Goal: Information Seeking & Learning: Learn about a topic

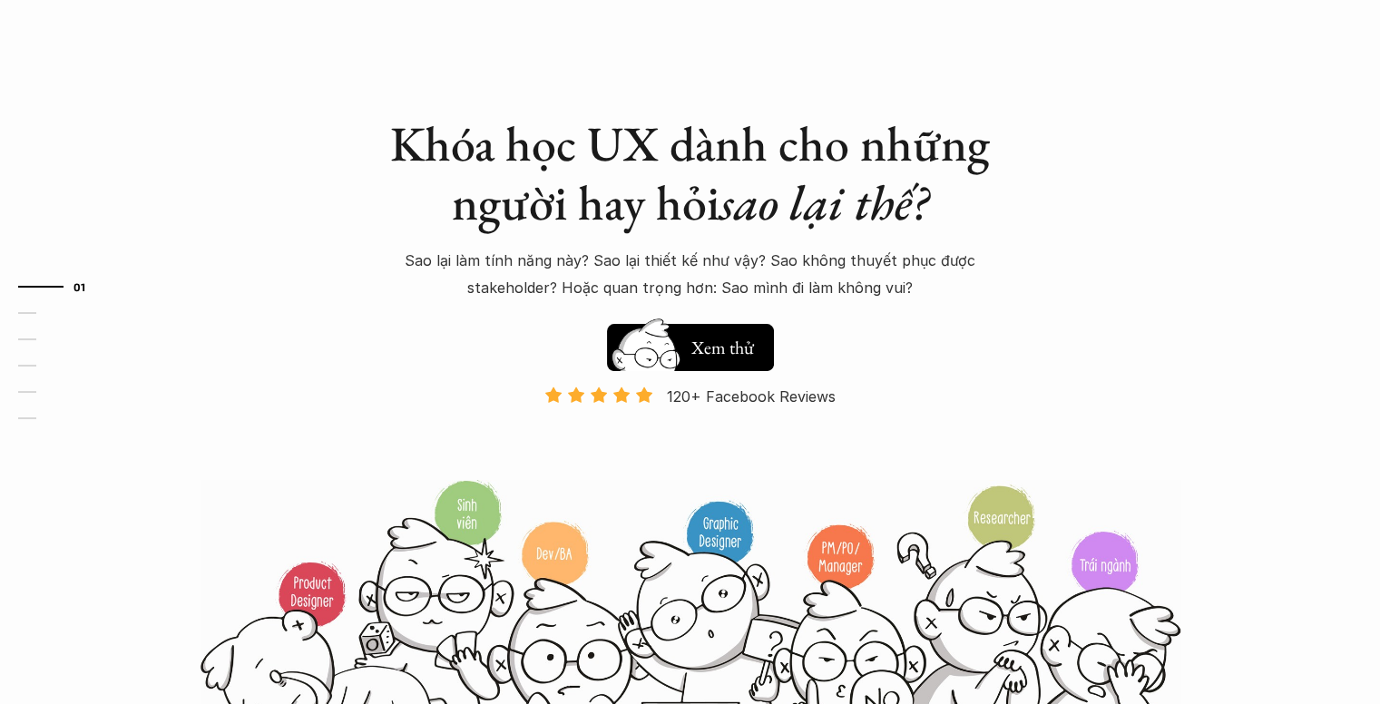
scroll to position [91, 0]
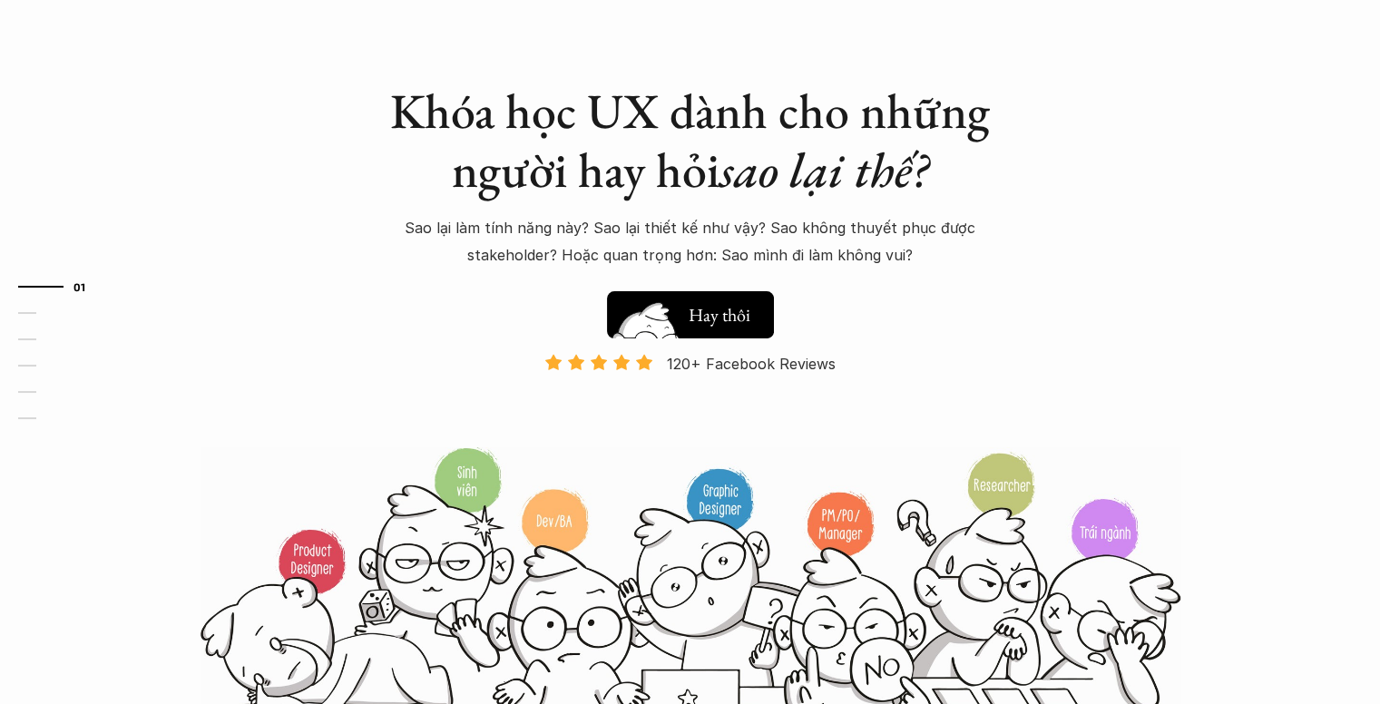
click at [744, 322] on h5 "Xem thử" at bounding box center [722, 319] width 67 height 25
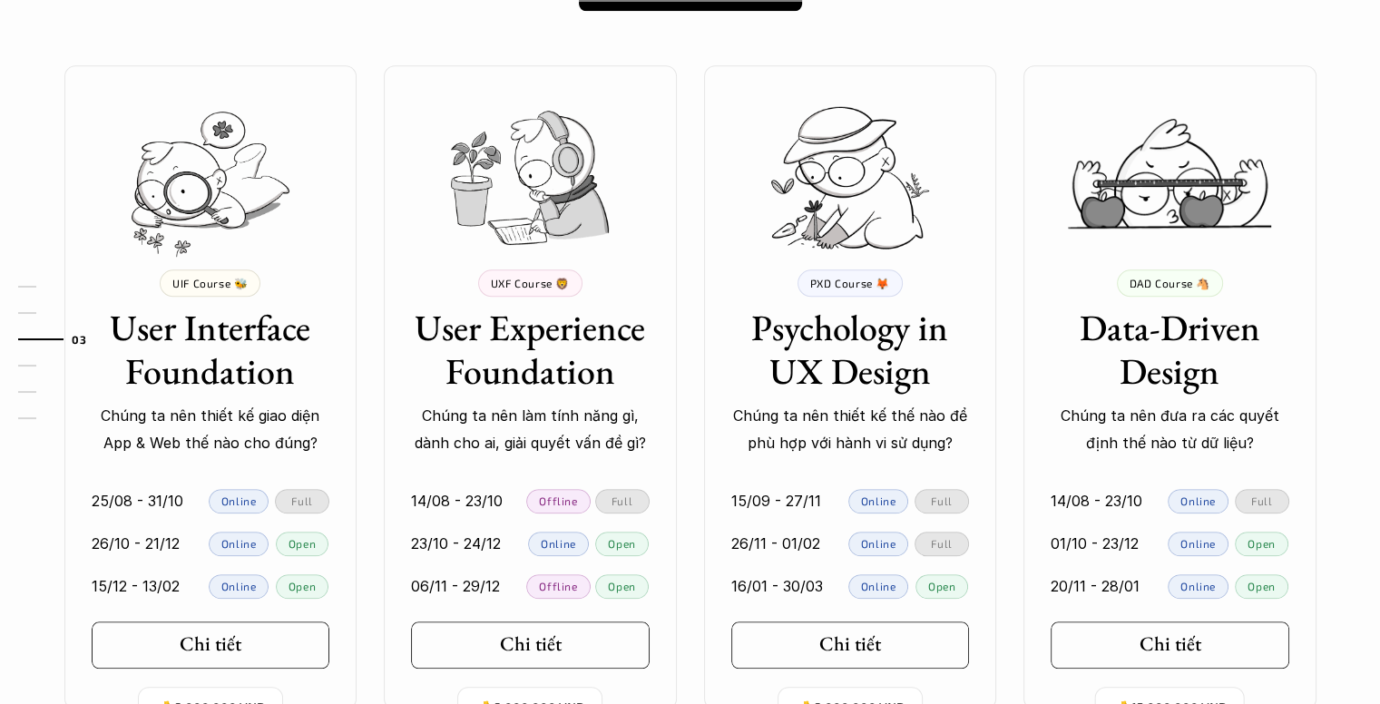
scroll to position [1649, 0]
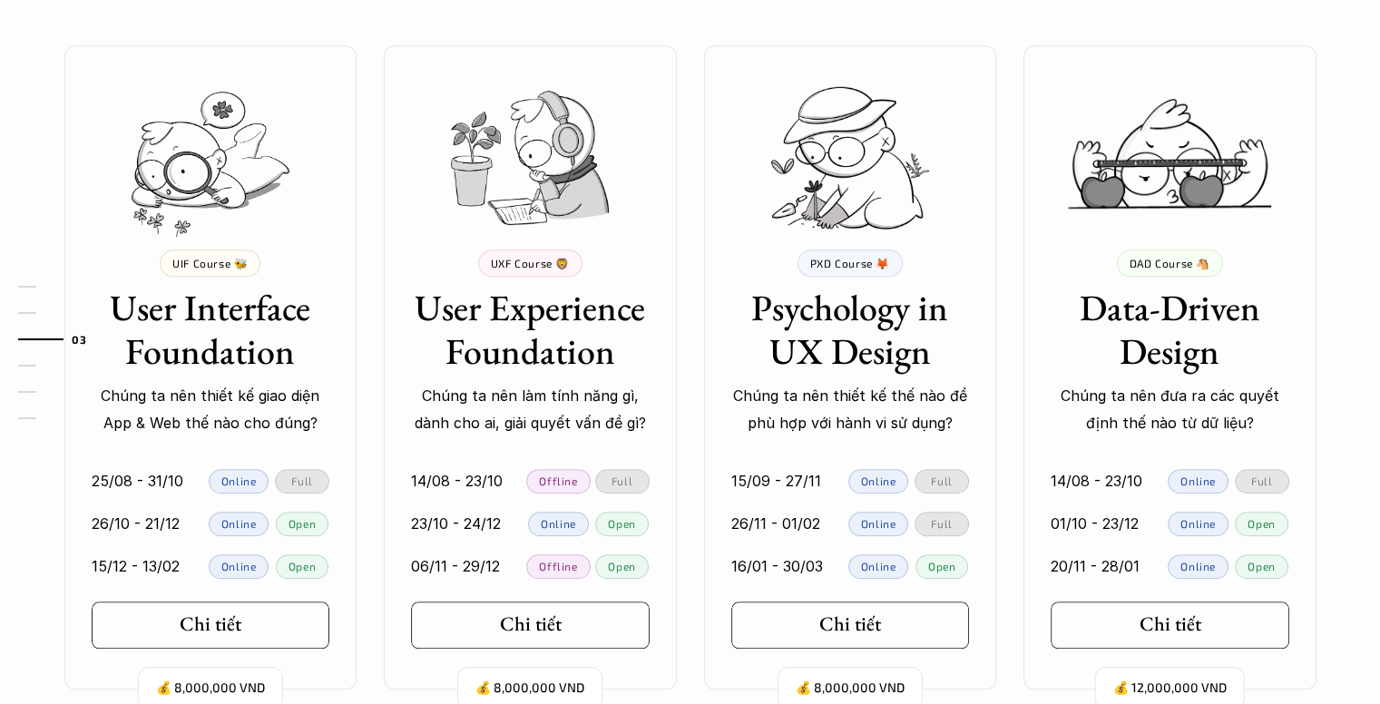
drag, startPoint x: 291, startPoint y: 350, endPoint x: 382, endPoint y: 351, distance: 90.7
click at [152, 312] on div "01 02 03 04 05 06" at bounding box center [90, 352] width 181 height 704
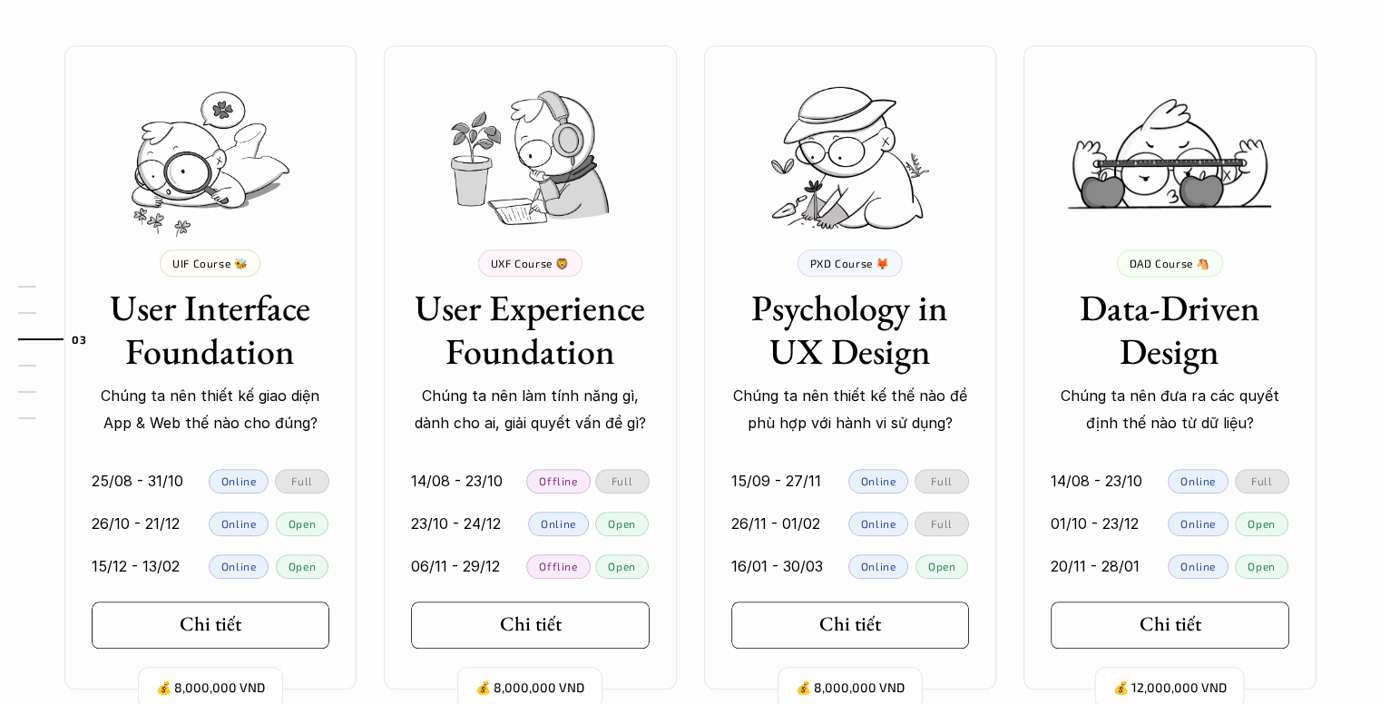
click at [603, 370] on h3 "User Experience Foundation" at bounding box center [530, 329] width 239 height 87
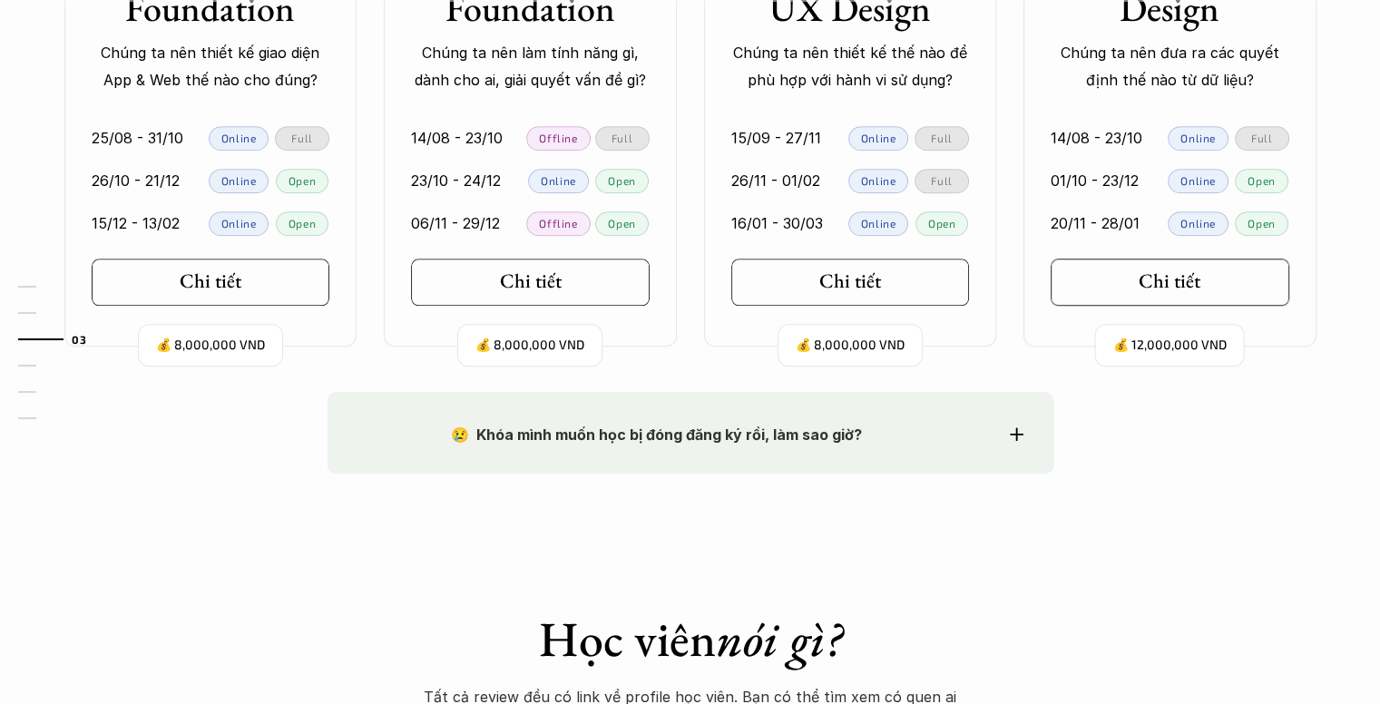
scroll to position [2012, 0]
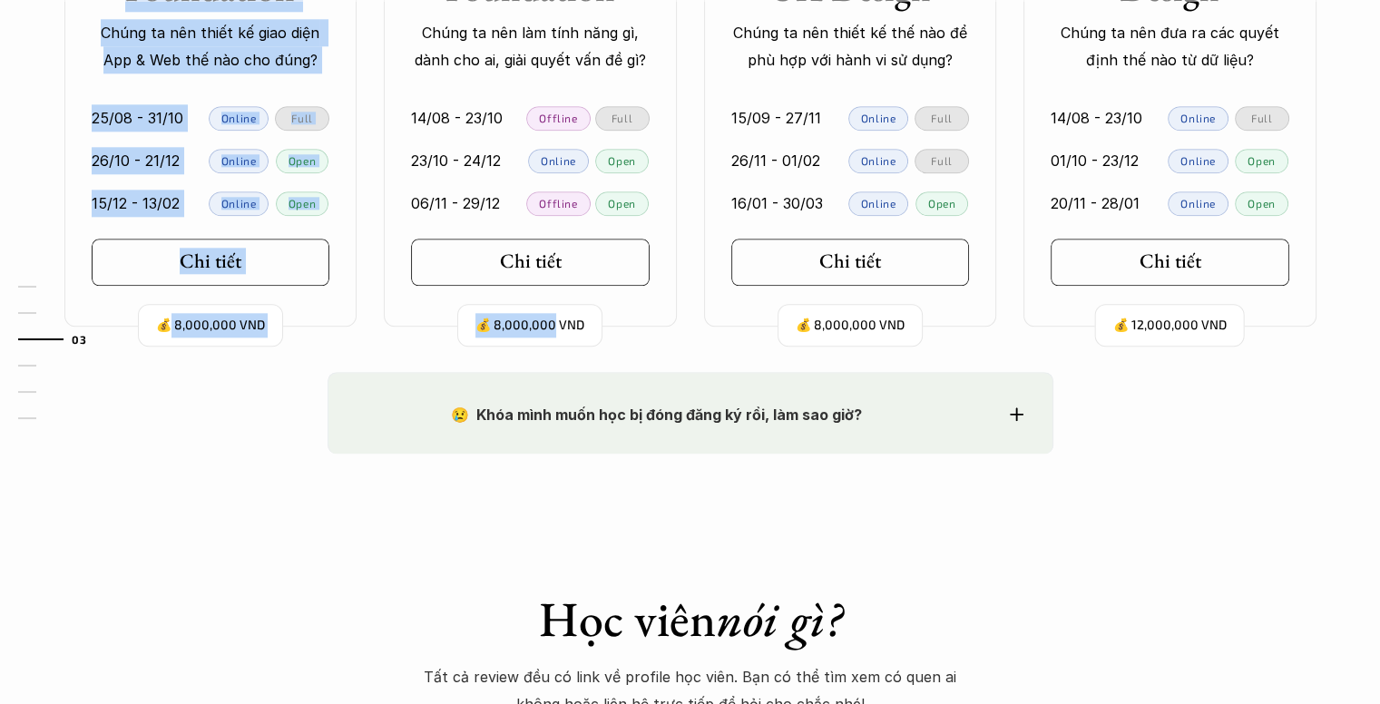
drag, startPoint x: 257, startPoint y: 326, endPoint x: 557, endPoint y: 330, distance: 300.4
click at [557, 327] on div "💰 8,000,000 VND UIF Course 🐝 User Interface Foundation Chúng ta nên thiết kế gi…" at bounding box center [690, 4] width 1307 height 644
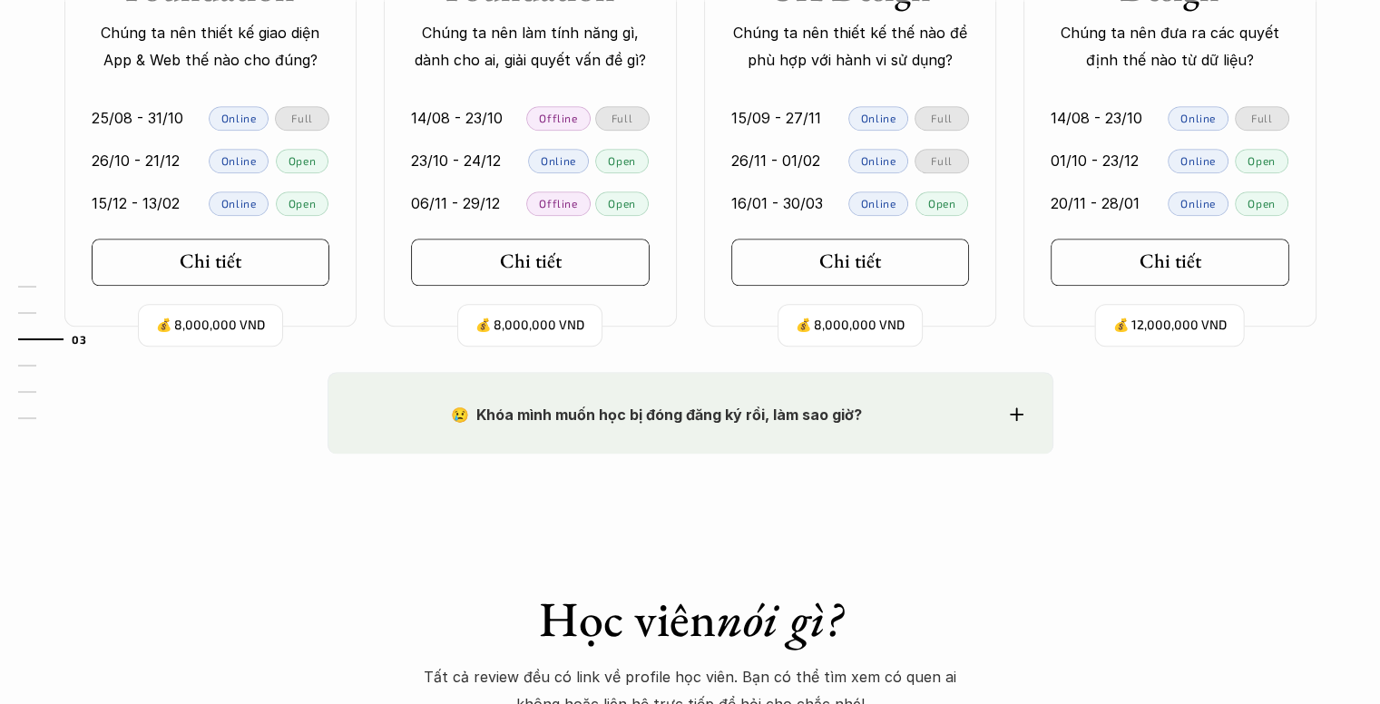
click at [719, 421] on strong "😢 Khóa mình muốn học bị đóng đăng ký rồi, làm sao giờ?" at bounding box center [656, 415] width 411 height 18
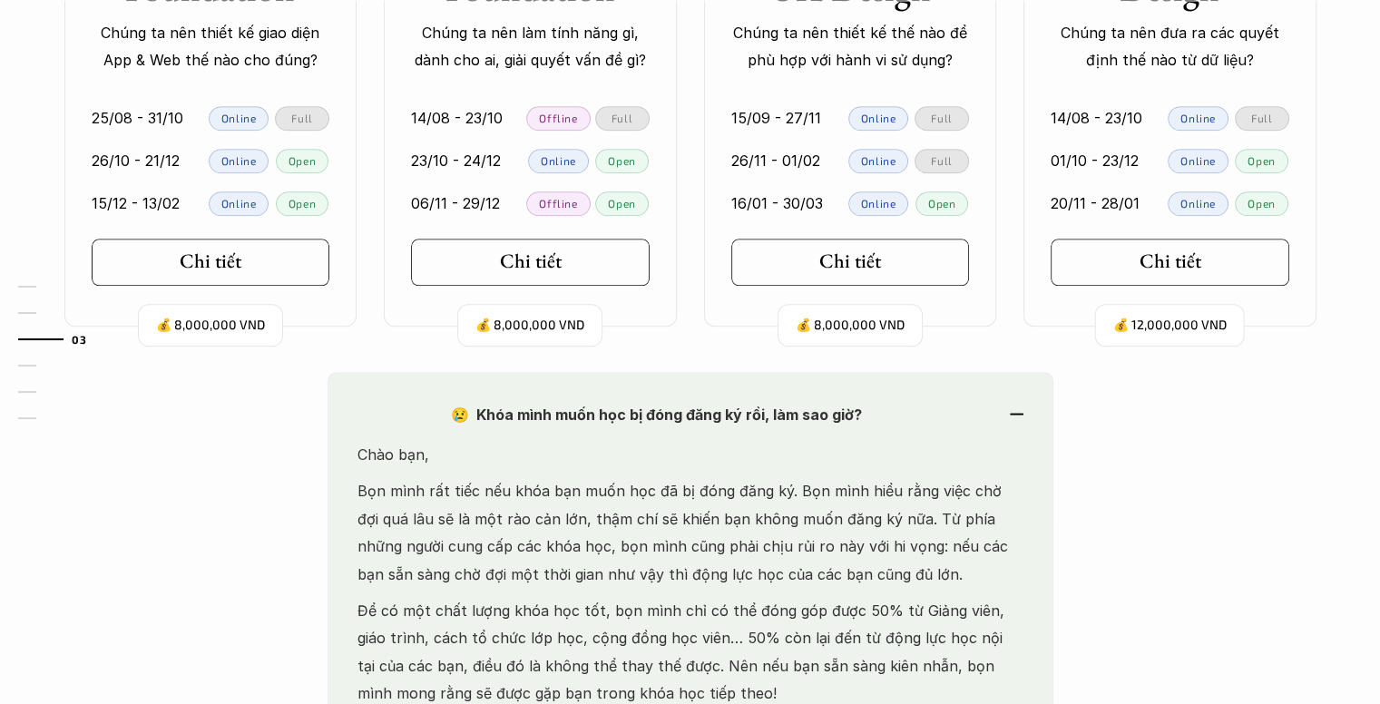
click at [760, 414] on strong "😢 Khóa mình muốn học bị đóng đăng ký rồi, làm sao giờ?" at bounding box center [656, 415] width 411 height 18
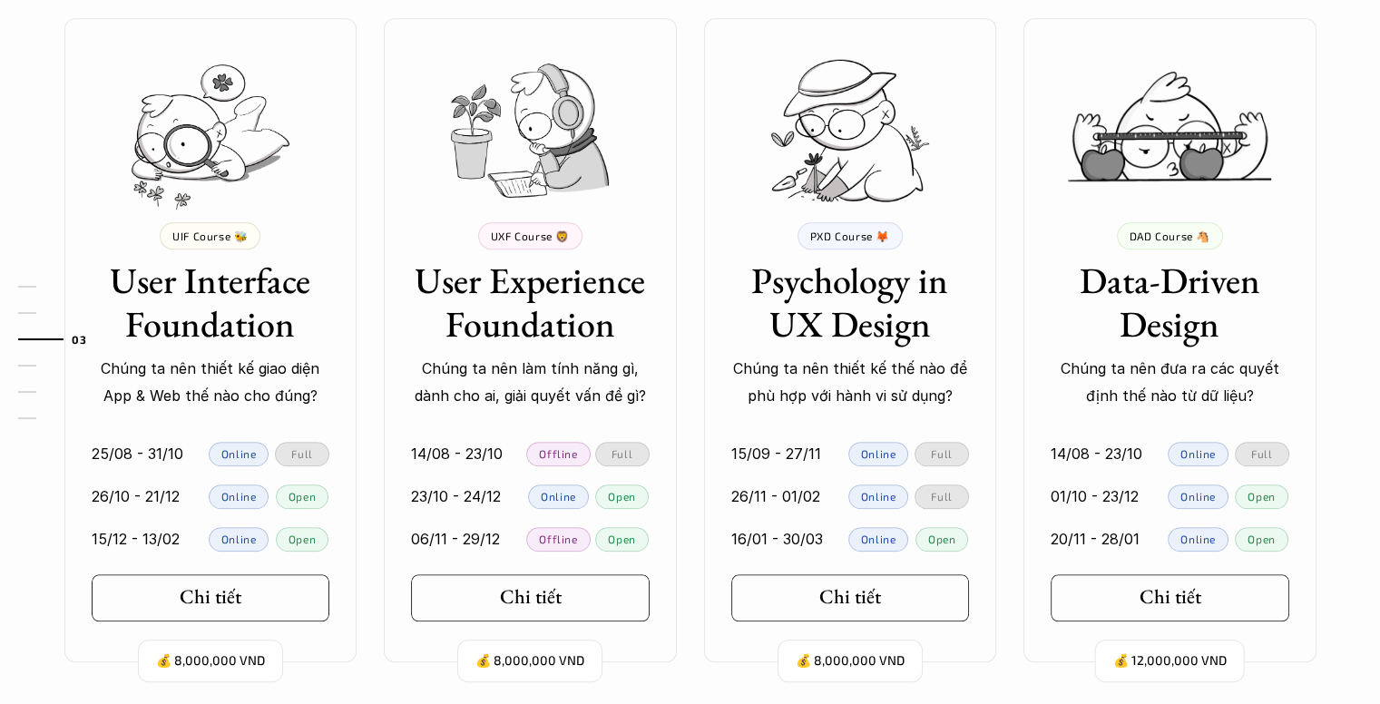
scroll to position [1690, 0]
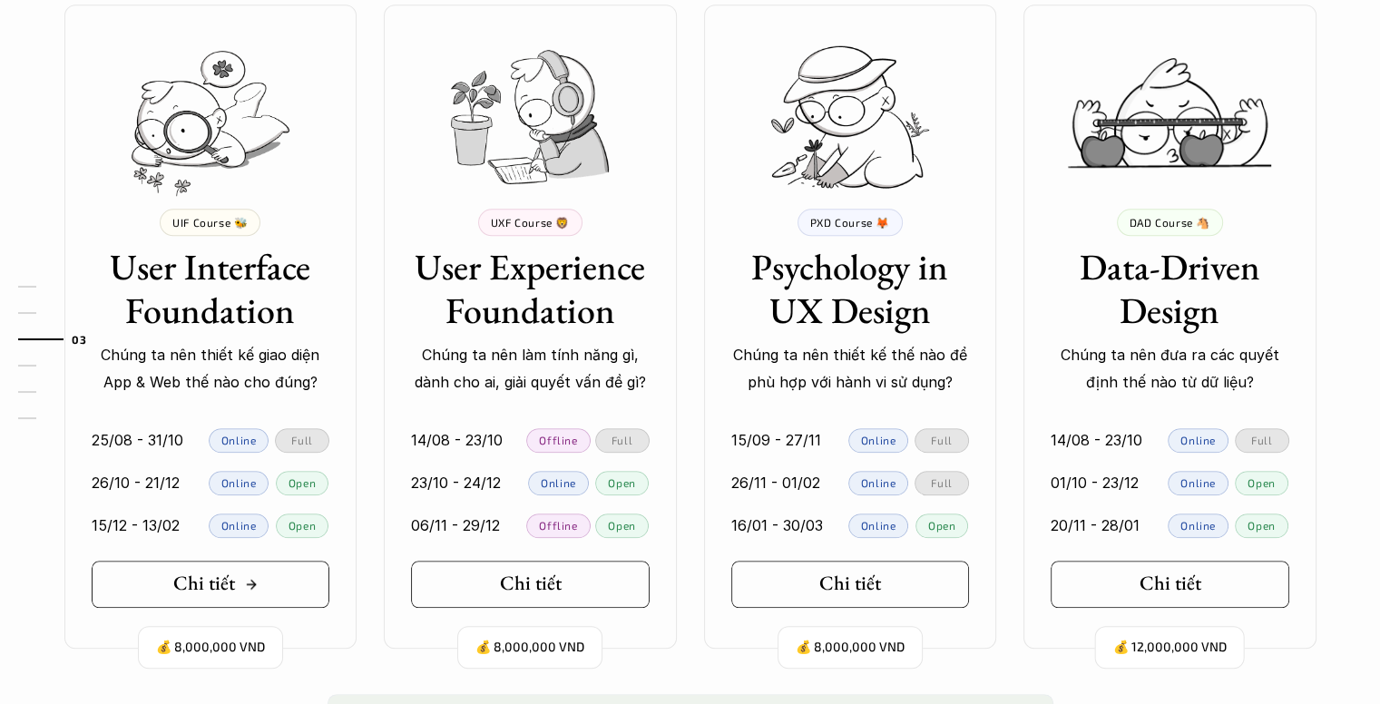
click at [295, 567] on link "Chi tiết" at bounding box center [211, 584] width 239 height 47
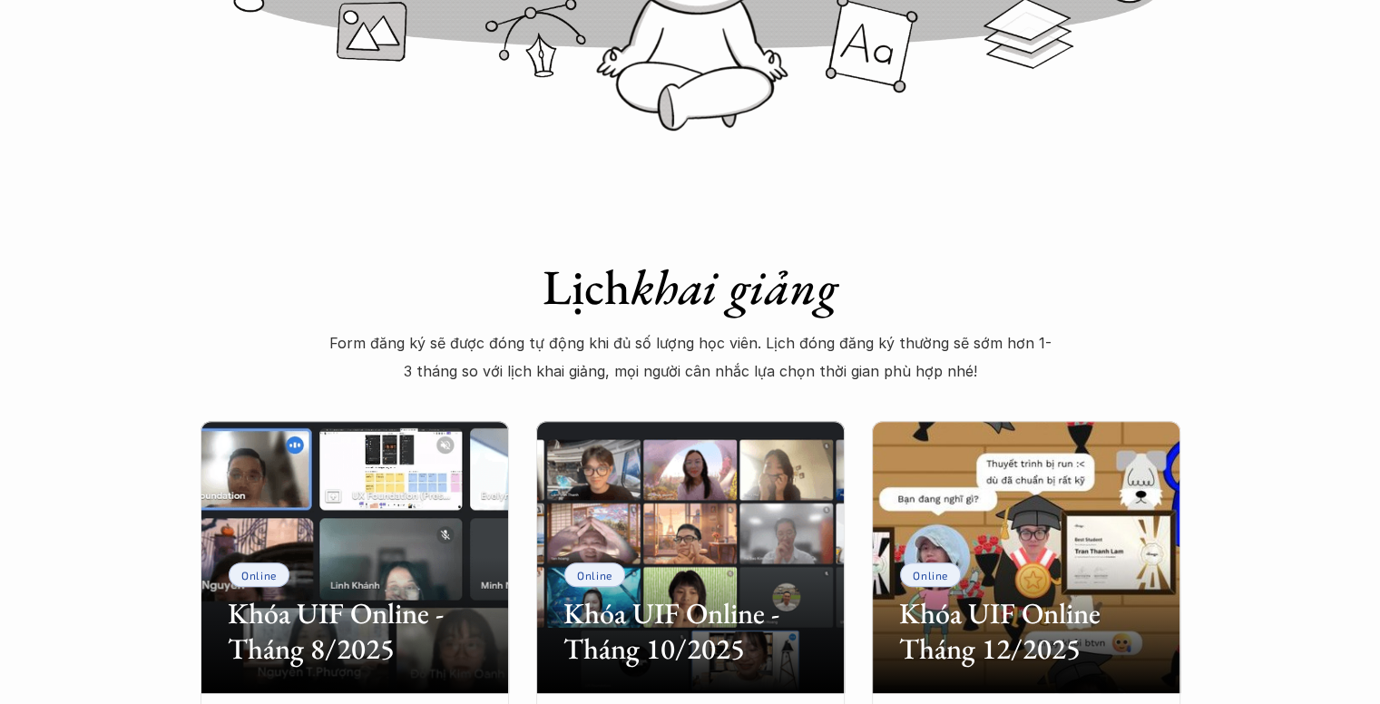
scroll to position [544, 0]
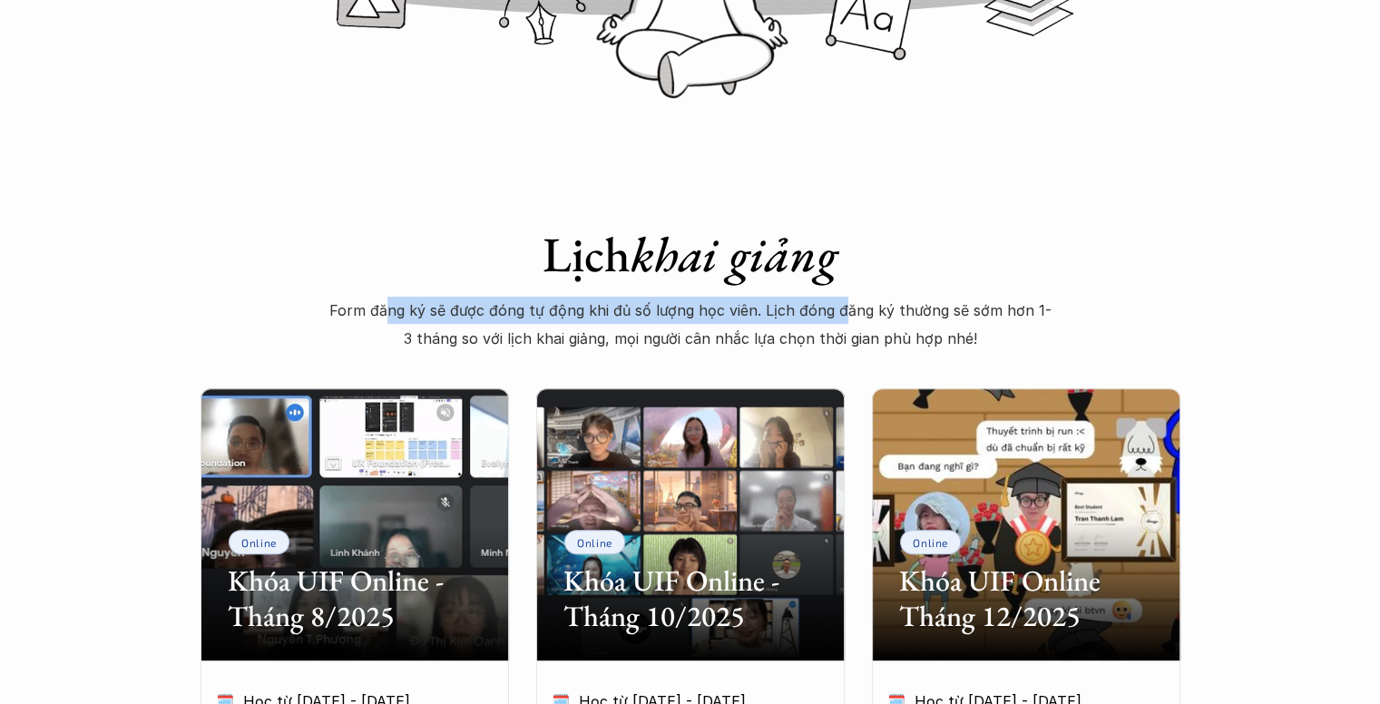
drag, startPoint x: 410, startPoint y: 305, endPoint x: 842, endPoint y: 322, distance: 432.3
click at [842, 322] on p "Form đăng ký sẽ được đóng tự động khi đủ số lượng học viên. Lịch đóng đăng ký t…" at bounding box center [691, 324] width 726 height 55
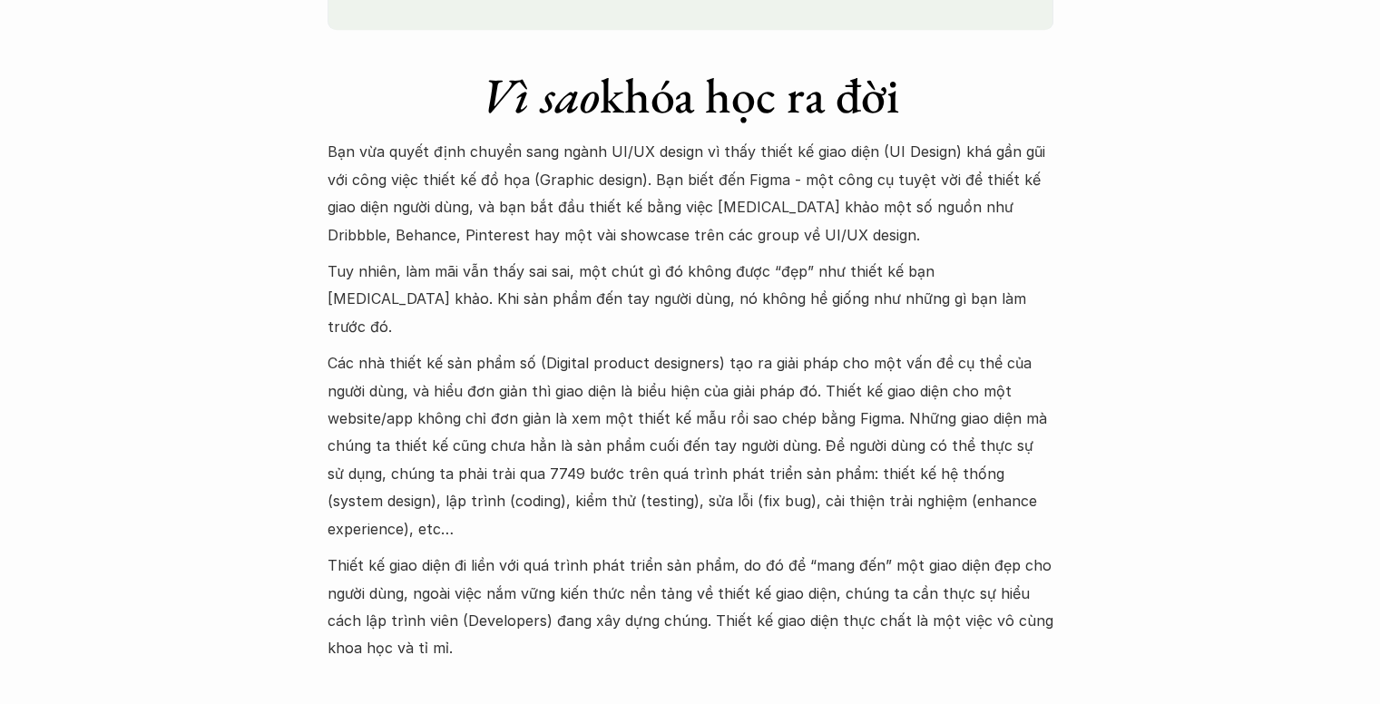
scroll to position [1724, 0]
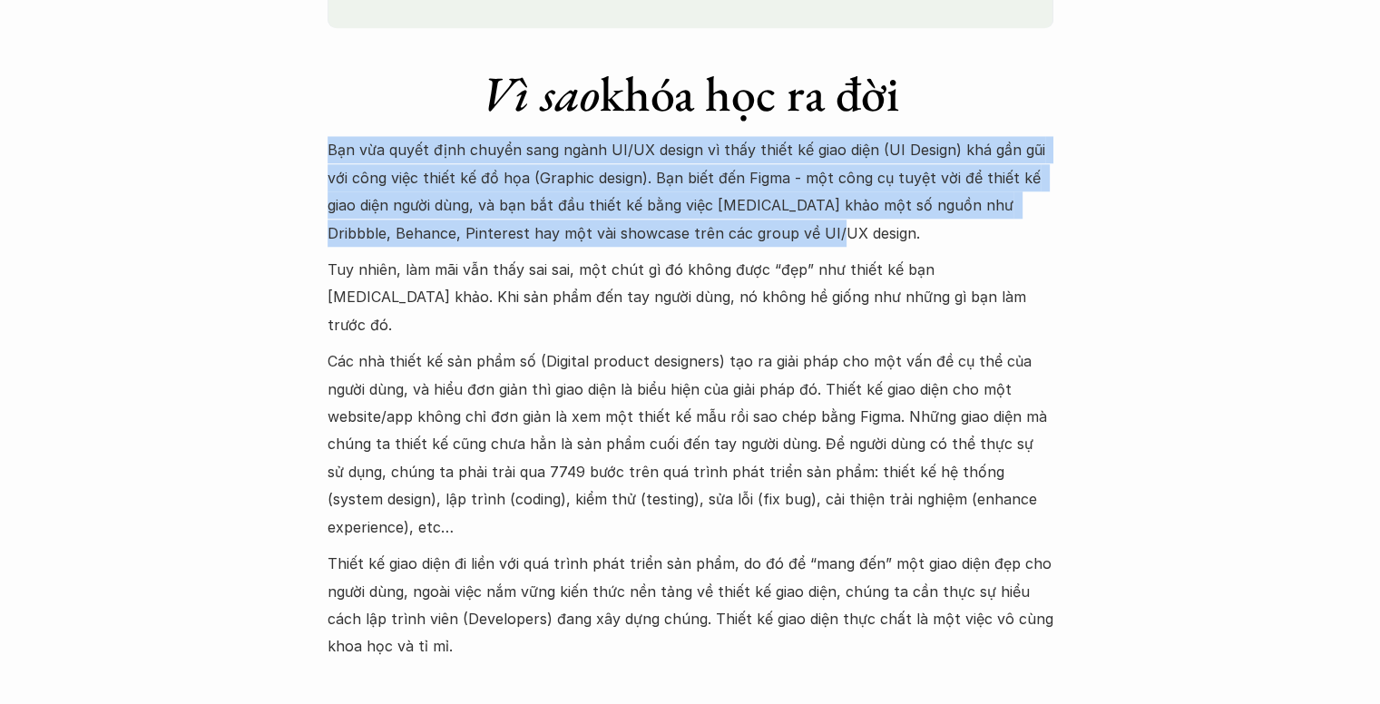
drag, startPoint x: 344, startPoint y: 137, endPoint x: 744, endPoint y: 262, distance: 419.3
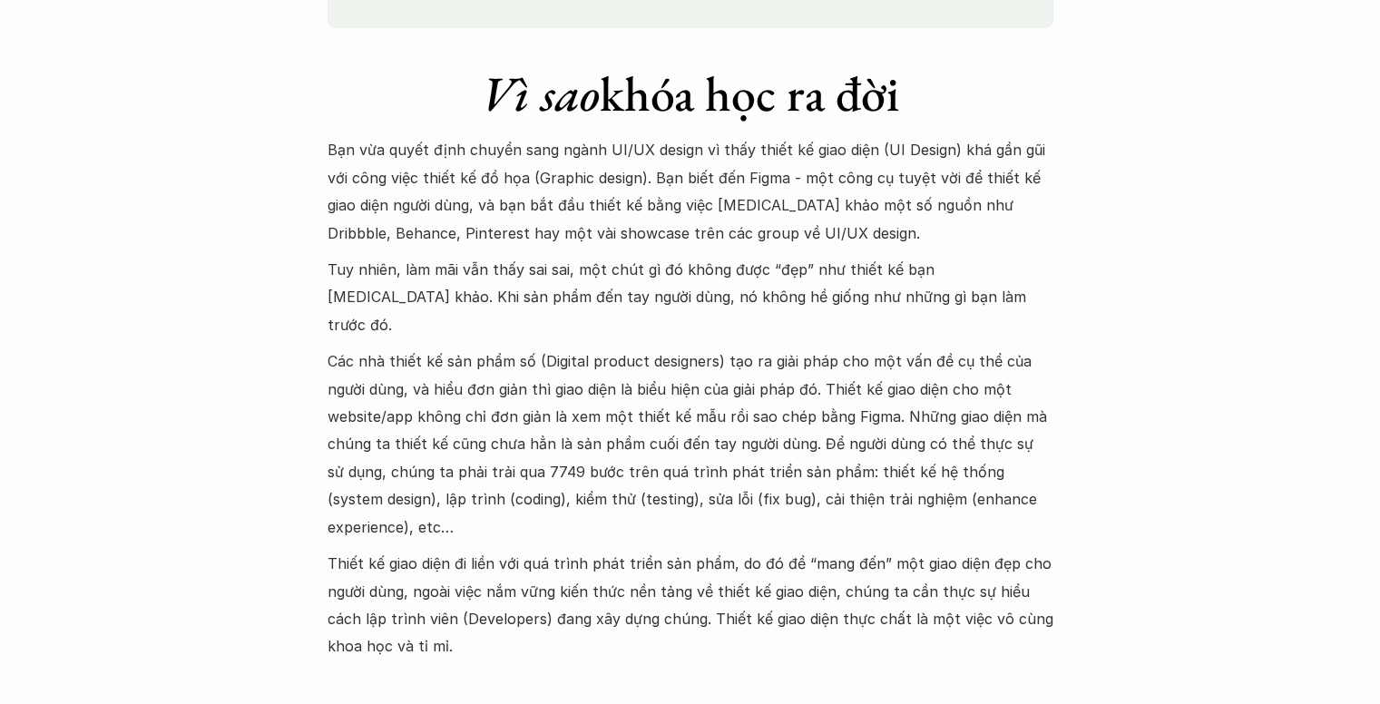
click at [651, 287] on p "Tuy nhiên, làm mãi vẫn thấy sai sai, một chút gì đó không được “đẹp” như thiết …" at bounding box center [691, 297] width 726 height 83
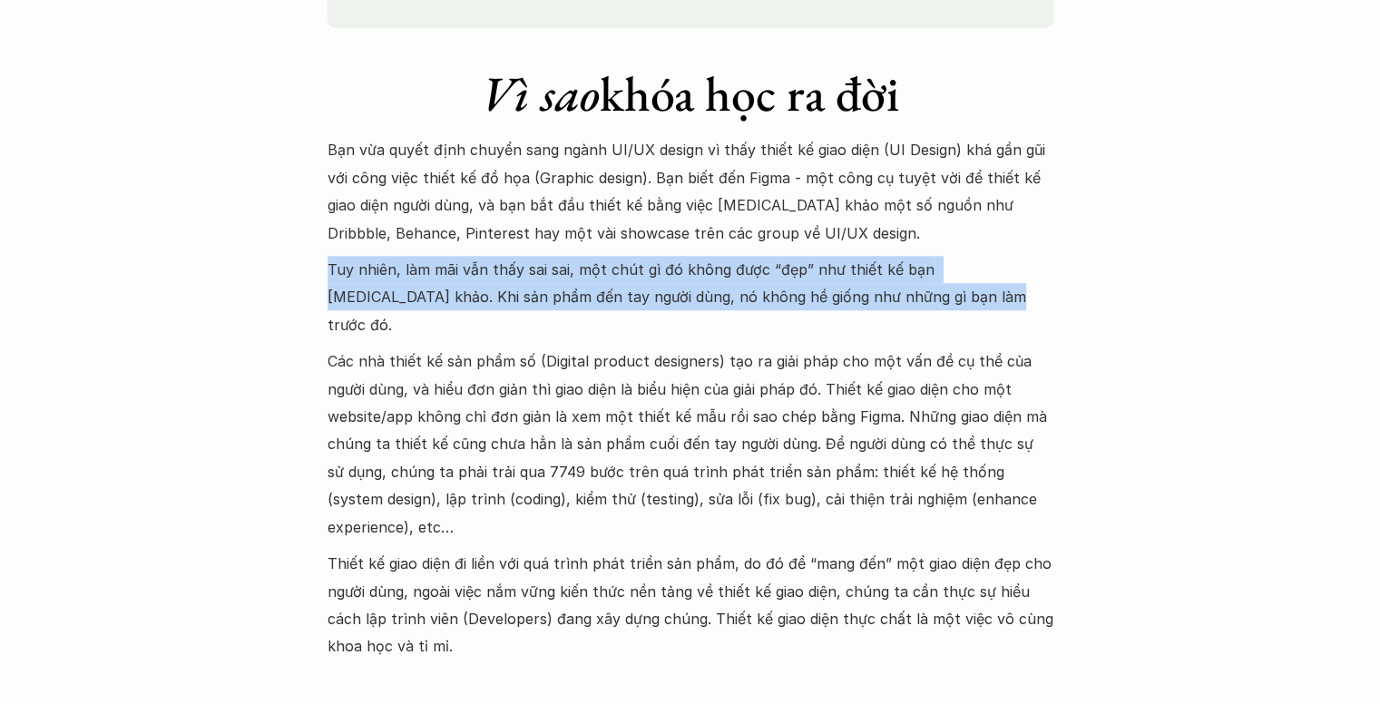
drag, startPoint x: 312, startPoint y: 273, endPoint x: 874, endPoint y: 302, distance: 562.4
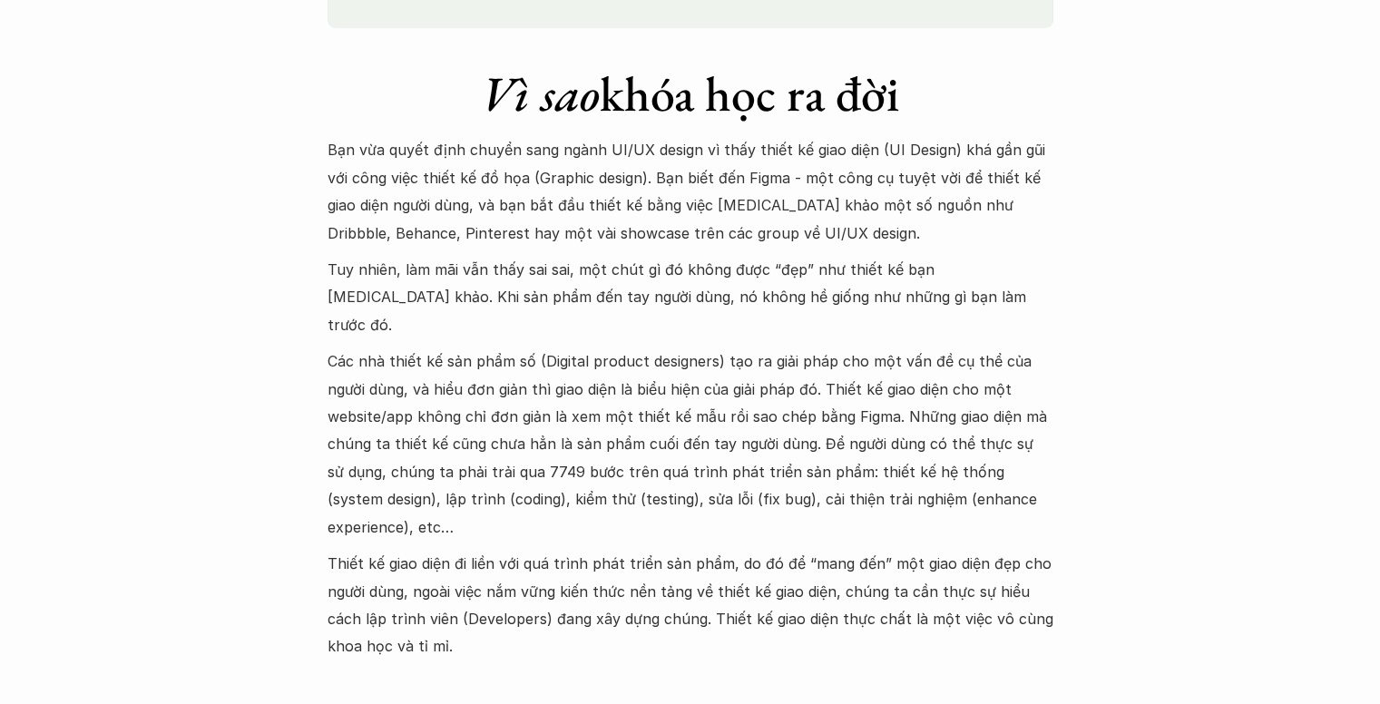
click at [619, 348] on p "Các nhà thiết kế sản phẩm số (Digital product designers) tạo ra giải pháp cho m…" at bounding box center [691, 444] width 726 height 193
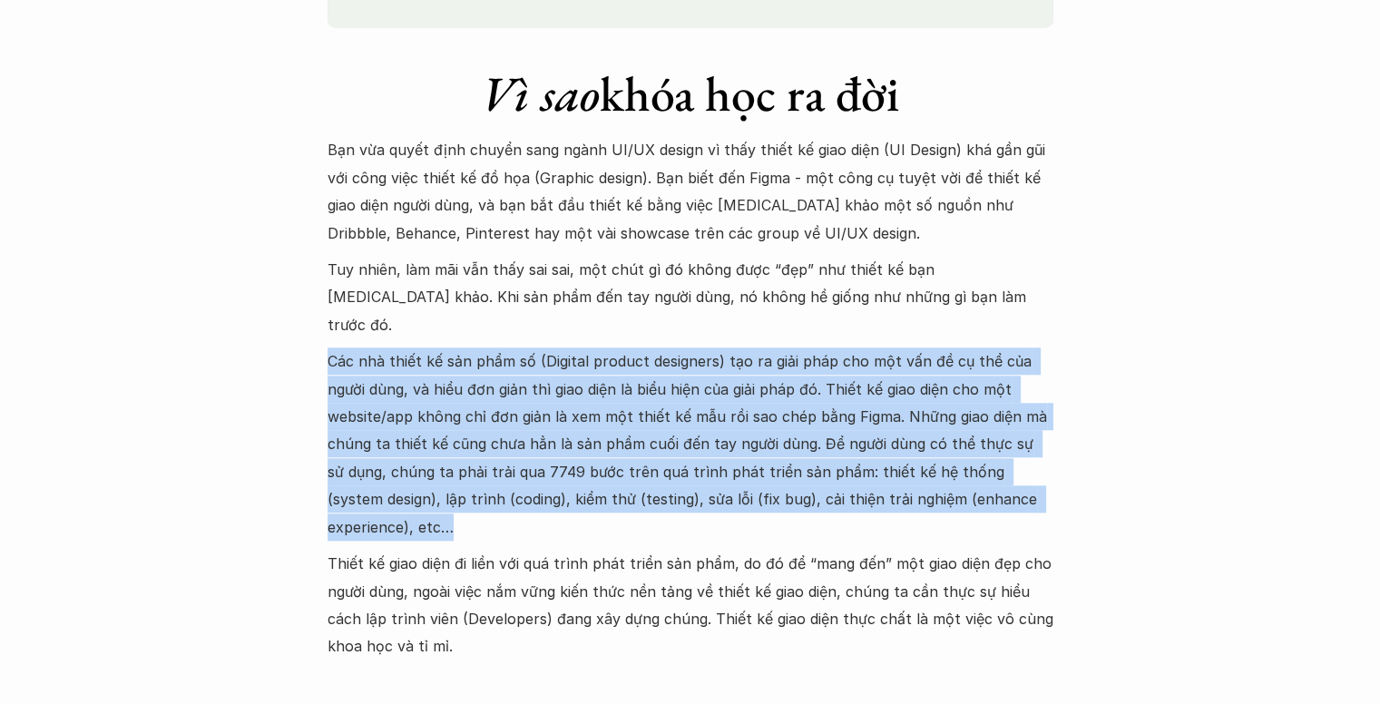
drag, startPoint x: 289, startPoint y: 331, endPoint x: 831, endPoint y: 508, distance: 569.9
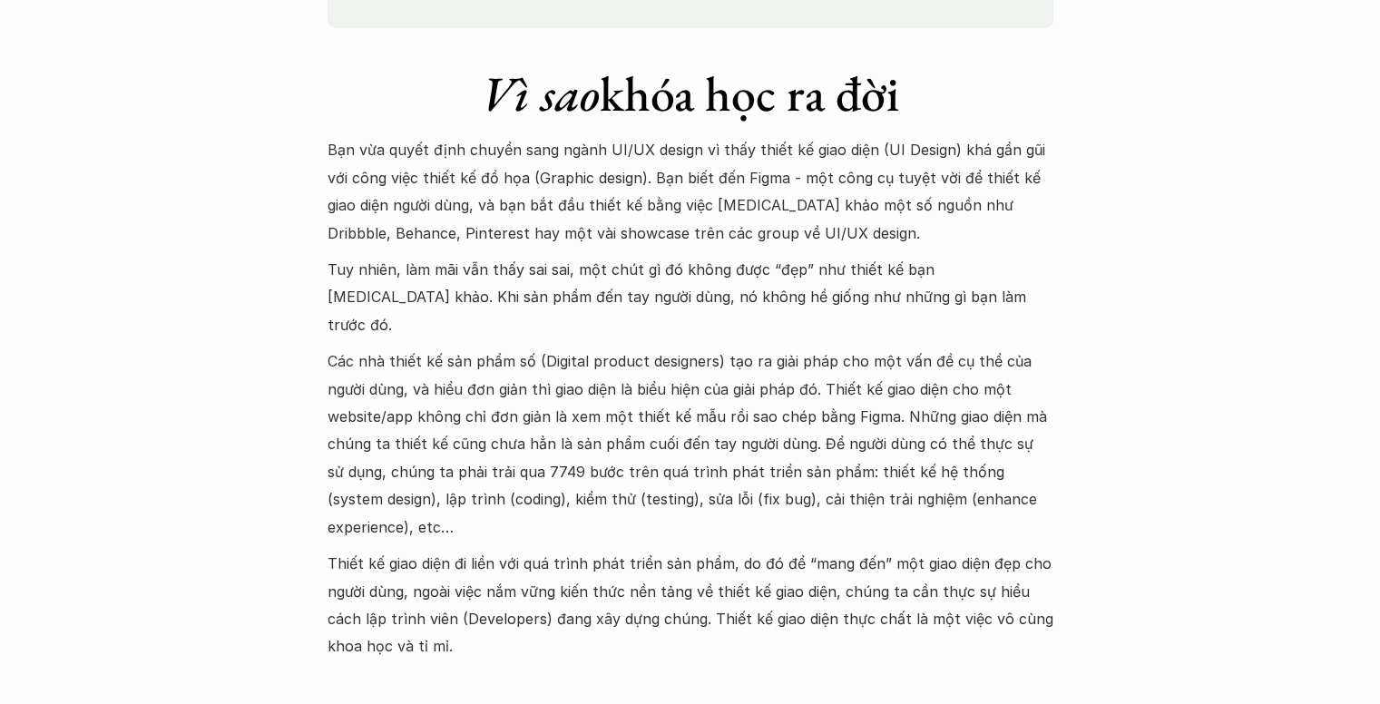
click at [614, 564] on p "Thiết kế giao diện đi liền với quá trình phát triển sản phẩm, do đó để “mang đế…" at bounding box center [691, 605] width 726 height 111
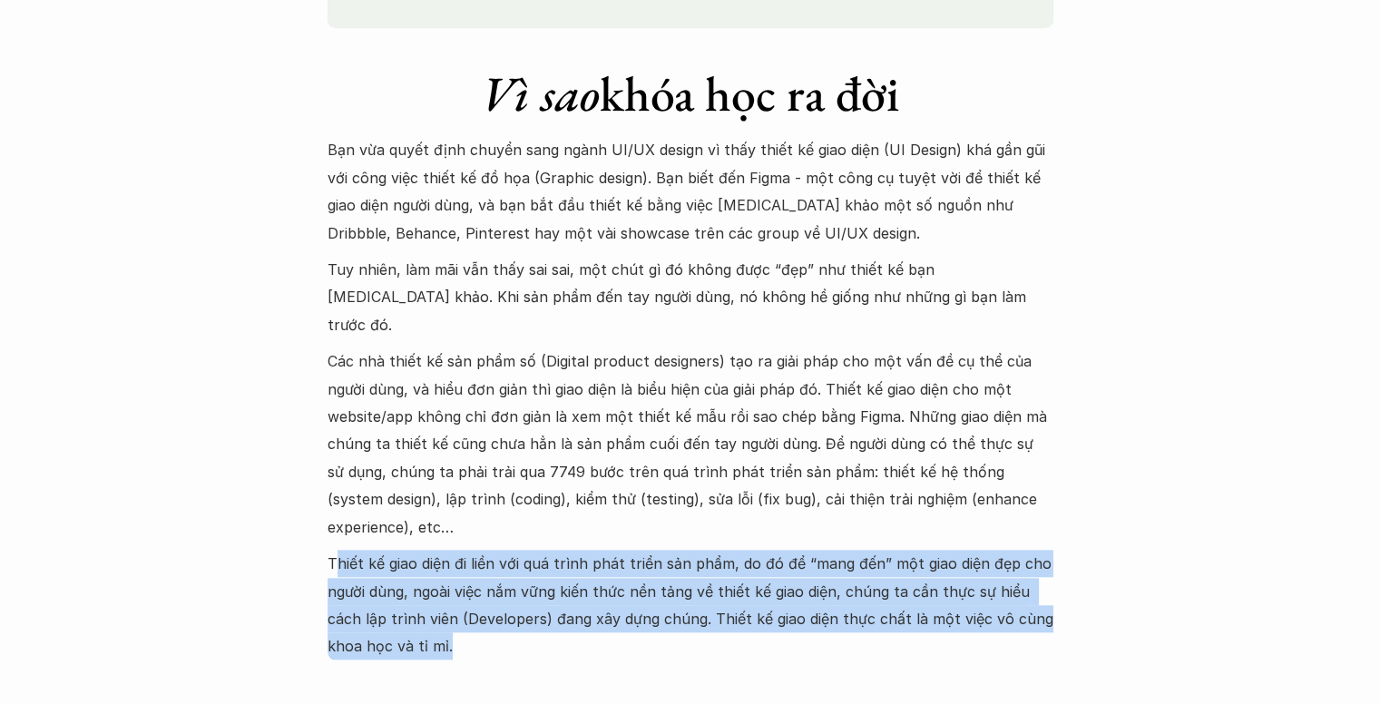
drag, startPoint x: 338, startPoint y: 530, endPoint x: 421, endPoint y: 633, distance: 132.9
click at [421, 603] on p "Thiết kế giao diện đi liền với quá trình phát triển sản phẩm, do đó để “mang đế…" at bounding box center [691, 605] width 726 height 111
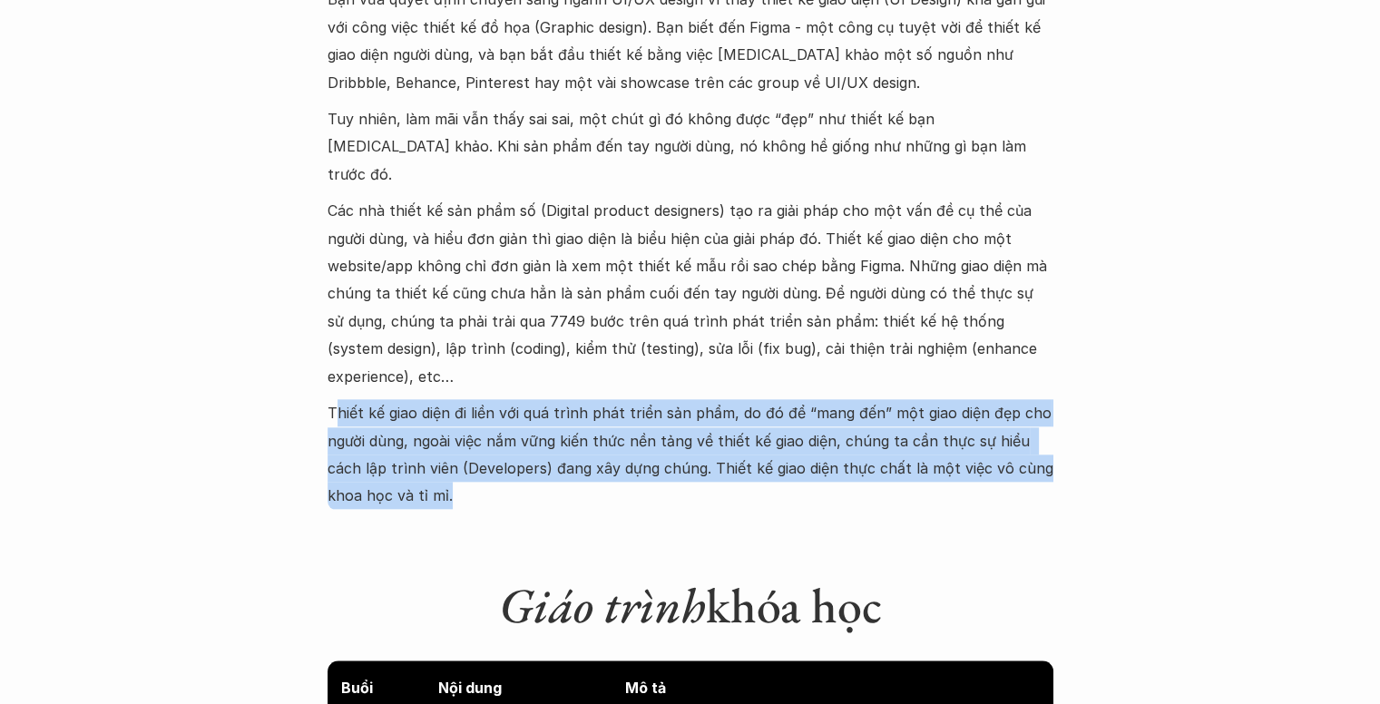
scroll to position [2178, 0]
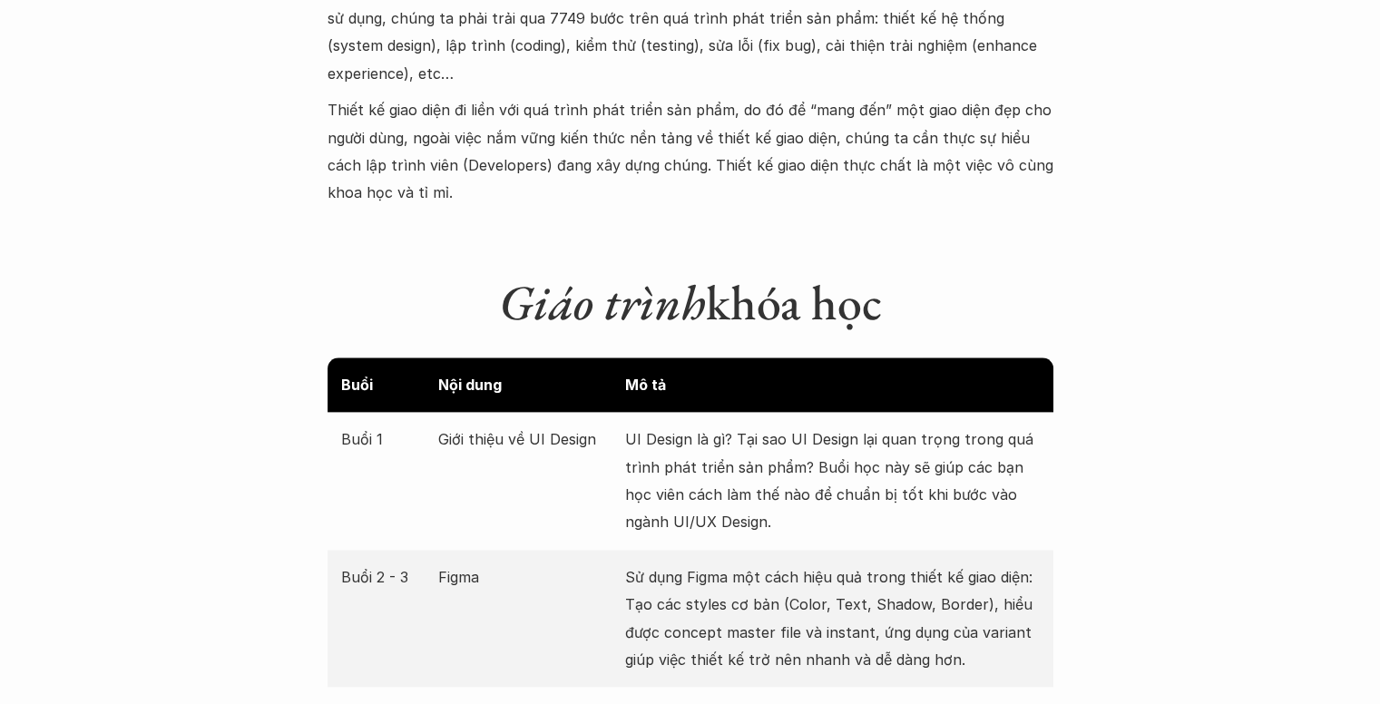
click at [632, 426] on p "UI Design là gì? Tại sao UI Design lại quan trọng trong quá trình phát triển sả…" at bounding box center [832, 481] width 415 height 111
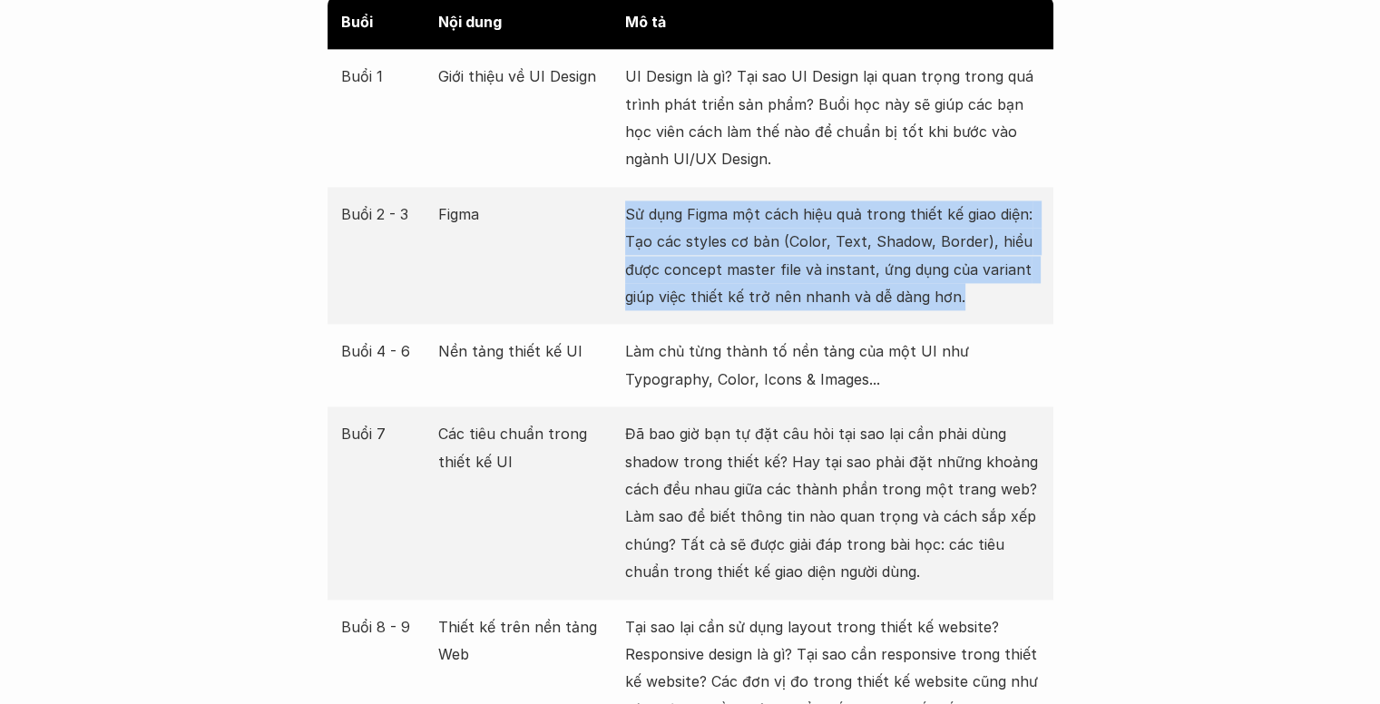
drag, startPoint x: 622, startPoint y: 186, endPoint x: 1034, endPoint y: 279, distance: 423.3
click at [1034, 279] on div "Buổi 2 - 3 Figma Sử dụng Figma một cách hiệu quả trong thiết kế giao diện: Tạo …" at bounding box center [691, 256] width 726 height 138
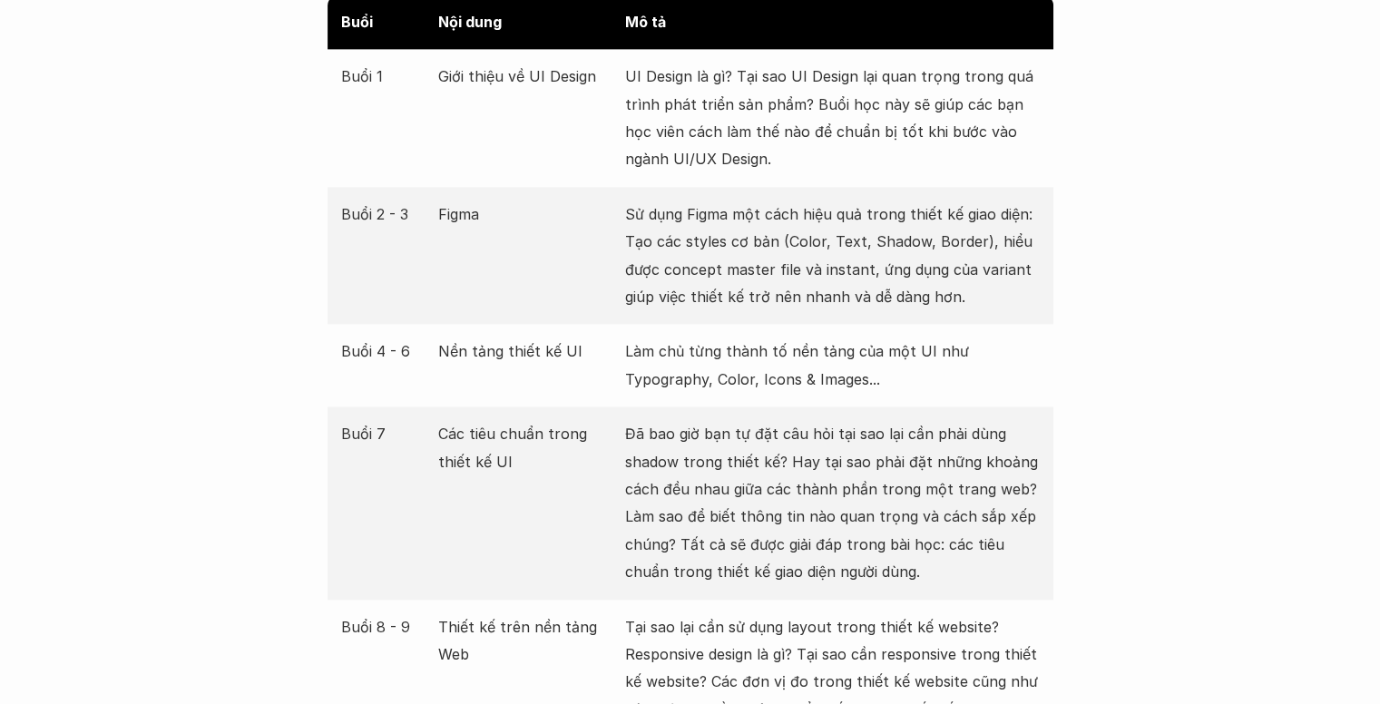
click at [887, 350] on p "Làm chủ từng thành tố nền tảng của một UI như Typography, Color, Icons & Images…" at bounding box center [832, 365] width 415 height 55
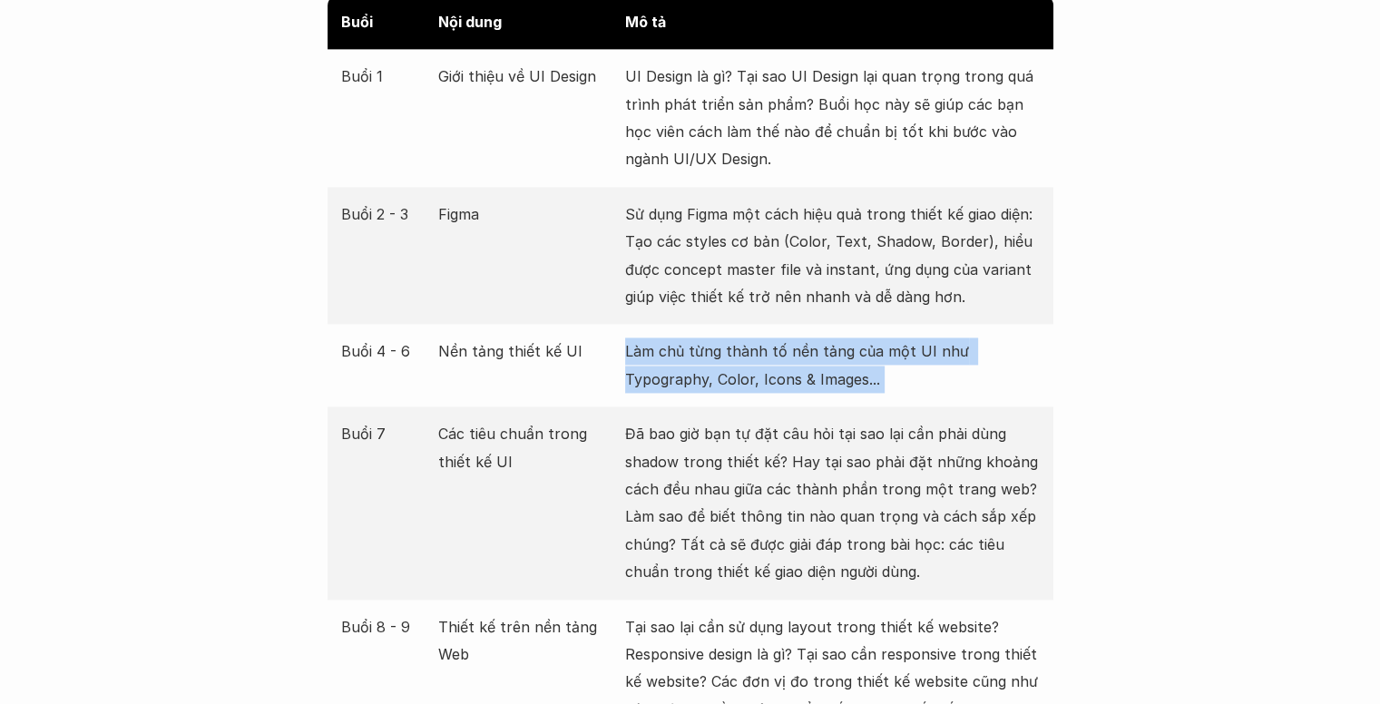
drag, startPoint x: 887, startPoint y: 350, endPoint x: 582, endPoint y: 317, distance: 307.6
click at [582, 324] on div "Buổi 4 - 6 Nền tảng thiết kế UI Làm chủ từng thành tố nền tảng của một UI như T…" at bounding box center [691, 365] width 726 height 83
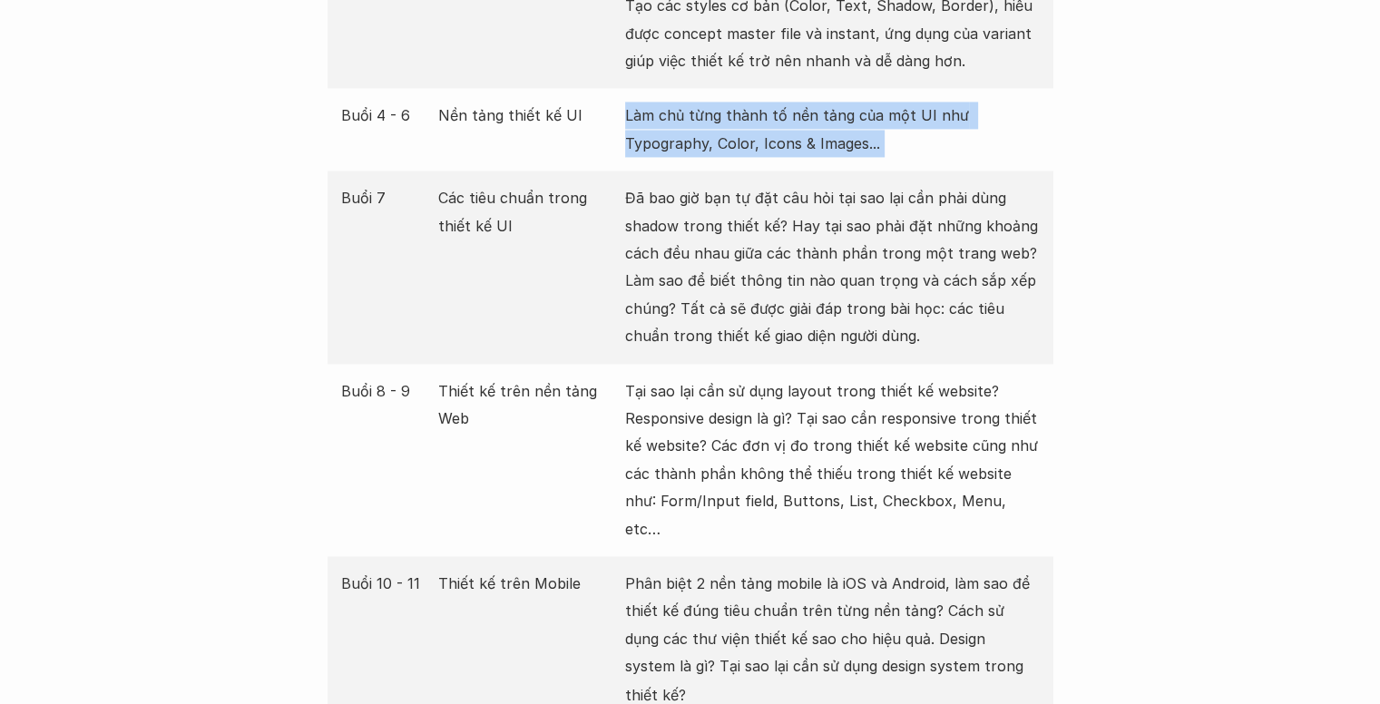
scroll to position [2813, 0]
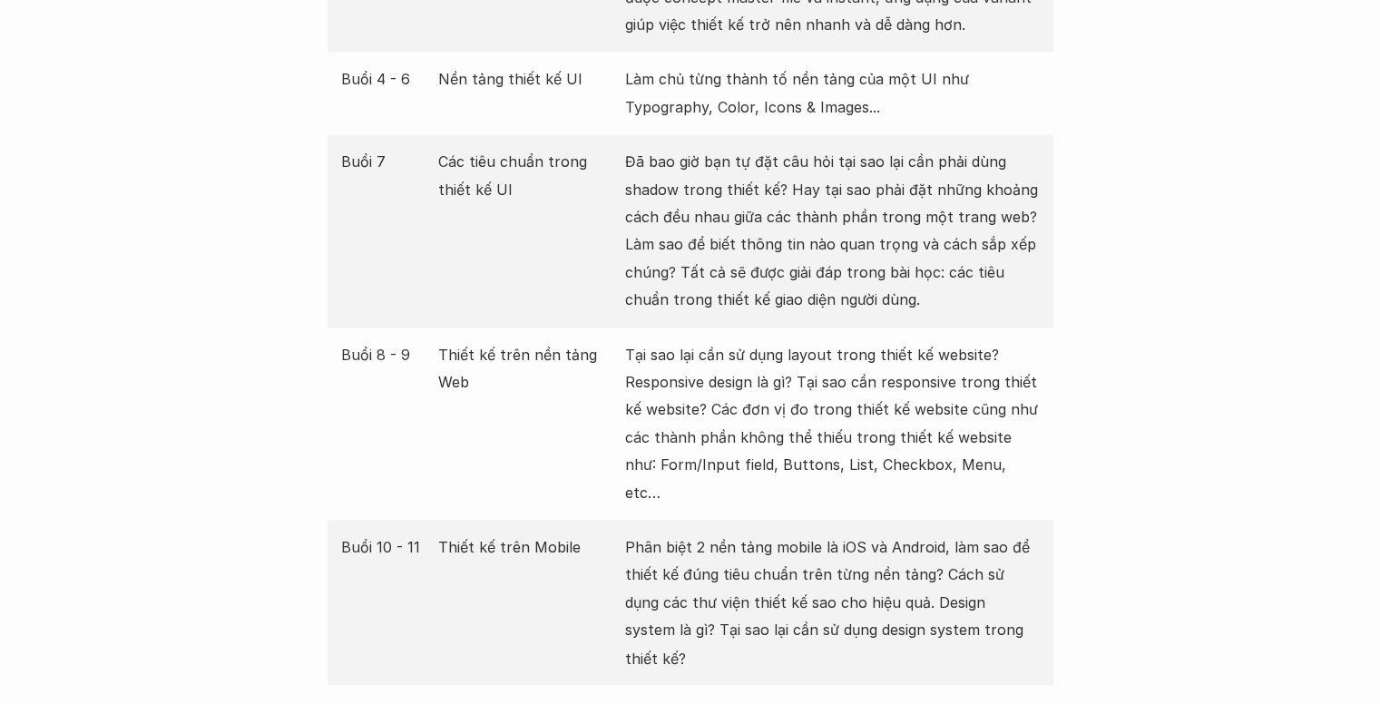
click at [661, 206] on p "Đã bao giờ bạn tự đặt câu hỏi tại sao lại cần phải dùng shadow trong thiết kế? …" at bounding box center [832, 230] width 415 height 165
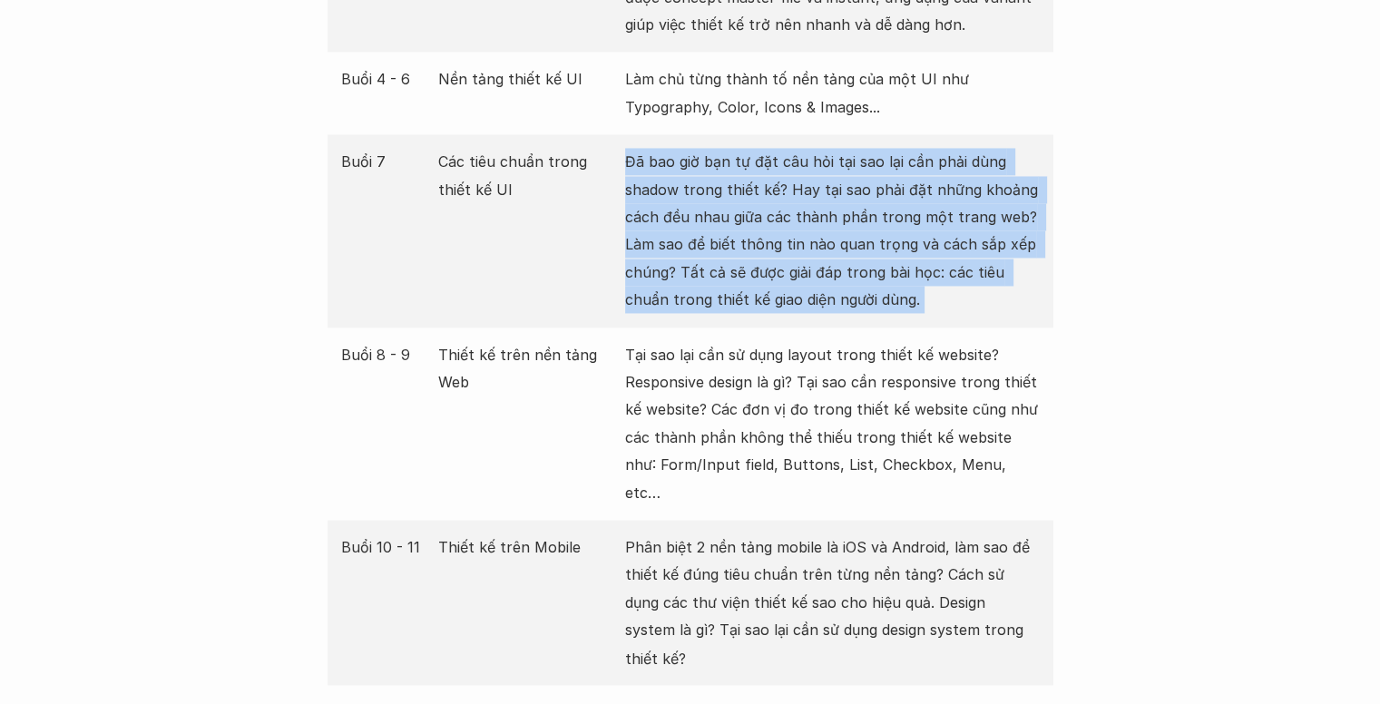
click at [661, 206] on p "Đã bao giờ bạn tự đặt câu hỏi tại sao lại cần phải dùng shadow trong thiết kế? …" at bounding box center [832, 230] width 415 height 165
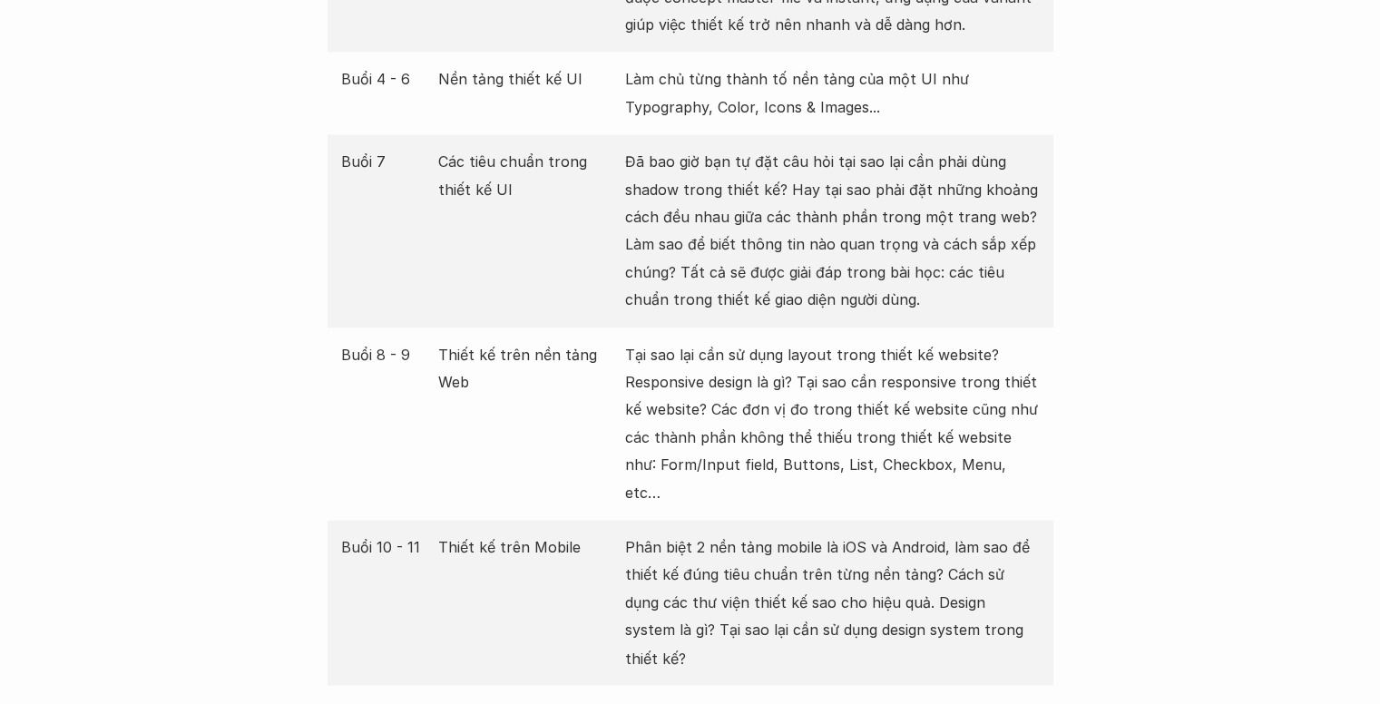
click at [675, 360] on p "Tại sao lại cần sử dụng layout trong thiết kế website? Responsive design là gì?…" at bounding box center [832, 423] width 415 height 165
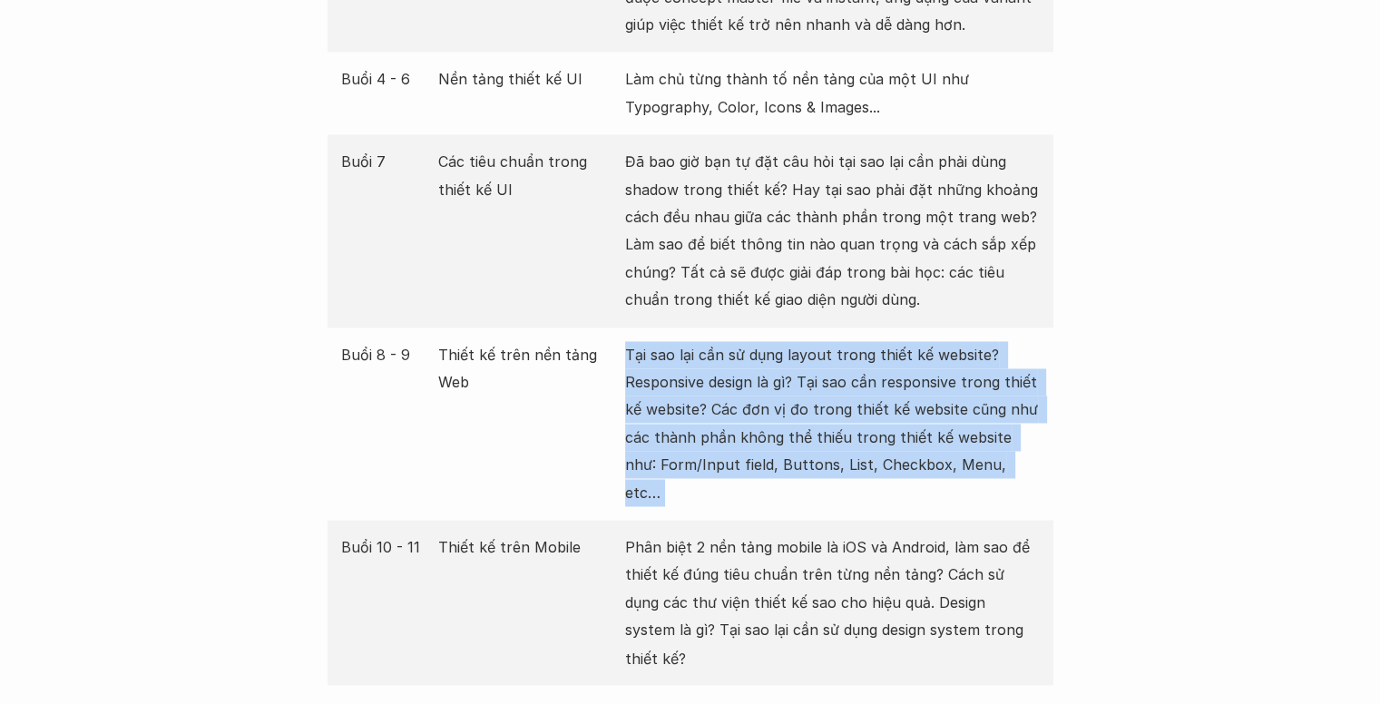
click at [675, 360] on p "Tại sao lại cần sử dụng layout trong thiết kế website? Responsive design là gì?…" at bounding box center [832, 423] width 415 height 165
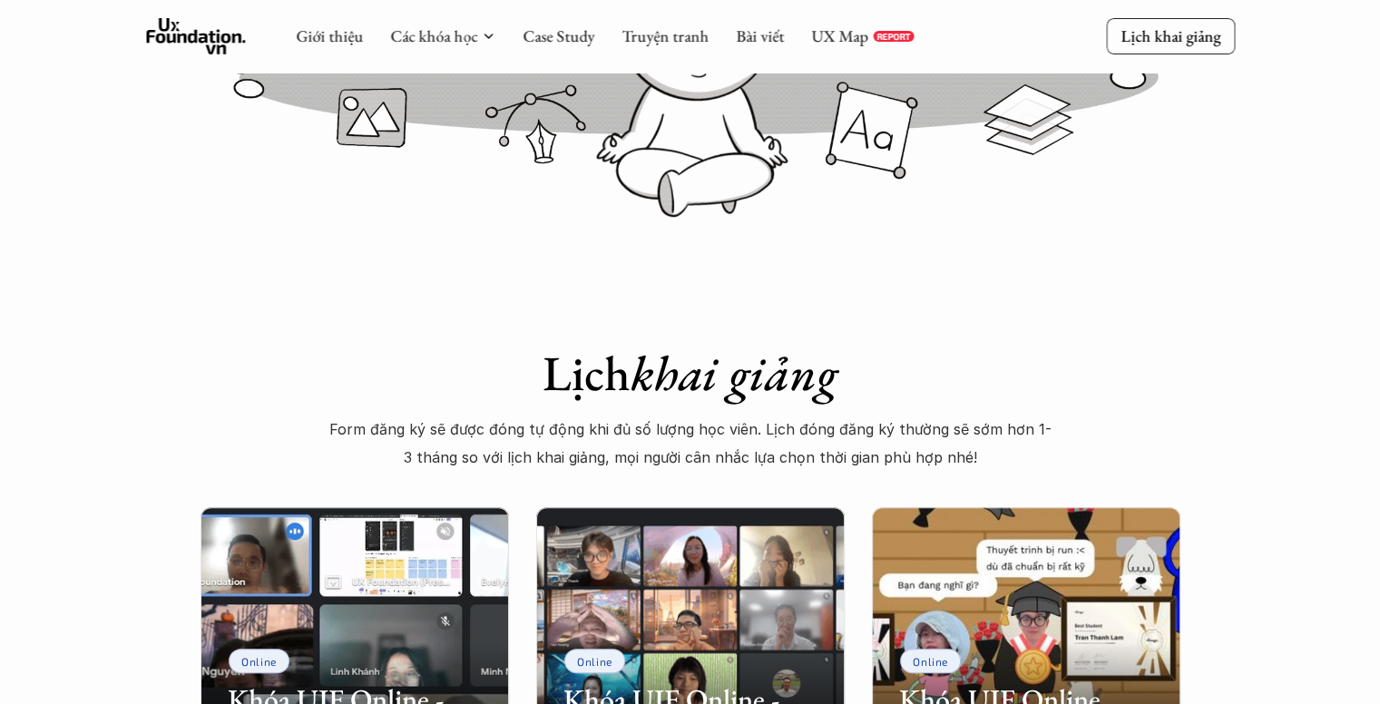
scroll to position [0, 0]
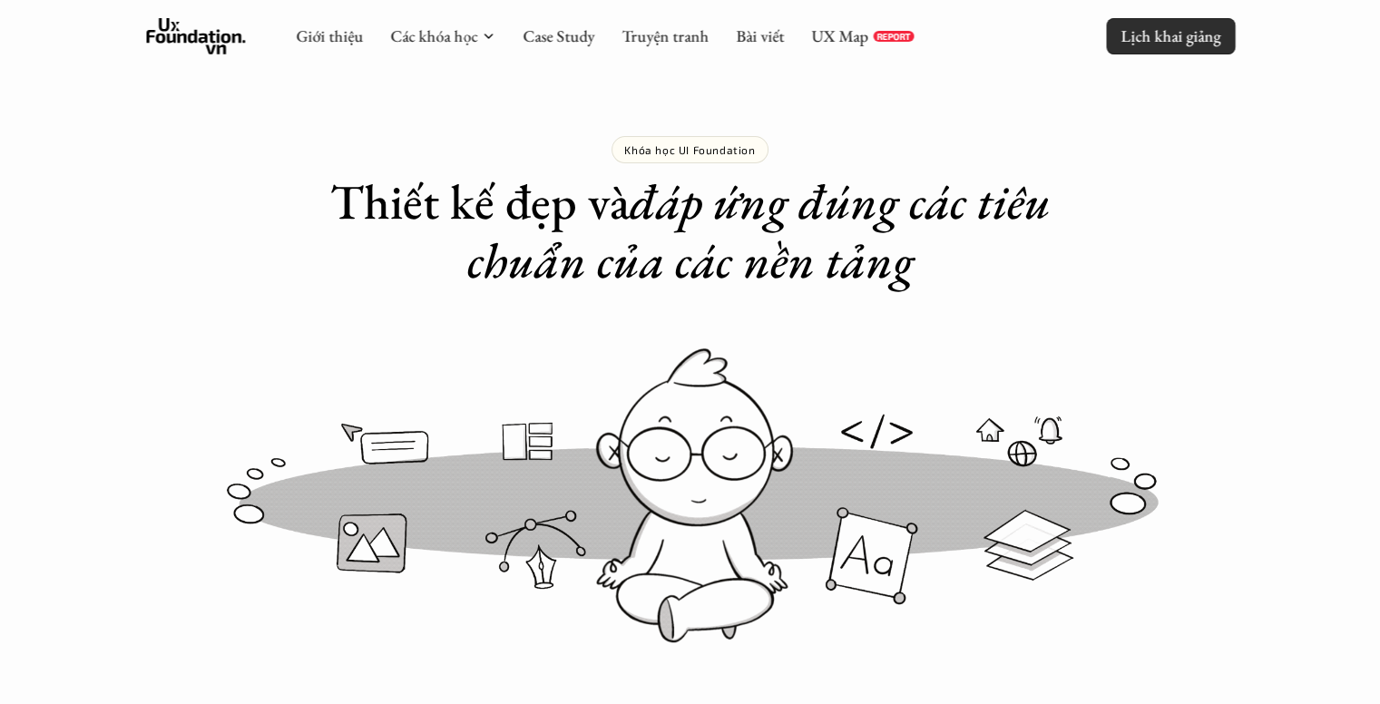
click at [1125, 45] on p "Lịch khai giảng" at bounding box center [1171, 35] width 100 height 21
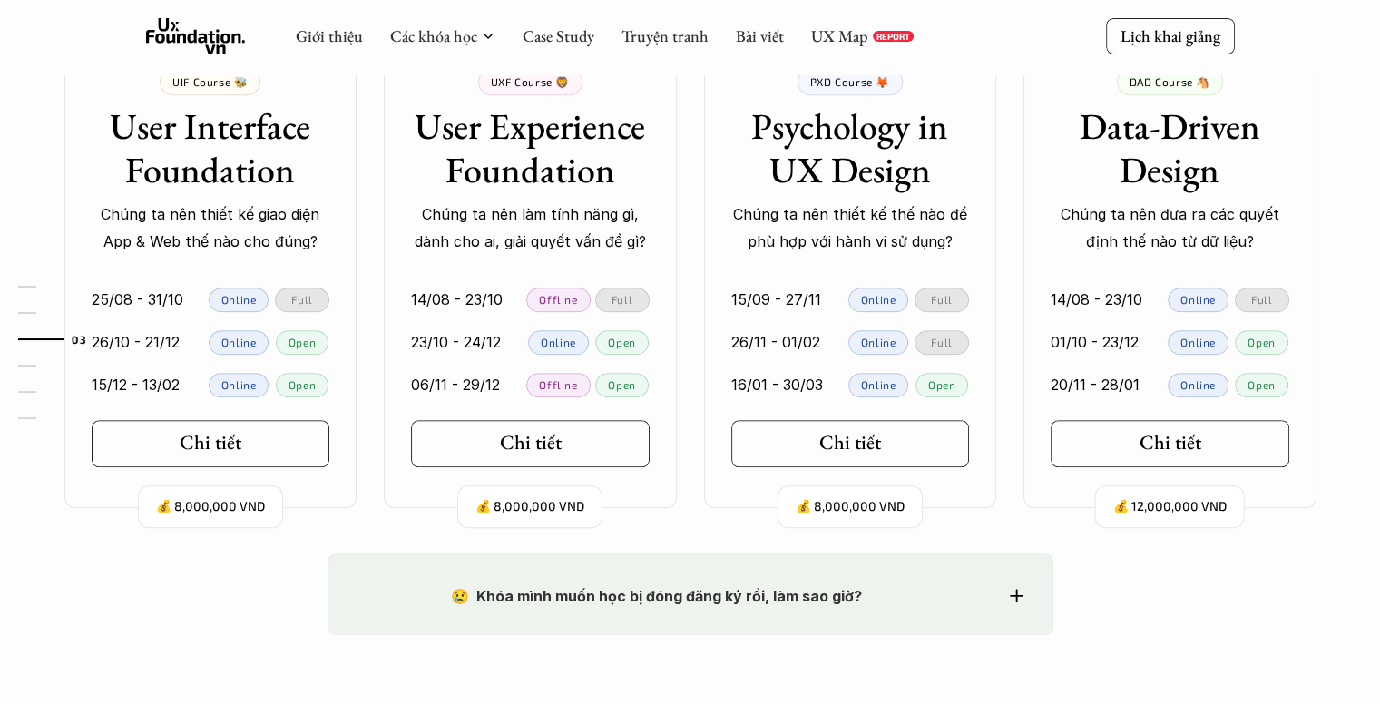
scroll to position [1740, 0]
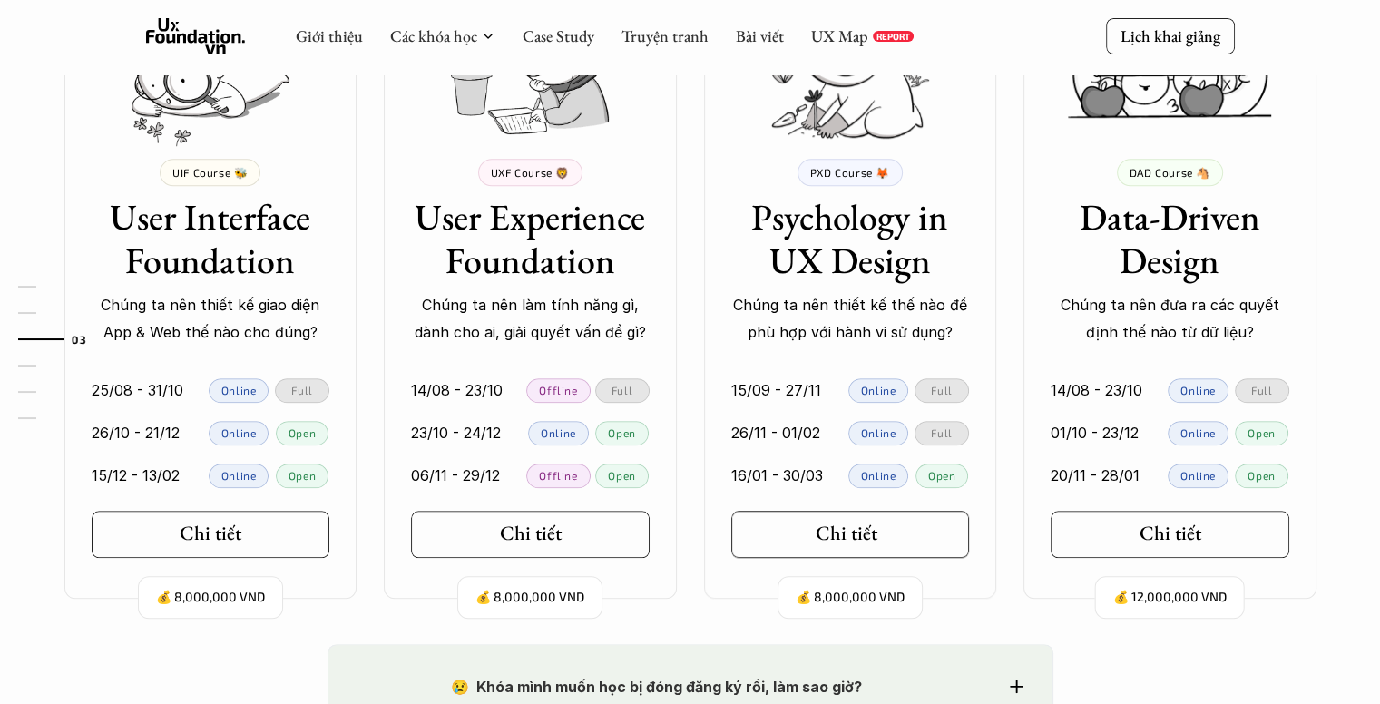
click at [843, 534] on h5 "Chi tiết" at bounding box center [847, 534] width 62 height 24
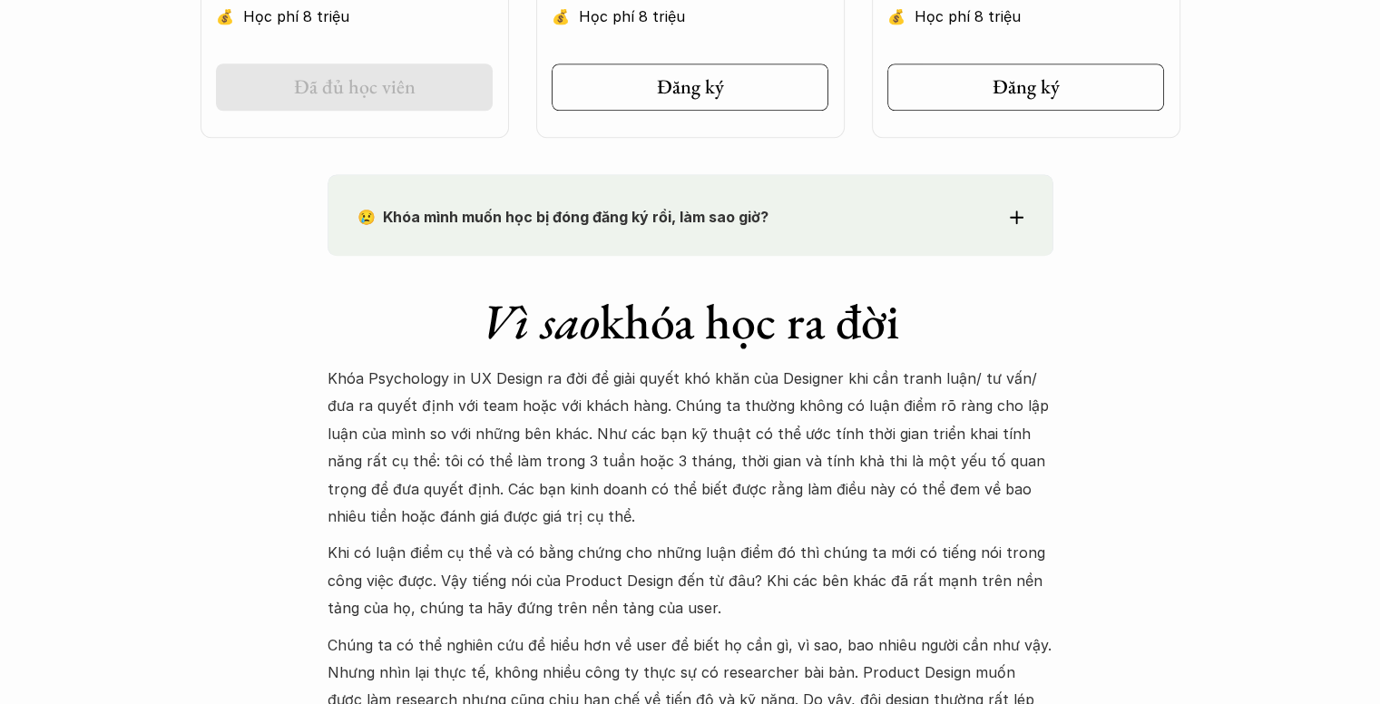
scroll to position [1543, 0]
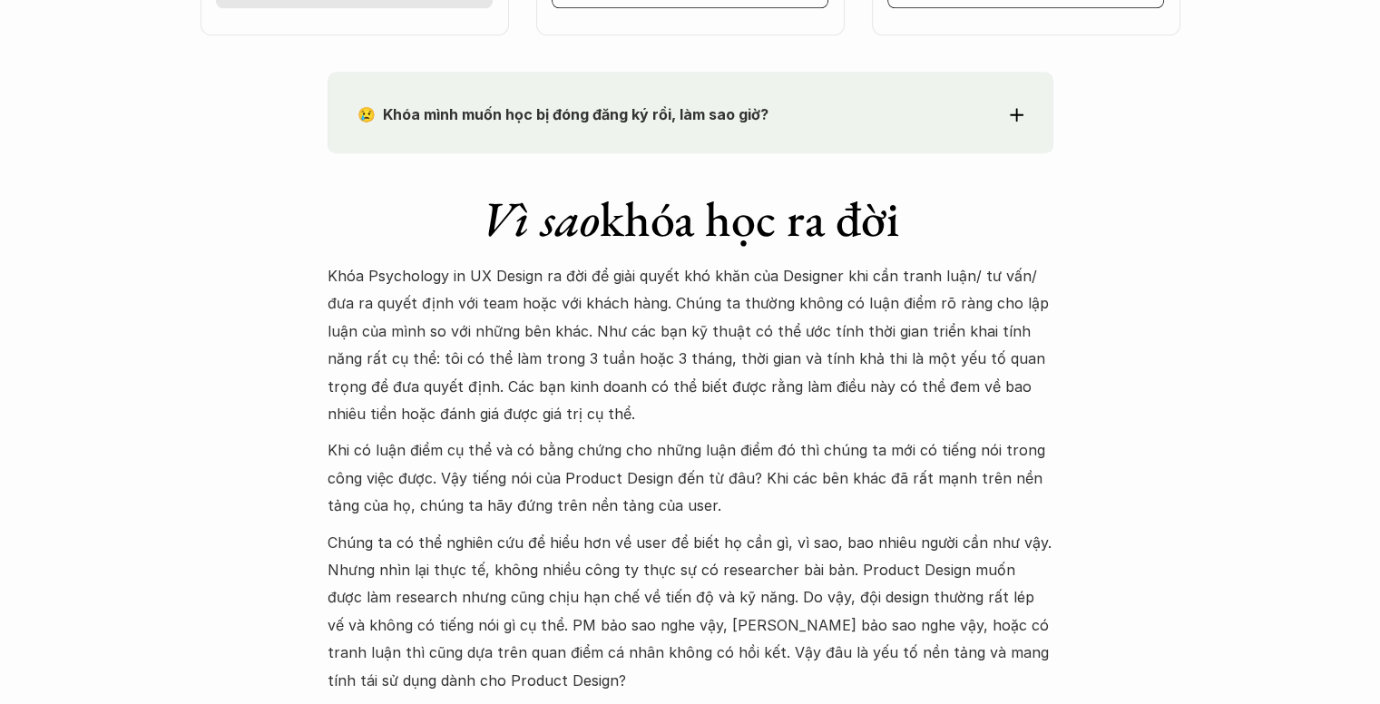
drag, startPoint x: 268, startPoint y: 266, endPoint x: 816, endPoint y: 317, distance: 550.4
click at [817, 316] on p "Khóa Psychology in UX Design ra đời để giải quyết khó khăn của Designer khi cần…" at bounding box center [691, 344] width 726 height 165
drag, startPoint x: 390, startPoint y: 331, endPoint x: 944, endPoint y: 364, distance: 554.5
click at [1038, 335] on p "Khóa Psychology in UX Design ra đời để giải quyết khó khăn của Designer khi cần…" at bounding box center [691, 344] width 726 height 165
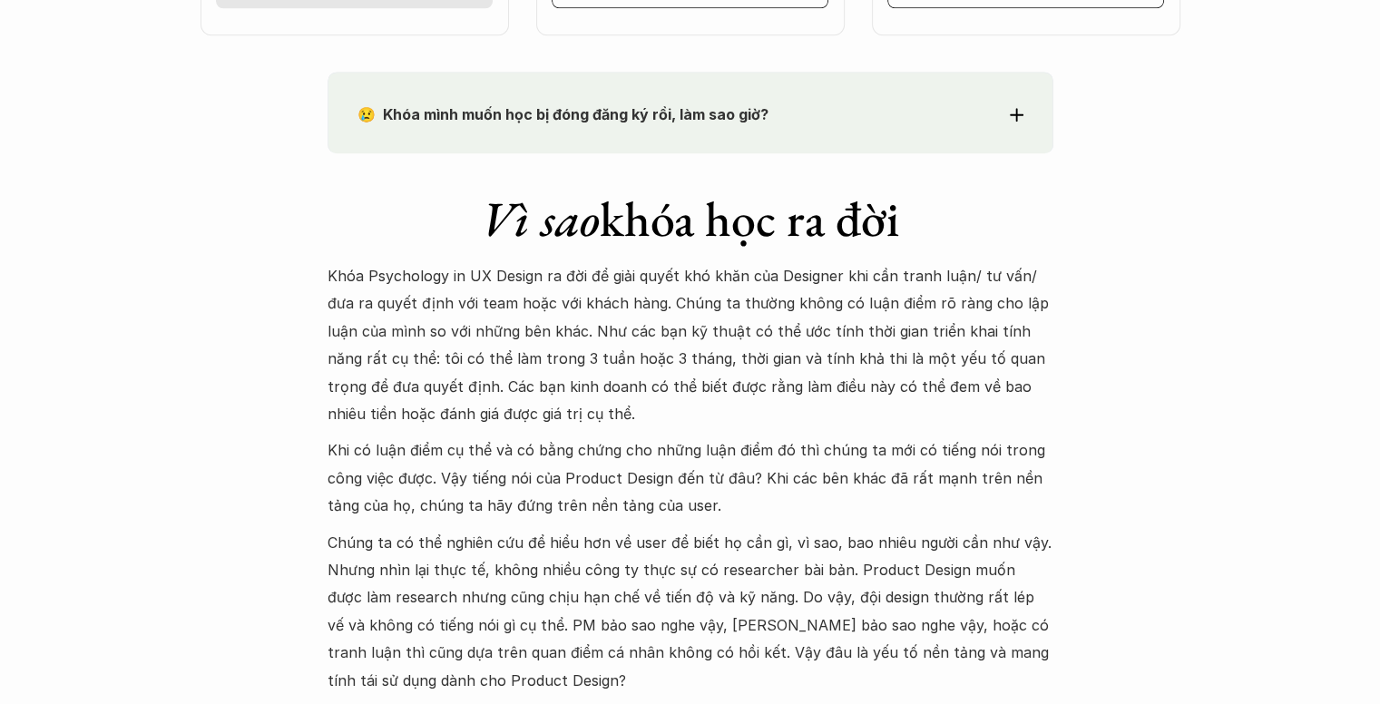
drag, startPoint x: 364, startPoint y: 361, endPoint x: 1025, endPoint y: 346, distance: 661.7
click at [1025, 346] on p "Khóa Psychology in UX Design ra đời để giải quyết khó khăn của Designer khi cần…" at bounding box center [691, 344] width 726 height 165
click at [468, 382] on p "Khóa Psychology in UX Design ra đời để giải quyết khó khăn của Designer khi cần…" at bounding box center [691, 344] width 726 height 165
drag, startPoint x: 316, startPoint y: 388, endPoint x: 530, endPoint y: 422, distance: 216.8
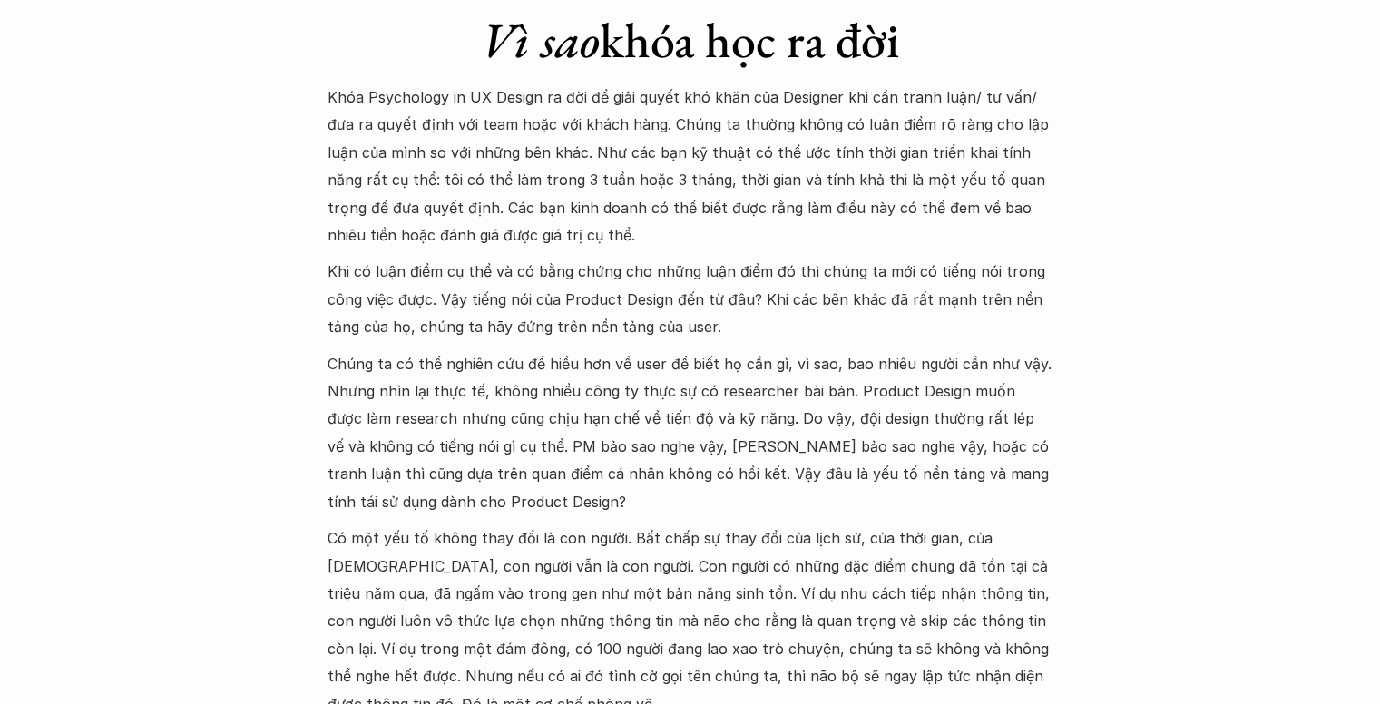
scroll to position [1724, 0]
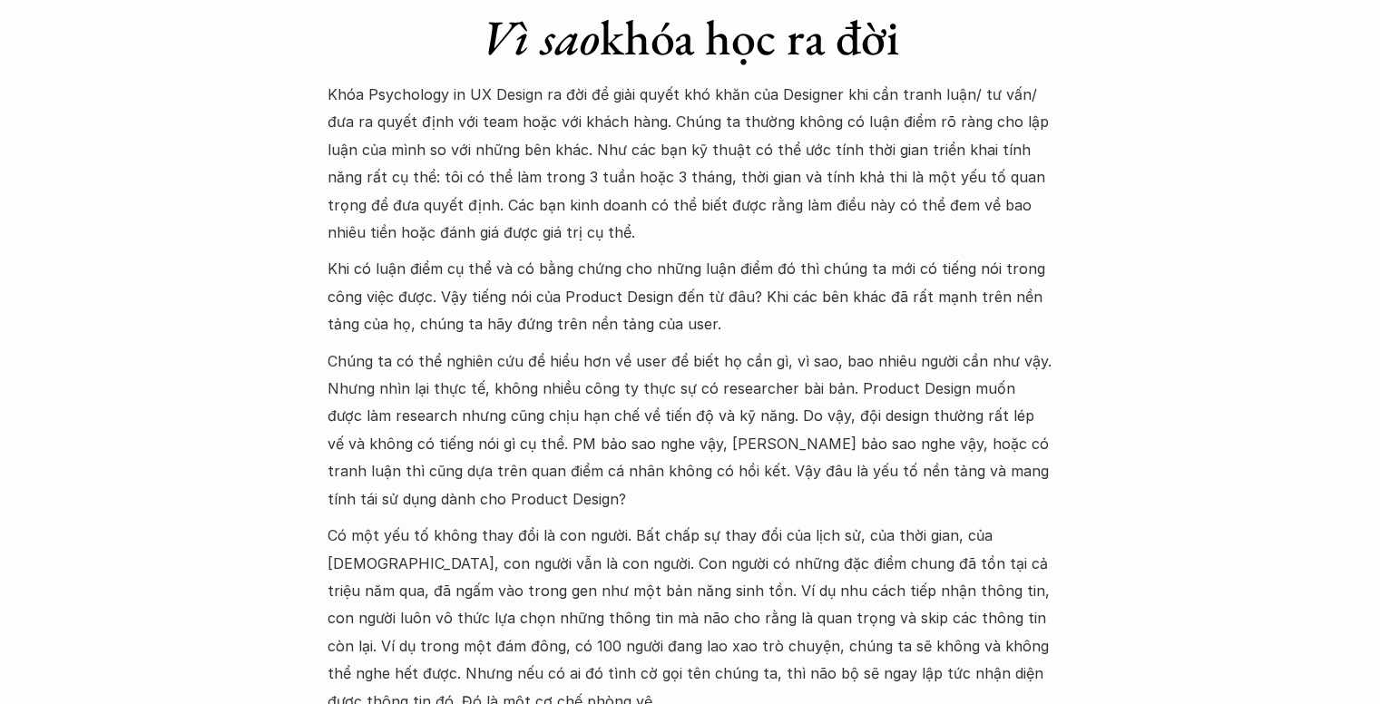
drag, startPoint x: 332, startPoint y: 274, endPoint x: 711, endPoint y: 325, distance: 382.7
click at [711, 325] on p "Khi có luận điểm cụ thể và có bằng chứng cho những luận điểm đó thì chúng ta mớ…" at bounding box center [691, 296] width 726 height 83
click at [712, 324] on p "Khi có luận điểm cụ thể và có bằng chứng cho những luận điểm đó thì chúng ta mớ…" at bounding box center [691, 296] width 726 height 83
drag, startPoint x: 331, startPoint y: 364, endPoint x: 588, endPoint y: 495, distance: 288.1
click at [588, 495] on p "Chúng ta có thể nghiên cứu để hiểu hơn về user để biết họ cần gì, vì sao, bao n…" at bounding box center [691, 430] width 726 height 165
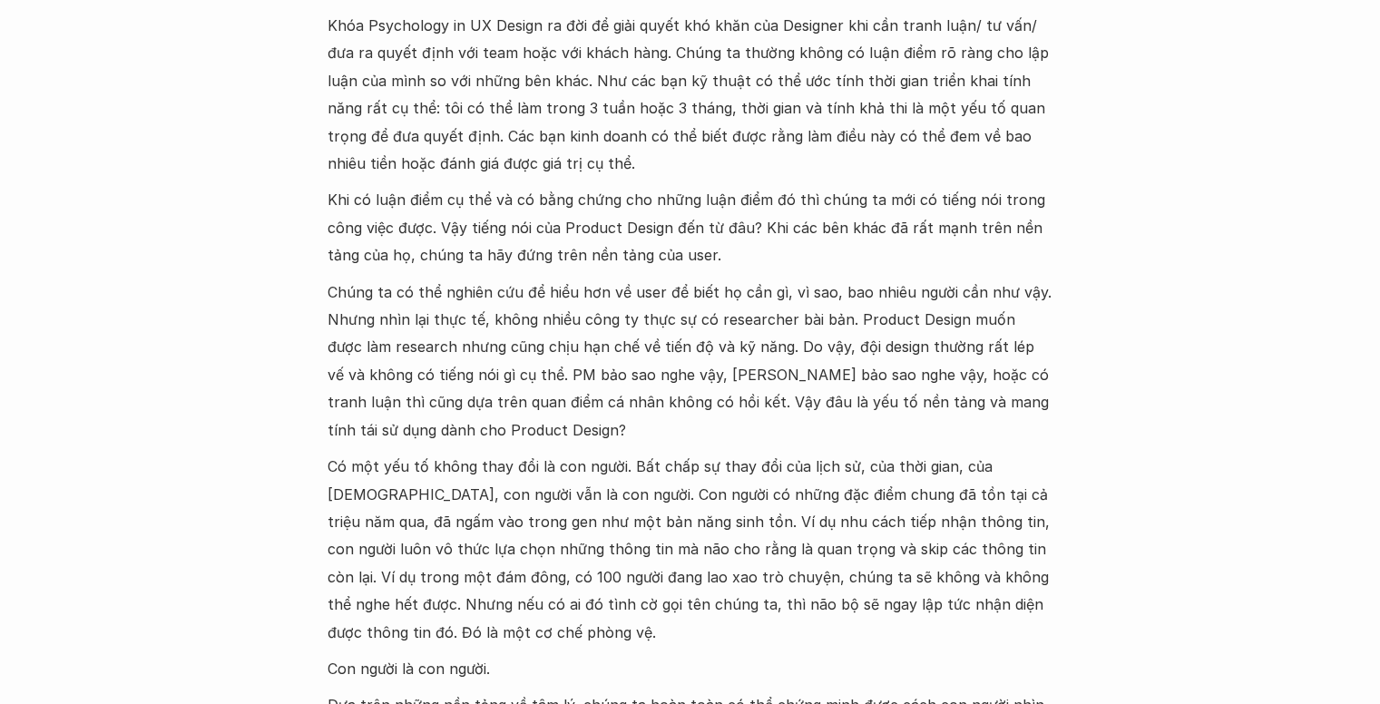
scroll to position [1906, 0]
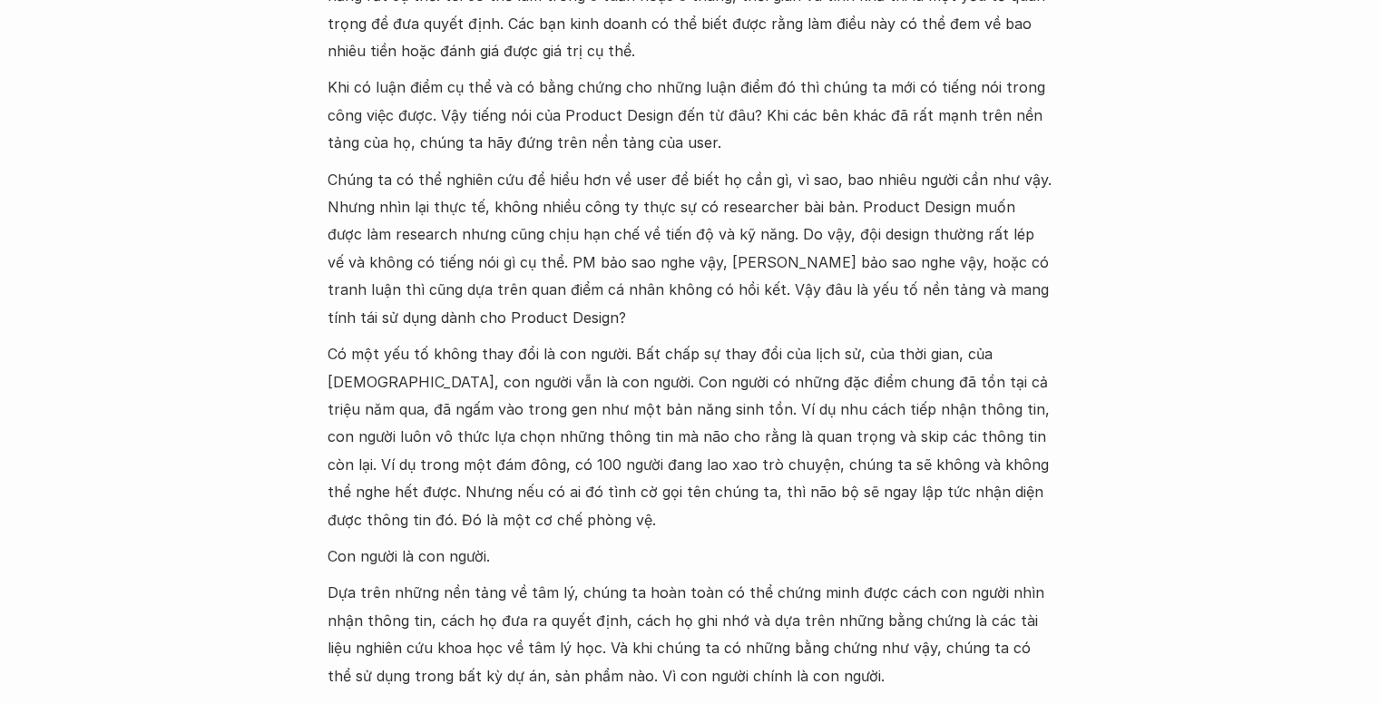
click at [337, 360] on p "Có một yếu tố không thay đổi là con người. Bất chấp sự thay đổi của lịch sử, củ…" at bounding box center [691, 436] width 726 height 193
drag, startPoint x: 337, startPoint y: 360, endPoint x: 450, endPoint y: 515, distance: 191.5
click at [450, 515] on p "Có một yếu tố không thay đổi là con người. Bất chấp sự thay đổi của lịch sử, củ…" at bounding box center [691, 436] width 726 height 193
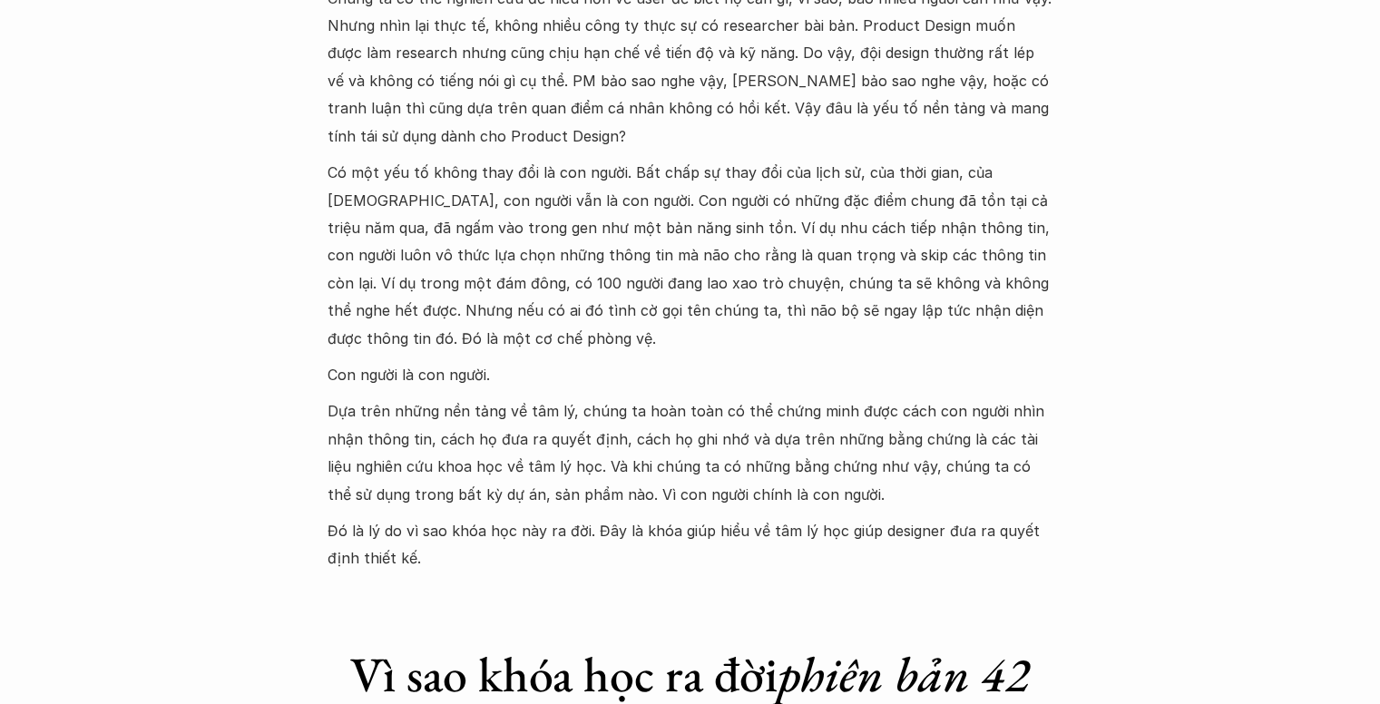
drag, startPoint x: 318, startPoint y: 409, endPoint x: 845, endPoint y: 490, distance: 533.4
click at [713, 534] on p "Đó là lý do vì sao khóa học này ra đời. Đây là khóa giúp hiểu về tâm lý học giú…" at bounding box center [691, 544] width 726 height 55
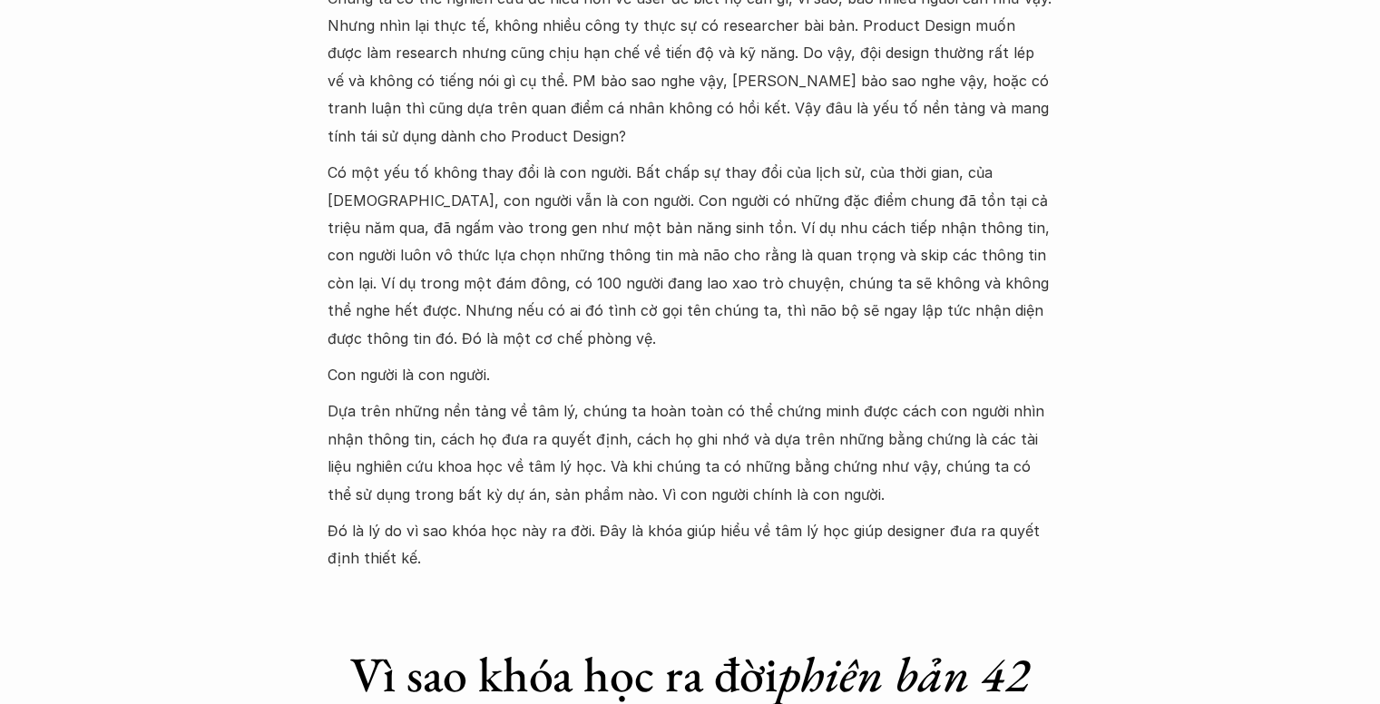
click at [713, 534] on p "Đó là lý do vì sao khóa học này ra đời. Đây là khóa giúp hiểu về tâm lý học giú…" at bounding box center [691, 544] width 726 height 55
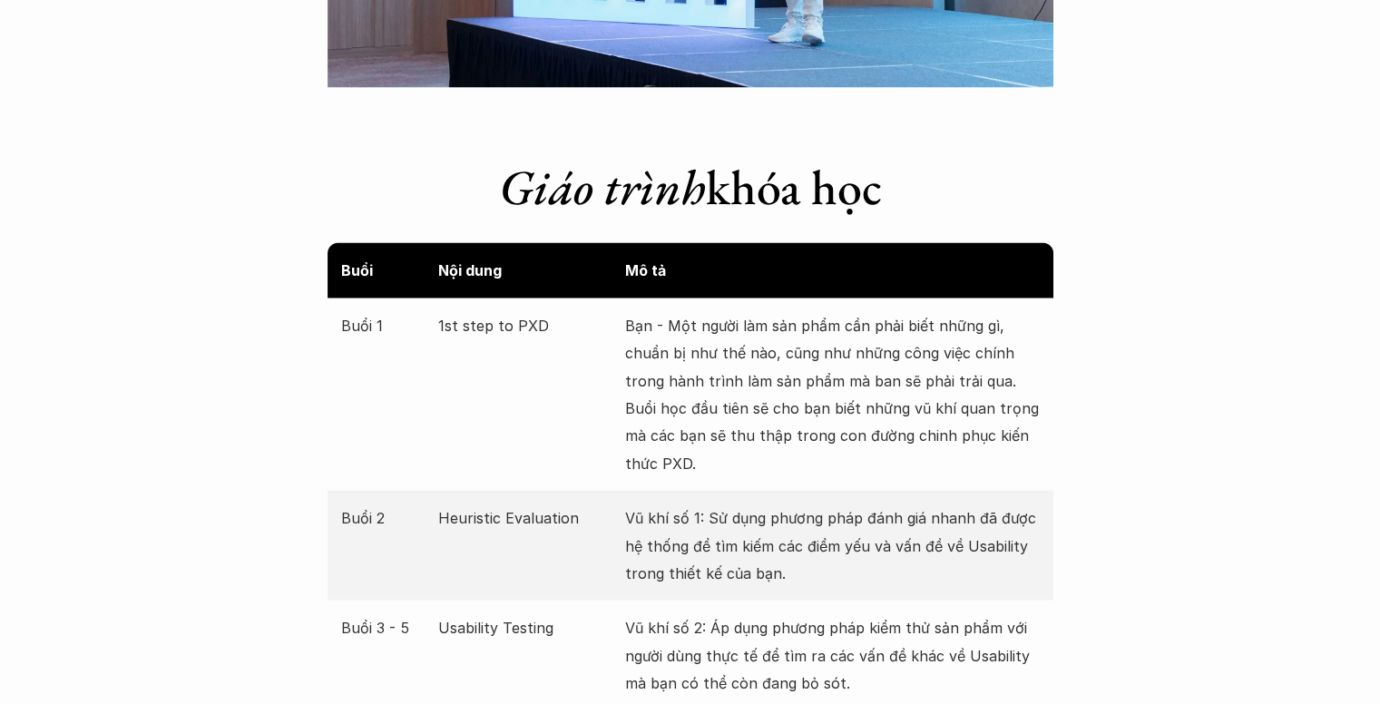
scroll to position [3448, 0]
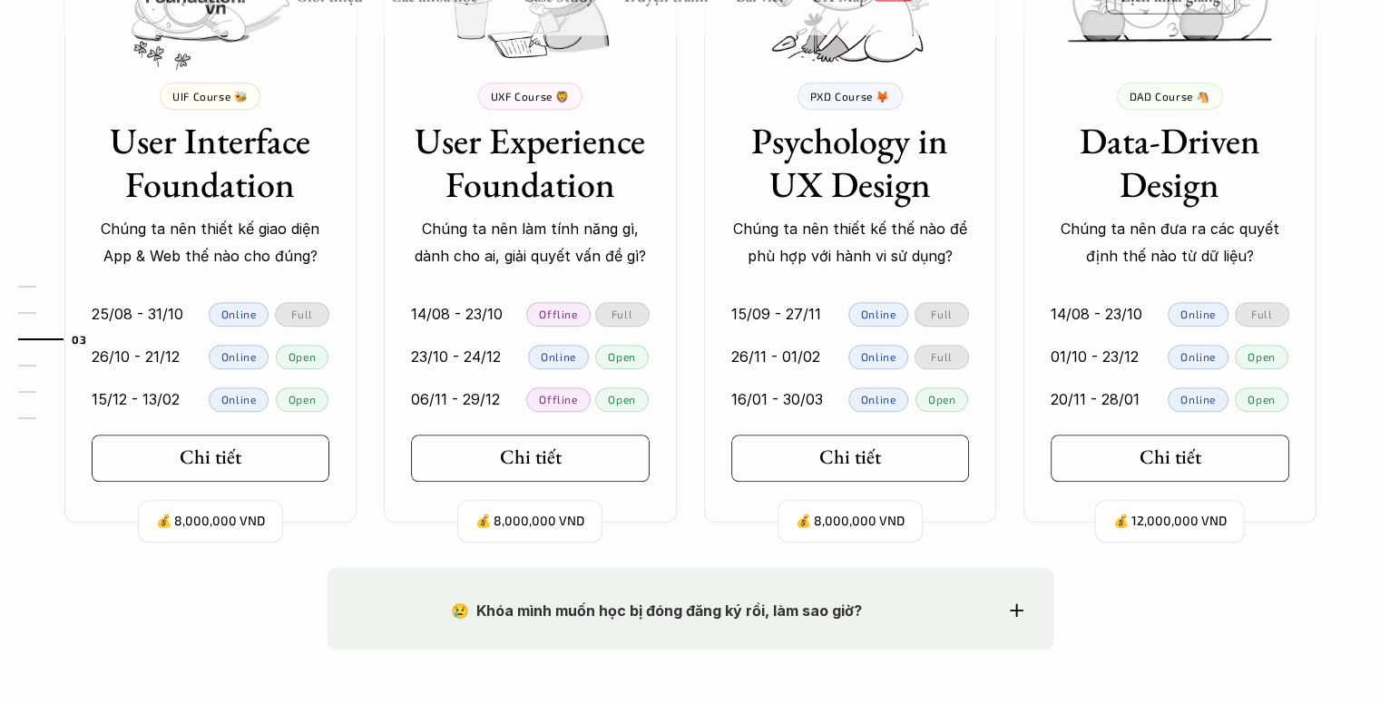
scroll to position [1830, 0]
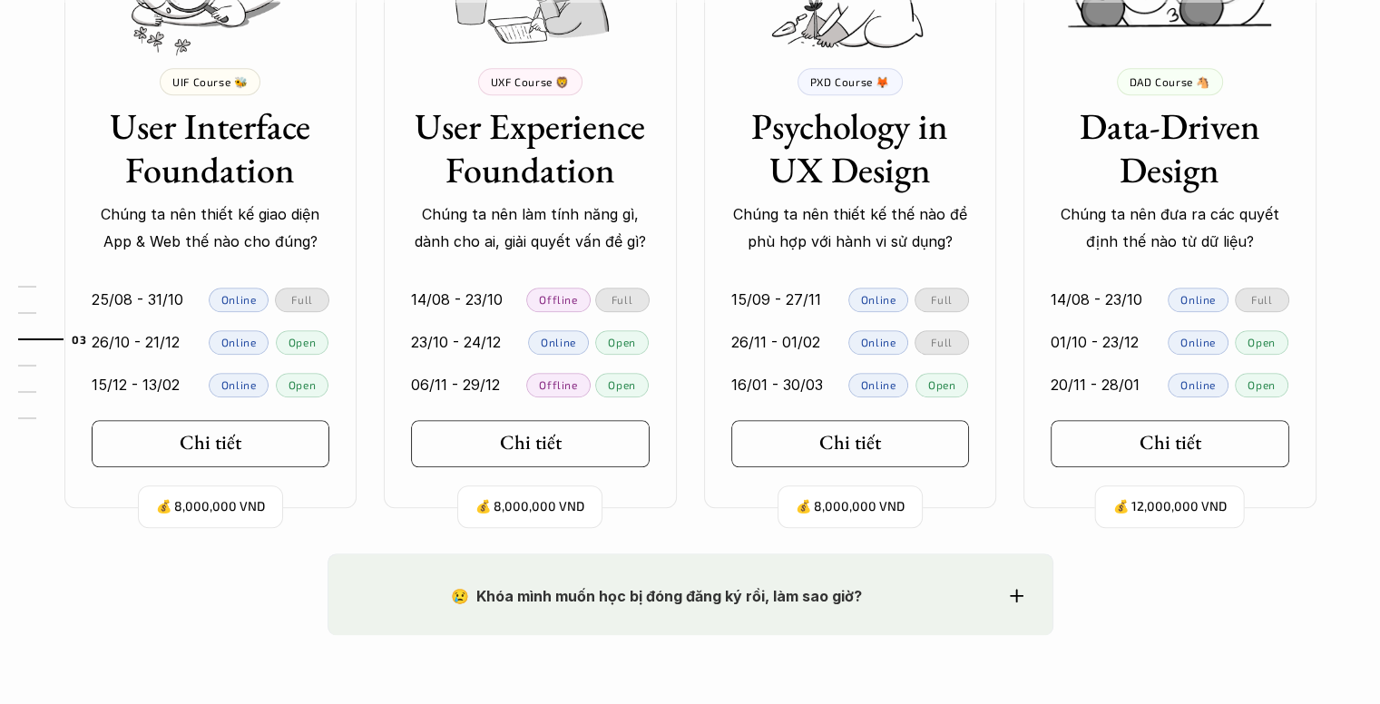
click at [557, 387] on p "Offline" at bounding box center [558, 384] width 38 height 13
click at [539, 432] on h5 "Chi tiết" at bounding box center [524, 443] width 62 height 24
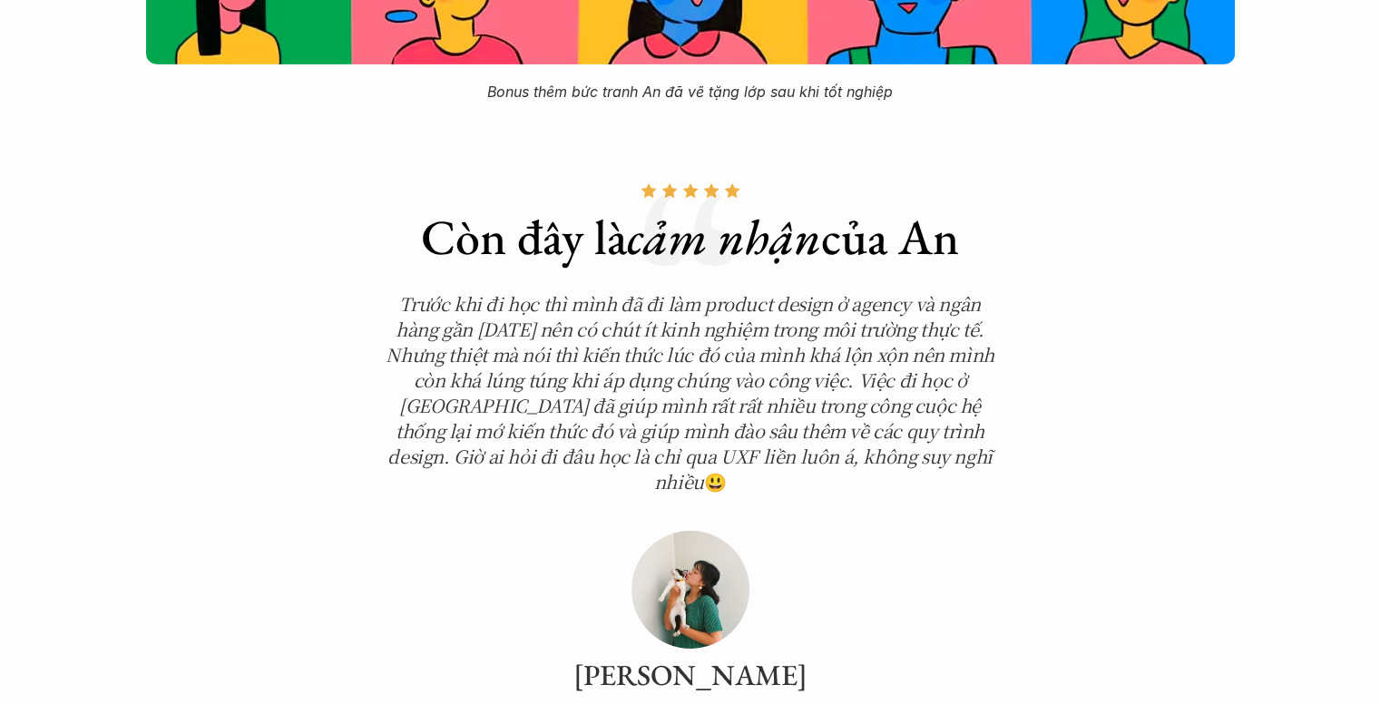
scroll to position [6080, 0]
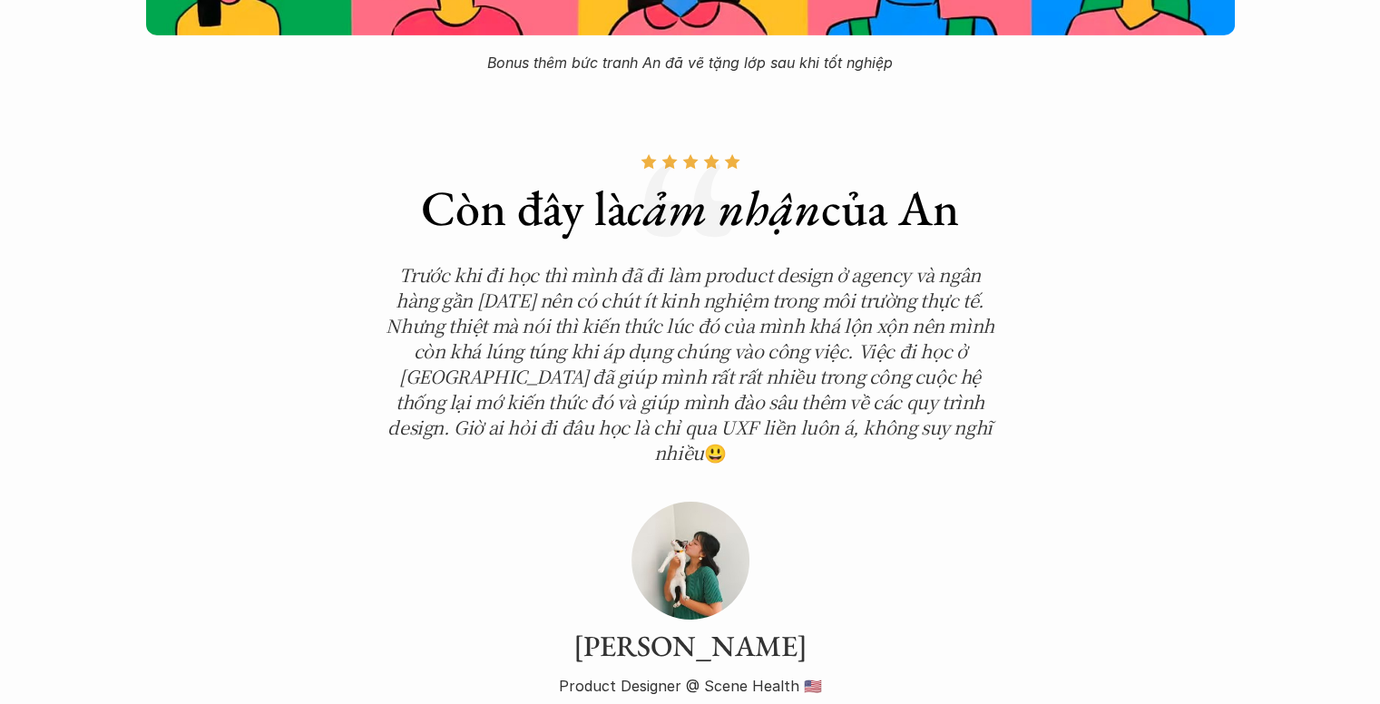
drag, startPoint x: 397, startPoint y: 299, endPoint x: 813, endPoint y: 321, distance: 416.2
click at [813, 321] on em "Trước khi đi học thì mình đã đi làm product design ở agency và ngân hàng gần [D…" at bounding box center [692, 363] width 613 height 204
click at [888, 331] on em "Trước khi đi học thì mình đã đi làm product design ở agency và ngân hàng gần [D…" at bounding box center [692, 363] width 613 height 204
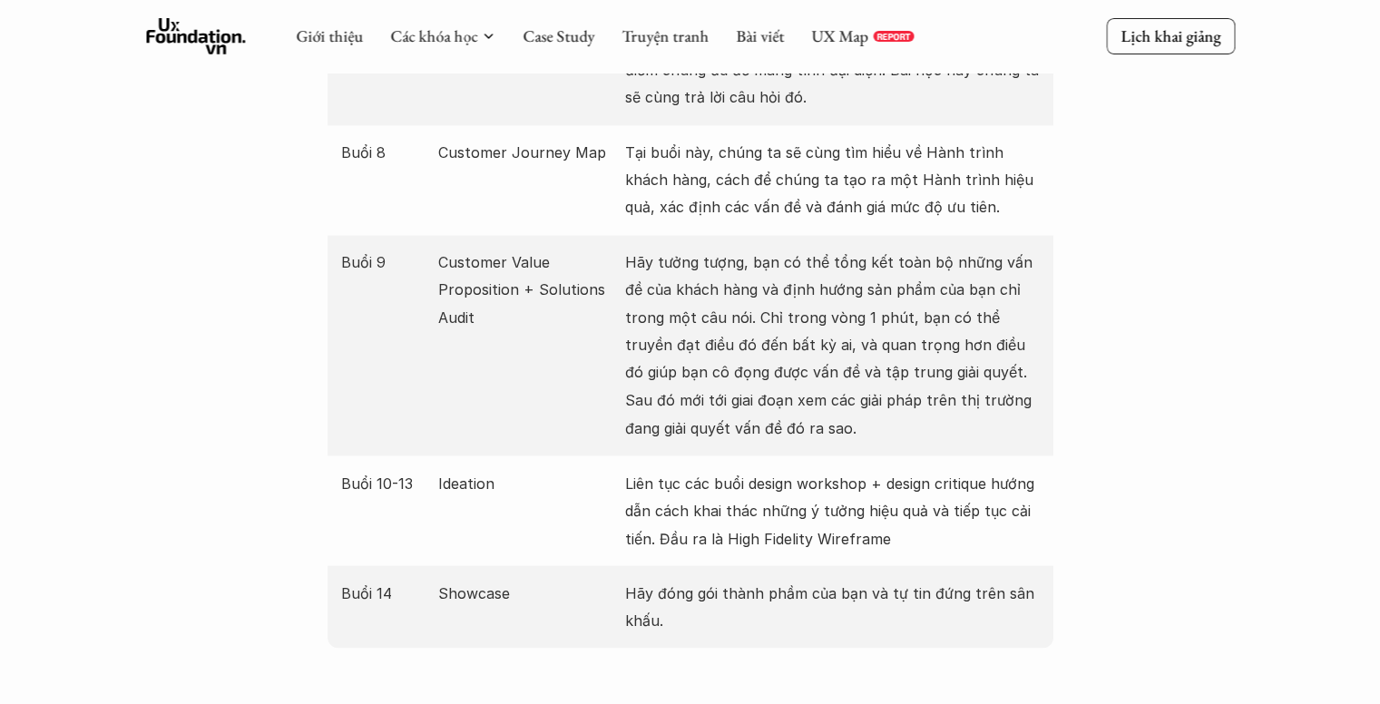
scroll to position [2995, 0]
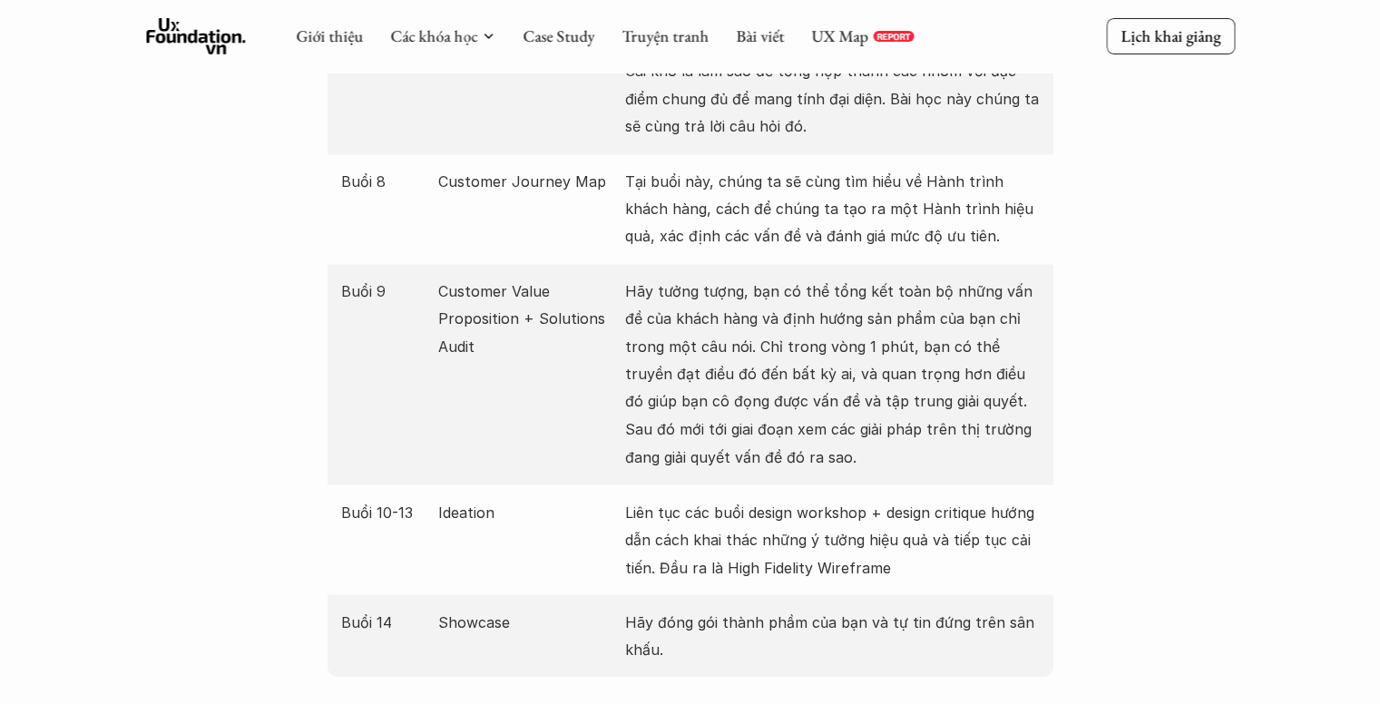
click at [210, 30] on icon at bounding box center [196, 36] width 100 height 36
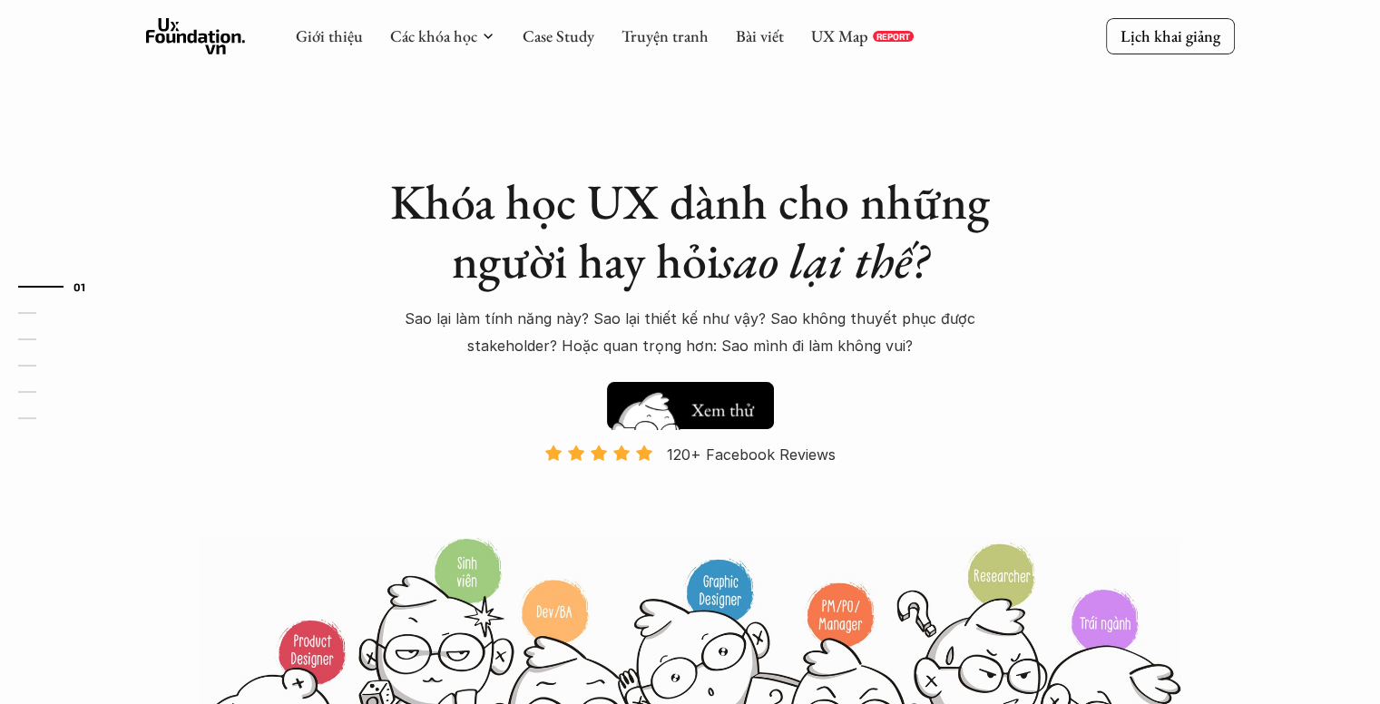
click at [753, 404] on h5 "Xem thử" at bounding box center [722, 409] width 67 height 25
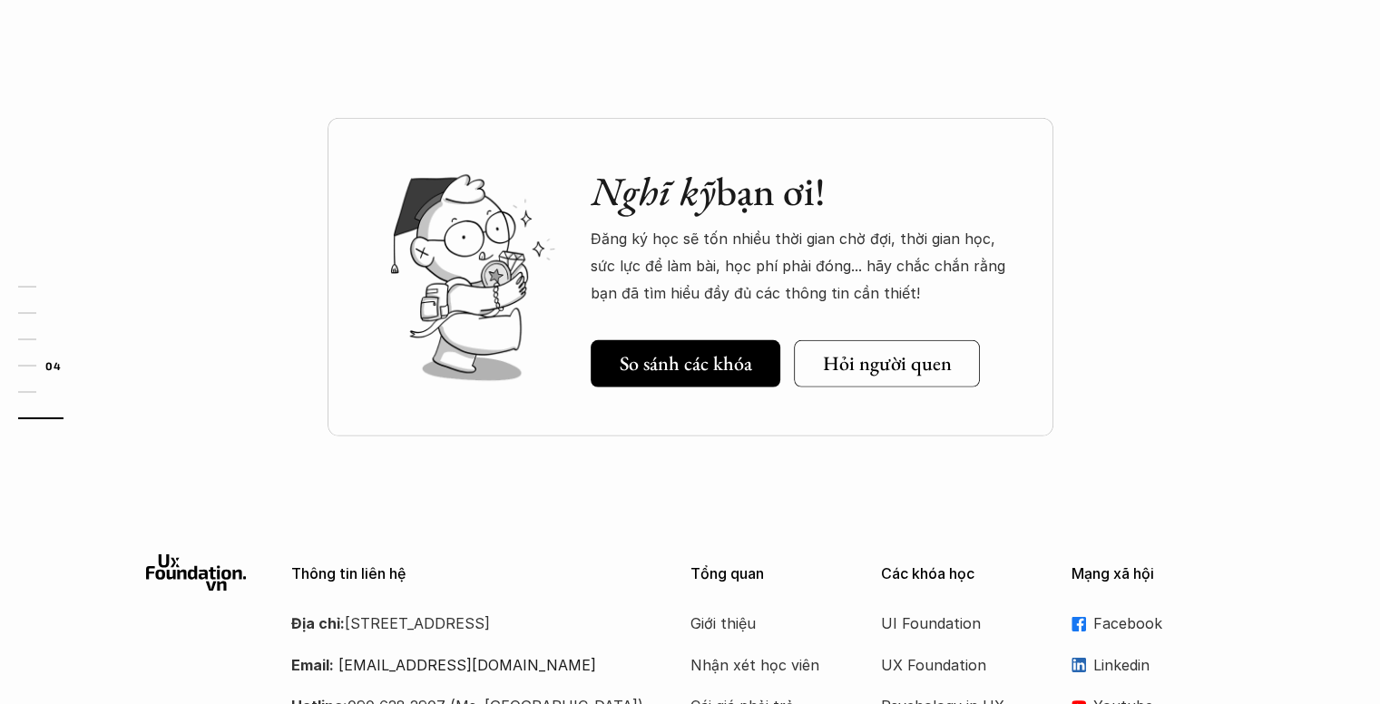
scroll to position [5460, 0]
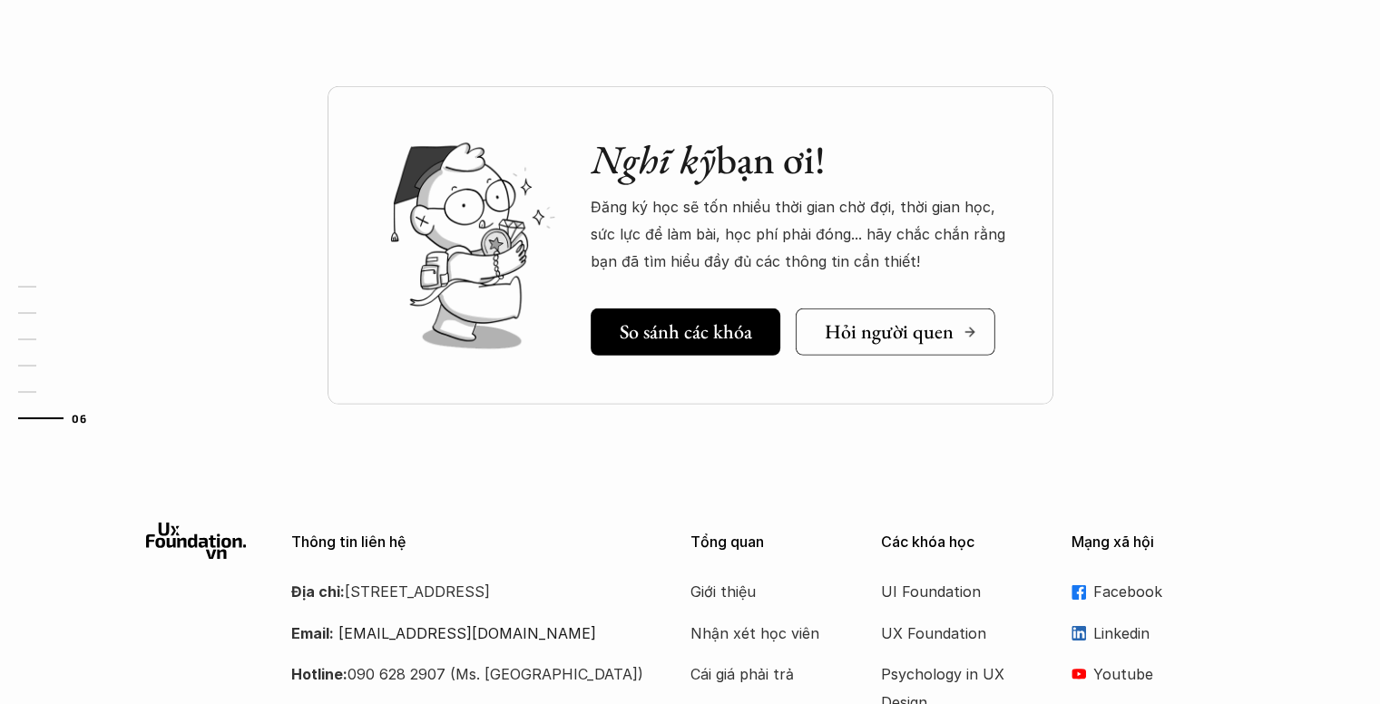
click at [817, 329] on link "Hỏi người quen" at bounding box center [895, 332] width 200 height 47
click at [673, 342] on h5 "So sánh các khóa" at bounding box center [686, 332] width 132 height 24
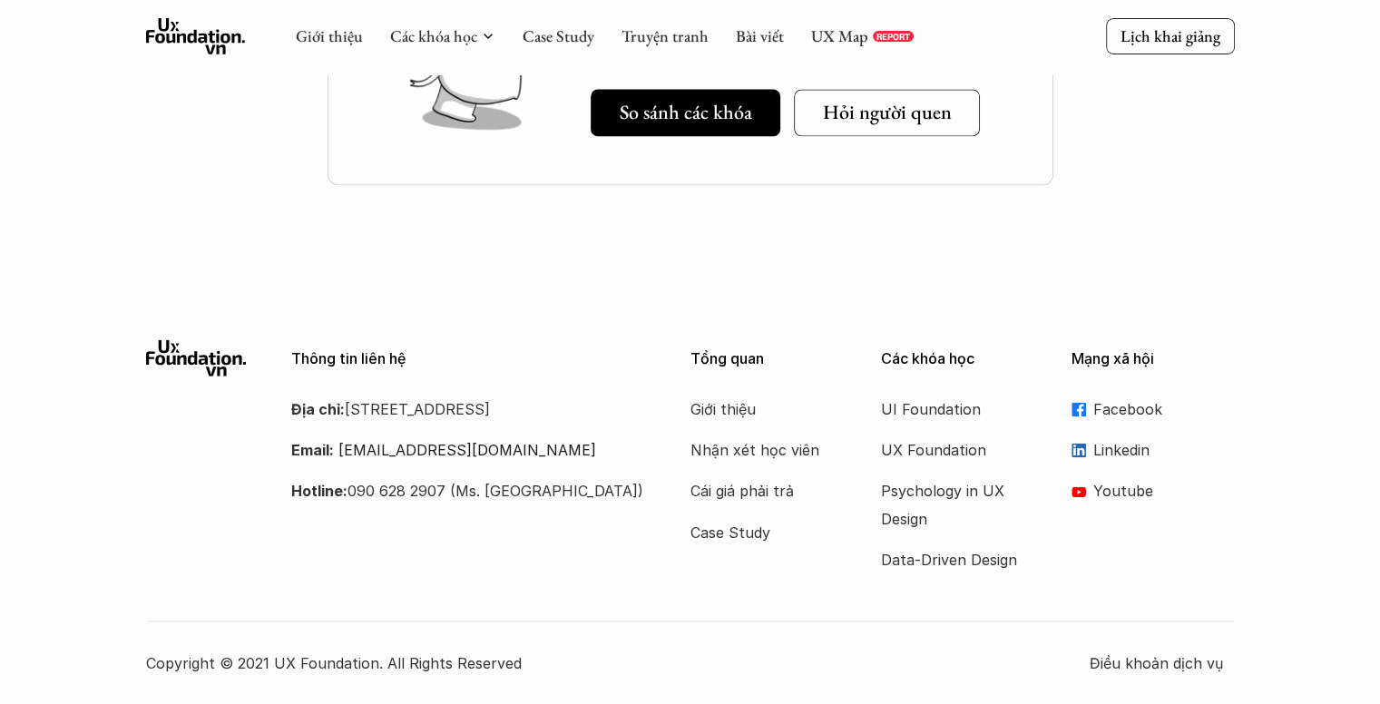
scroll to position [964, 0]
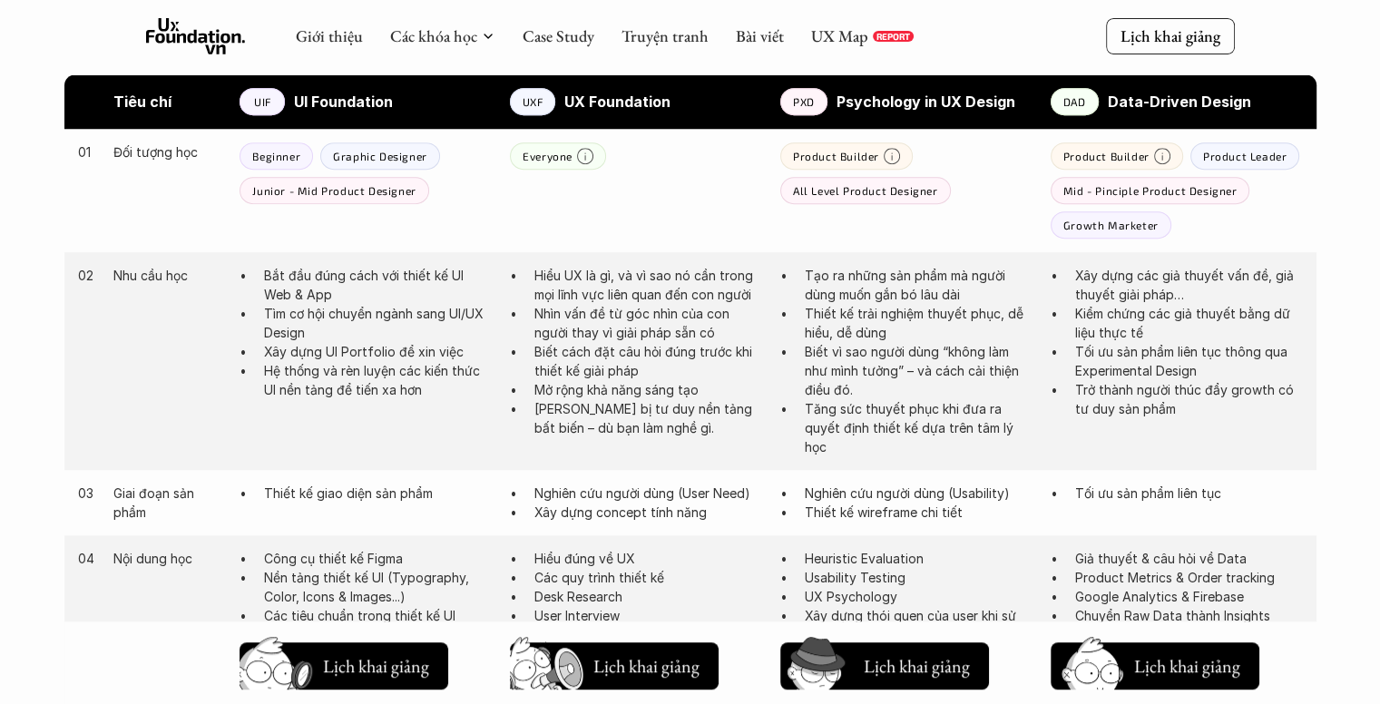
click at [347, 188] on p "Junior - Mid Product Designer" at bounding box center [333, 190] width 163 height 13
click at [417, 186] on div "Junior - Mid Product Designer" at bounding box center [334, 190] width 189 height 27
click at [840, 187] on p "All Level Product Designer" at bounding box center [865, 190] width 145 height 13
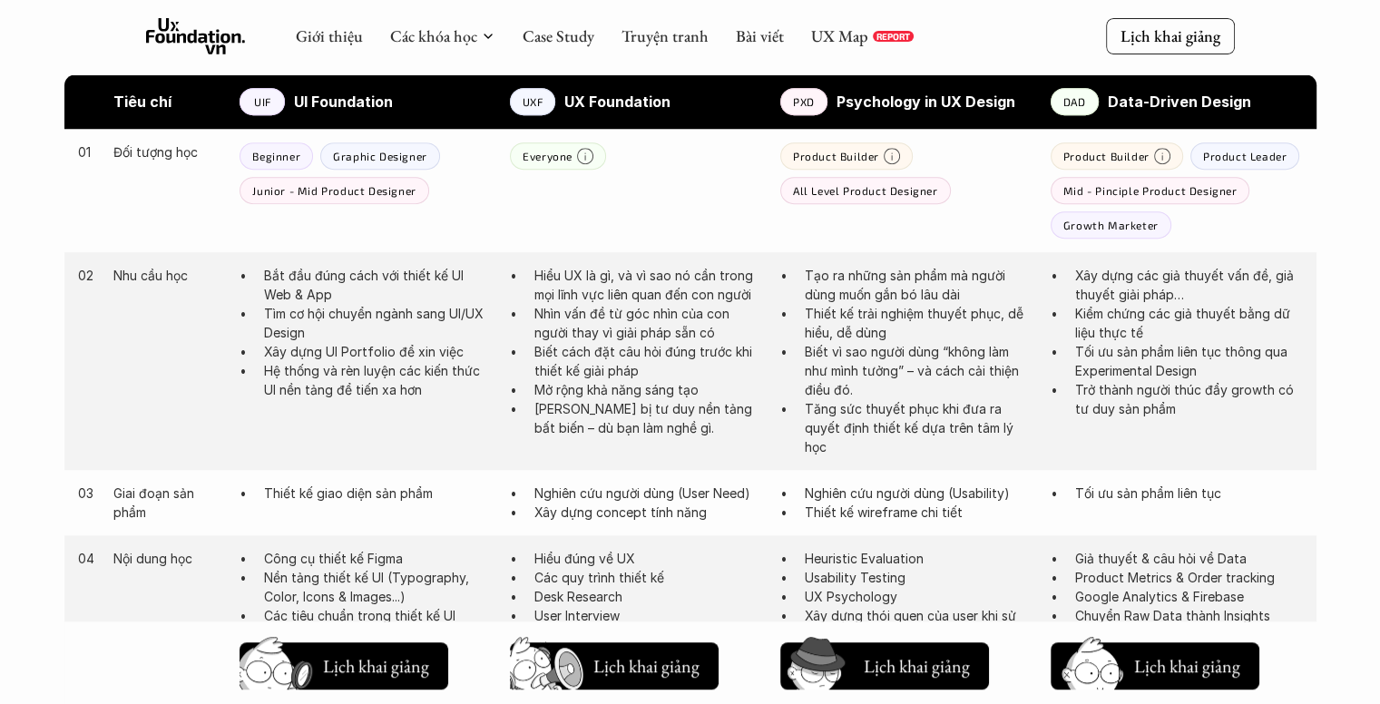
click at [840, 187] on p "All Level Product Designer" at bounding box center [865, 190] width 145 height 13
click at [822, 324] on p "Thiết kế trải nghiệm thuyết phục, dễ hiểu, dễ dùng" at bounding box center [919, 323] width 228 height 38
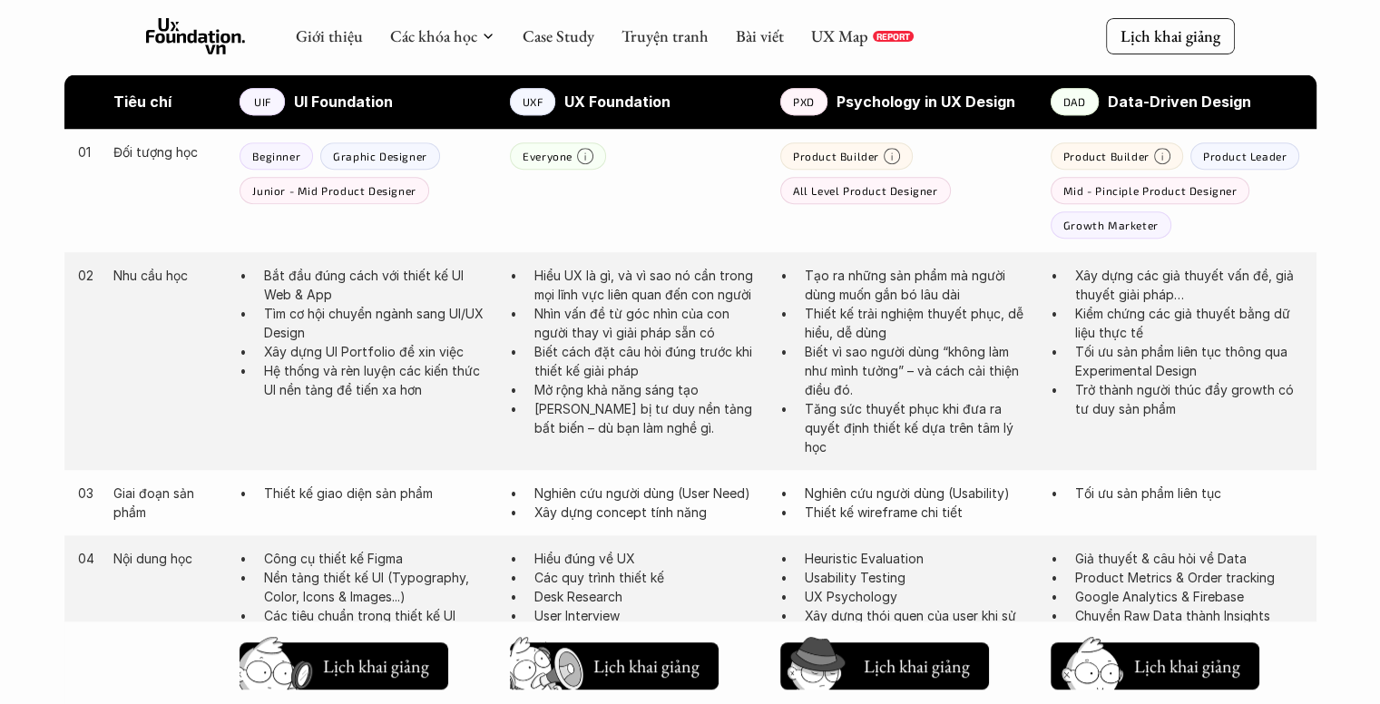
click at [835, 369] on p "Biết vì sao người dùng “không làm như mình tưởng” – và cách cải thiện điều đó." at bounding box center [919, 370] width 228 height 57
click at [930, 258] on div "02 Nhu cầu học Bắt đầu đúng cách với thiết kế UI Web & App Tìm cơ hội chuyển ng…" at bounding box center [690, 361] width 1252 height 218
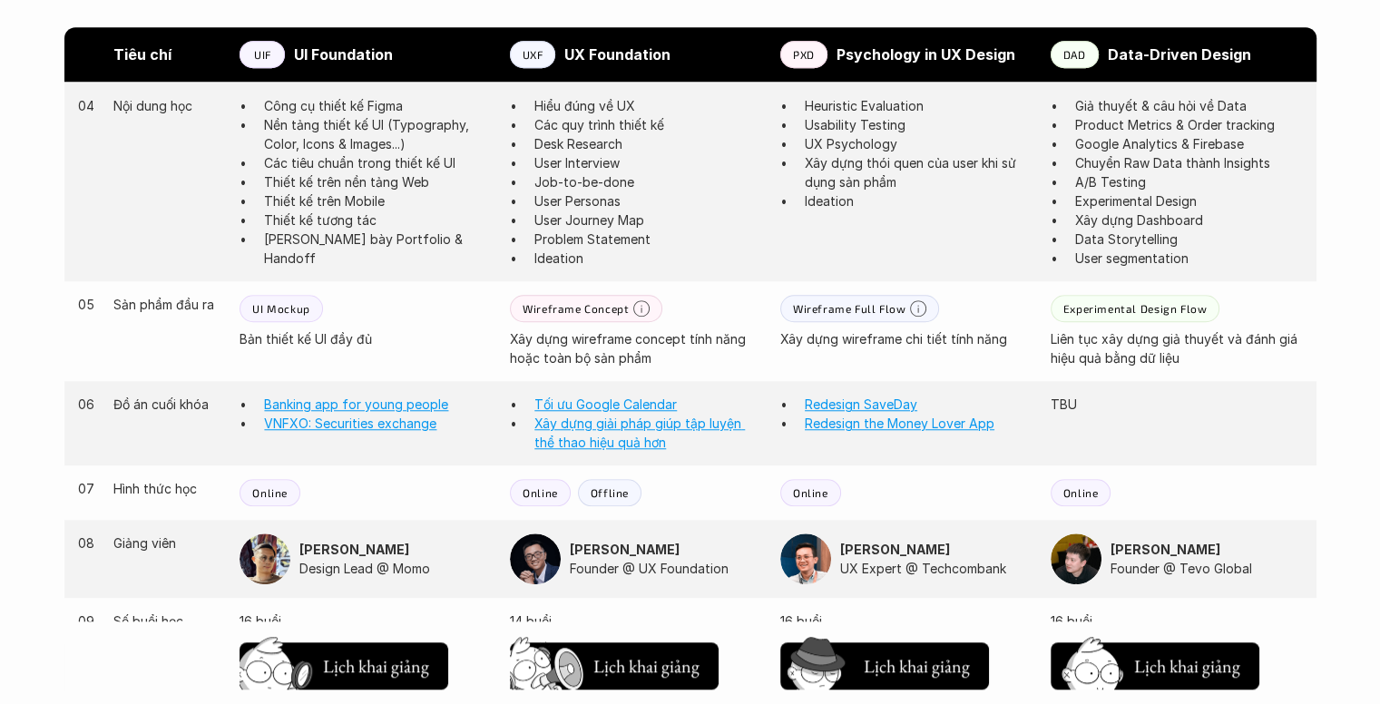
scroll to position [1417, 0]
click at [265, 313] on p "UI Mockup" at bounding box center [280, 307] width 57 height 13
click at [548, 306] on p "Wireframe Concept" at bounding box center [576, 307] width 106 height 13
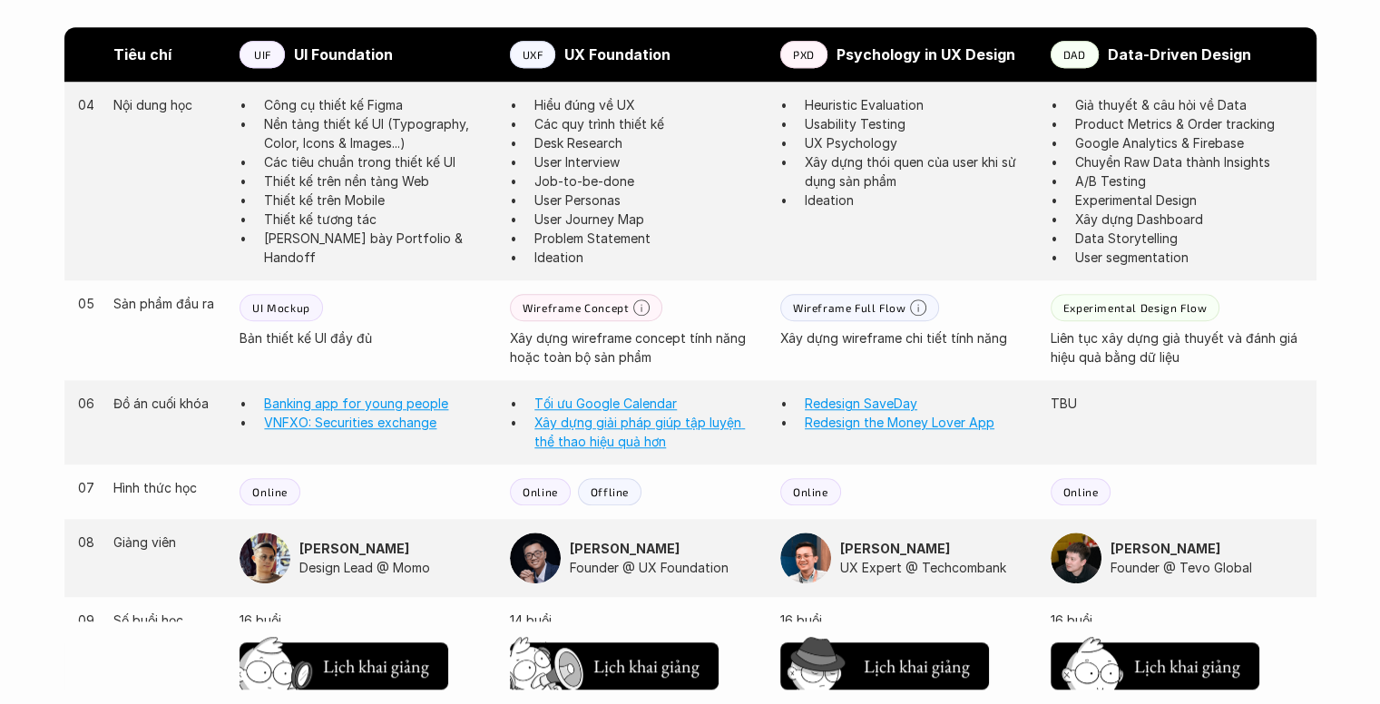
click at [548, 306] on p "Wireframe Concept" at bounding box center [576, 307] width 106 height 13
click at [824, 311] on p "Wireframe Full Flow" at bounding box center [849, 307] width 113 height 13
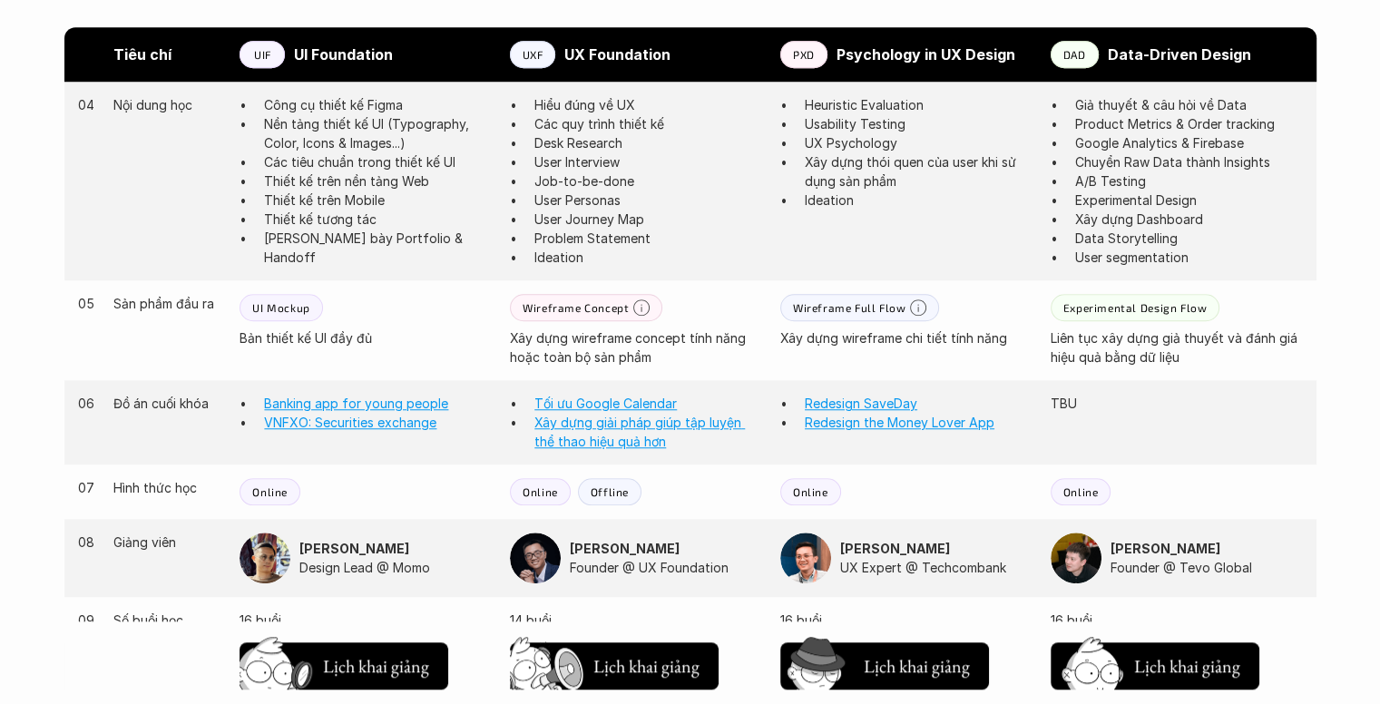
click at [1148, 313] on p "Experimental Design Flow" at bounding box center [1135, 307] width 143 height 13
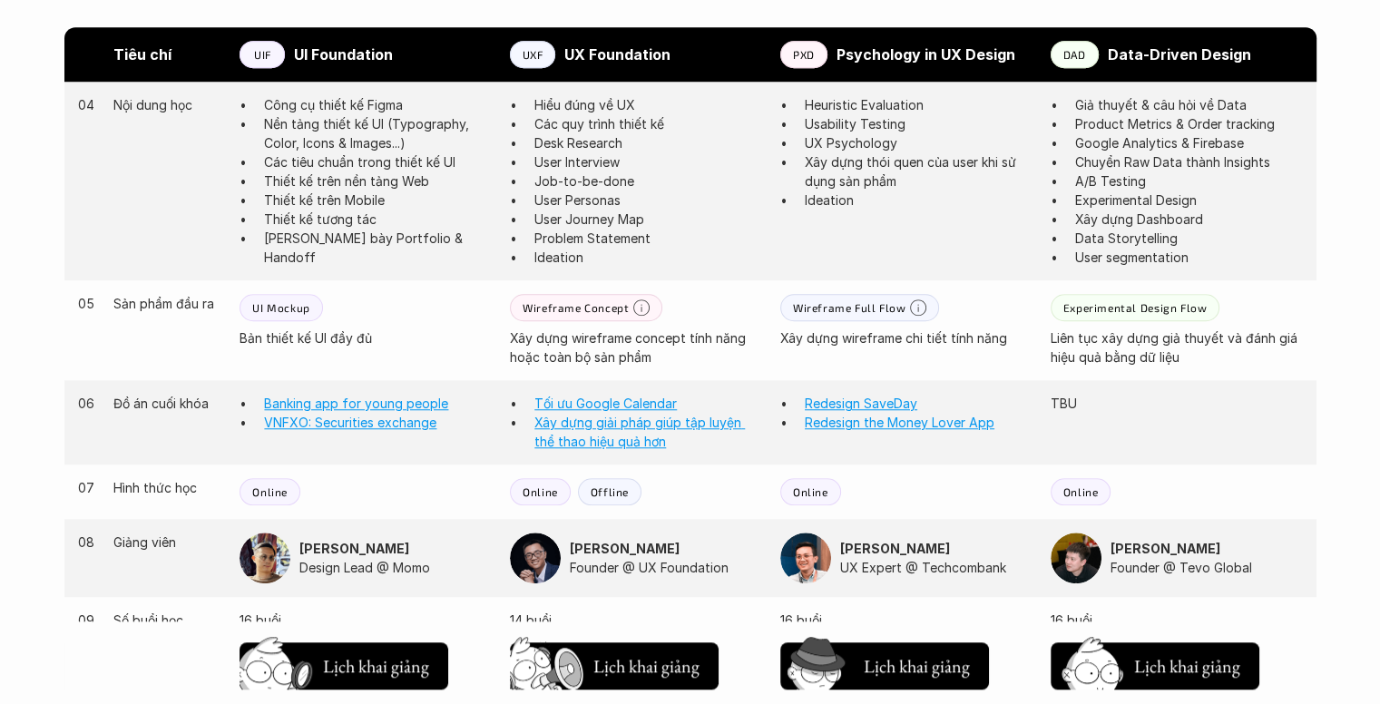
click at [1148, 313] on p "Experimental Design Flow" at bounding box center [1135, 307] width 143 height 13
click at [1116, 338] on p "Liên tục xây dựng giả thuyết và đánh giá hiệu quả bằng dữ liệu" at bounding box center [1177, 347] width 252 height 38
click at [1051, 360] on p "Liên tục xây dựng giả thuyết và đánh giá hiệu quả bằng dữ liệu" at bounding box center [1177, 347] width 252 height 38
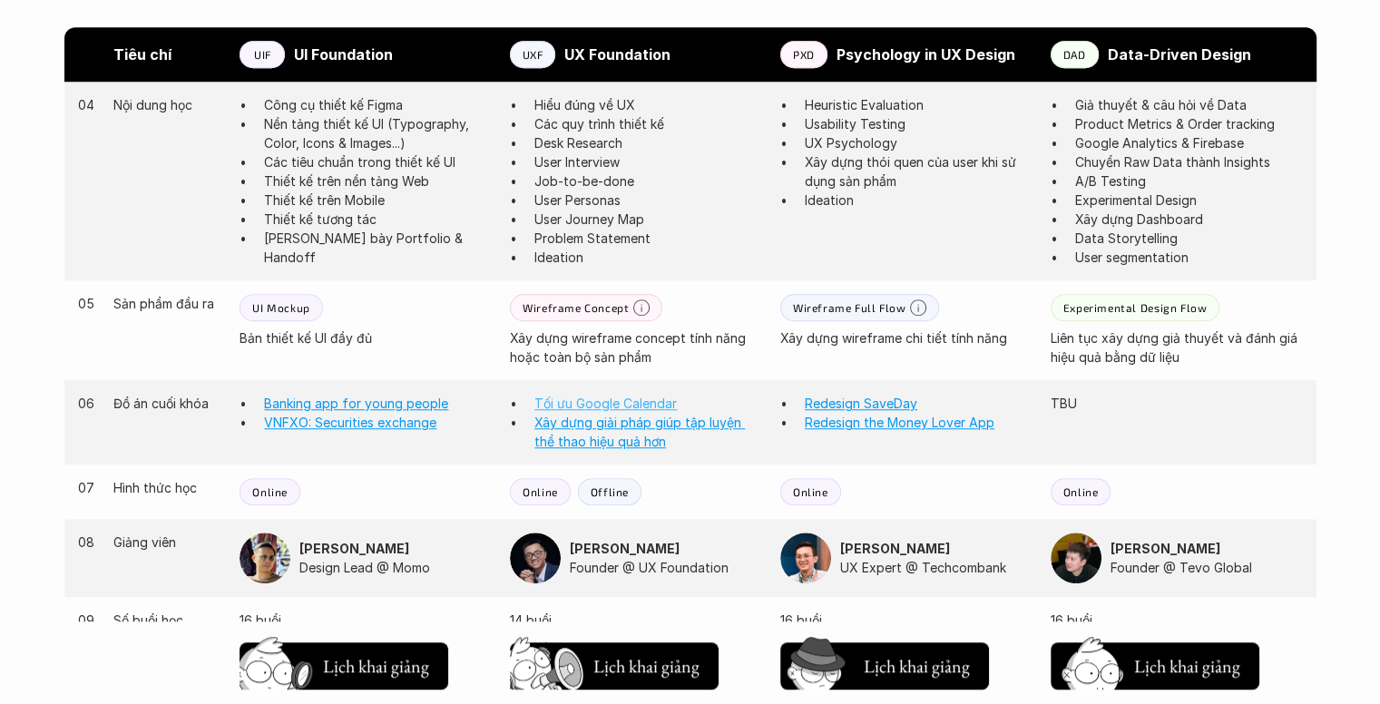
click at [640, 403] on link "Tối ưu Google Calendar" at bounding box center [605, 403] width 142 height 15
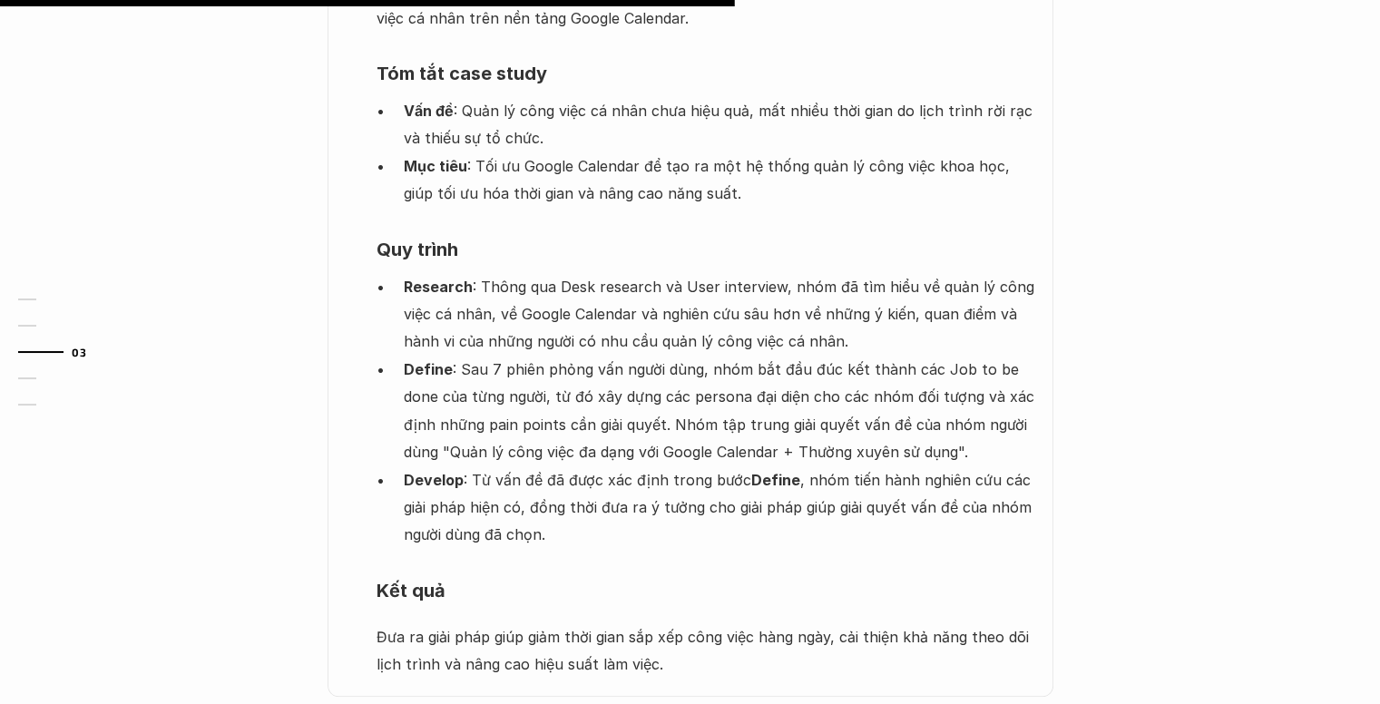
scroll to position [1270, 0]
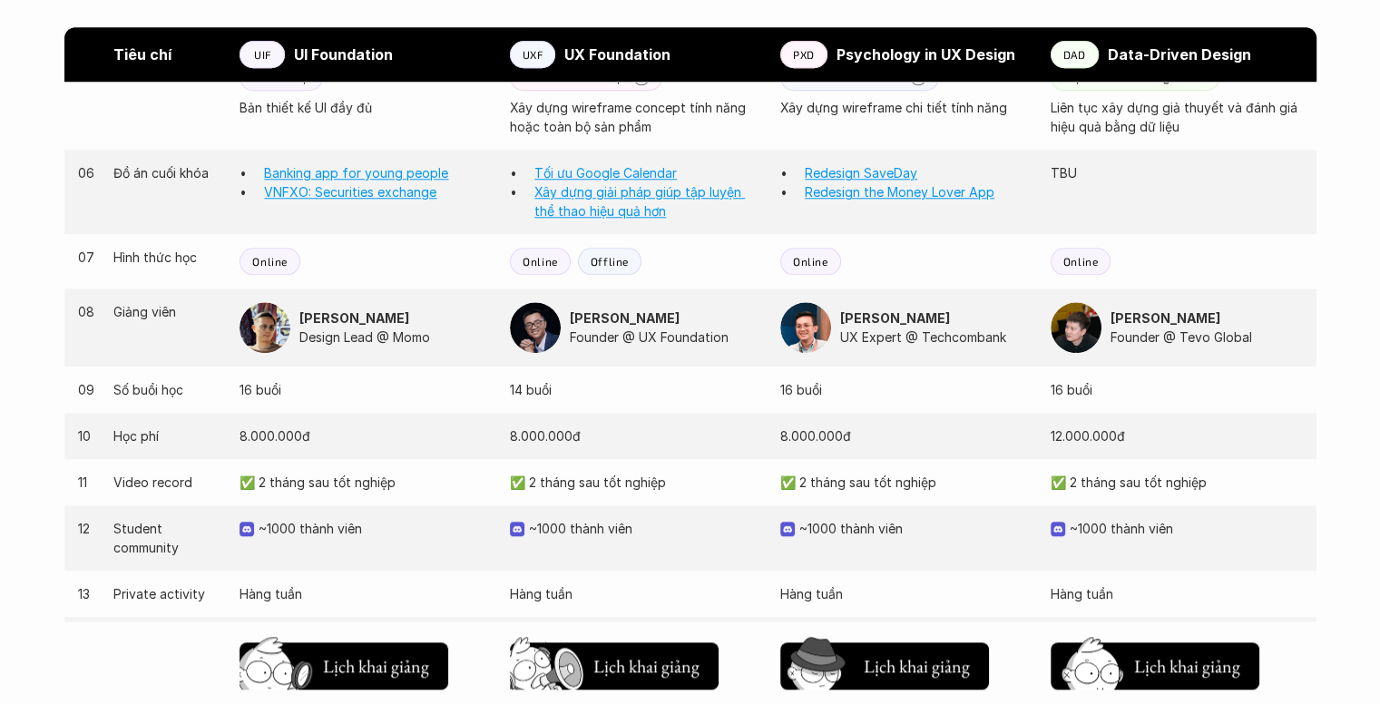
scroll to position [1690, 0]
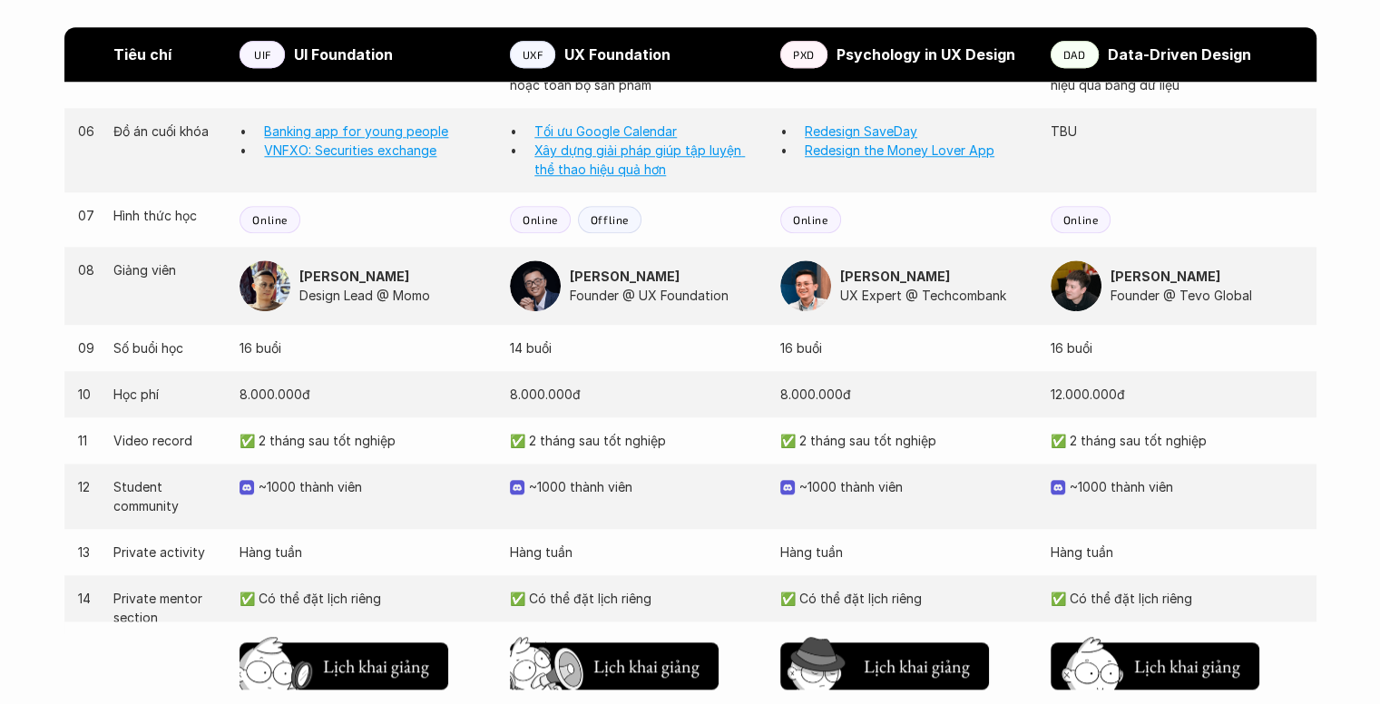
click at [543, 345] on p "14 buổi" at bounding box center [636, 347] width 252 height 19
click at [618, 332] on div "09 Số buổi học 16 buổi 14 buổi 16 buổi 16 buổi" at bounding box center [690, 348] width 1252 height 46
drag, startPoint x: 260, startPoint y: 444, endPoint x: 1228, endPoint y: 423, distance: 968.5
click at [1228, 423] on div "11 Video record ✅ 2 tháng sau tốt nghiệp ✅ 2 tháng sau tốt nghiệp ✅ 2 tháng sau…" at bounding box center [690, 440] width 1252 height 46
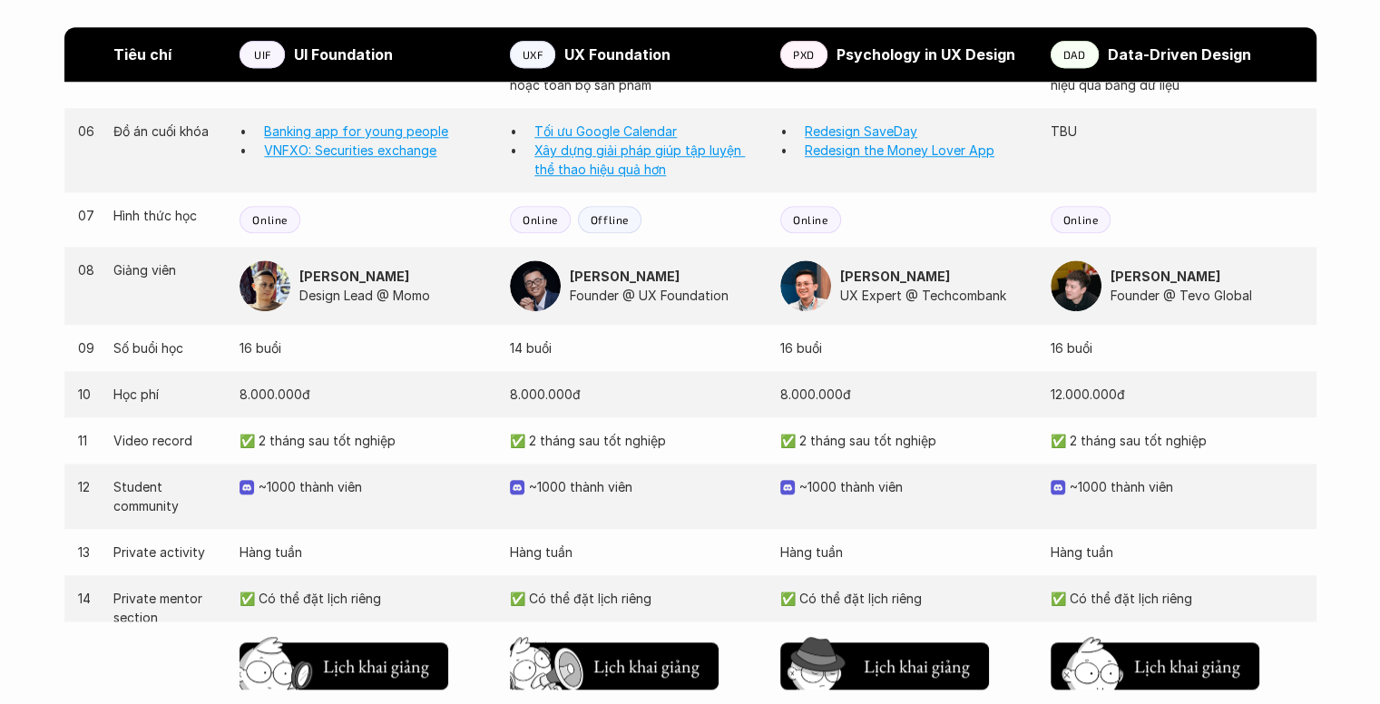
click at [1180, 442] on p "✅ 2 tháng sau tốt nghiệp" at bounding box center [1177, 440] width 252 height 19
drag, startPoint x: 282, startPoint y: 476, endPoint x: 1117, endPoint y: 462, distance: 835.0
click at [1117, 462] on div "03 Giai đoạn sản phẩm Thiết kế giao diện sản phẩm Nghiên cứu người dùng (User N…" at bounding box center [690, 233] width 1252 height 978
click at [869, 487] on p "~1000 thành viên" at bounding box center [915, 486] width 233 height 19
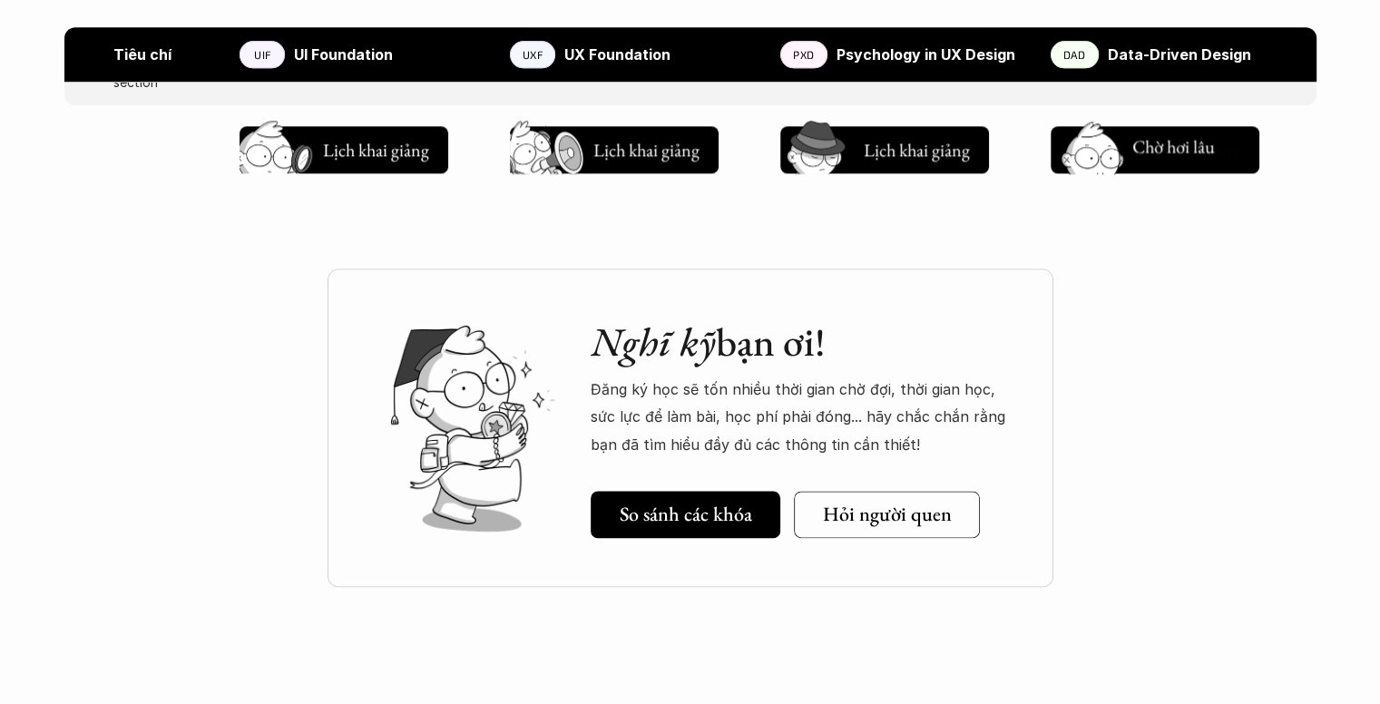
scroll to position [2234, 0]
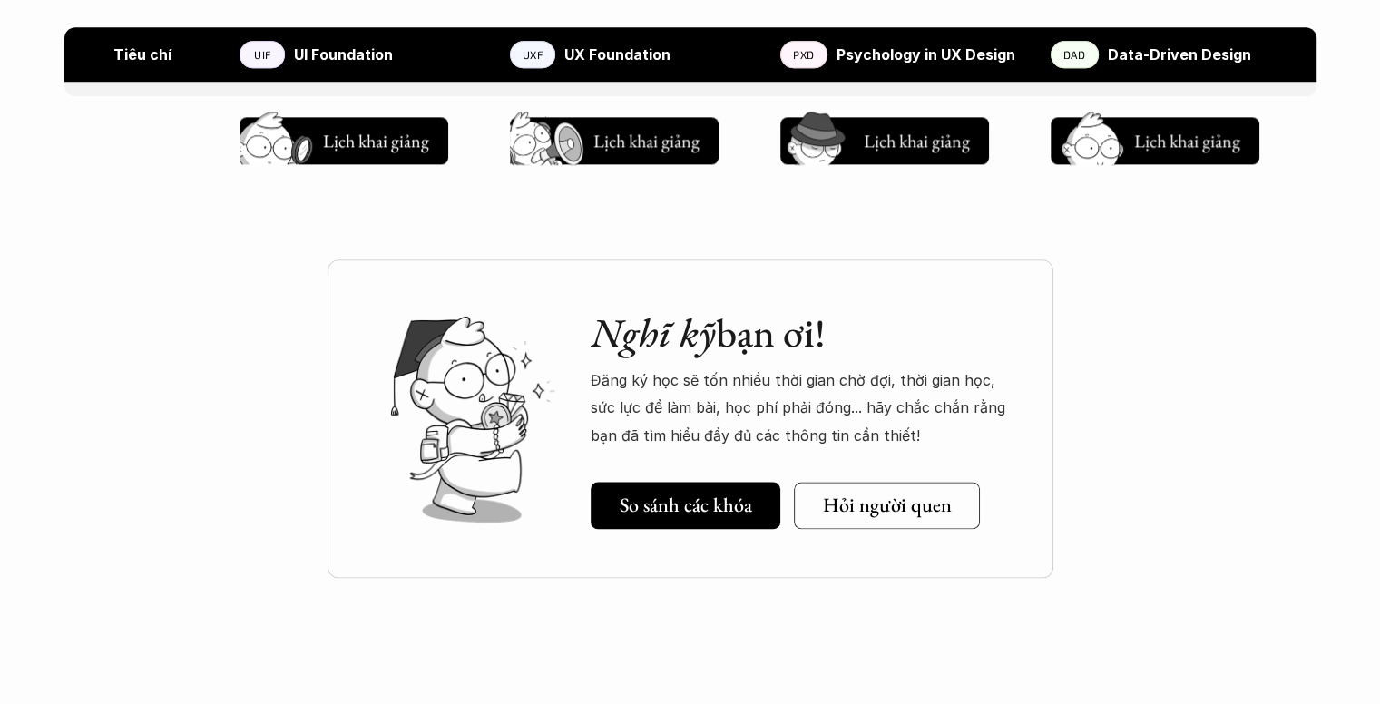
drag, startPoint x: 875, startPoint y: 429, endPoint x: 576, endPoint y: 380, distance: 302.5
click at [576, 380] on div "Nghĩ kỹ bạn ơi! Đăng ký học sẽ tốn nhiều thời gian chờ đợi, thời gian học, sức …" at bounding box center [691, 419] width 726 height 319
click at [711, 416] on p "Đăng ký học sẽ tốn nhiều thời gian chờ đợi, thời gian học, sức lực để làm bài, …" at bounding box center [804, 408] width 426 height 83
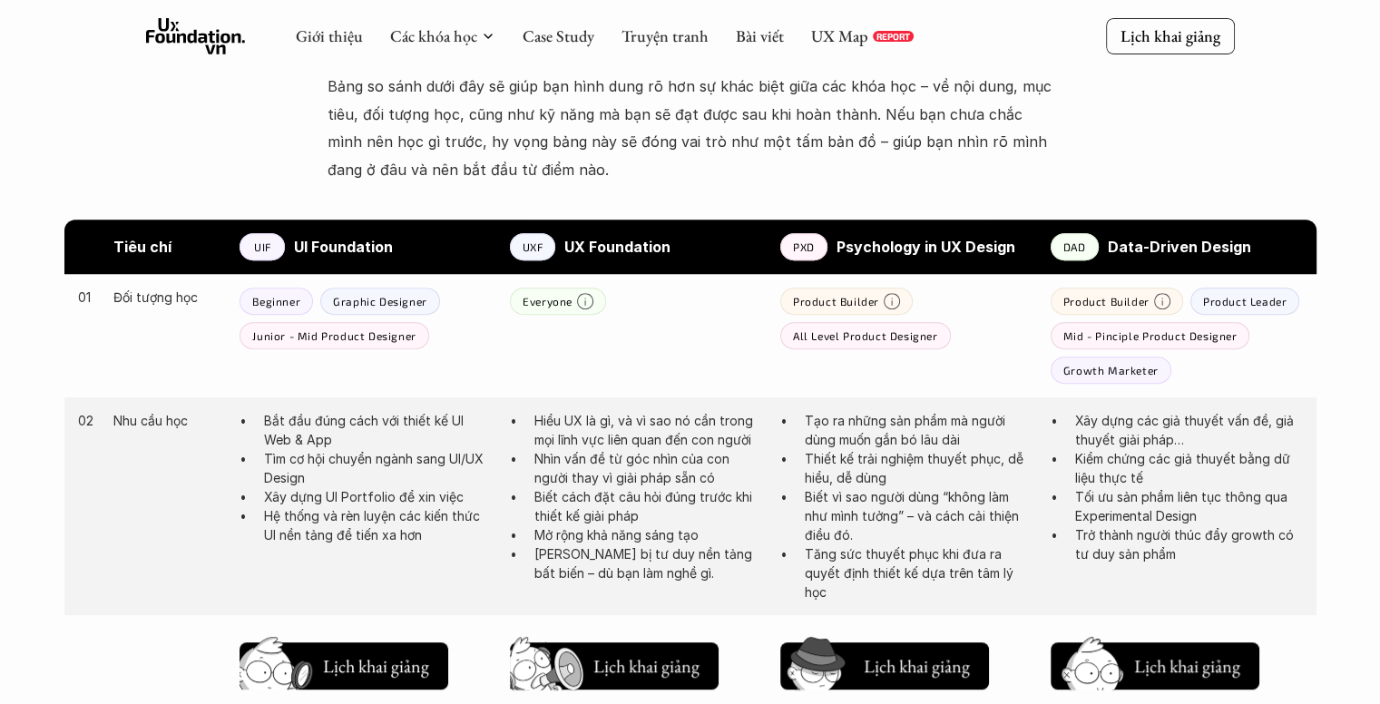
scroll to position [782, 0]
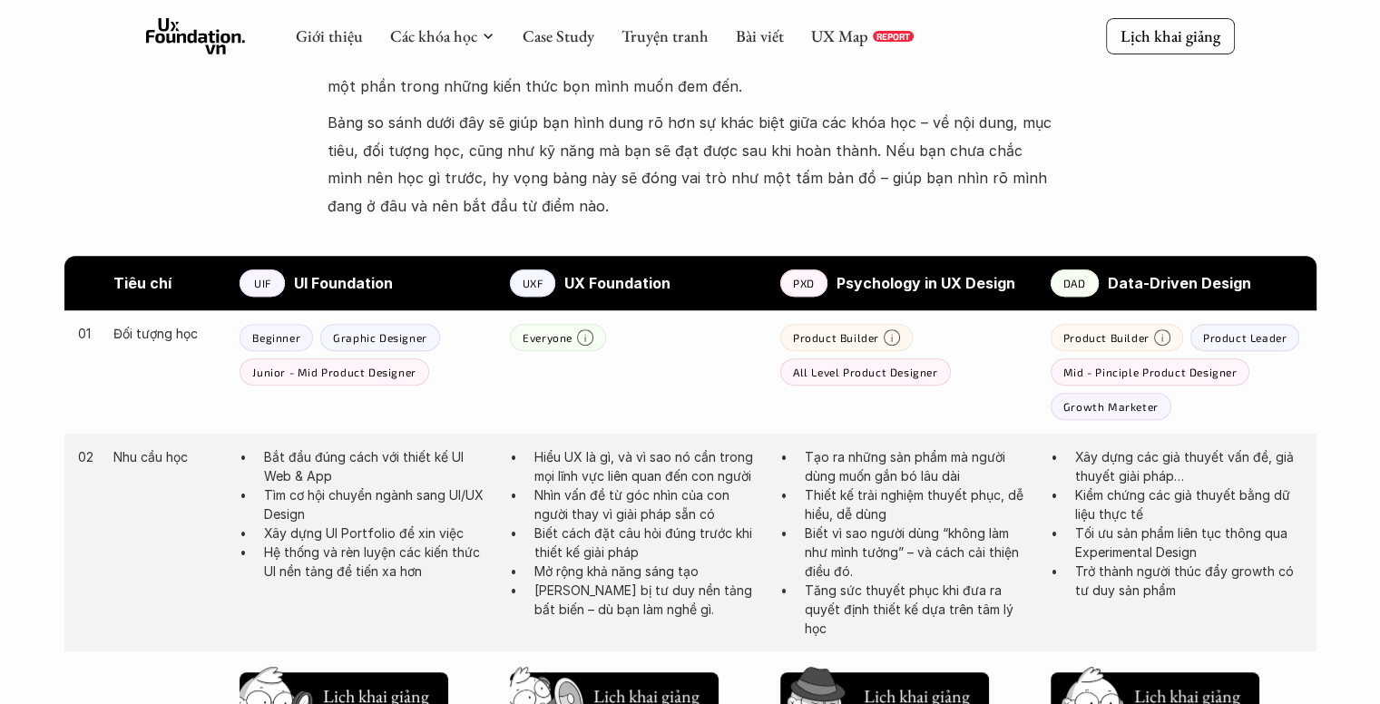
click at [583, 491] on p "Nhìn vấn đề từ góc nhìn của con người thay vì giải pháp sẵn có" at bounding box center [648, 504] width 228 height 38
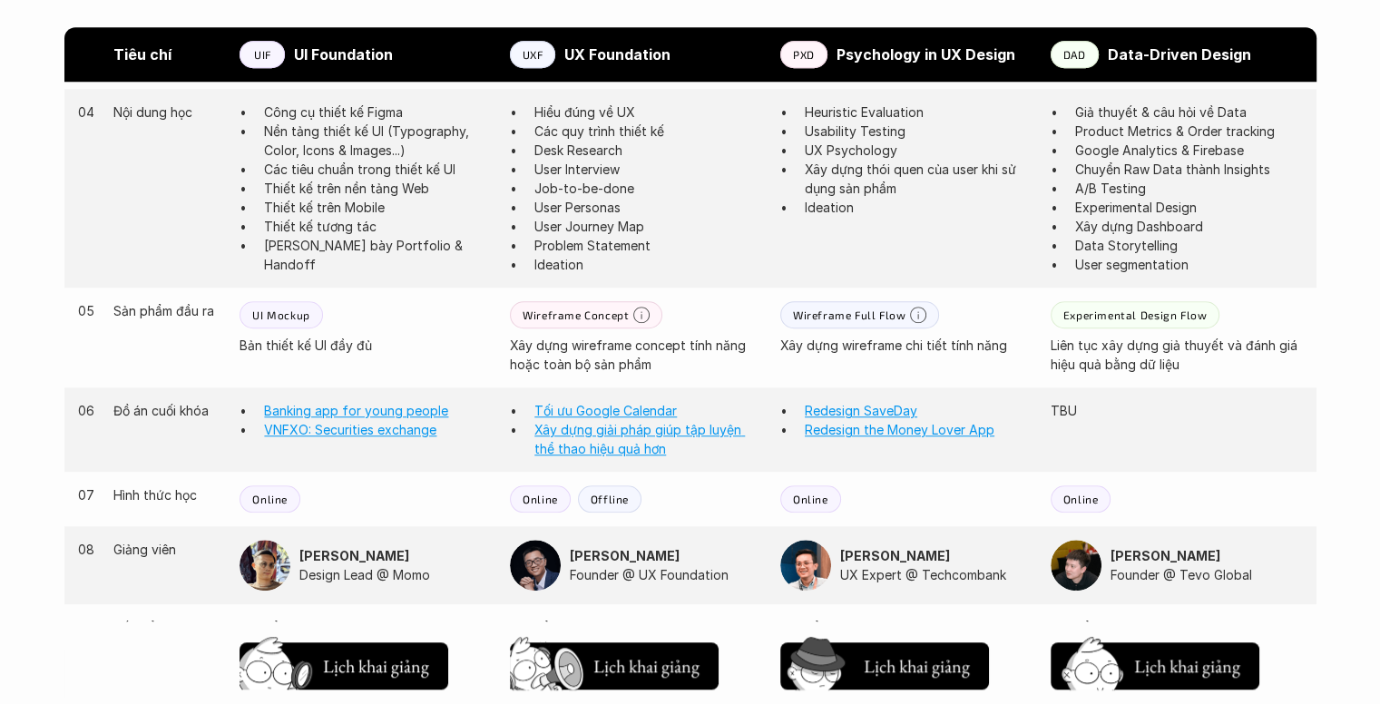
scroll to position [1417, 0]
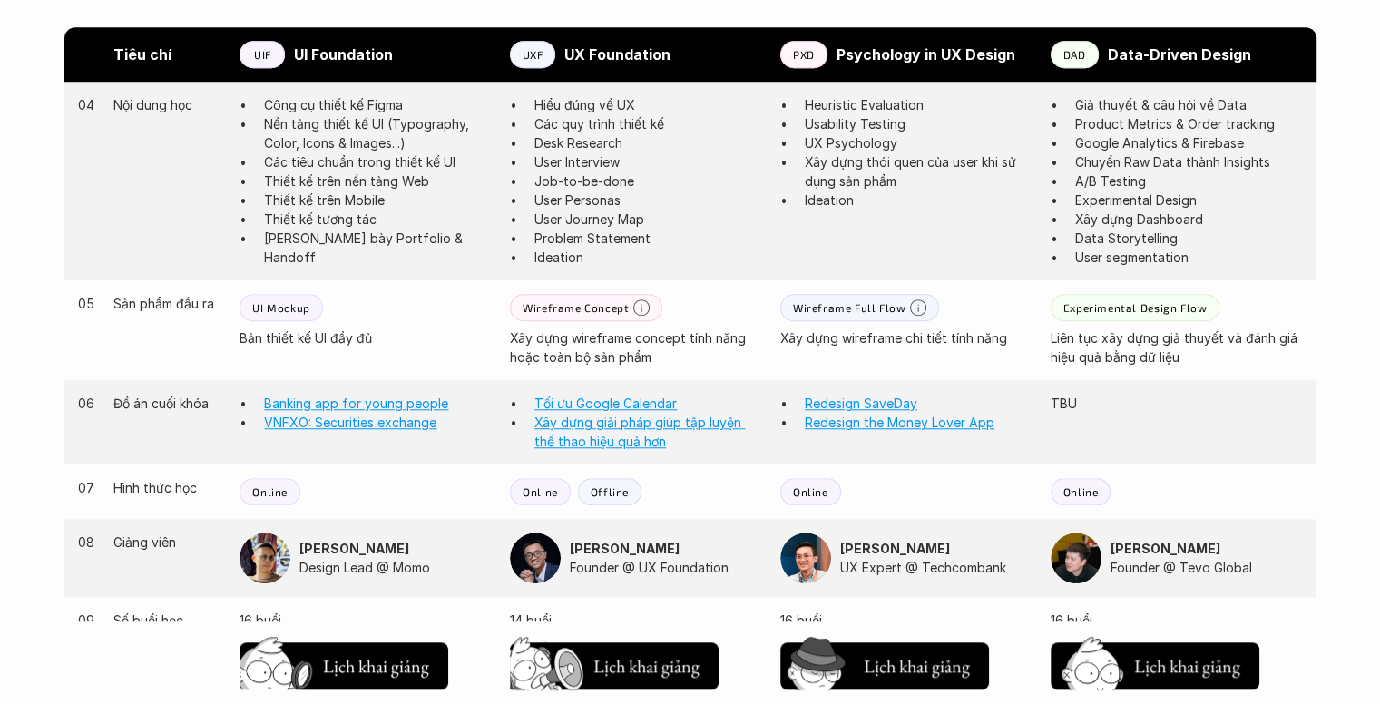
click at [1059, 400] on p "TBU" at bounding box center [1177, 403] width 252 height 19
click at [957, 455] on div "06 Đồ án cuối khóa Banking app for young people VNFXO: Securities exchange Tối …" at bounding box center [690, 422] width 1252 height 84
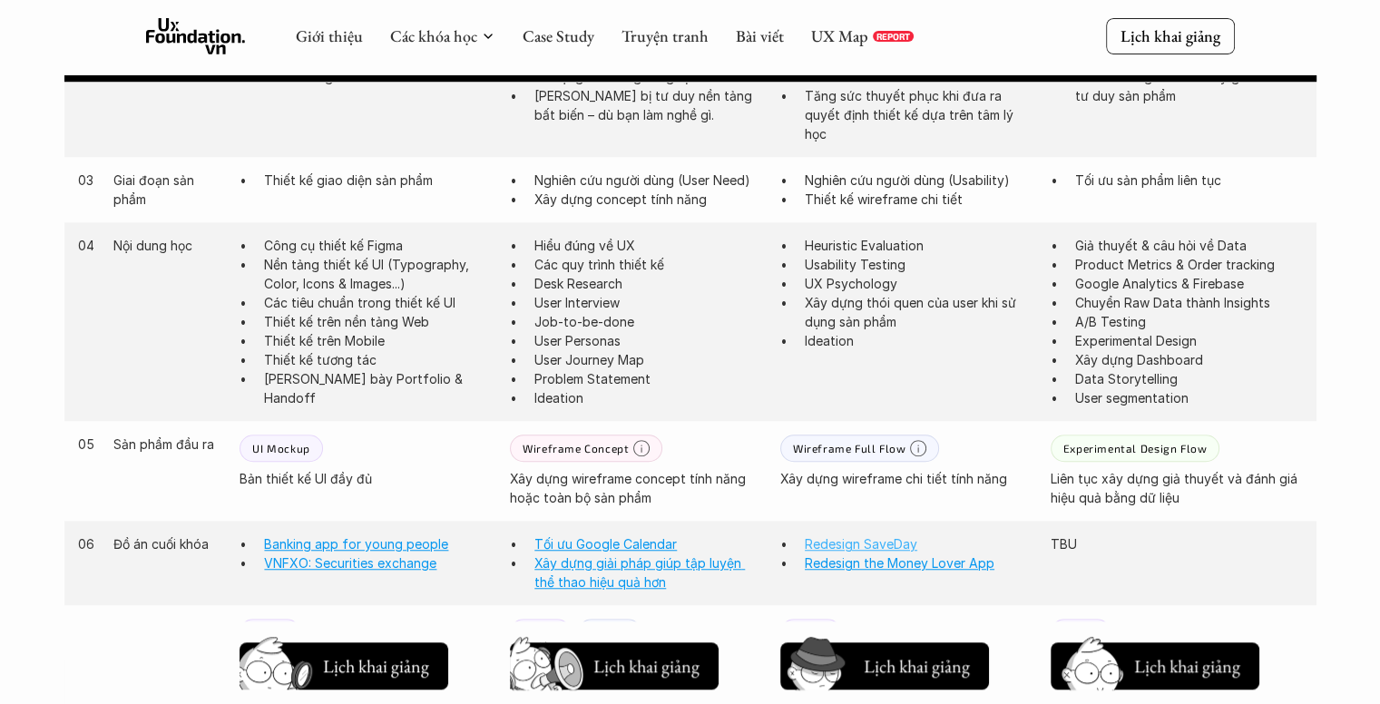
scroll to position [964, 0]
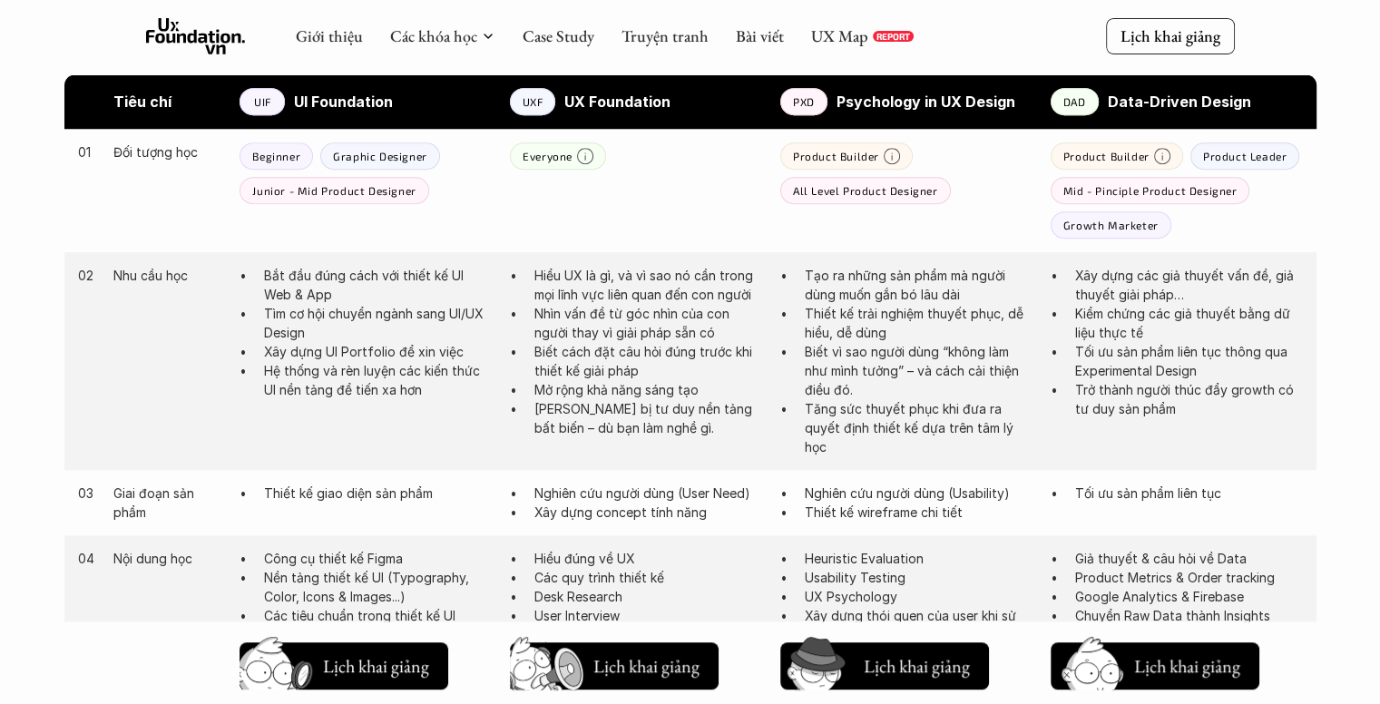
click at [1098, 312] on p "Kiểm chứng các giả thuyết bằng dữ liệu thực tế" at bounding box center [1189, 323] width 228 height 38
click at [1103, 353] on p "Tối ưu sản phẩm liên tục thông qua Experimental Design" at bounding box center [1189, 361] width 228 height 38
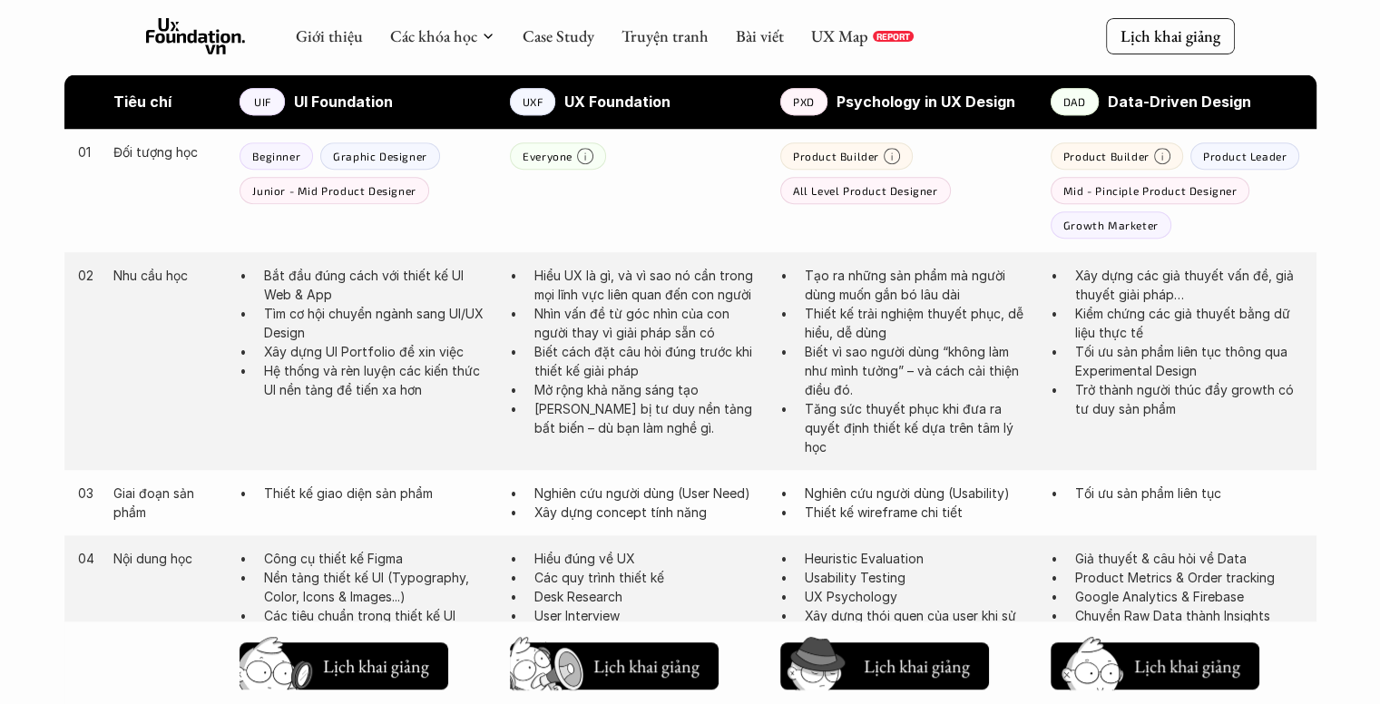
click at [1103, 353] on p "Tối ưu sản phẩm liên tục thông qua Experimental Design" at bounding box center [1189, 361] width 228 height 38
click at [1094, 386] on p "Trở thành người thúc đẩy growth có tư duy sản phẩm" at bounding box center [1189, 399] width 228 height 38
click at [842, 417] on p "Tăng sức thuyết phục khi đưa ra quyết định thiết kế dựa trên tâm lý học" at bounding box center [919, 427] width 228 height 57
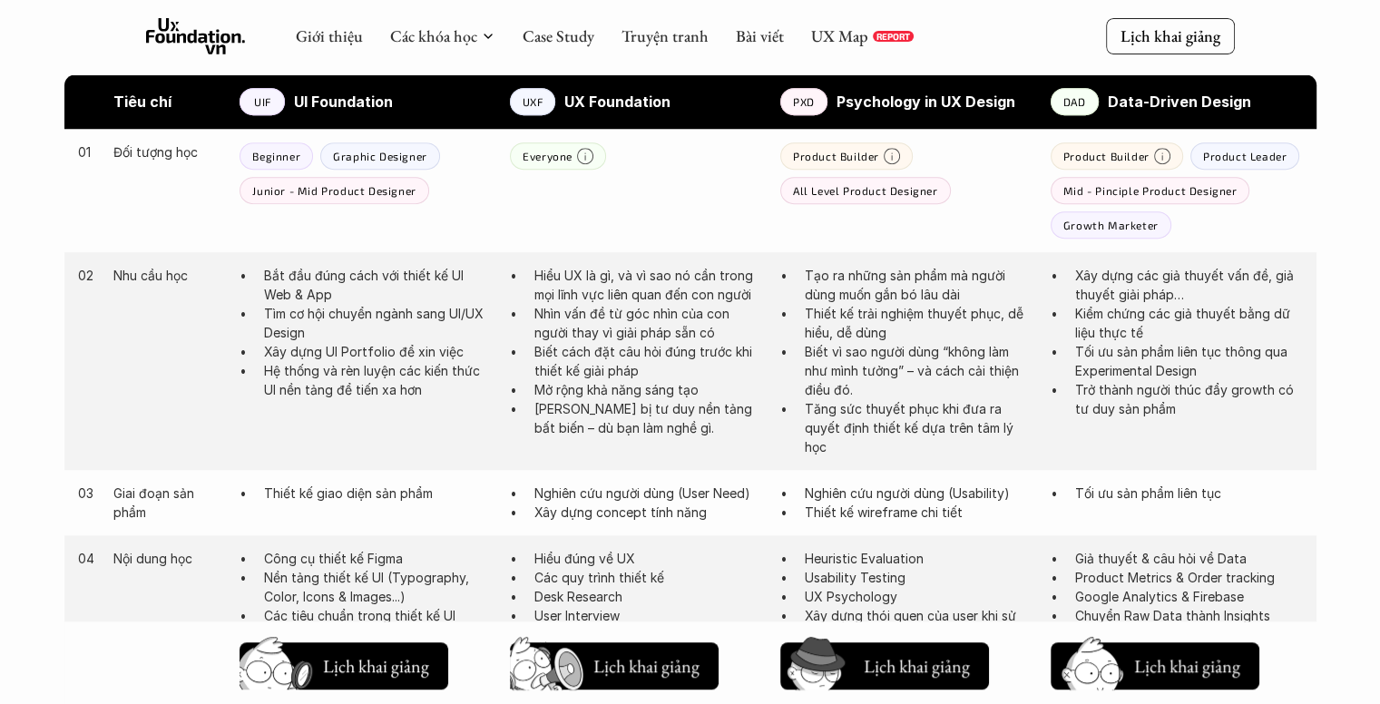
click at [357, 368] on p "Hệ thống và rèn luyện các kiến thức UI nền tảng để tiến xa hơn" at bounding box center [378, 380] width 228 height 38
click at [357, 365] on p "Hệ thống và rèn luyện các kiến thức UI nền tảng để tiến xa hơn" at bounding box center [378, 380] width 228 height 38
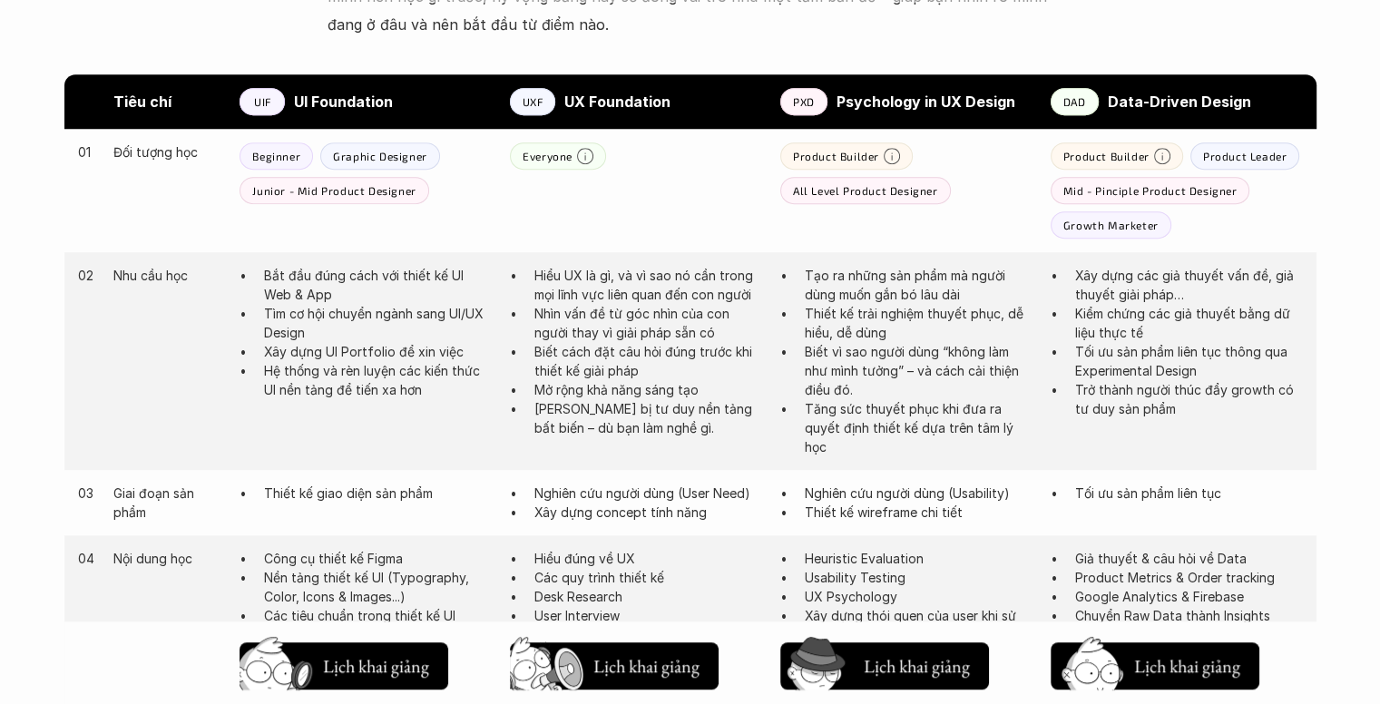
click at [368, 269] on p "Bắt đầu đúng cách với thiết kế UI Web & App" at bounding box center [378, 285] width 228 height 38
click at [359, 279] on p "Bắt đầu đúng cách với thiết kế UI Web & App" at bounding box center [378, 285] width 228 height 38
click at [349, 306] on p "Tìm cơ hội chuyển ngành sang UI/UX Design" at bounding box center [378, 323] width 228 height 38
click at [348, 311] on p "Tìm cơ hội chuyển ngành sang UI/UX Design" at bounding box center [378, 323] width 228 height 38
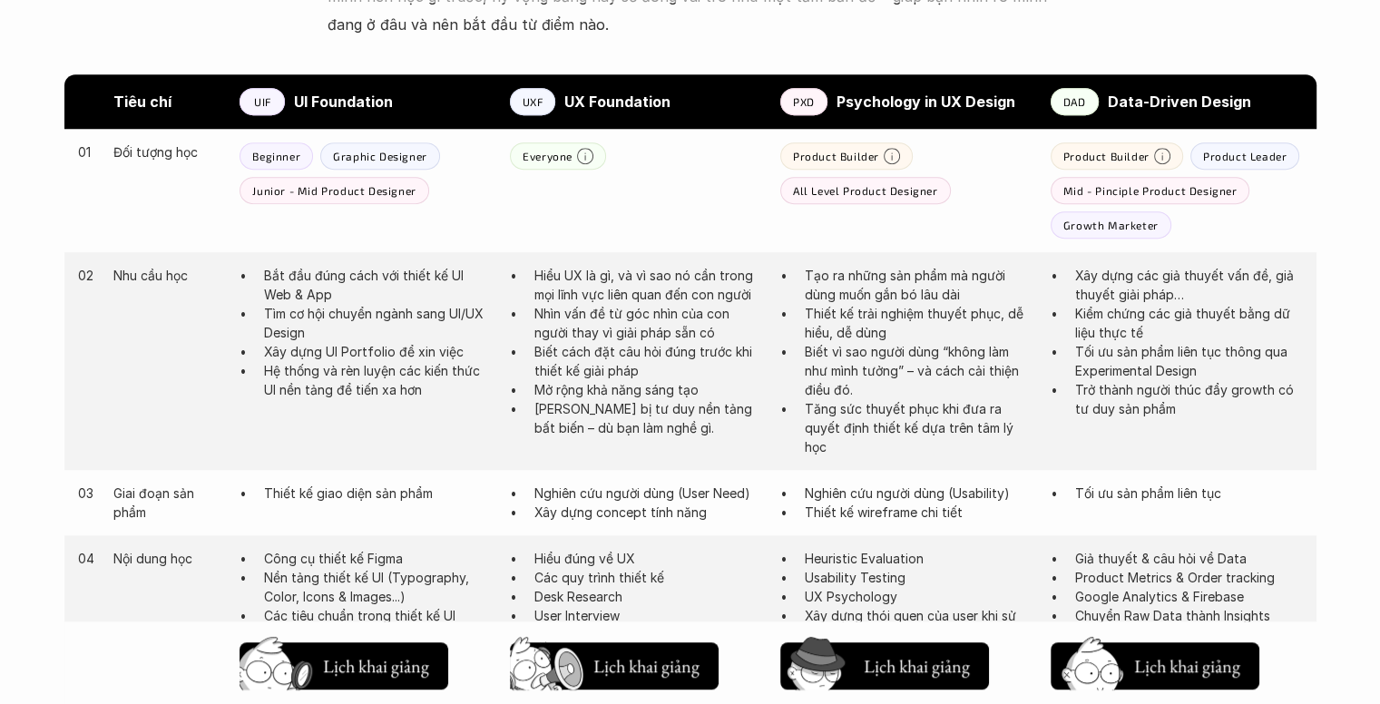
click at [348, 311] on p "Tìm cơ hội chuyển ngành sang UI/UX Design" at bounding box center [378, 323] width 228 height 38
click at [319, 347] on p "Xây dựng UI Portfolio để xin việc" at bounding box center [378, 351] width 228 height 19
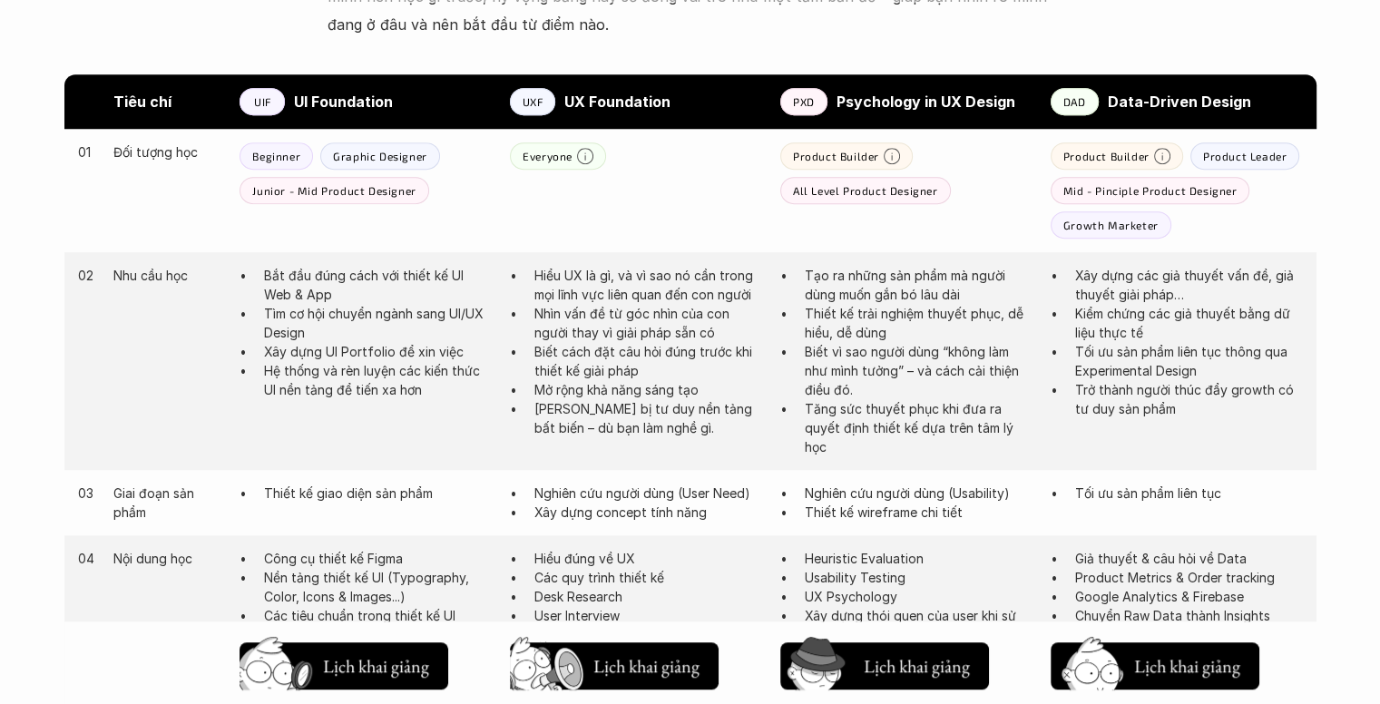
click at [302, 371] on p "Hệ thống và rèn luyện các kiến thức UI nền tảng để tiến xa hơn" at bounding box center [378, 380] width 228 height 38
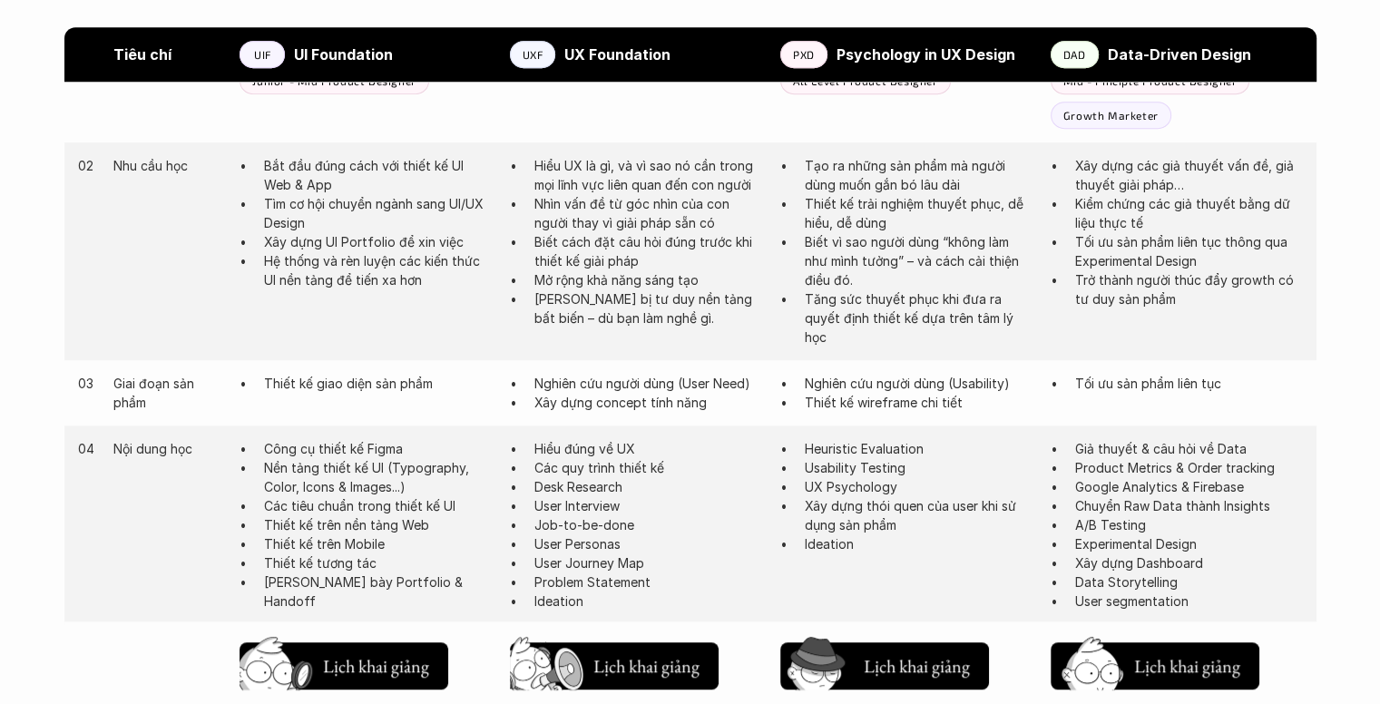
scroll to position [1145, 0]
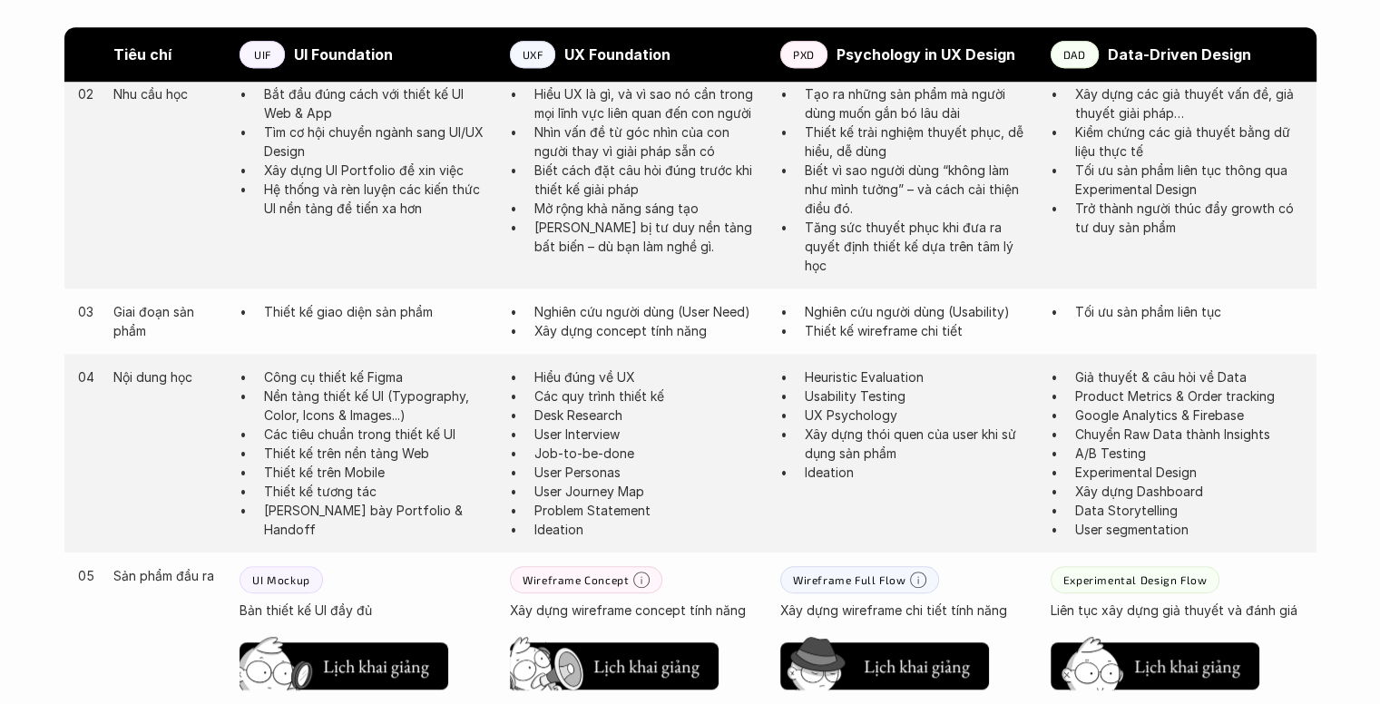
click at [355, 310] on p "Thiết kế giao diện sản phẩm" at bounding box center [378, 311] width 228 height 19
click at [338, 395] on p "Nền tảng thiết kế UI (Typography, Color, Icons & Images...)" at bounding box center [378, 406] width 228 height 38
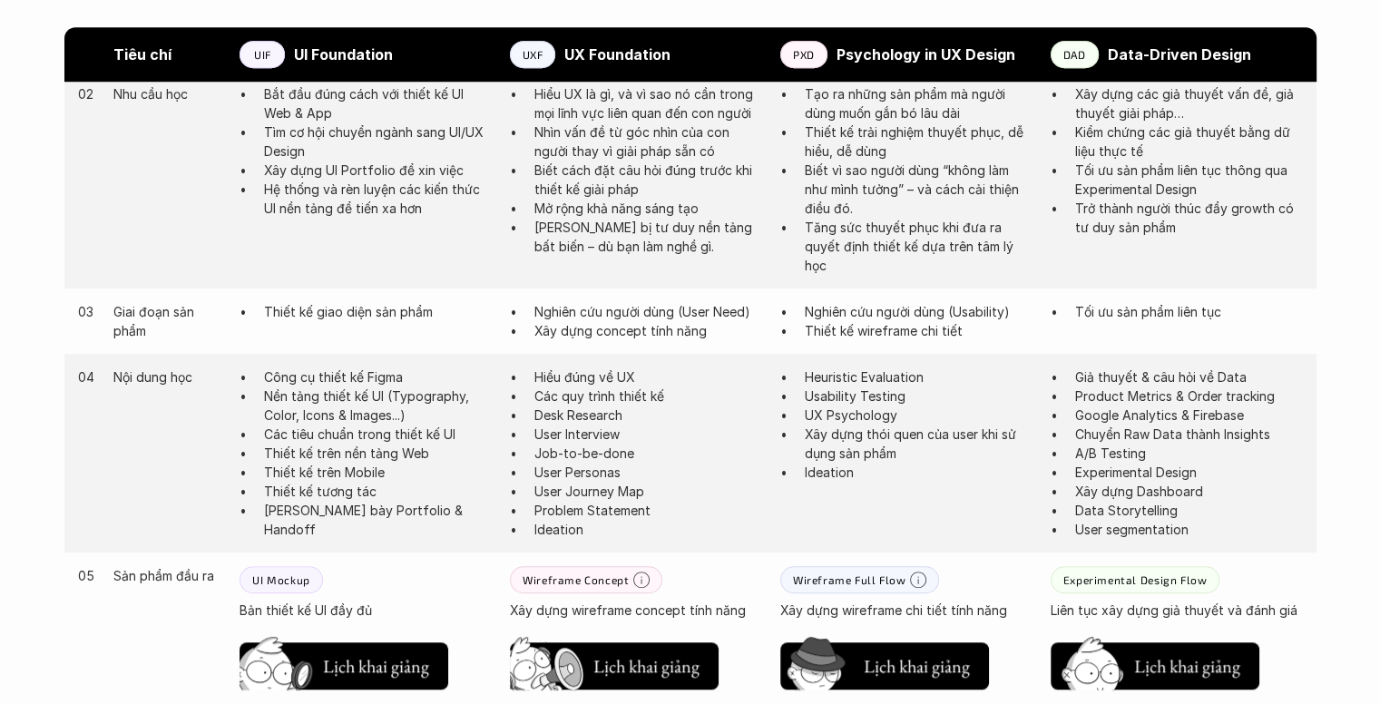
click at [301, 428] on p "Các tiêu chuẩn trong thiết kế UI" at bounding box center [378, 434] width 228 height 19
click at [290, 456] on p "Thiết kế trên nền tảng Web" at bounding box center [378, 453] width 228 height 19
click at [290, 459] on p "Thiết kế trên nền tảng Web" at bounding box center [378, 453] width 228 height 19
click at [296, 483] on p "Thiết kế tương tác" at bounding box center [378, 491] width 228 height 19
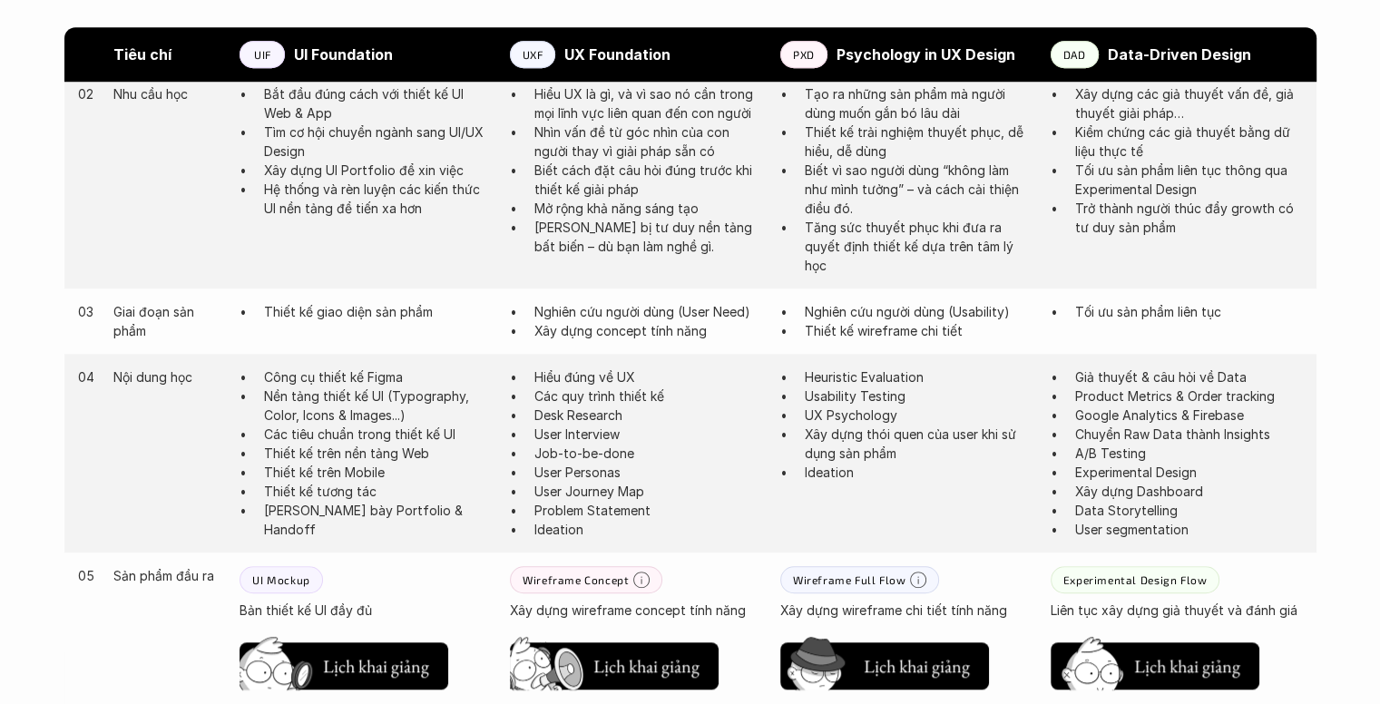
drag, startPoint x: 309, startPoint y: 485, endPoint x: 309, endPoint y: 495, distance: 10.9
click at [309, 485] on p "Thiết kế tương tác" at bounding box center [378, 491] width 228 height 19
click at [310, 506] on p "[PERSON_NAME] bày Portfolio & Handoff" at bounding box center [378, 520] width 228 height 38
click at [345, 505] on p "[PERSON_NAME] bày Portfolio & Handoff" at bounding box center [378, 520] width 228 height 38
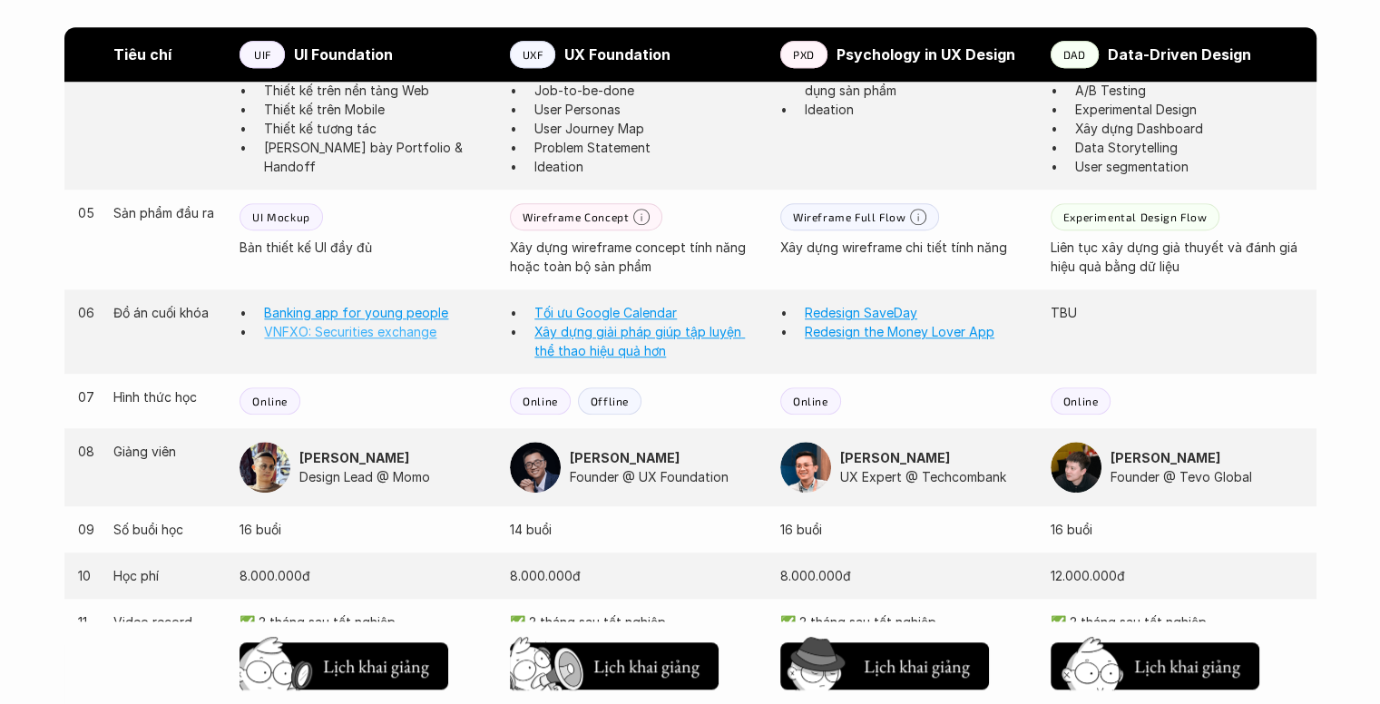
click at [345, 336] on link "VNFXO: Securities exchange" at bounding box center [350, 331] width 172 height 15
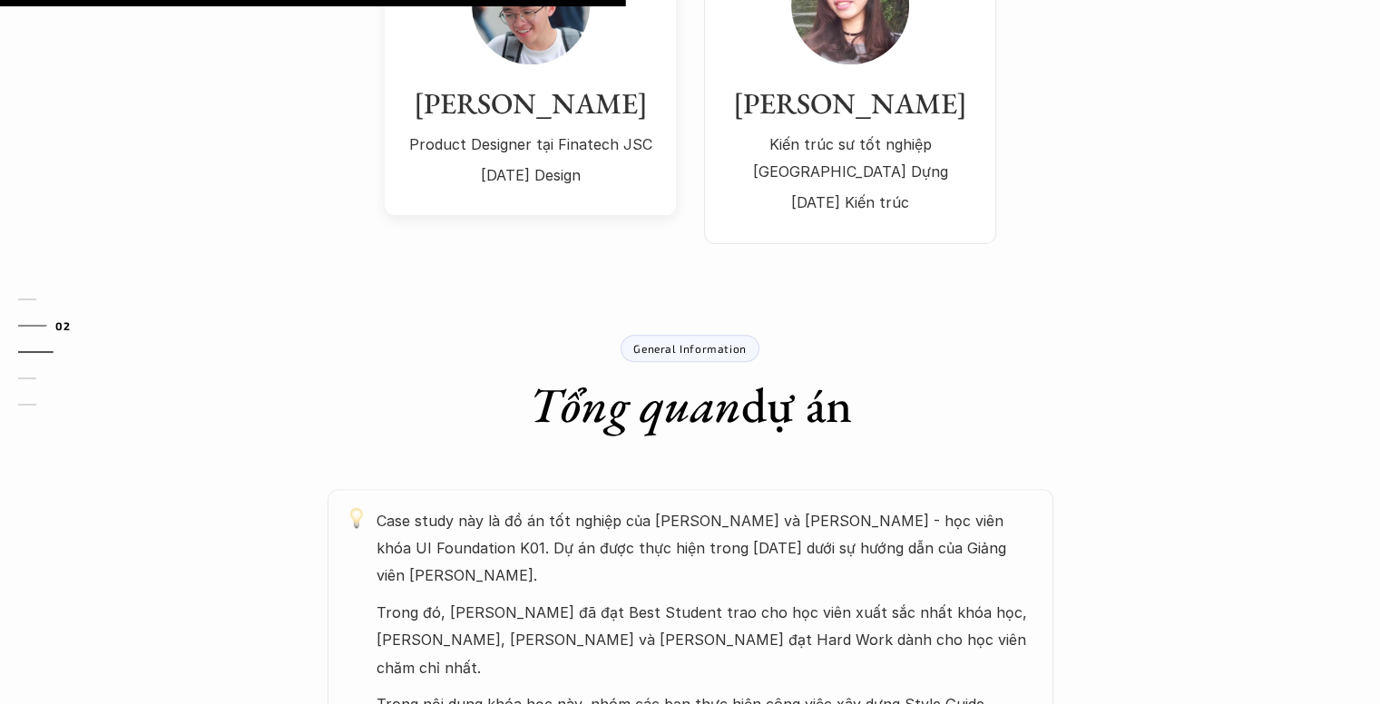
scroll to position [726, 0]
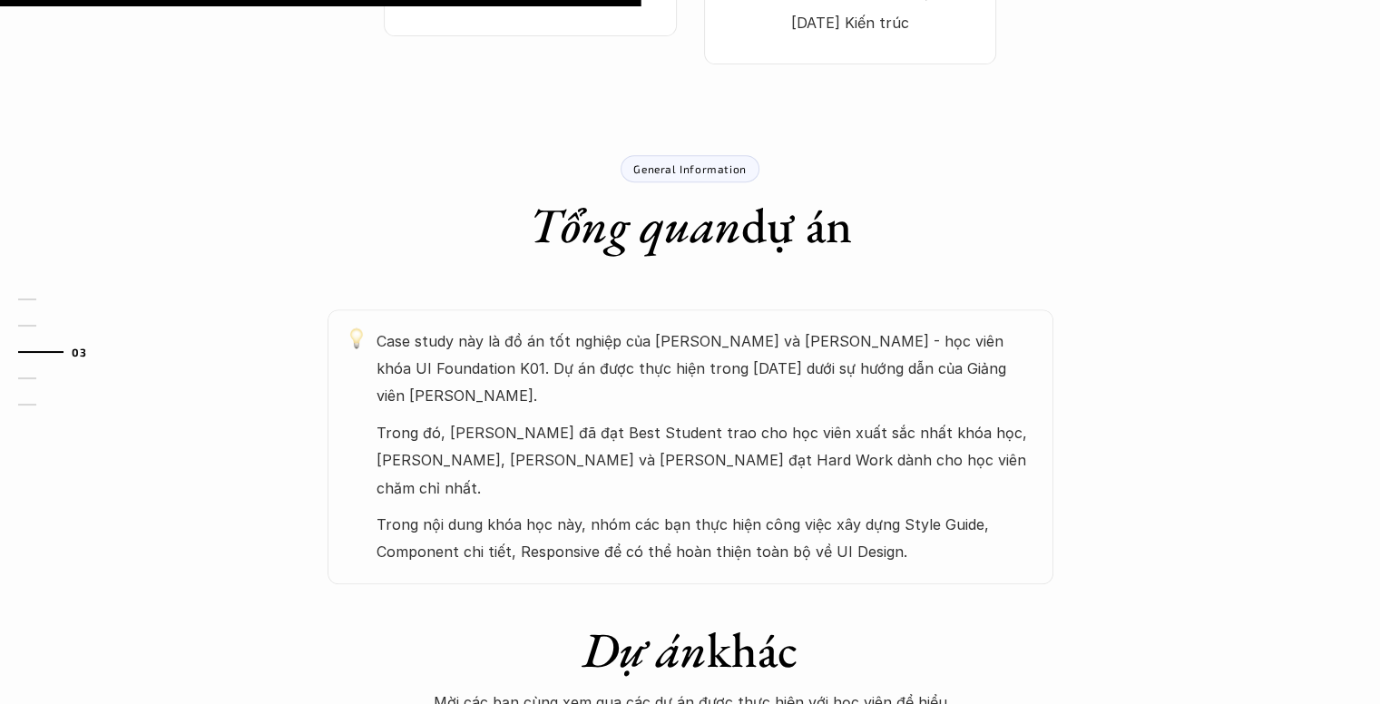
drag, startPoint x: 373, startPoint y: 352, endPoint x: 543, endPoint y: 378, distance: 171.7
click at [543, 378] on div "Case study này là đồ án tốt nghiệp của [PERSON_NAME] và [PERSON_NAME] - học viê…" at bounding box center [691, 446] width 726 height 275
click at [543, 378] on p "Case study này là đồ án tốt nghiệp của [PERSON_NAME] và [PERSON_NAME] - học viê…" at bounding box center [706, 369] width 659 height 83
drag, startPoint x: 363, startPoint y: 436, endPoint x: 958, endPoint y: 463, distance: 595.9
click at [958, 463] on div "Case study này là đồ án tốt nghiệp của [PERSON_NAME] và [PERSON_NAME] - học viê…" at bounding box center [691, 446] width 726 height 275
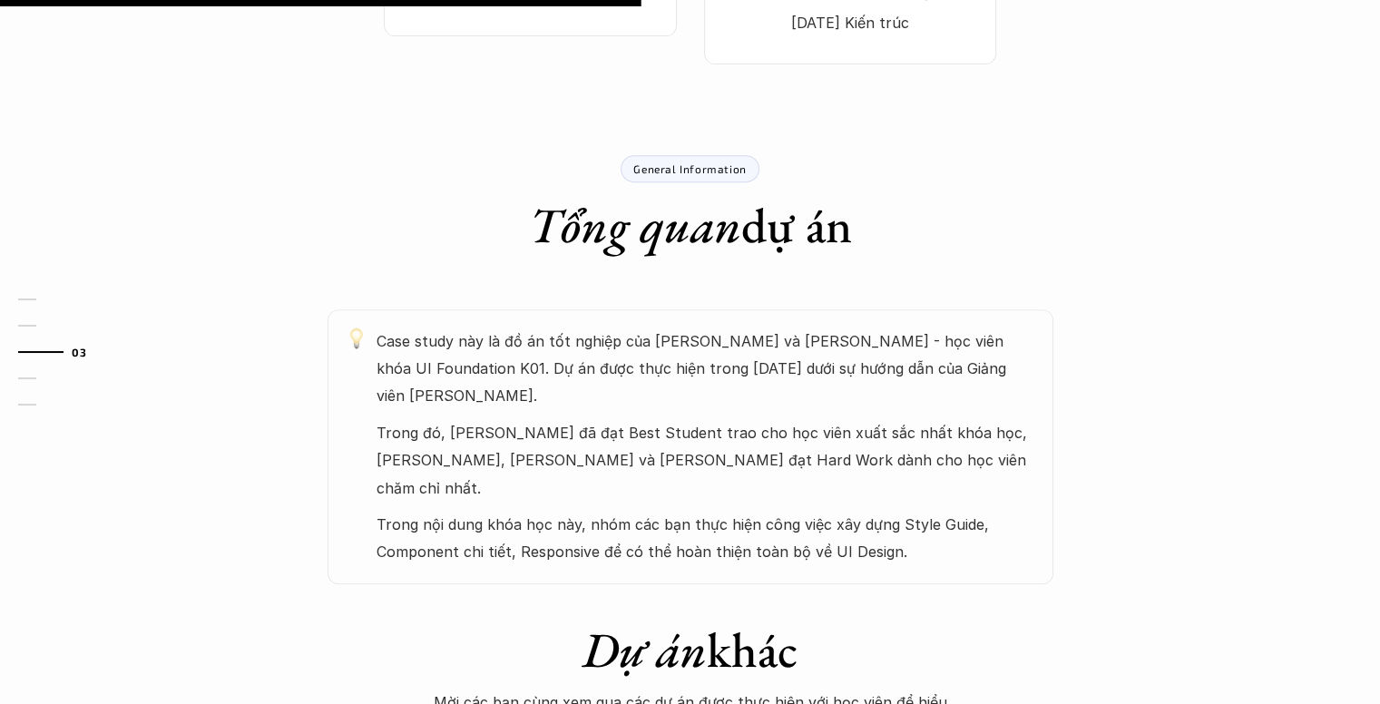
drag, startPoint x: 344, startPoint y: 488, endPoint x: 931, endPoint y: 522, distance: 588.1
click at [931, 522] on div "Case study này là đồ án tốt nghiệp của [PERSON_NAME] và [PERSON_NAME] - học viê…" at bounding box center [691, 446] width 726 height 275
click at [692, 528] on p "Trong nội dung khóa học này, nhóm các bạn thực hiện công việc xây dựng Style Gu…" at bounding box center [706, 538] width 659 height 55
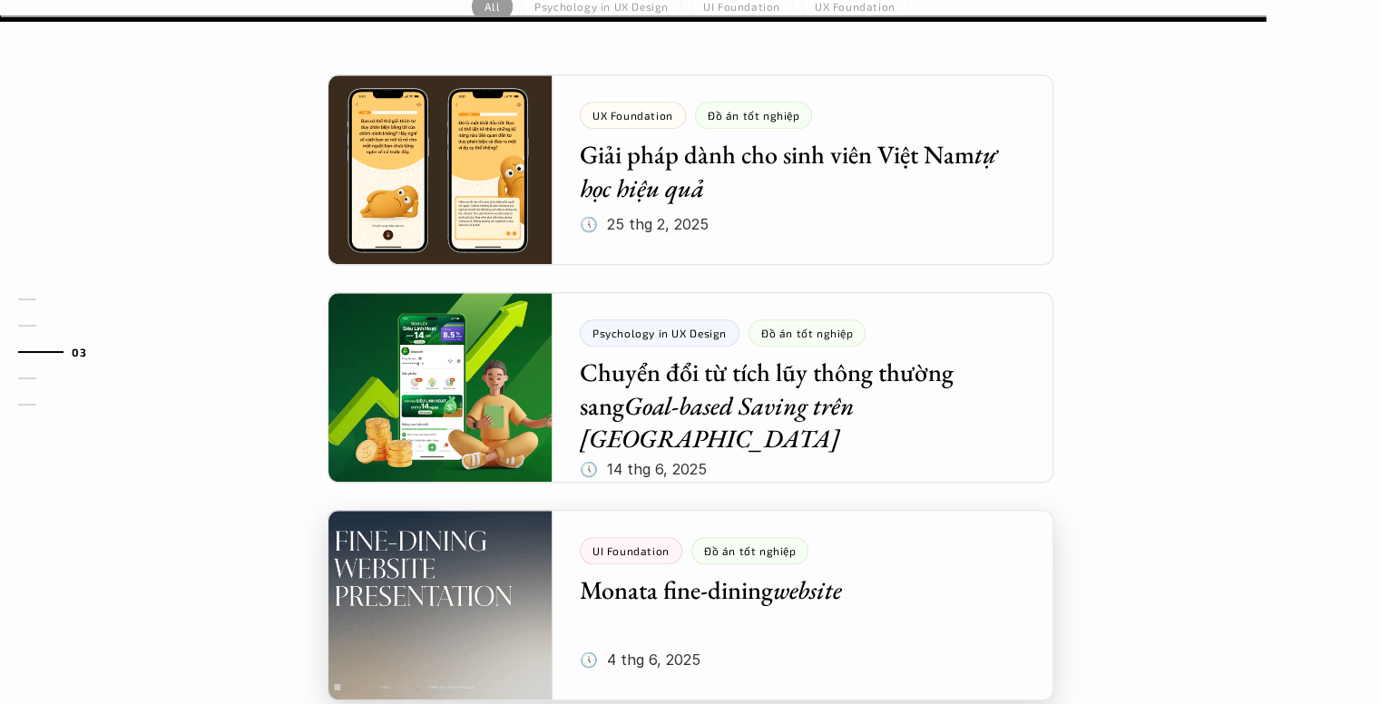
scroll to position [1361, 0]
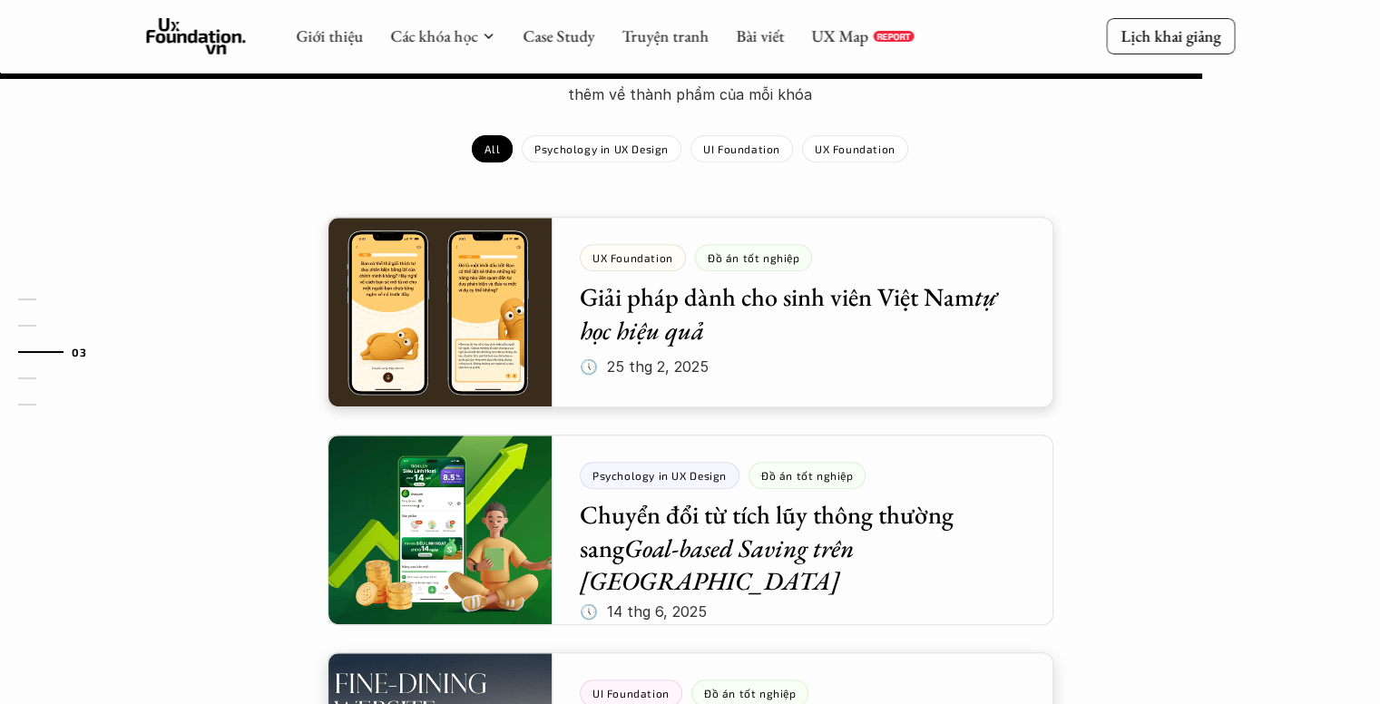
click at [431, 295] on div at bounding box center [691, 312] width 726 height 191
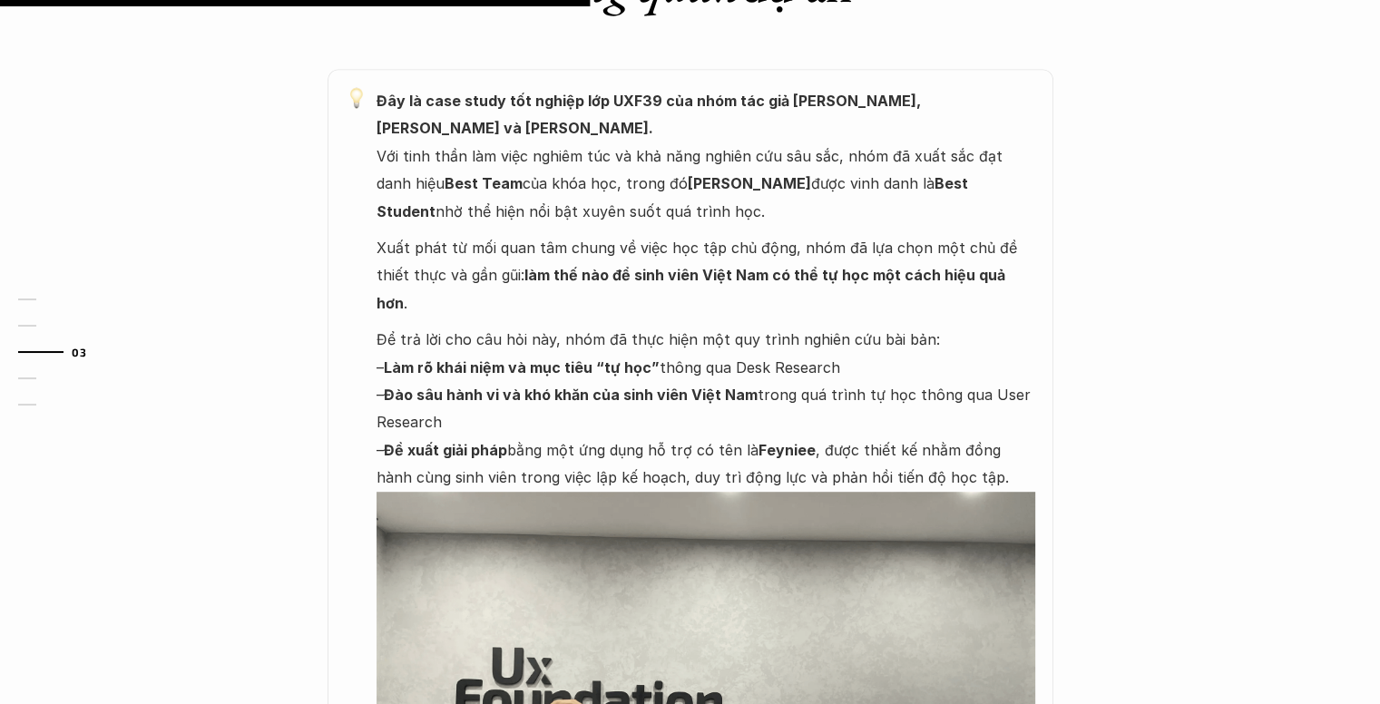
scroll to position [998, 0]
drag, startPoint x: 505, startPoint y: 237, endPoint x: 583, endPoint y: 295, distance: 97.3
click at [594, 259] on p "Xuất phát từ mối quan tâm chung về việc học tập chủ động, nhóm đã lựa chọn một …" at bounding box center [706, 274] width 659 height 83
click at [494, 358] on strong "Làm rõ khái niệm và mục tiêu “tự học”" at bounding box center [522, 367] width 276 height 18
drag, startPoint x: 345, startPoint y: 308, endPoint x: 590, endPoint y: 347, distance: 248.1
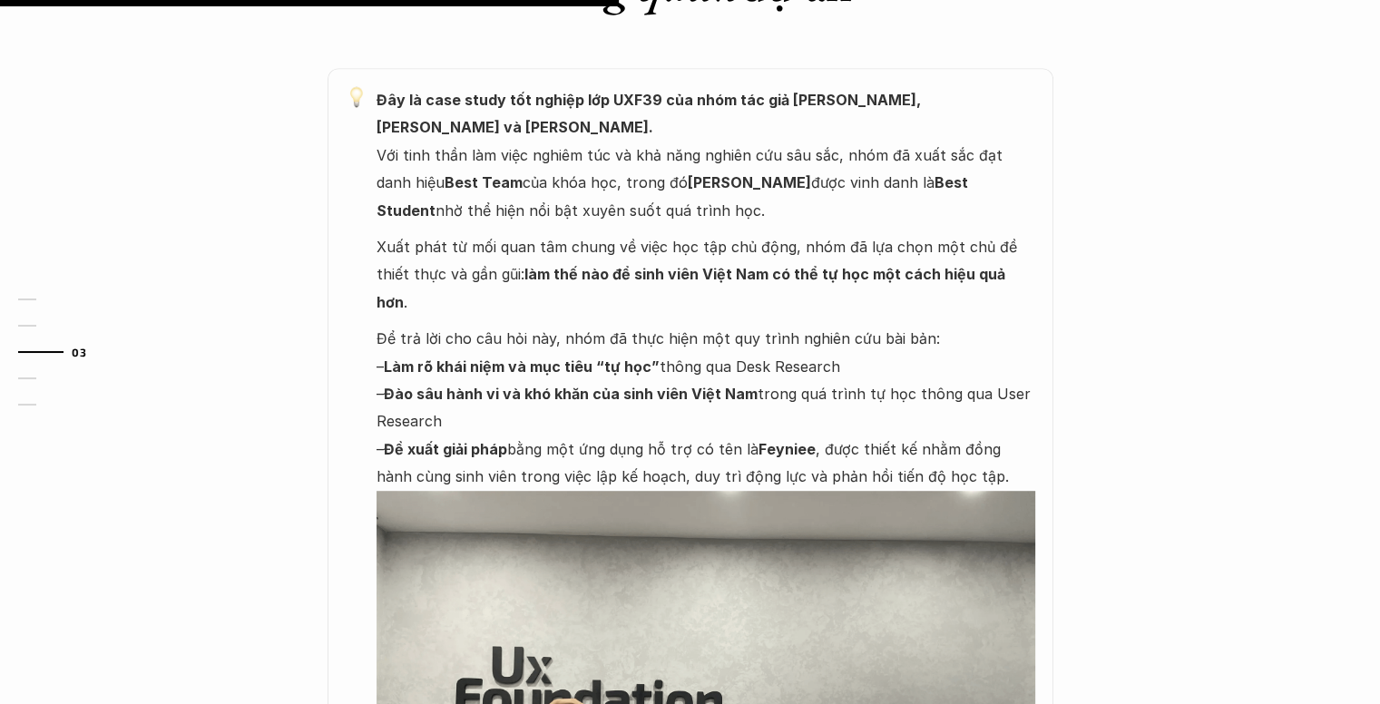
click at [668, 324] on div "Đây là case study tốt nghiệp lớp UXF39 của nhóm tác giả [PERSON_NAME], [PERSON_…" at bounding box center [691, 535] width 726 height 935
click at [459, 350] on p "Để trả lời cho câu hỏi này, nhóm đã thực hiện một quy trình nghiên cứu bài bản:…" at bounding box center [706, 407] width 659 height 165
drag, startPoint x: 403, startPoint y: 338, endPoint x: 821, endPoint y: 361, distance: 418.9
click at [821, 361] on p "Để trả lời cho câu hỏi này, nhóm đã thực hiện một quy trình nghiên cứu bài bản:…" at bounding box center [706, 407] width 659 height 165
click at [700, 397] on p "Để trả lời cho câu hỏi này, nhóm đã thực hiện một quy trình nghiên cứu bài bản:…" at bounding box center [706, 407] width 659 height 165
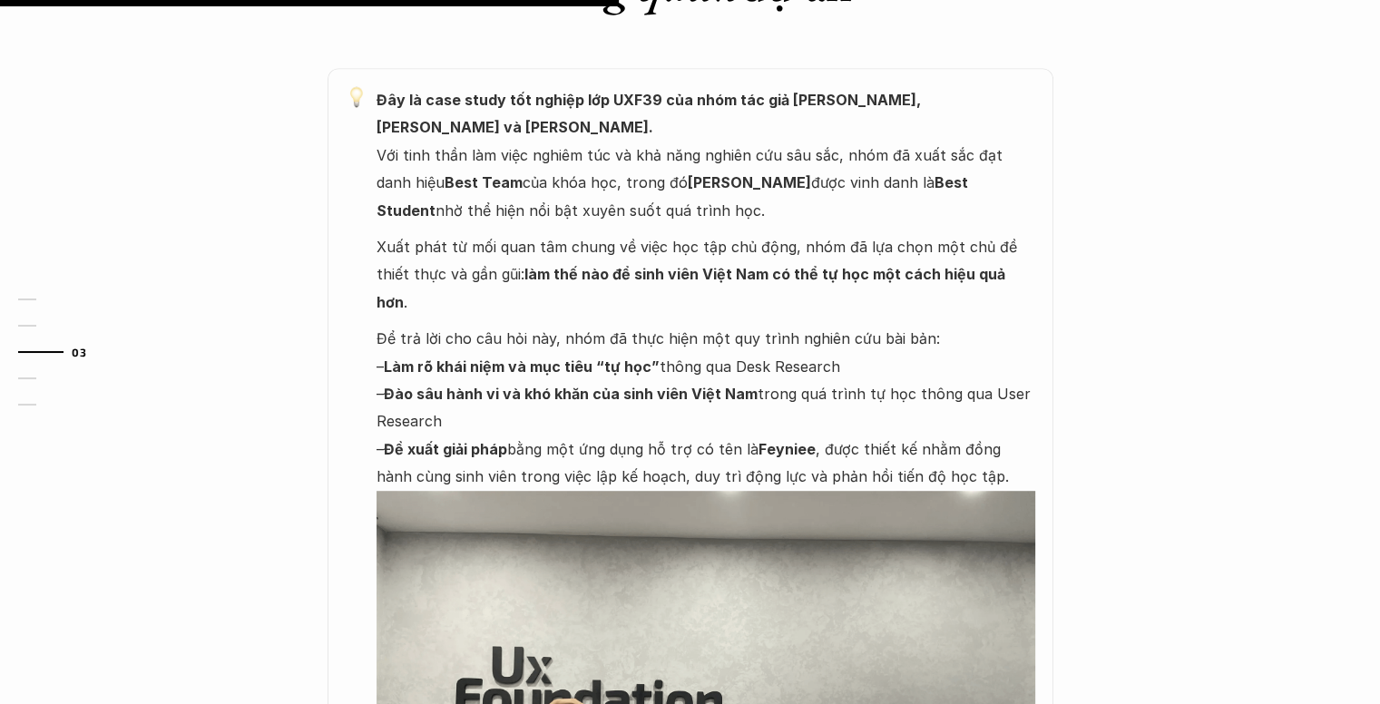
drag, startPoint x: 400, startPoint y: 393, endPoint x: 907, endPoint y: 426, distance: 507.4
click at [904, 426] on div "Đây là case study tốt nghiệp lớp UXF39 của nhóm tác giả [PERSON_NAME], [PERSON_…" at bounding box center [691, 535] width 726 height 935
click at [908, 425] on p "Để trả lời cho câu hỏi này, nhóm đã thực hiện một quy trình nghiên cứu bài bản:…" at bounding box center [706, 407] width 659 height 165
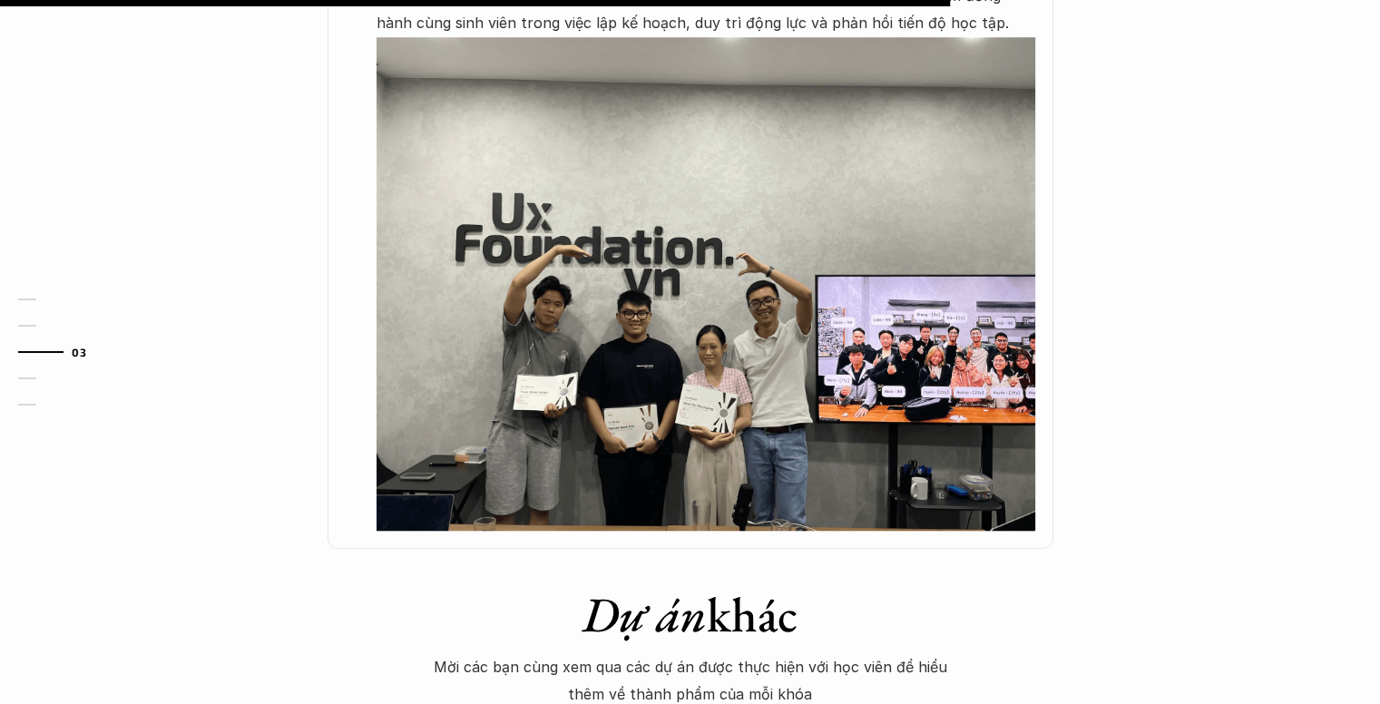
scroll to position [1815, 0]
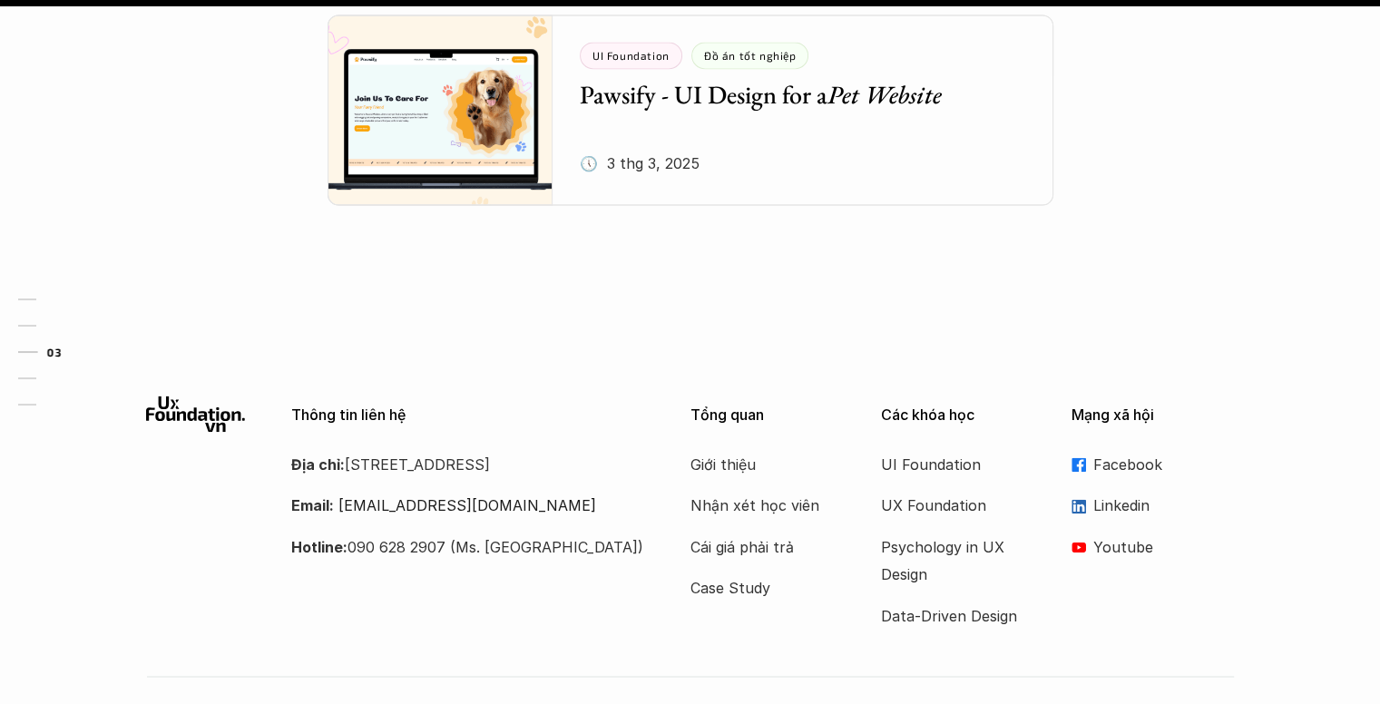
drag, startPoint x: 728, startPoint y: 277, endPoint x: 689, endPoint y: 295, distance: 43.0
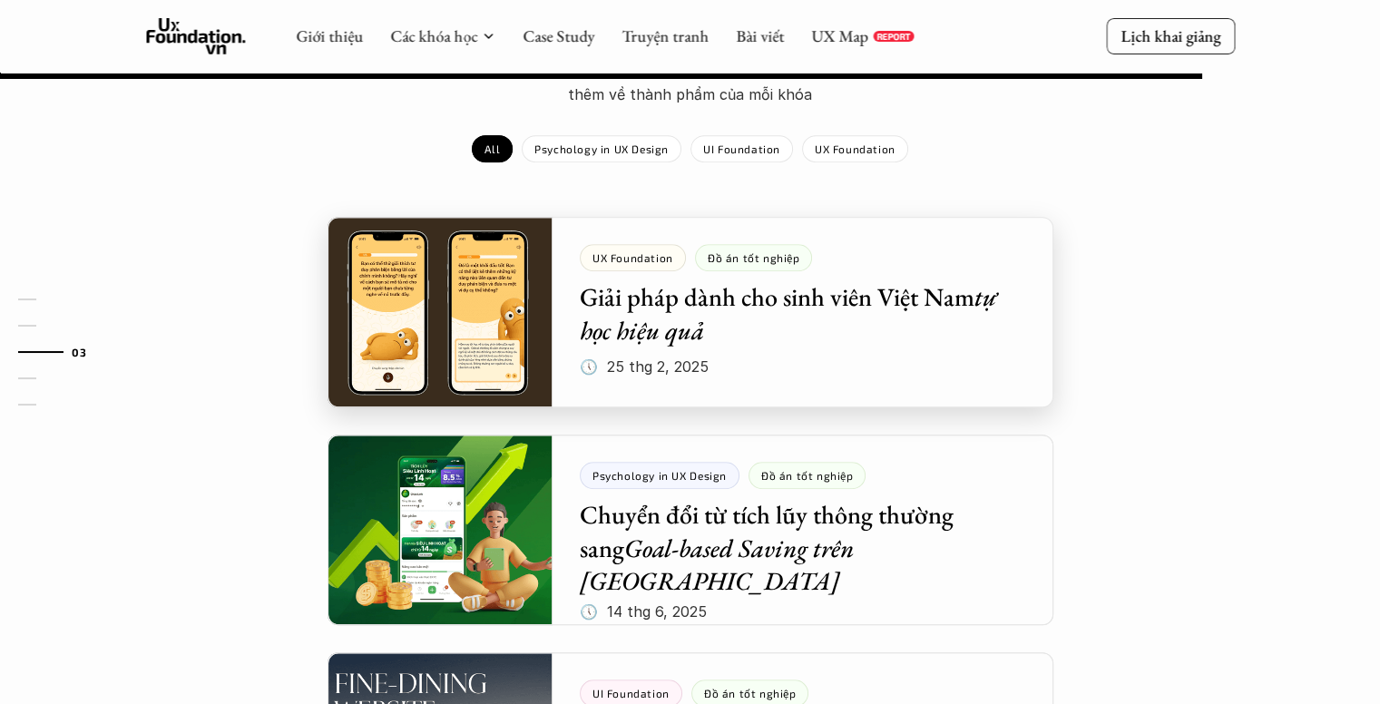
drag, startPoint x: 673, startPoint y: 298, endPoint x: 639, endPoint y: 270, distance: 44.5
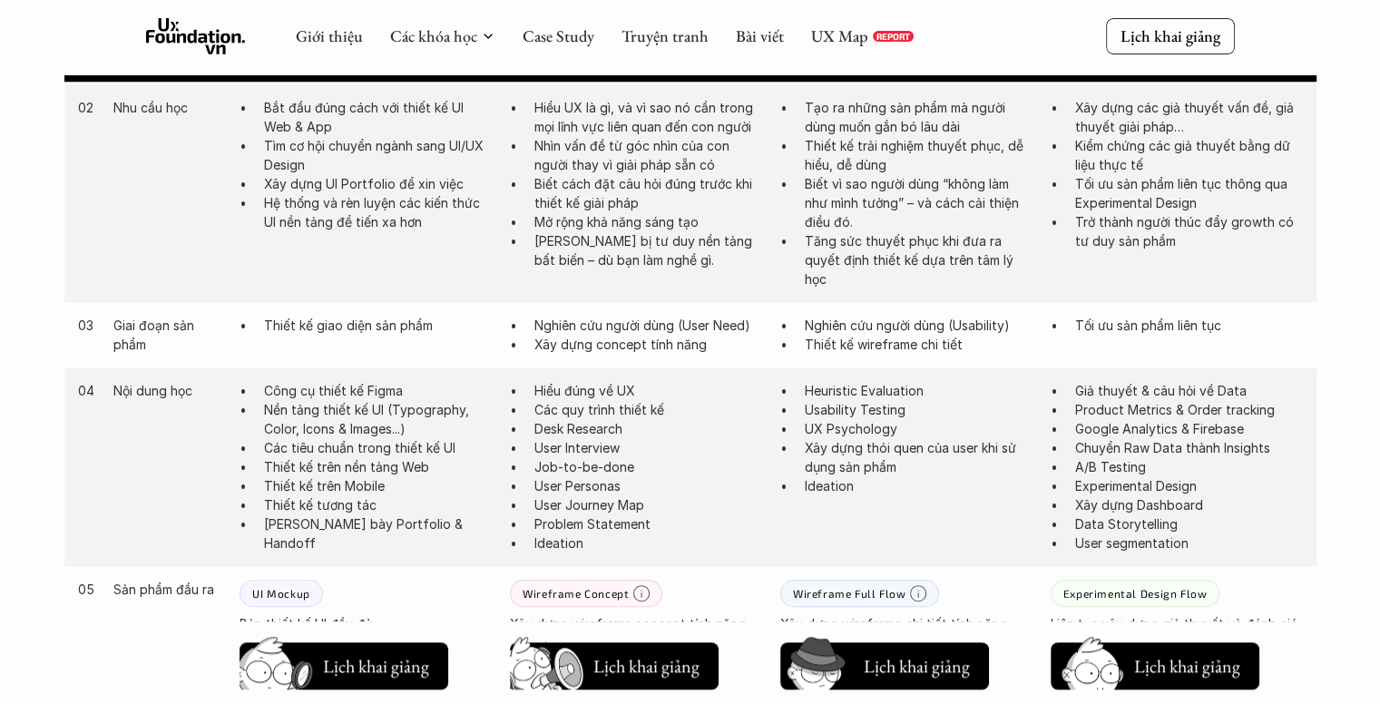
scroll to position [1054, 0]
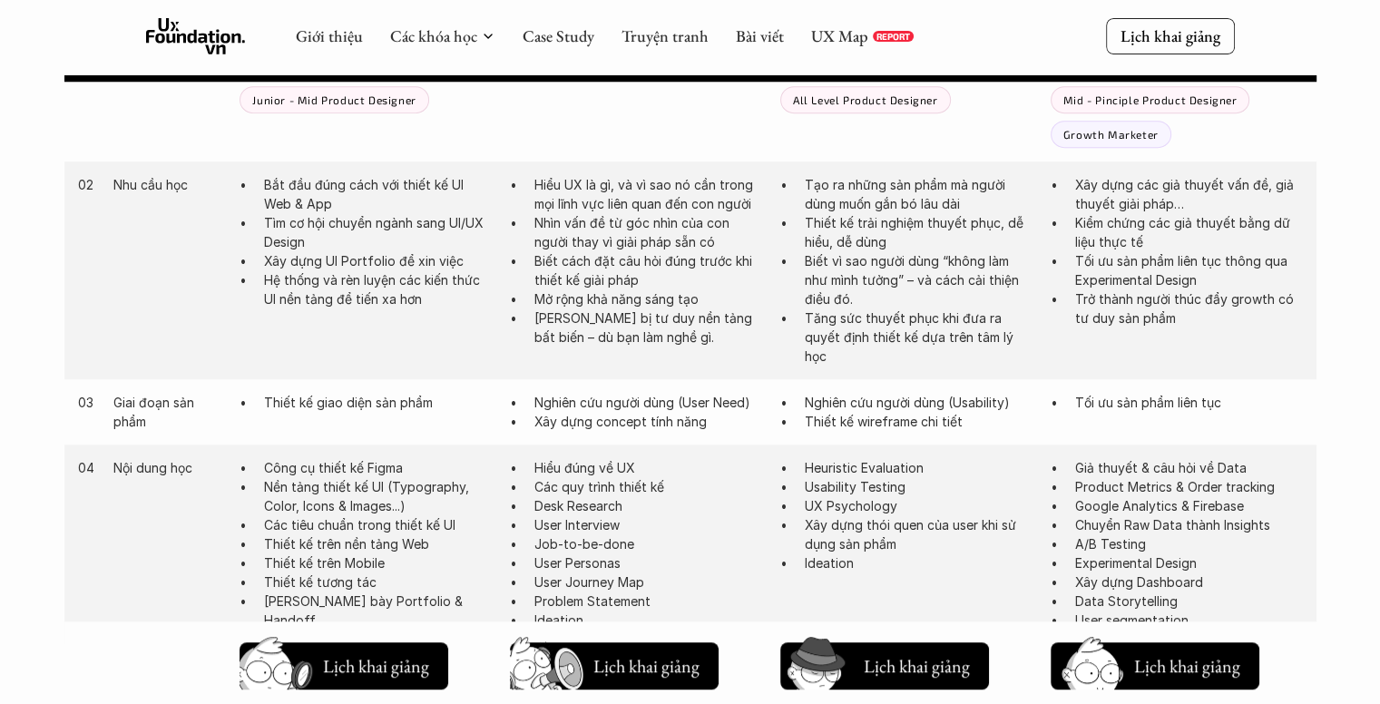
click at [328, 566] on p "Thiết kế trên Mobile" at bounding box center [378, 563] width 228 height 19
click at [338, 590] on p "Thiết kế tương tác" at bounding box center [378, 582] width 228 height 19
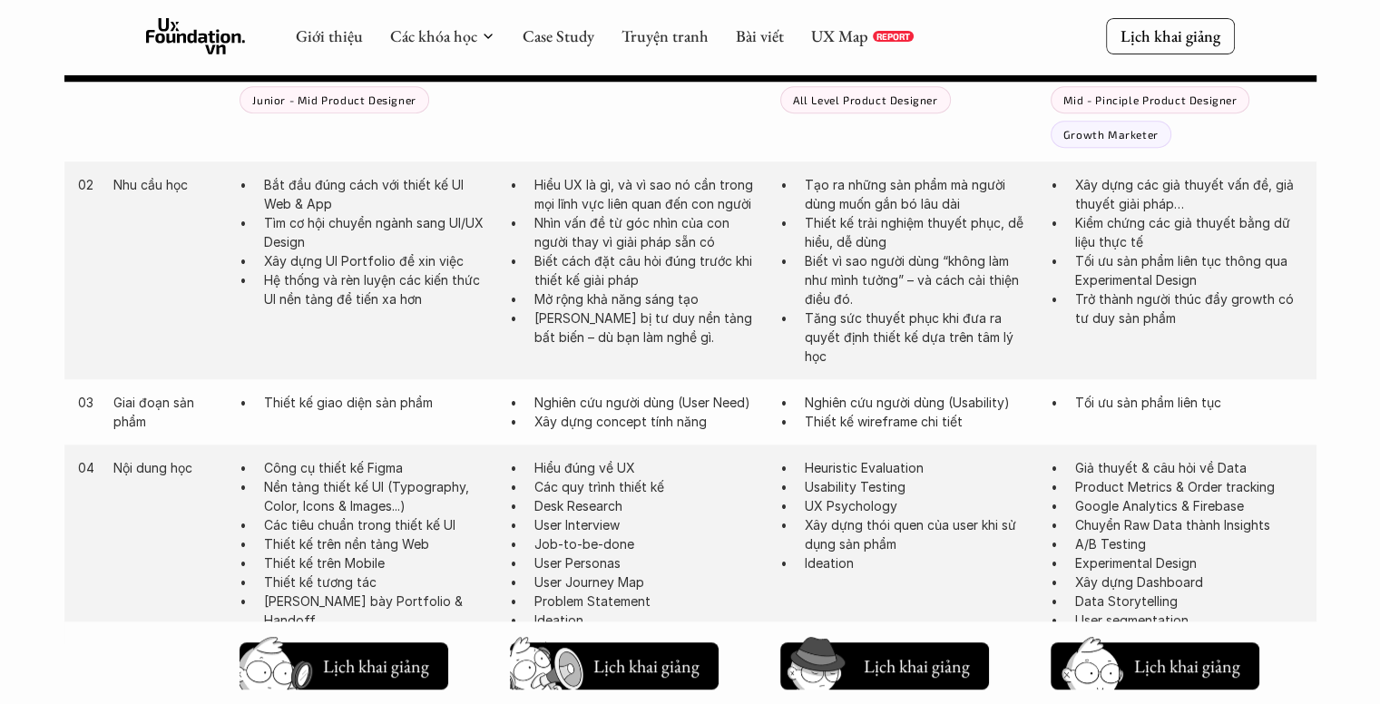
click at [325, 602] on p "[PERSON_NAME] bày Portfolio & Handoff" at bounding box center [378, 611] width 228 height 38
click at [377, 528] on p "Các tiêu chuẩn trong thiết kế UI" at bounding box center [378, 524] width 228 height 19
drag, startPoint x: 389, startPoint y: 602, endPoint x: 436, endPoint y: 598, distance: 46.4
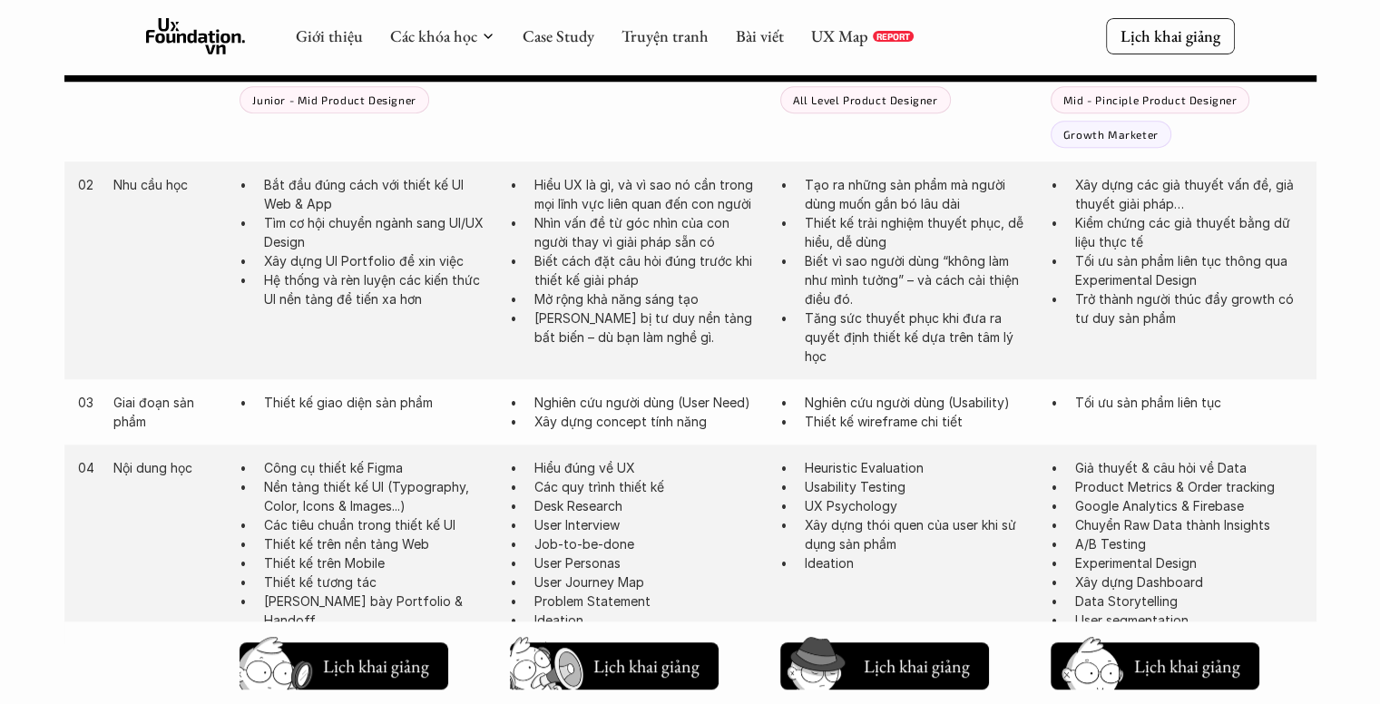
click at [436, 598] on p "[PERSON_NAME] bày Portfolio & Handoff" at bounding box center [378, 611] width 228 height 38
click at [354, 607] on p "[PERSON_NAME] bày Portfolio & Handoff" at bounding box center [378, 611] width 228 height 38
drag, startPoint x: 374, startPoint y: 607, endPoint x: 423, endPoint y: 613, distance: 49.3
click at [423, 613] on div "04 Nội dung học Công cụ thiết kế Figma Nền tảng thiết kế UI (Typography, Color,…" at bounding box center [690, 544] width 1252 height 199
click at [429, 607] on p "[PERSON_NAME] bày Portfolio & Handoff" at bounding box center [378, 611] width 228 height 38
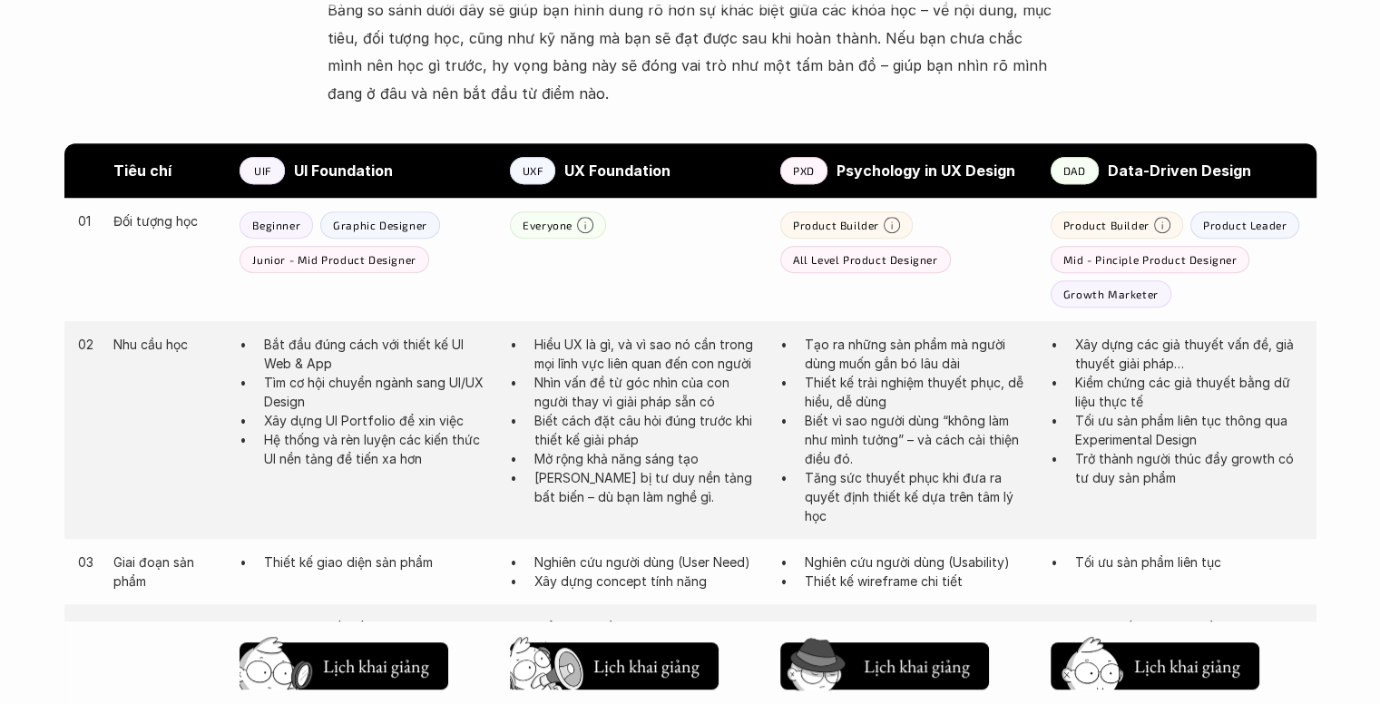
scroll to position [873, 0]
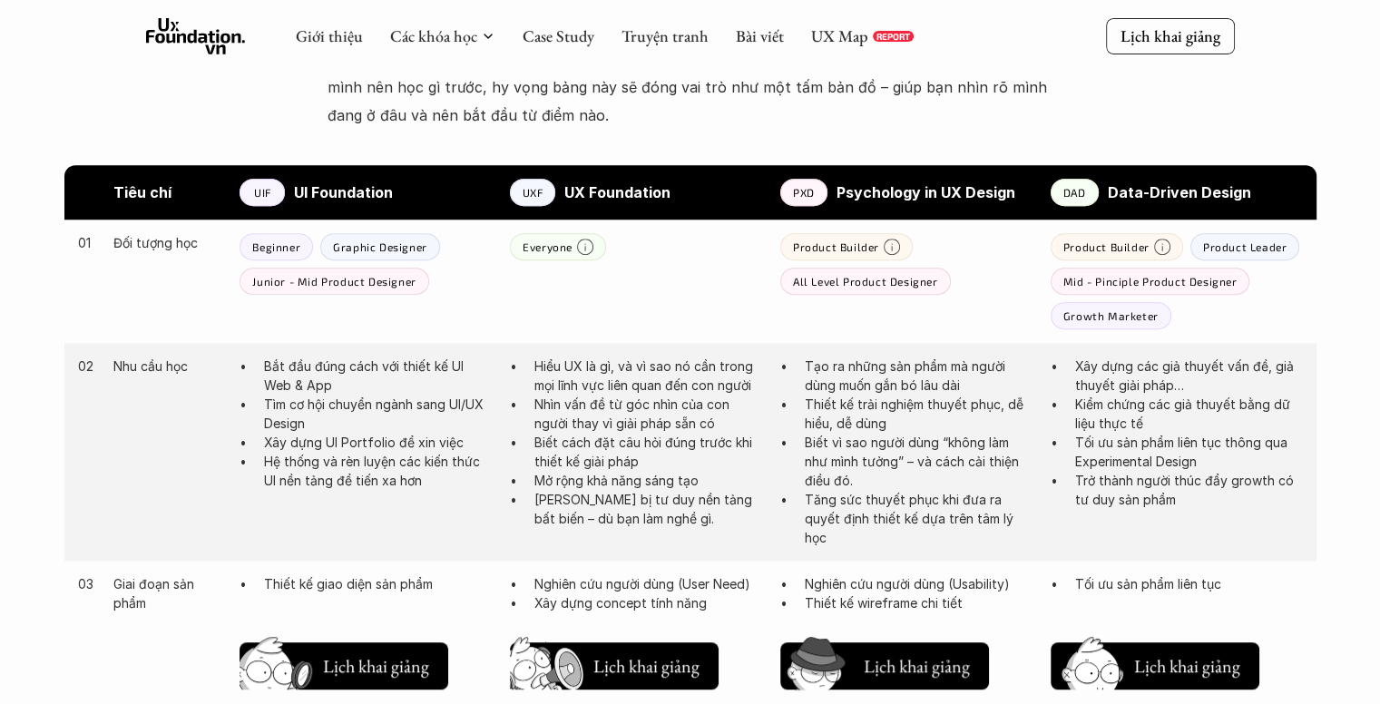
drag, startPoint x: 538, startPoint y: 480, endPoint x: 713, endPoint y: 529, distance: 181.9
click at [713, 529] on div "02 Nhu cầu học Bắt đầu đúng cách với thiết kế UI Web & App Tìm cơ hội chuyển ng…" at bounding box center [690, 452] width 1252 height 218
click at [670, 524] on p "[PERSON_NAME] bị tư duy nền tảng bất biến – dù bạn làm nghề gì." at bounding box center [648, 509] width 228 height 38
drag, startPoint x: 633, startPoint y: 524, endPoint x: 518, endPoint y: 508, distance: 116.3
click at [534, 505] on li "[PERSON_NAME] bị tư duy nền tảng bất biến – dù bạn làm nghề gì." at bounding box center [648, 509] width 228 height 38
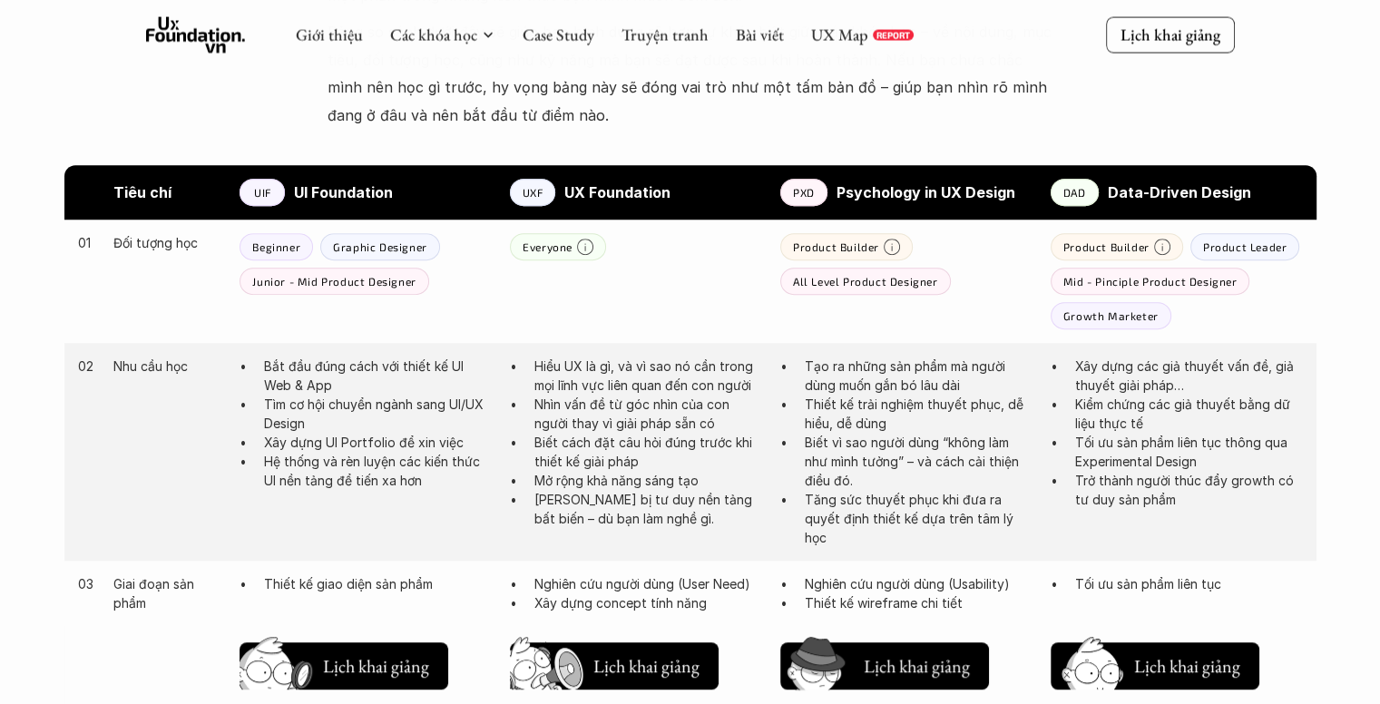
scroll to position [1054, 0]
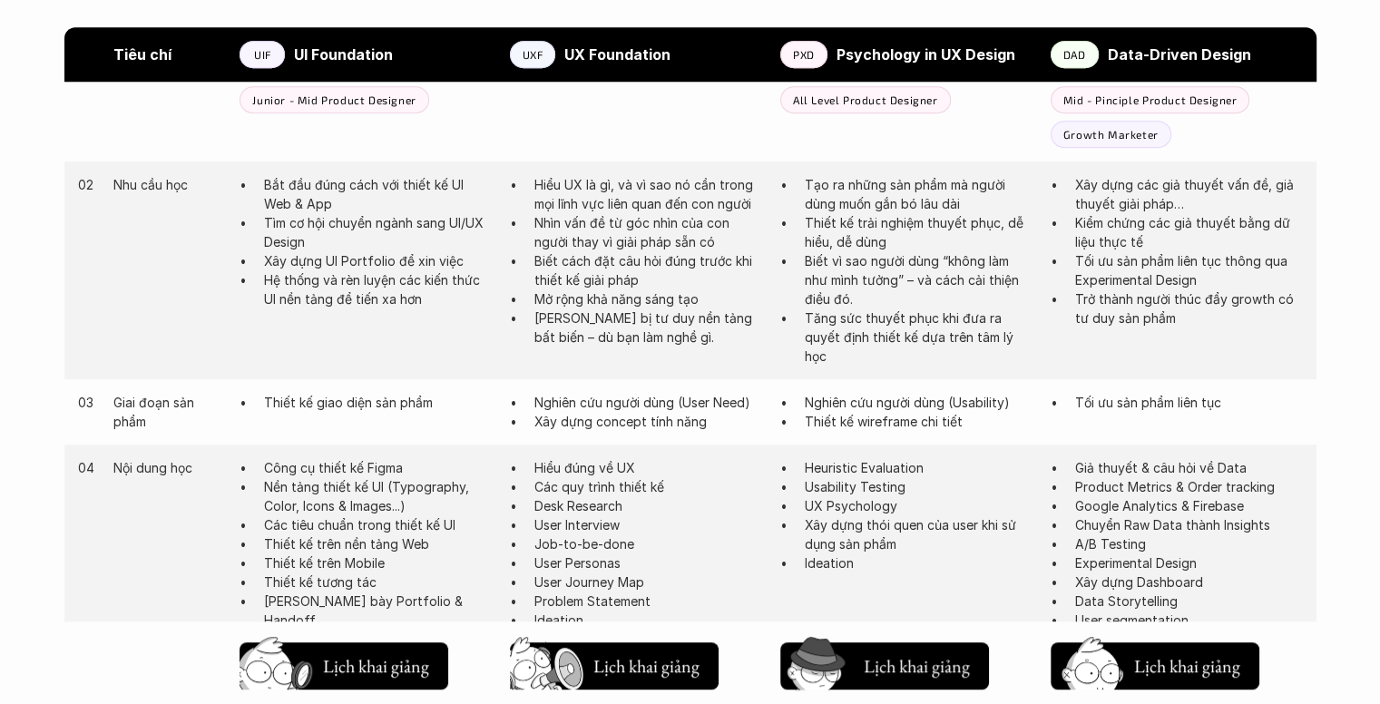
click at [602, 424] on p "Xây dựng concept tính năng" at bounding box center [648, 421] width 228 height 19
click at [613, 418] on p "Xây dựng concept tính năng" at bounding box center [648, 421] width 228 height 19
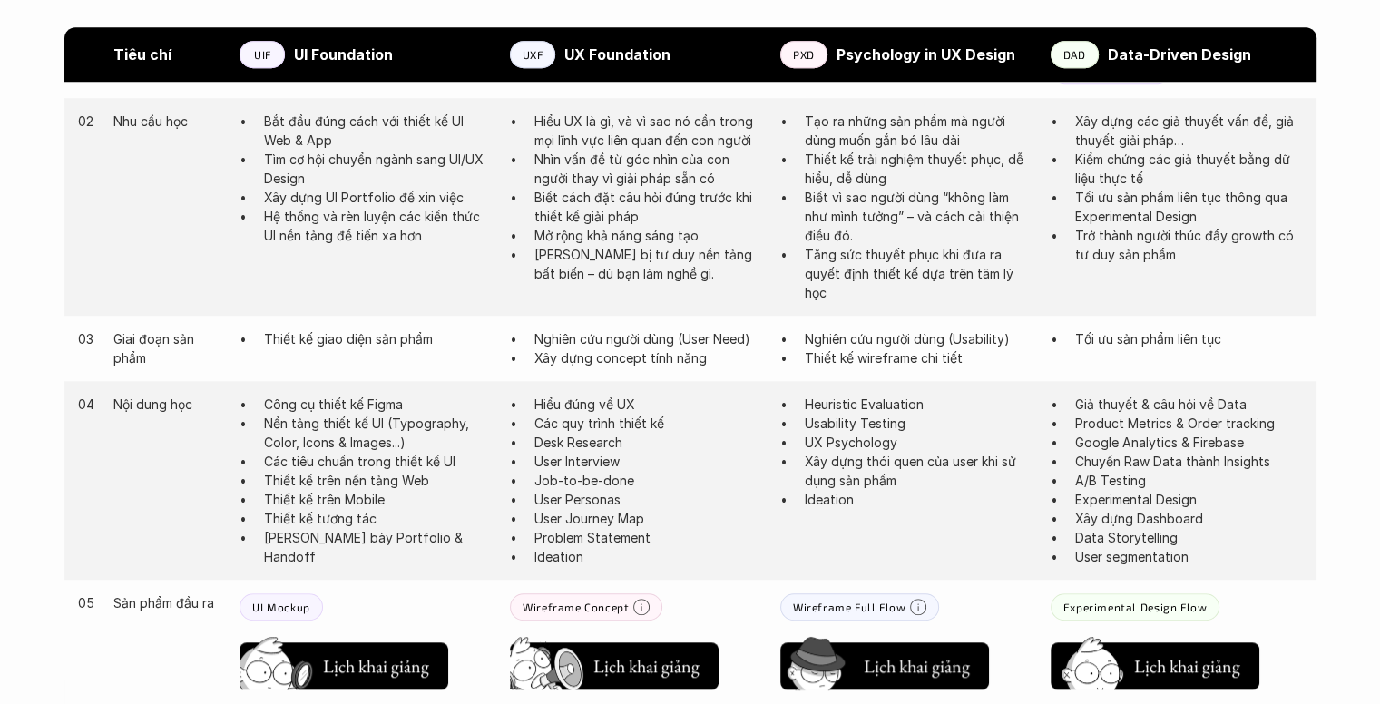
scroll to position [1145, 0]
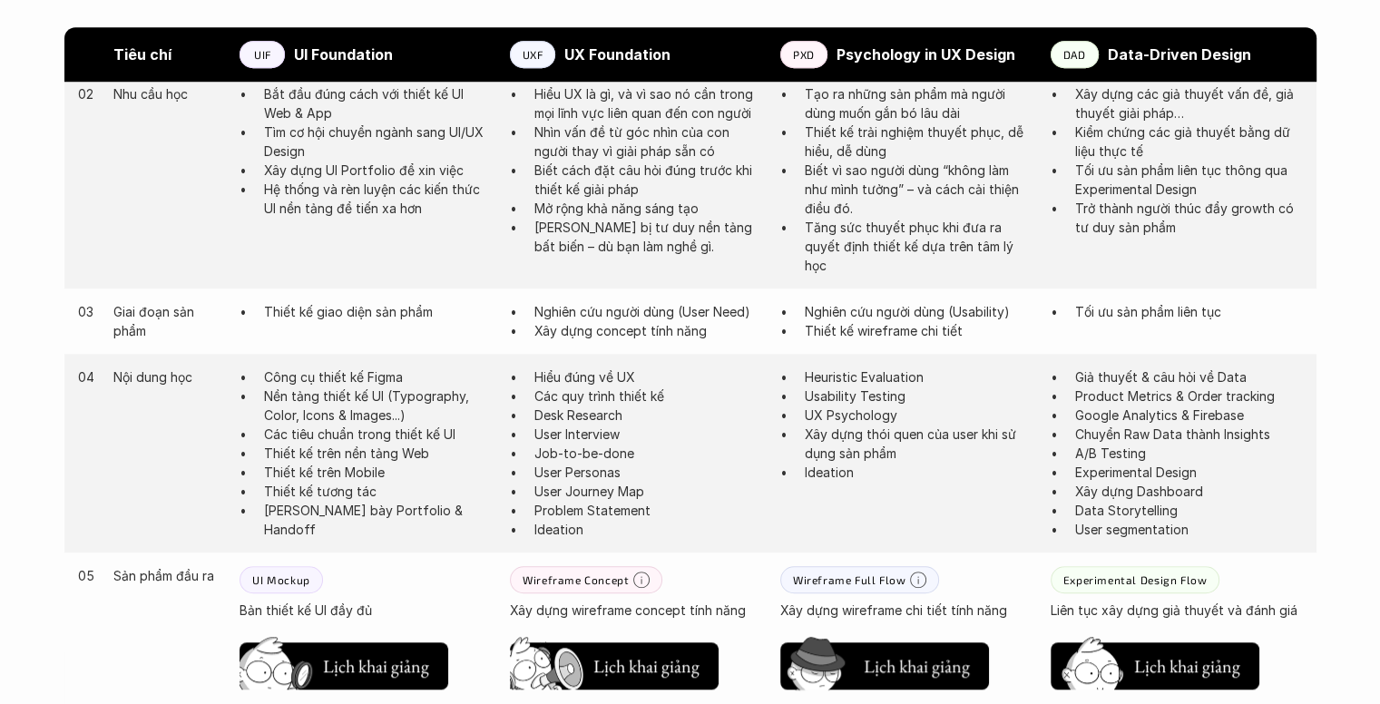
drag, startPoint x: 530, startPoint y: 371, endPoint x: 617, endPoint y: 377, distance: 87.3
click at [617, 377] on ul "Hiểu đúng về UX Các quy trình thiết kế Desk Research User Interview Job-to-be-d…" at bounding box center [636, 454] width 252 height 172
click at [617, 377] on p "Hiểu đúng về UX" at bounding box center [648, 377] width 228 height 19
click at [592, 436] on p "User Interview" at bounding box center [648, 434] width 228 height 19
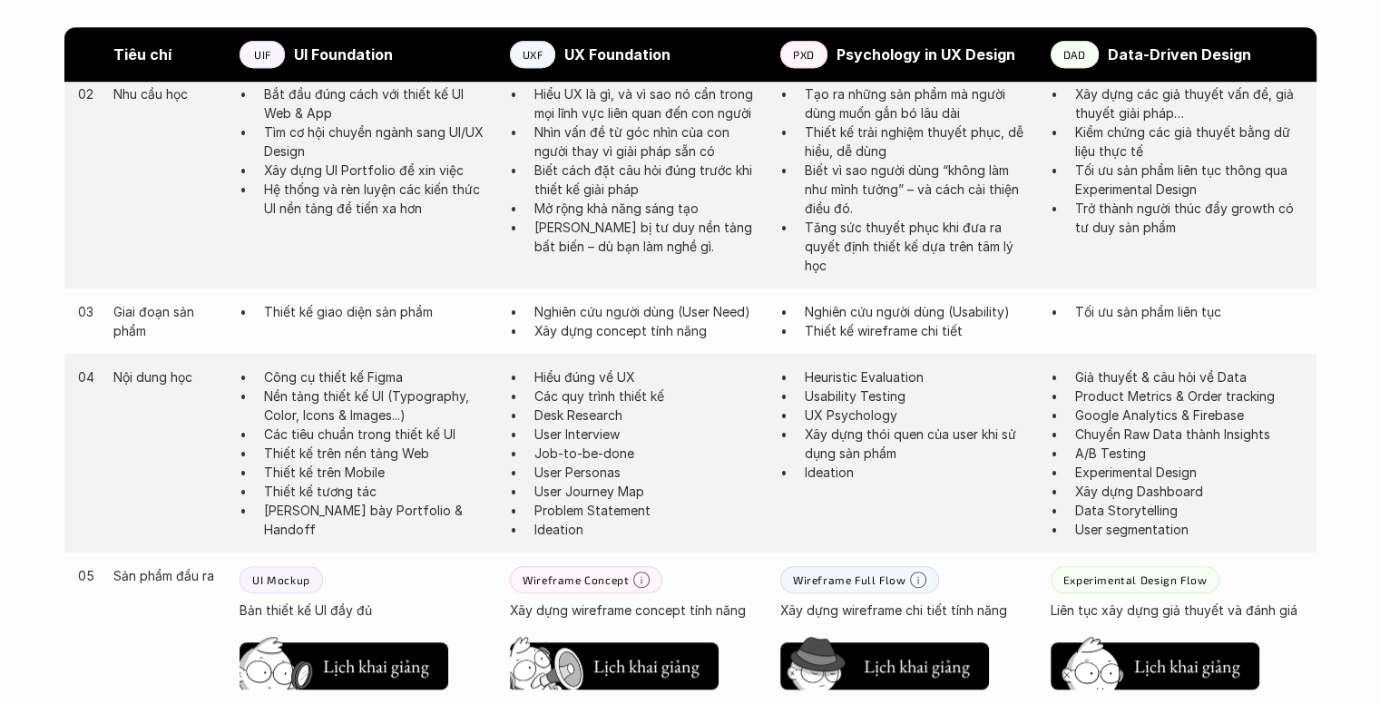
click at [592, 436] on p "User Interview" at bounding box center [648, 434] width 228 height 19
click at [572, 453] on p "Job-to-be-done" at bounding box center [648, 453] width 228 height 19
click at [563, 476] on p "User Personas" at bounding box center [648, 472] width 228 height 19
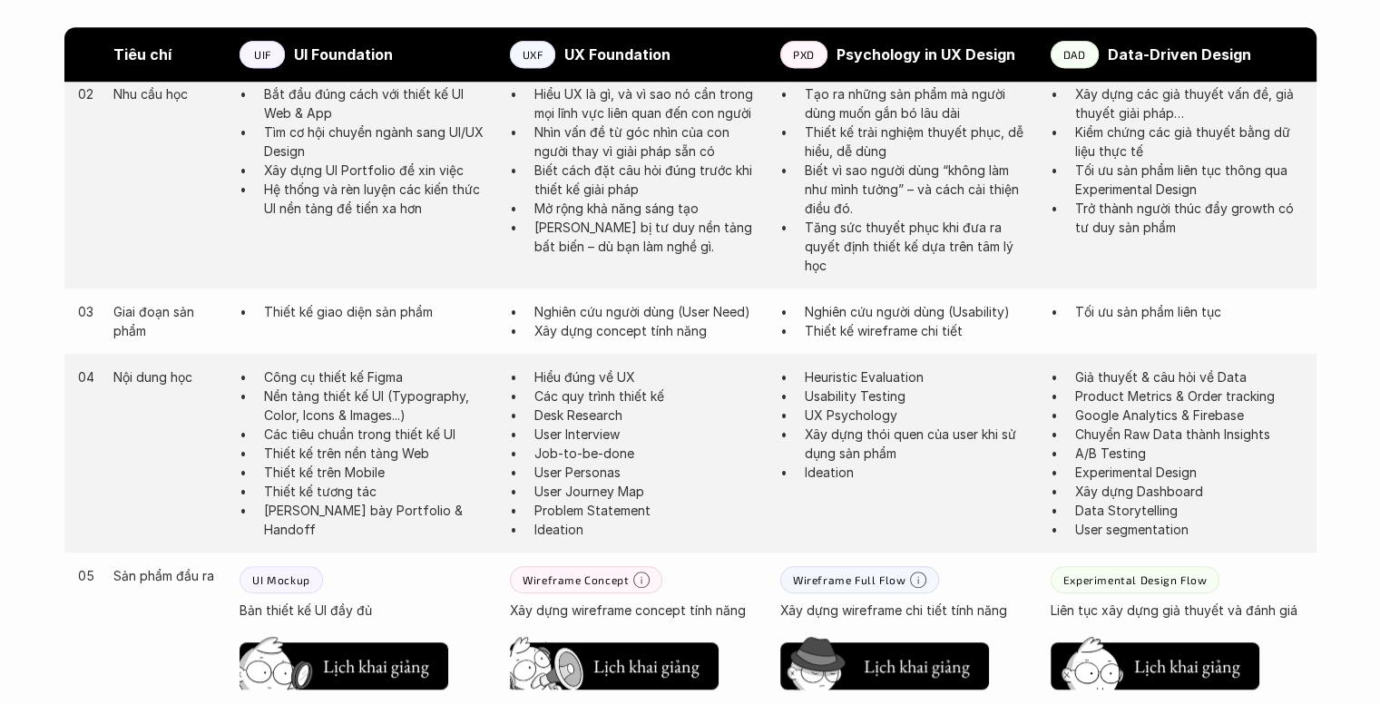
click at [563, 476] on p "User Personas" at bounding box center [648, 472] width 228 height 19
click at [557, 493] on p "User Journey Map" at bounding box center [648, 491] width 228 height 19
click at [556, 493] on p "User Journey Map" at bounding box center [648, 491] width 228 height 19
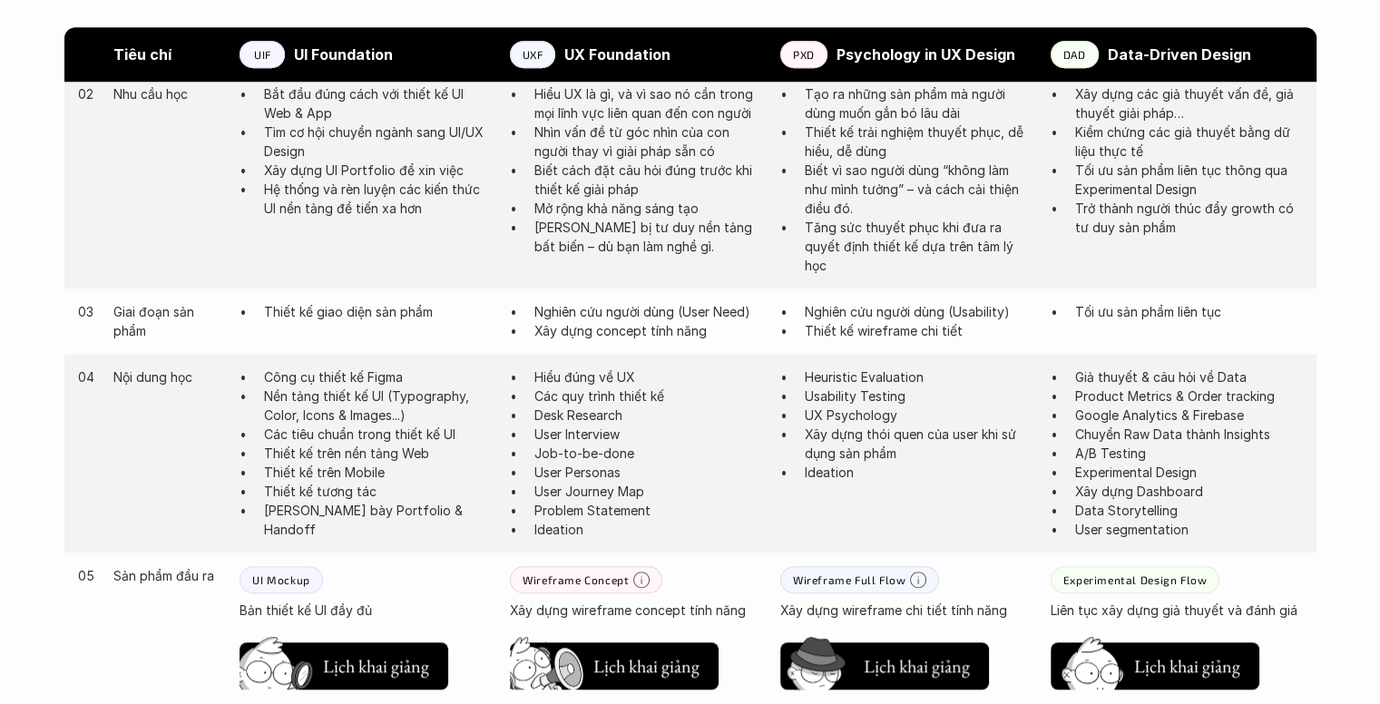
click at [552, 516] on p "Problem Statement" at bounding box center [648, 510] width 228 height 19
click at [545, 531] on p "Ideation" at bounding box center [648, 529] width 228 height 19
click at [544, 531] on p "Ideation" at bounding box center [648, 529] width 228 height 19
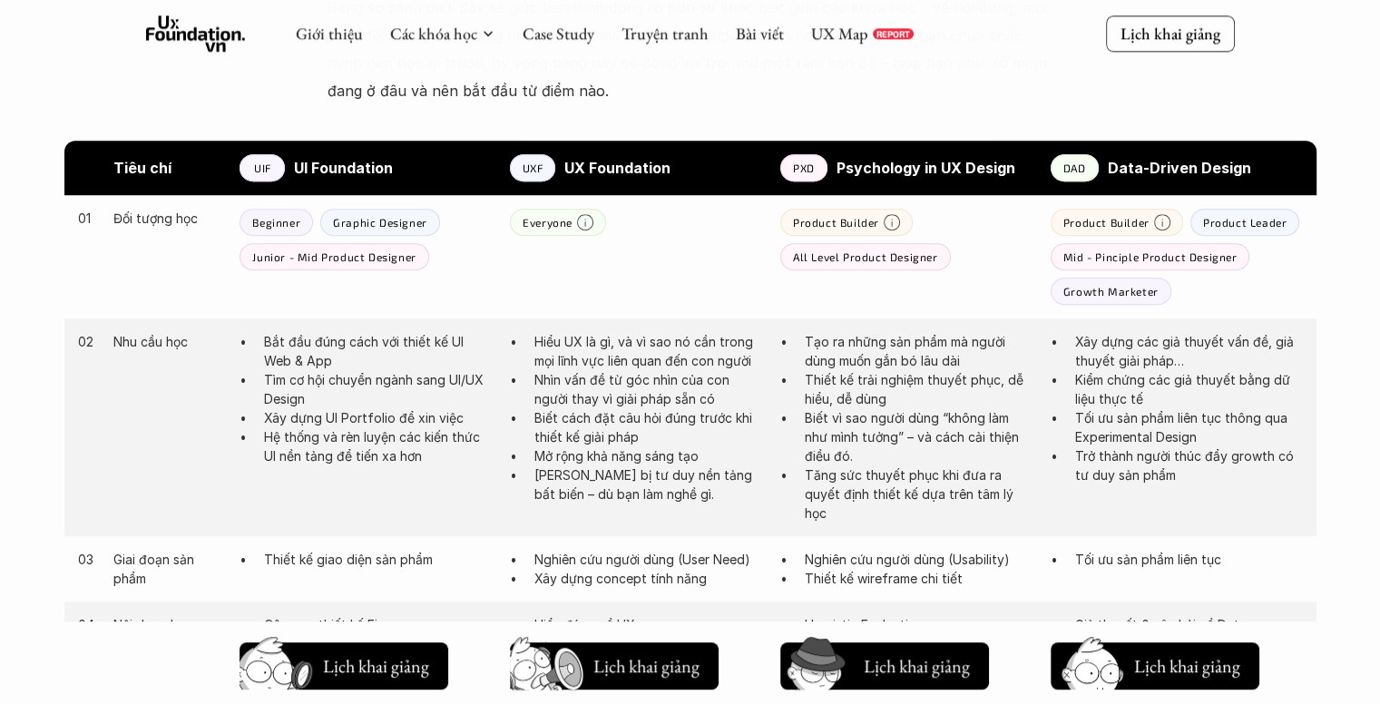
scroll to position [964, 0]
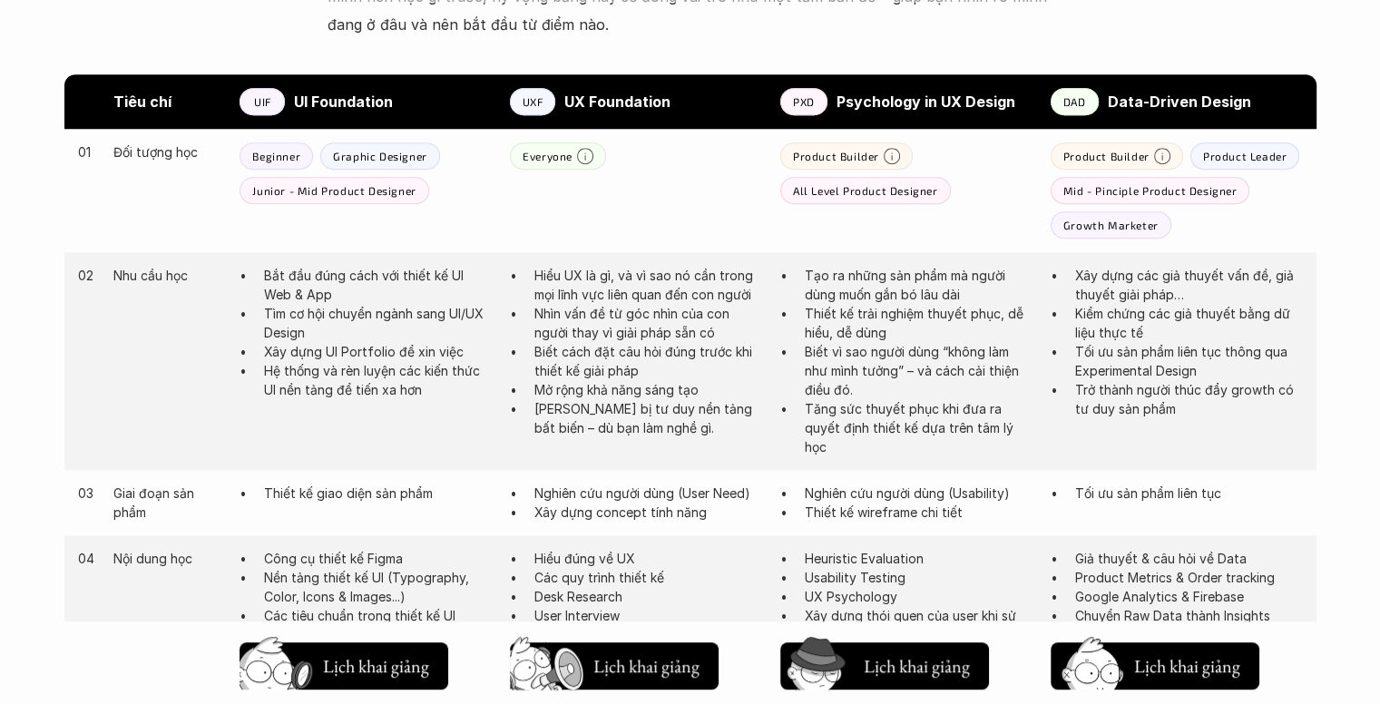
click at [840, 280] on p "Tạo ra những sản phẩm mà người dùng muốn gắn bó lâu dài" at bounding box center [919, 285] width 228 height 38
click at [822, 313] on p "Thiết kế trải nghiệm thuyết phục, dễ hiểu, dễ dùng" at bounding box center [919, 323] width 228 height 38
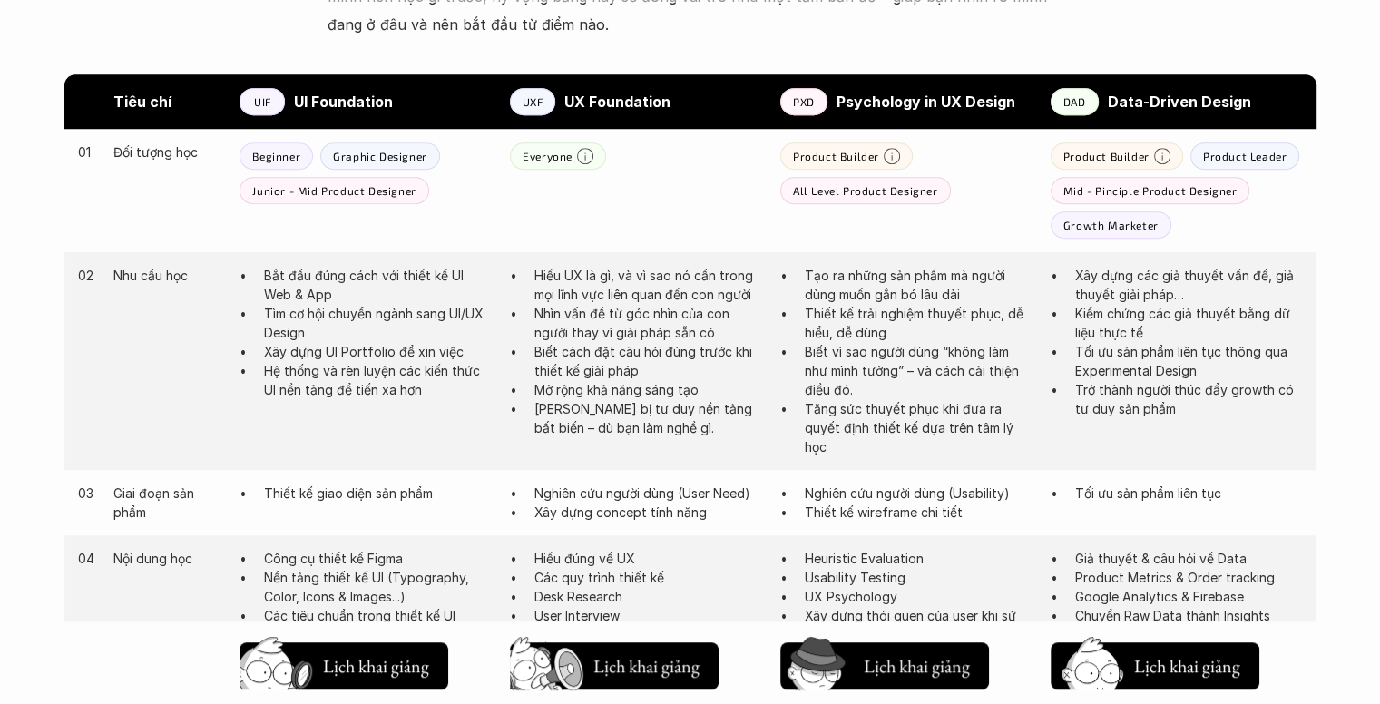
click at [822, 313] on p "Thiết kế trải nghiệm thuyết phục, dễ hiểu, dễ dùng" at bounding box center [919, 323] width 228 height 38
click at [818, 360] on p "Biết vì sao người dùng “không làm như mình tưởng” – và cách cải thiện điều đó." at bounding box center [919, 370] width 228 height 57
click at [818, 424] on p "Tăng sức thuyết phục khi đưa ra quyết định thiết kế dựa trên tâm lý học" at bounding box center [919, 427] width 228 height 57
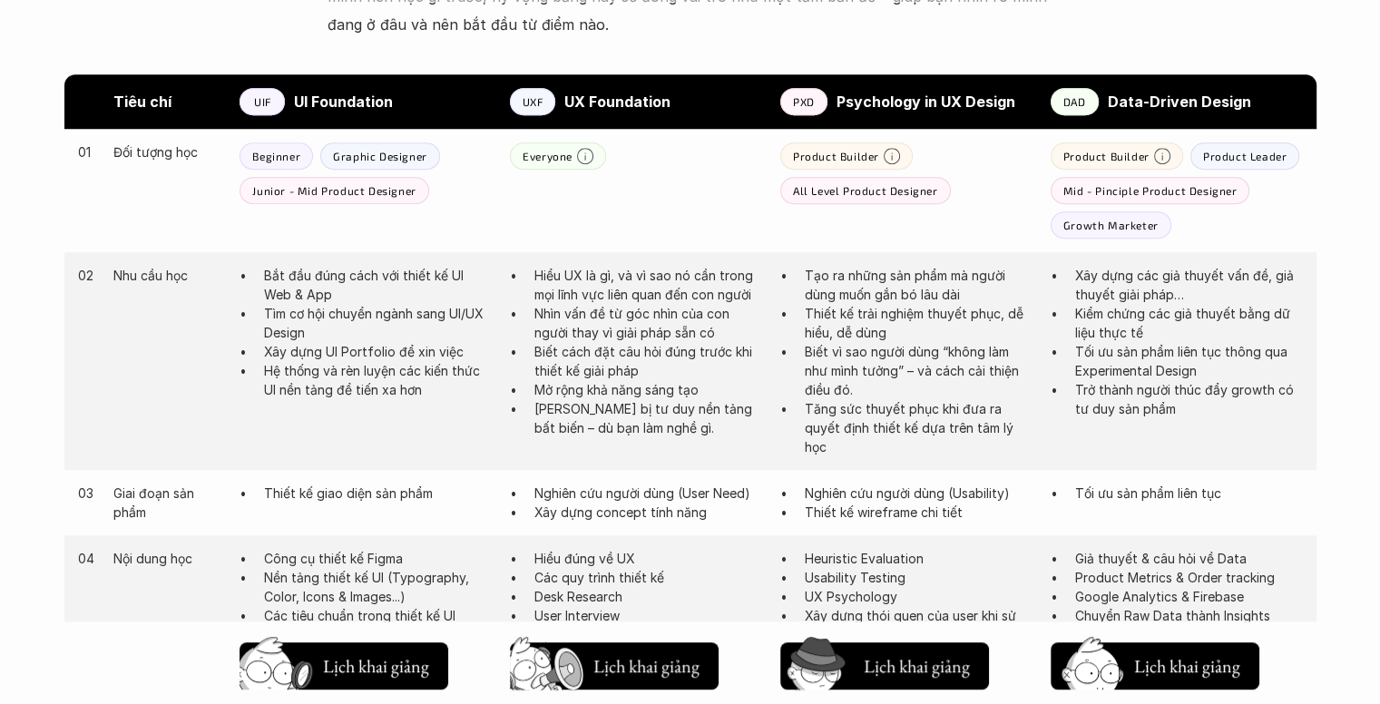
click at [818, 424] on p "Tăng sức thuyết phục khi đưa ra quyết định thiết kế dựa trên tâm lý học" at bounding box center [919, 427] width 228 height 57
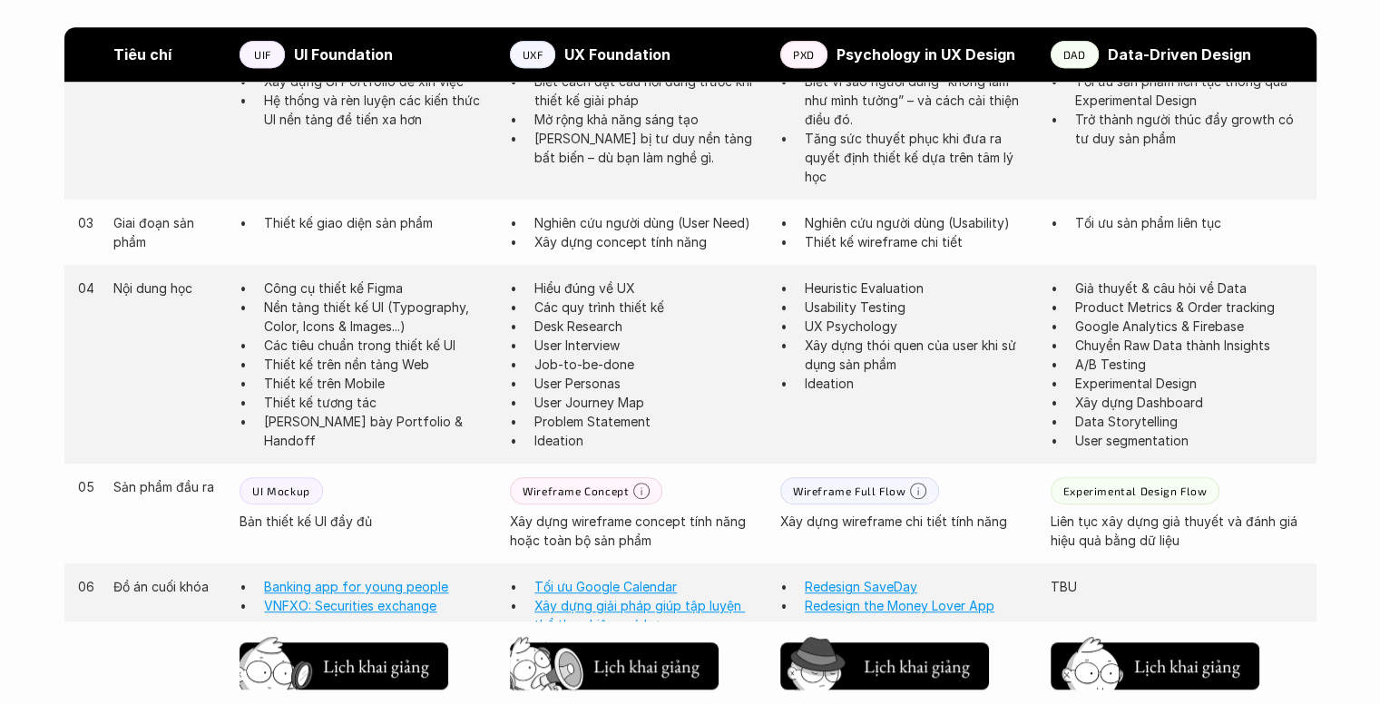
scroll to position [1236, 0]
click at [889, 219] on p "Nghiên cứu người dùng (Usability)" at bounding box center [919, 220] width 228 height 19
click at [879, 240] on p "Thiết kế wireframe chi tiết" at bounding box center [919, 239] width 228 height 19
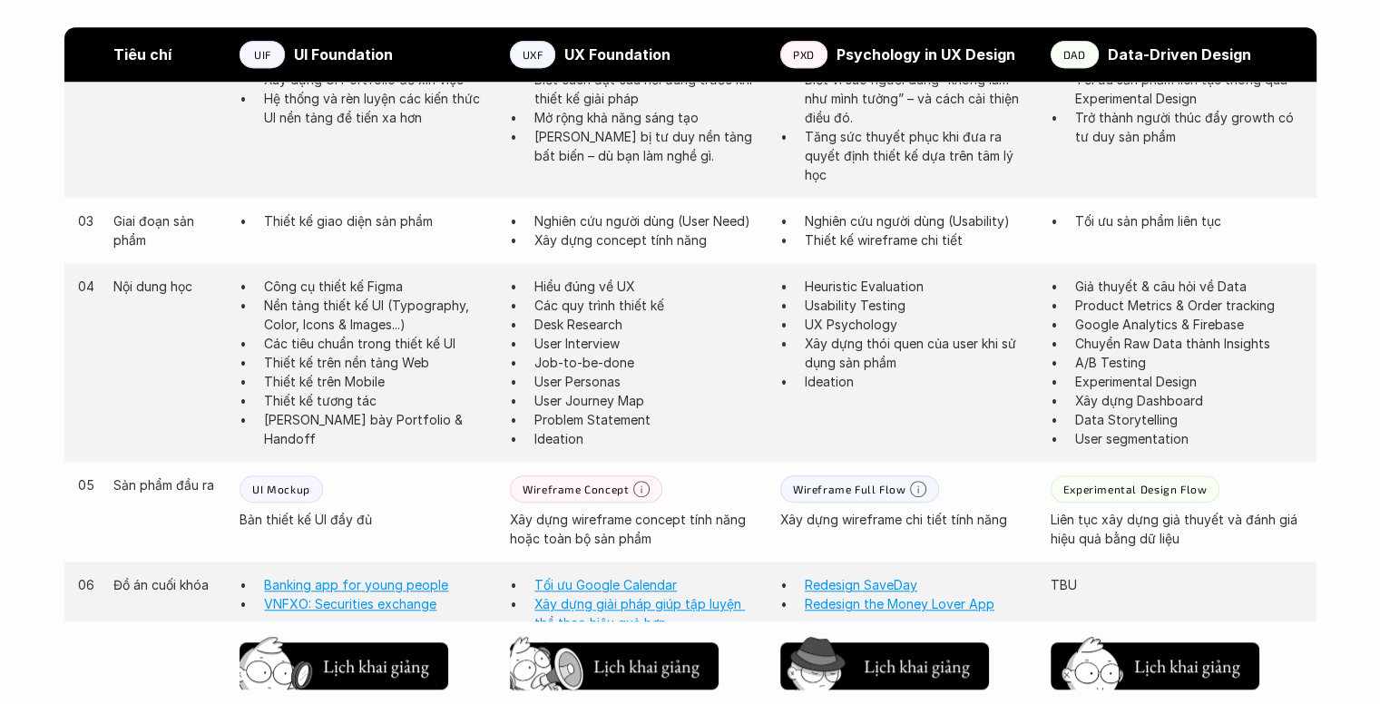
click at [879, 240] on p "Thiết kế wireframe chi tiết" at bounding box center [919, 239] width 228 height 19
click at [851, 291] on p "Heuristic Evaluation" at bounding box center [919, 286] width 228 height 19
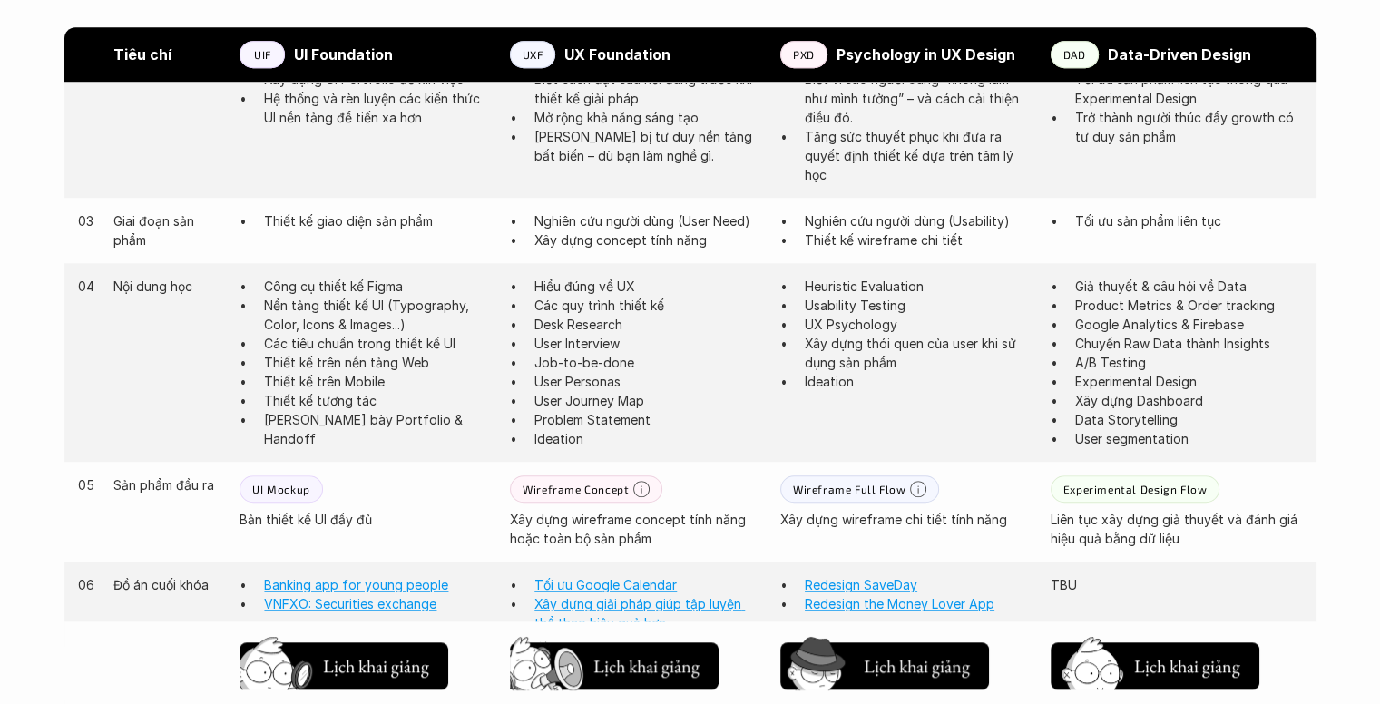
drag, startPoint x: 806, startPoint y: 285, endPoint x: 922, endPoint y: 286, distance: 116.2
click at [922, 286] on p "Heuristic Evaluation" at bounding box center [919, 286] width 228 height 19
click at [852, 304] on p "Usability Testing" at bounding box center [919, 305] width 228 height 19
click at [846, 324] on p "UX Psychology" at bounding box center [919, 324] width 228 height 19
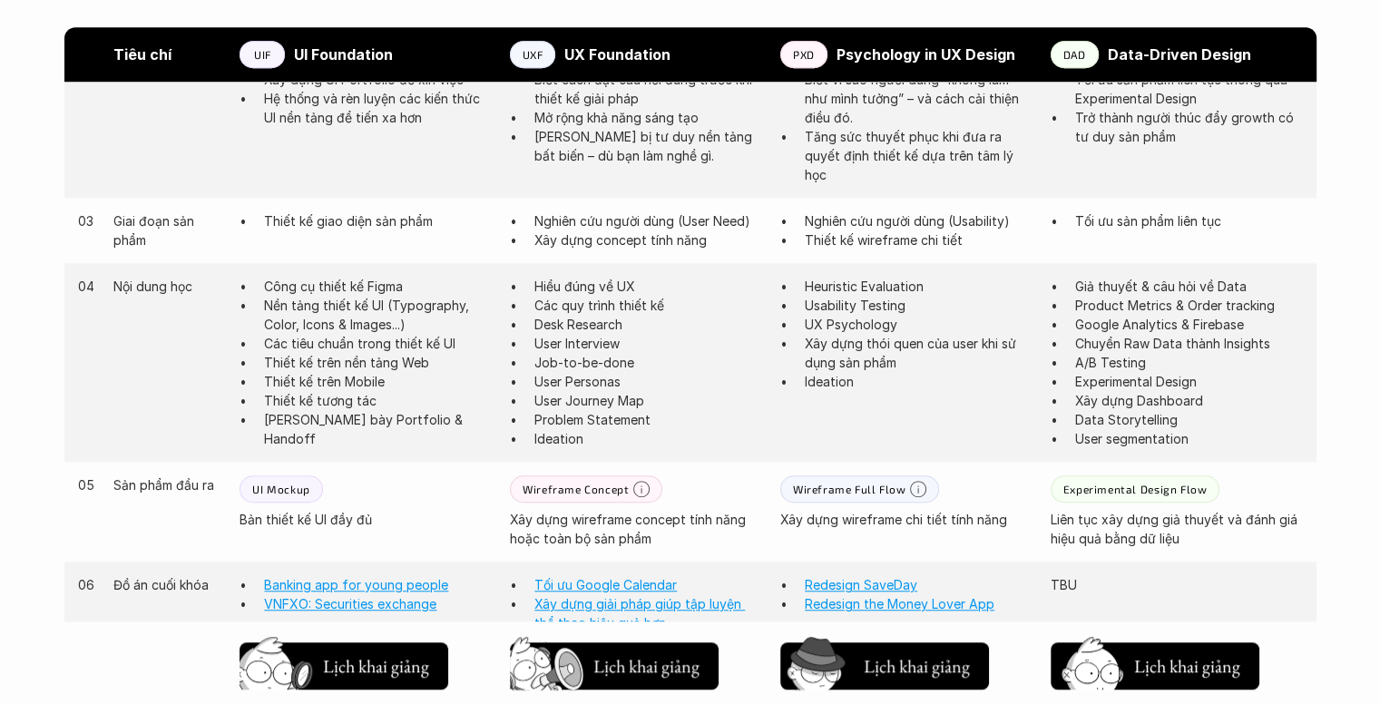
click at [881, 381] on p "Ideation" at bounding box center [919, 381] width 228 height 19
drag, startPoint x: 801, startPoint y: 325, endPoint x: 922, endPoint y: 338, distance: 121.5
click at [922, 338] on ul "Heuristic Evaluation Usability Testing UX Psychology Xây dựng thói quen của use…" at bounding box center [906, 334] width 252 height 114
click at [893, 364] on p "Xây dựng thói quen của user khi sử dụng sản phẩm" at bounding box center [919, 353] width 228 height 38
drag, startPoint x: 806, startPoint y: 343, endPoint x: 889, endPoint y: 368, distance: 87.0
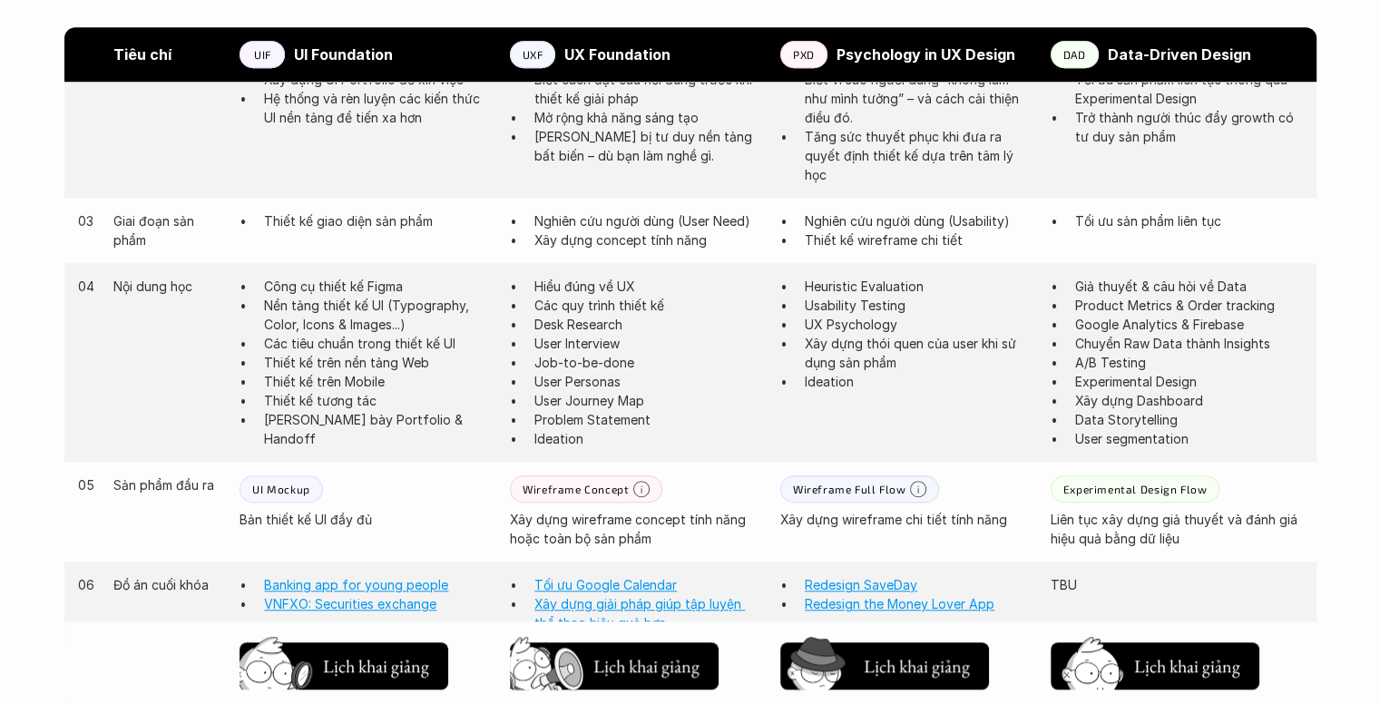
click at [889, 364] on p "Xây dựng thói quen của user khi sử dụng sản phẩm" at bounding box center [919, 353] width 228 height 38
click at [888, 371] on p "Xây dựng thói quen của user khi sử dụng sản phẩm" at bounding box center [919, 353] width 228 height 38
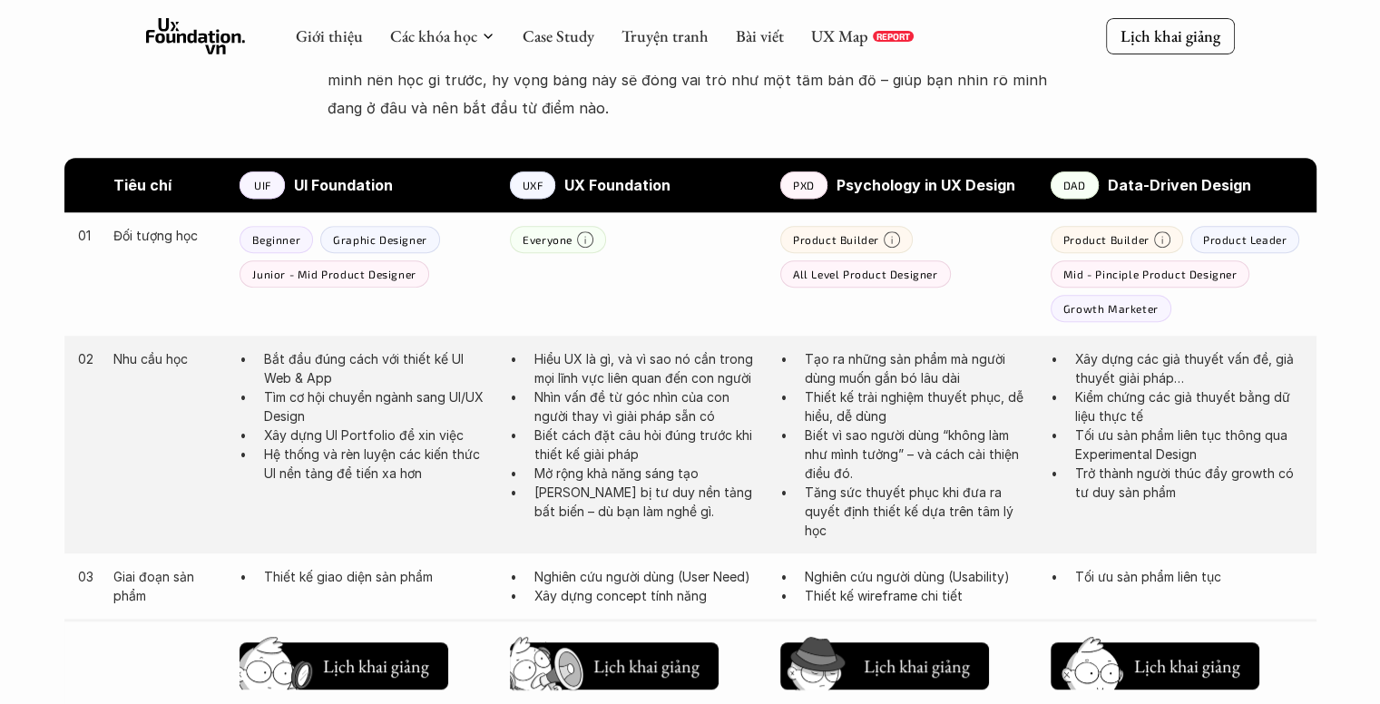
scroll to position [873, 0]
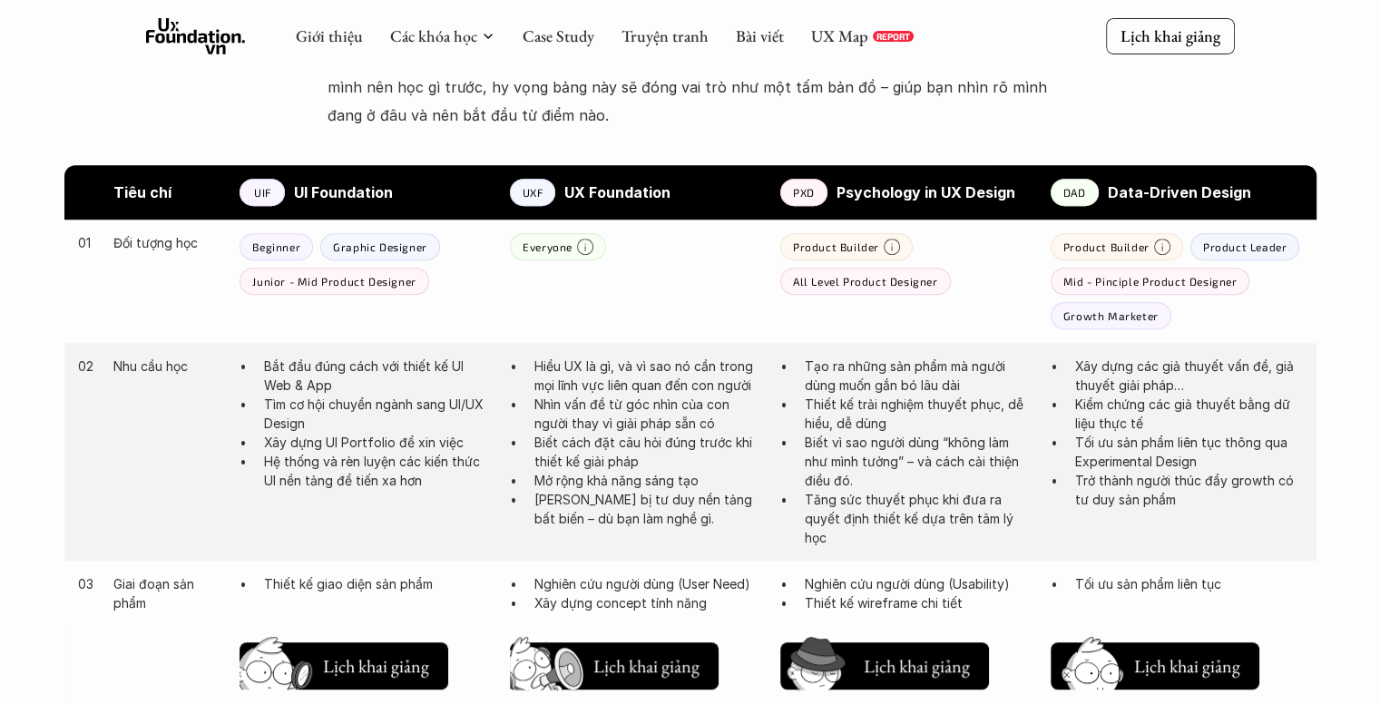
drag, startPoint x: 1075, startPoint y: 365, endPoint x: 1172, endPoint y: 375, distance: 97.6
click at [1172, 375] on p "Xây dựng các giả thuyết vấn đề, giả thuyết giải pháp…" at bounding box center [1189, 376] width 228 height 38
click at [1181, 381] on p "Xây dựng các giả thuyết vấn đề, giả thuyết giải pháp…" at bounding box center [1189, 376] width 228 height 38
click at [1154, 278] on p "Mid - Pinciple Product Designer" at bounding box center [1151, 281] width 174 height 13
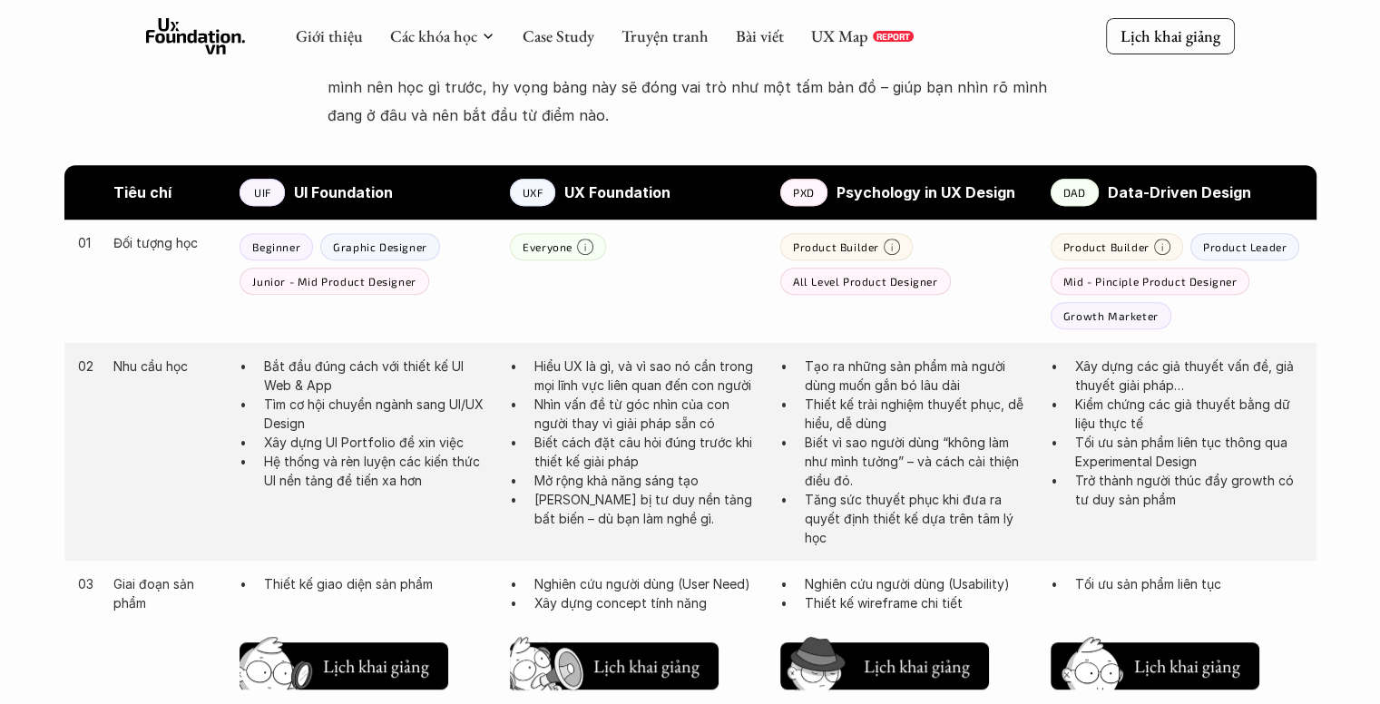
click at [1154, 278] on p "Mid - Pinciple Product Designer" at bounding box center [1151, 281] width 174 height 13
click at [1096, 388] on p "Xây dựng các giả thuyết vấn đề, giả thuyết giải pháp…" at bounding box center [1189, 376] width 228 height 38
drag, startPoint x: 1135, startPoint y: 282, endPoint x: 1062, endPoint y: 297, distance: 74.9
click at [1062, 297] on div "Product Builder Product Leader Mid - Pinciple Product Designer Growth Marketer" at bounding box center [1177, 281] width 252 height 96
click at [264, 280] on p "Junior - Mid Product Designer" at bounding box center [333, 281] width 163 height 13
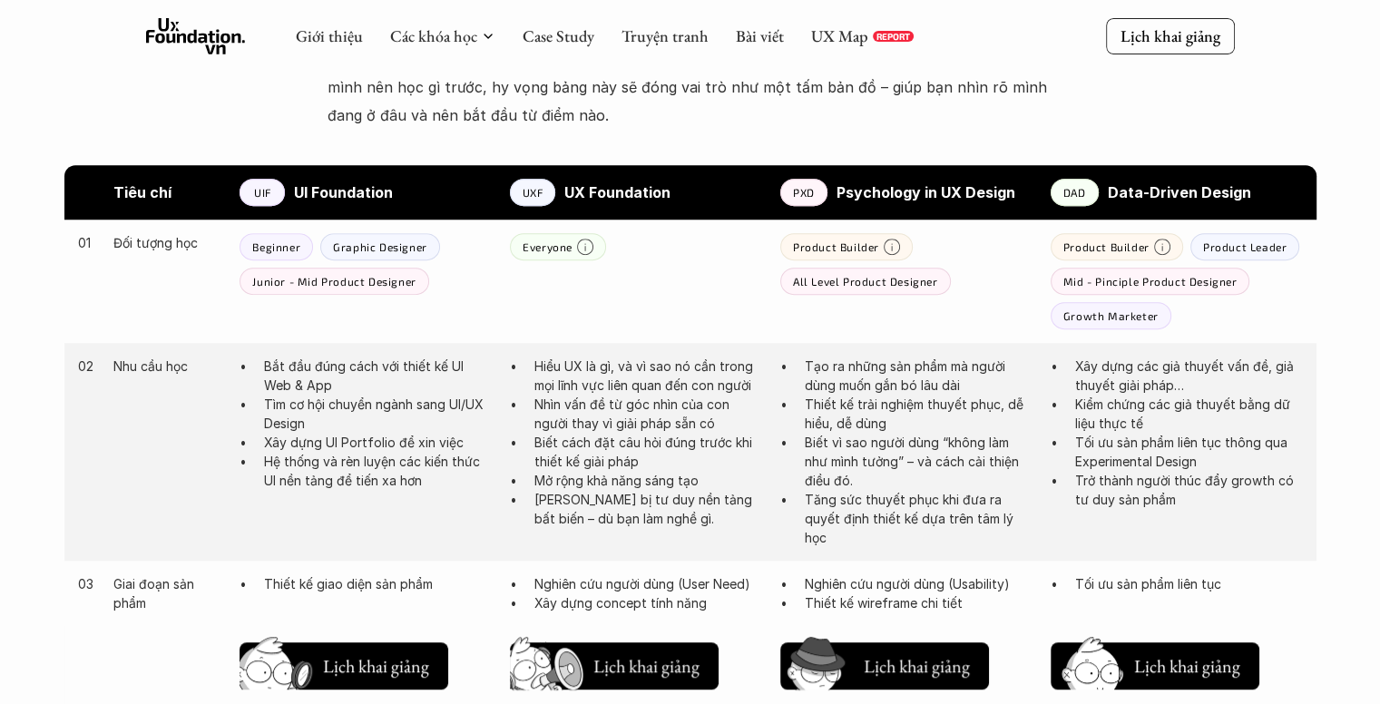
click at [264, 280] on p "Junior - Mid Product Designer" at bounding box center [333, 281] width 163 height 13
click at [1113, 280] on p "Mid - Pinciple Product Designer" at bounding box center [1151, 281] width 174 height 13
click at [1169, 349] on div "02 Nhu cầu học Bắt đầu đúng cách với thiết kế UI Web & App Tìm cơ hội chuyển ng…" at bounding box center [690, 452] width 1252 height 218
click at [1099, 408] on p "Kiểm chứng các giả thuyết bằng dữ liệu thực tế" at bounding box center [1189, 414] width 228 height 38
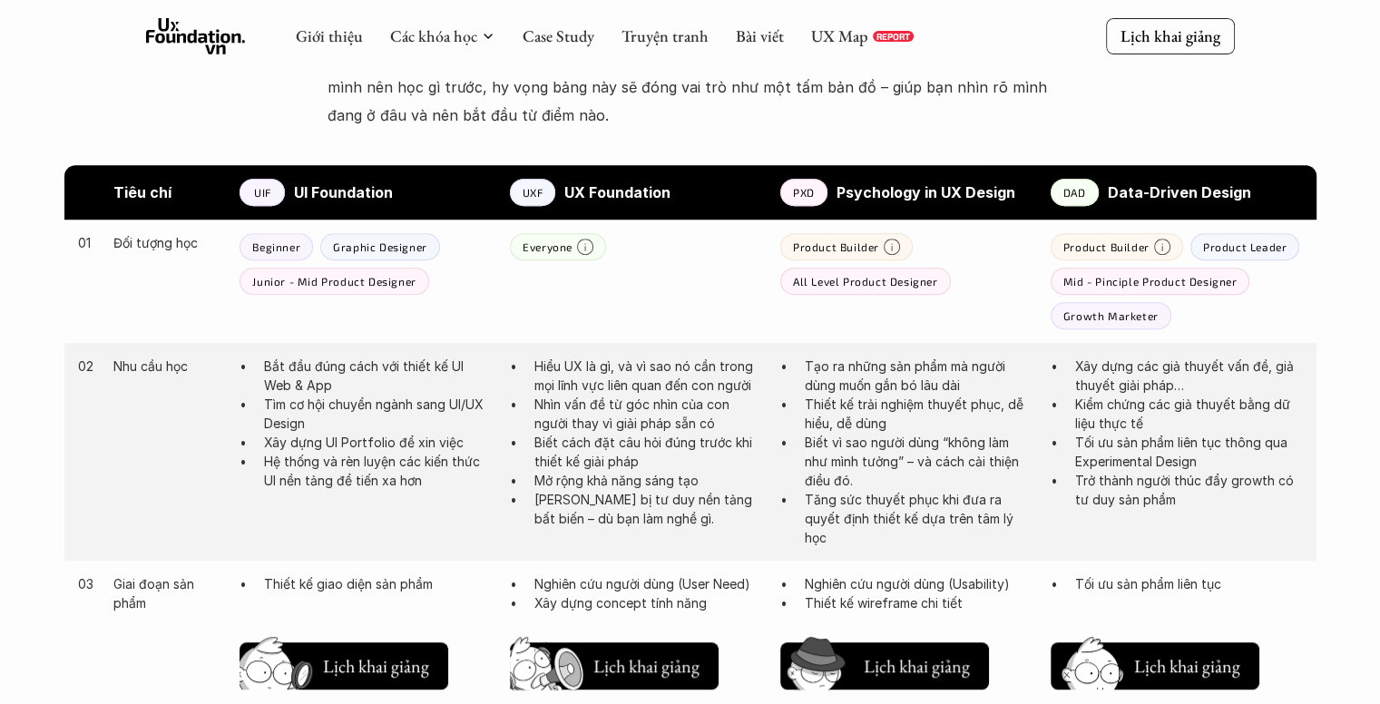
click at [1099, 408] on p "Kiểm chứng các giả thuyết bằng dữ liệu thực tế" at bounding box center [1189, 414] width 228 height 38
click at [1162, 442] on p "Tối ưu sản phẩm liên tục thông qua Experimental Design" at bounding box center [1189, 452] width 228 height 38
click at [1161, 454] on p "Tối ưu sản phẩm liên tục thông qua Experimental Design" at bounding box center [1189, 452] width 228 height 38
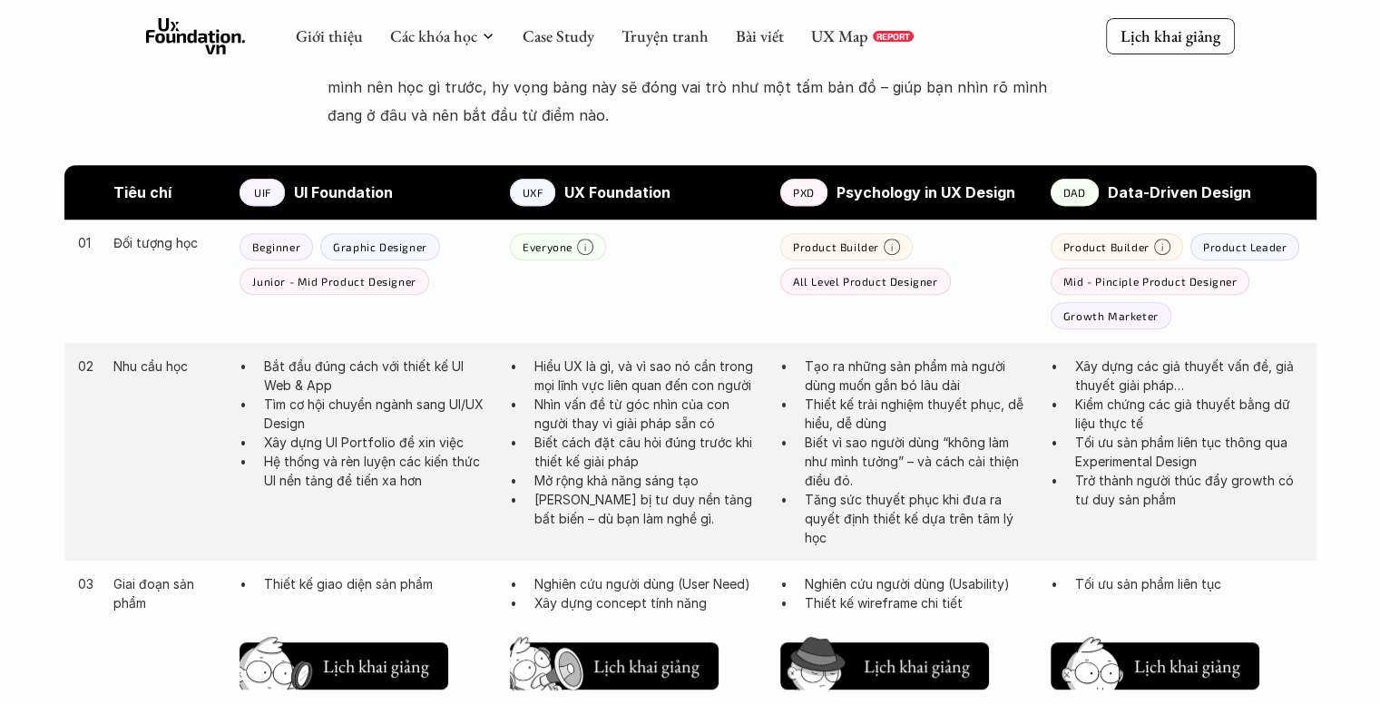
click at [1143, 469] on p "Tối ưu sản phẩm liên tục thông qua Experimental Design" at bounding box center [1189, 452] width 228 height 38
click at [1146, 462] on p "Tối ưu sản phẩm liên tục thông qua Experimental Design" at bounding box center [1189, 452] width 228 height 38
click at [1135, 481] on p "Trở thành người thúc đẩy growth có tư duy sản phẩm" at bounding box center [1189, 490] width 228 height 38
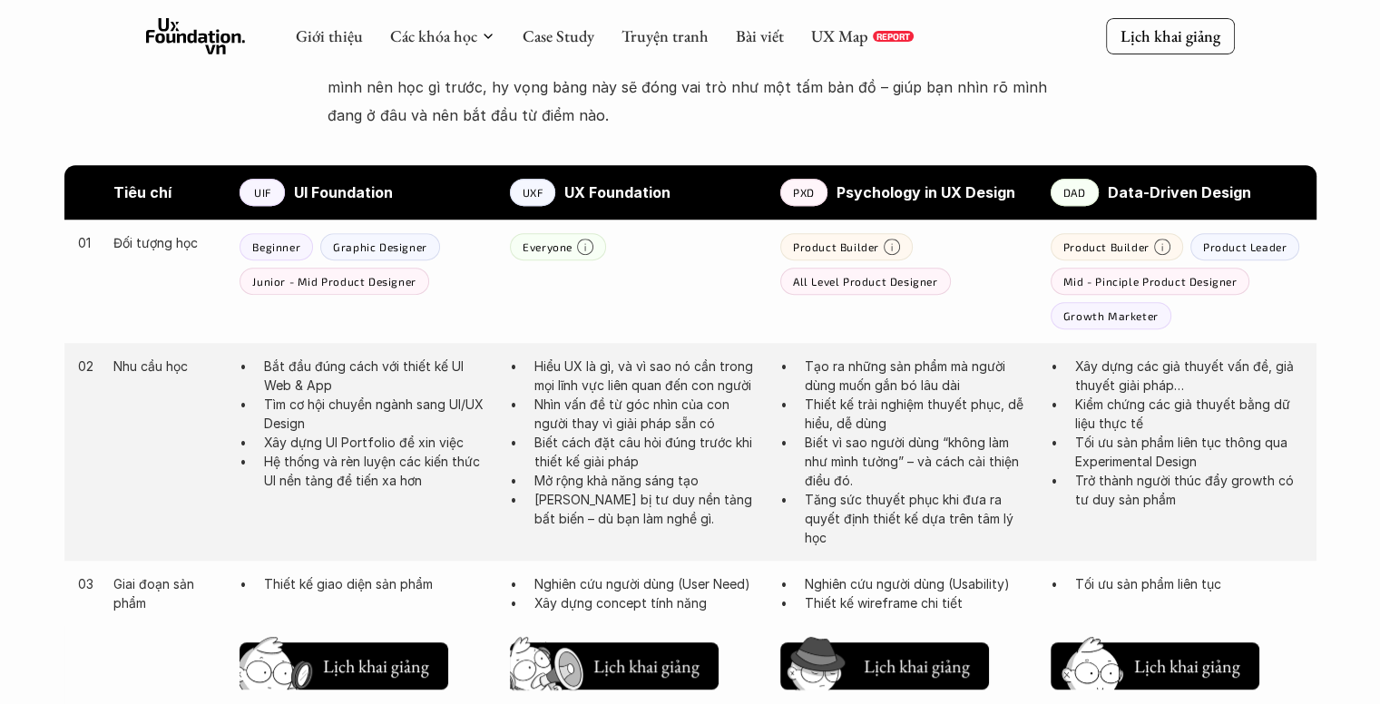
click at [1135, 481] on p "Trở thành người thúc đẩy growth có tư duy sản phẩm" at bounding box center [1189, 490] width 228 height 38
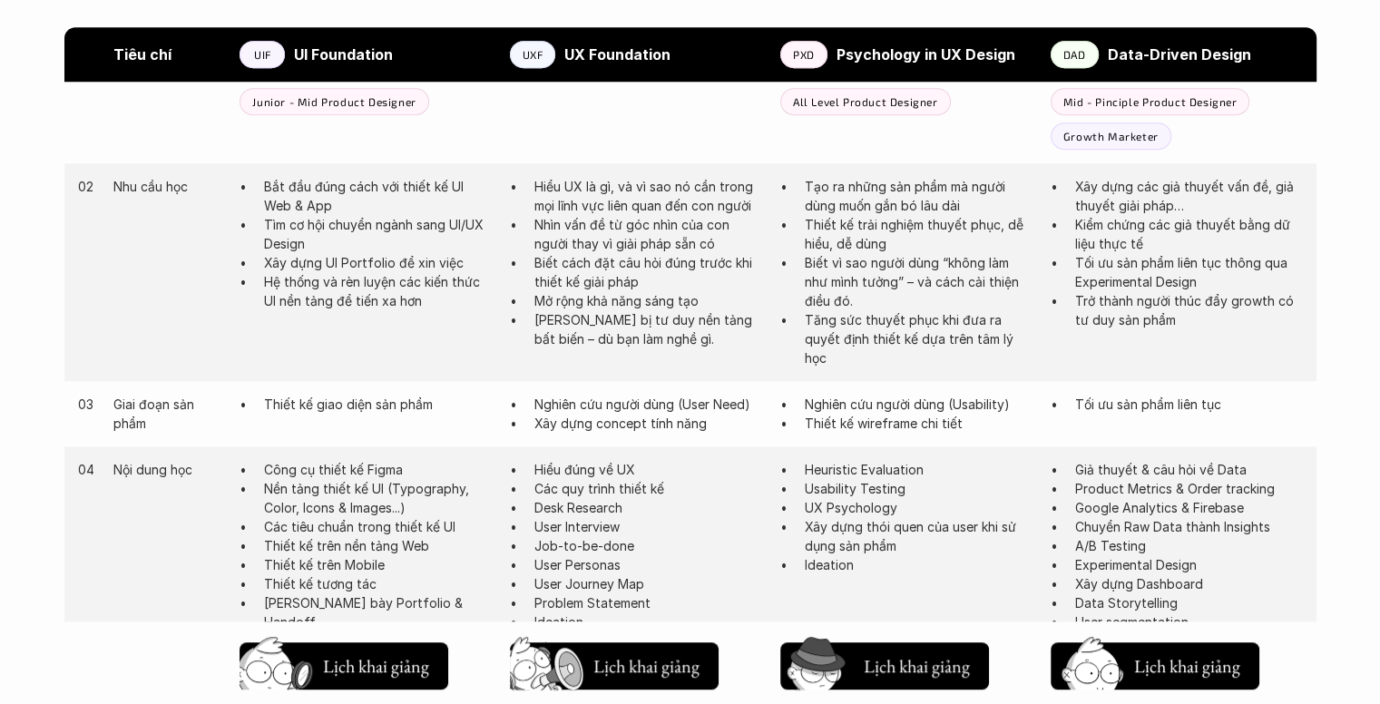
scroll to position [1054, 0]
click at [1144, 401] on p "Tối ưu sản phẩm liên tục" at bounding box center [1189, 402] width 228 height 19
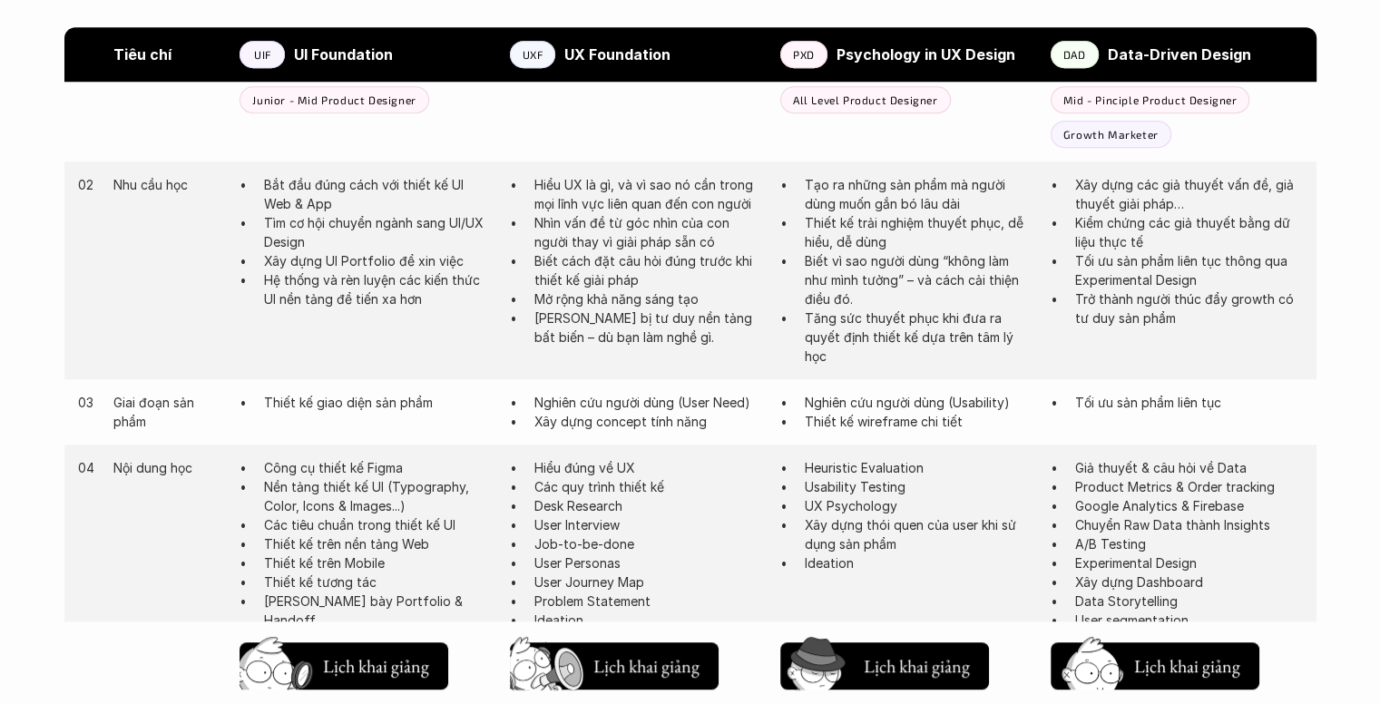
click at [1144, 401] on p "Tối ưu sản phẩm liên tục" at bounding box center [1189, 402] width 228 height 19
click at [1107, 397] on p "Tối ưu sản phẩm liên tục" at bounding box center [1189, 402] width 228 height 19
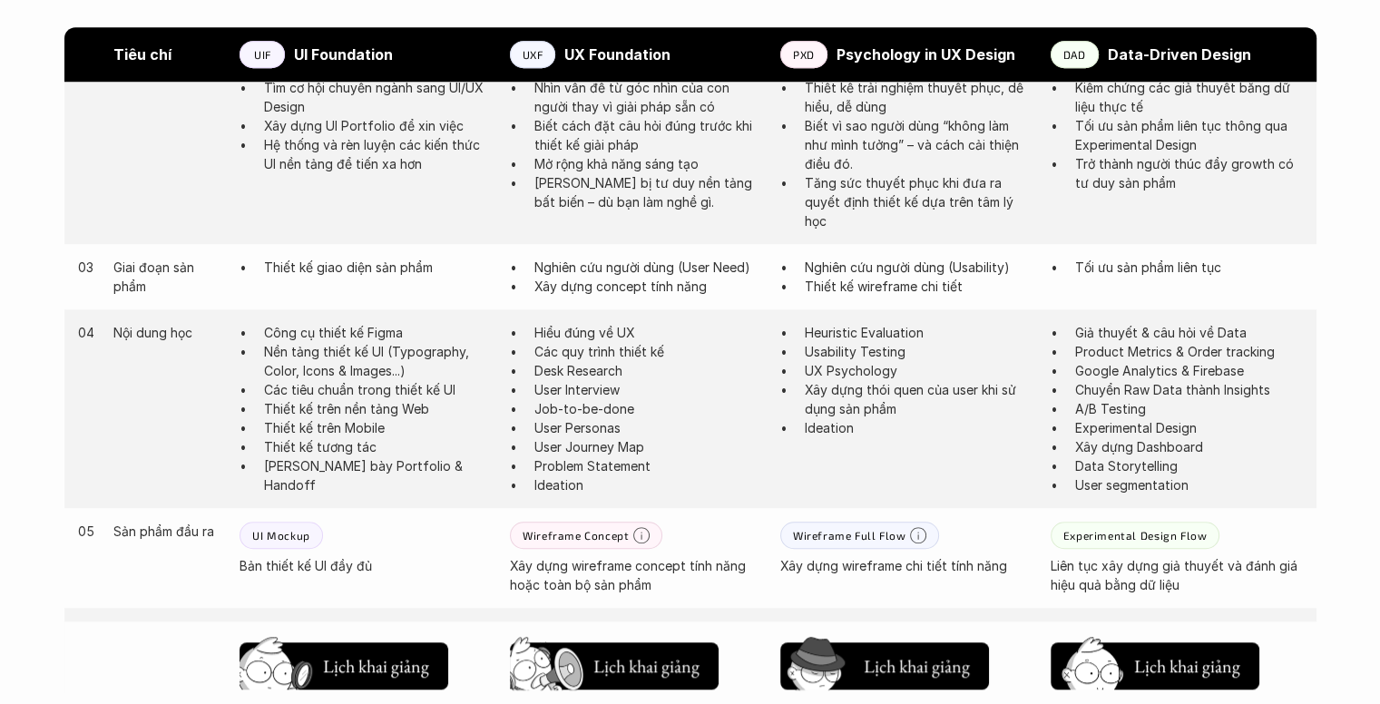
scroll to position [1236, 0]
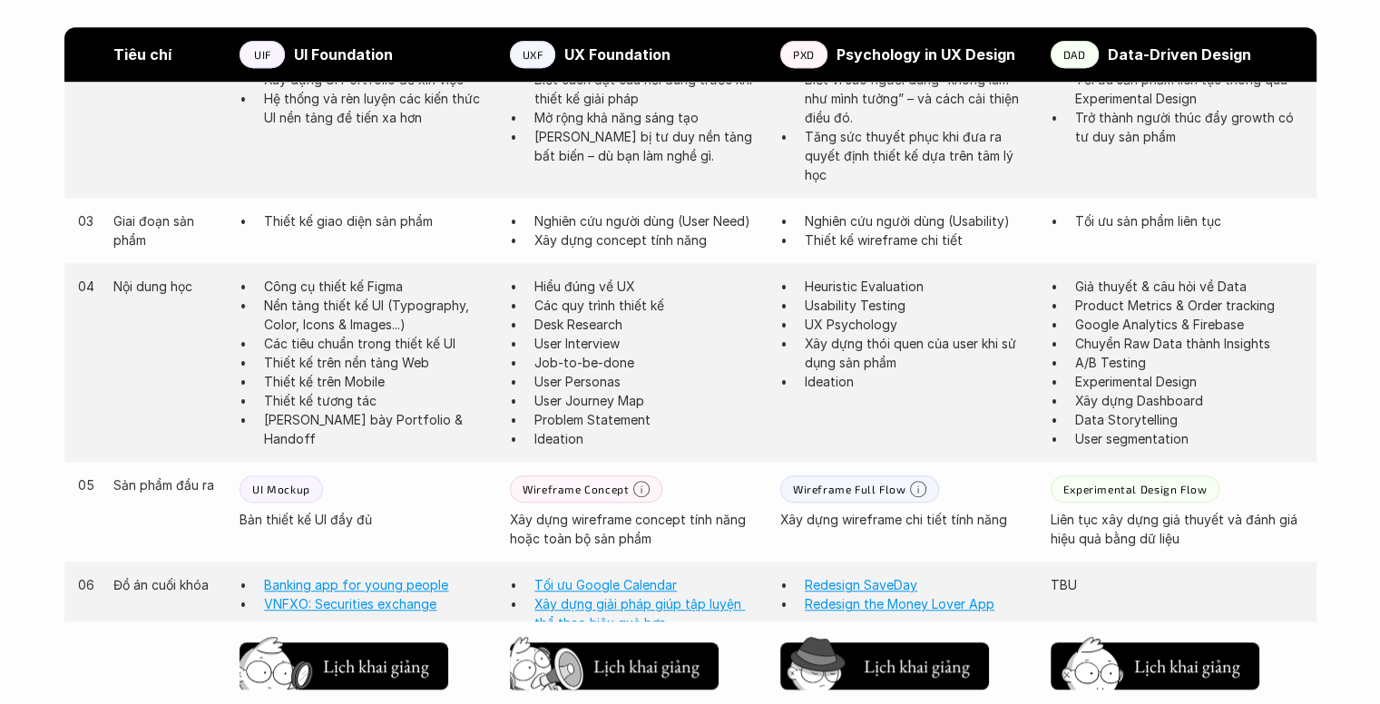
click at [1132, 284] on p "Giả thuyết & câu hỏi về Data" at bounding box center [1189, 286] width 228 height 19
click at [1122, 305] on p "Product Metrics & Order tracking" at bounding box center [1189, 305] width 228 height 19
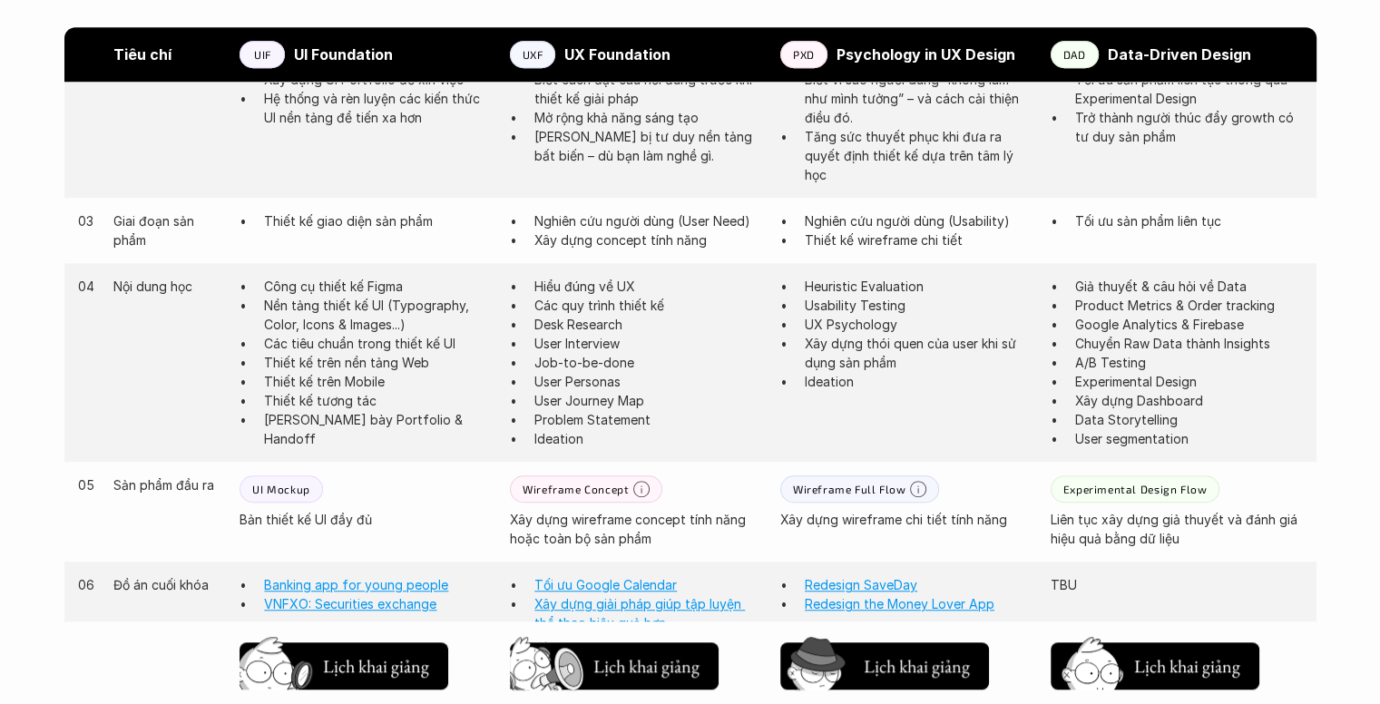
click at [1122, 305] on p "Product Metrics & Order tracking" at bounding box center [1189, 305] width 228 height 19
click at [1114, 322] on p "Google Analytics & Firebase" at bounding box center [1189, 324] width 228 height 19
click at [1114, 327] on p "Google Analytics & Firebase" at bounding box center [1189, 324] width 228 height 19
drag, startPoint x: 1093, startPoint y: 343, endPoint x: 1250, endPoint y: 342, distance: 157.9
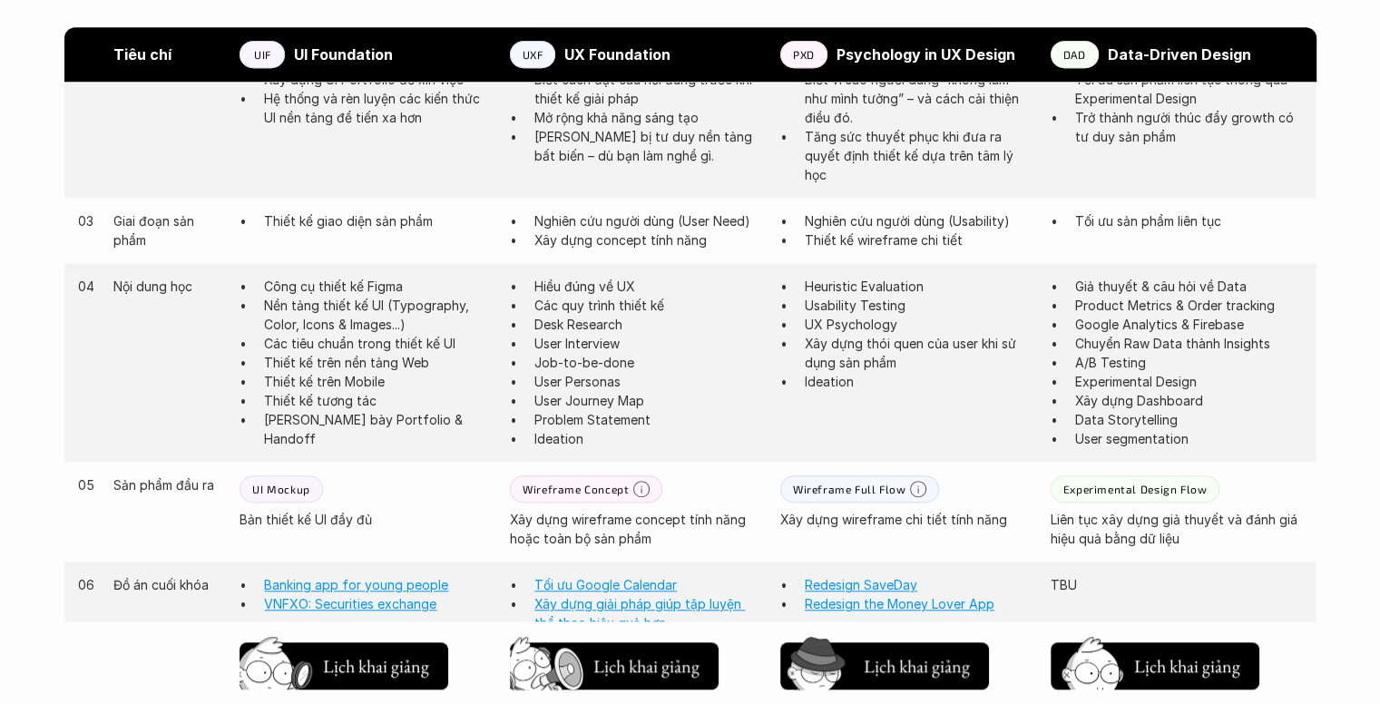
click at [1250, 342] on p "Chuyển Raw Data thành Insights" at bounding box center [1189, 343] width 228 height 19
drag, startPoint x: 1141, startPoint y: 443, endPoint x: 1139, endPoint y: 298, distance: 145.2
click at [1139, 298] on ul "Giả thuyết & câu hỏi về Data Product Metrics & Order tracking Google Analytics …" at bounding box center [1177, 363] width 252 height 172
click at [1139, 298] on p "Product Metrics & Order tracking" at bounding box center [1189, 305] width 228 height 19
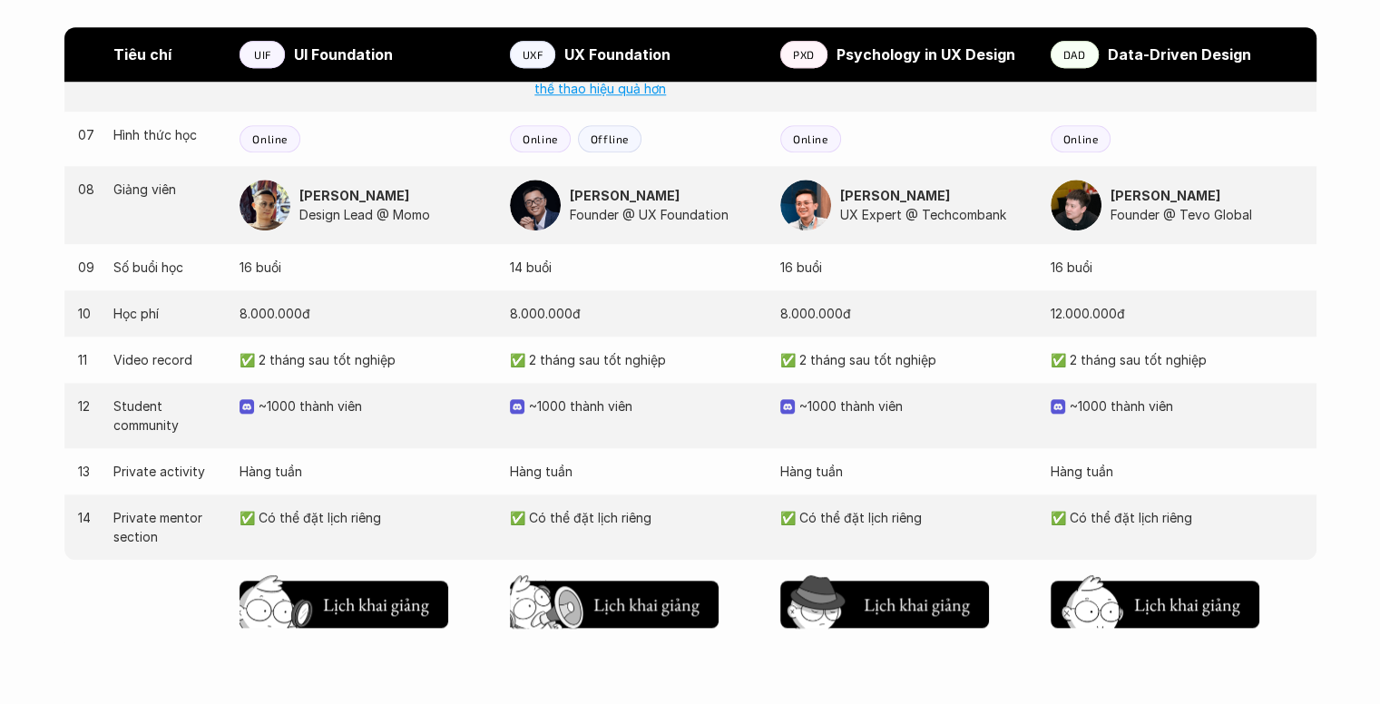
scroll to position [1780, 0]
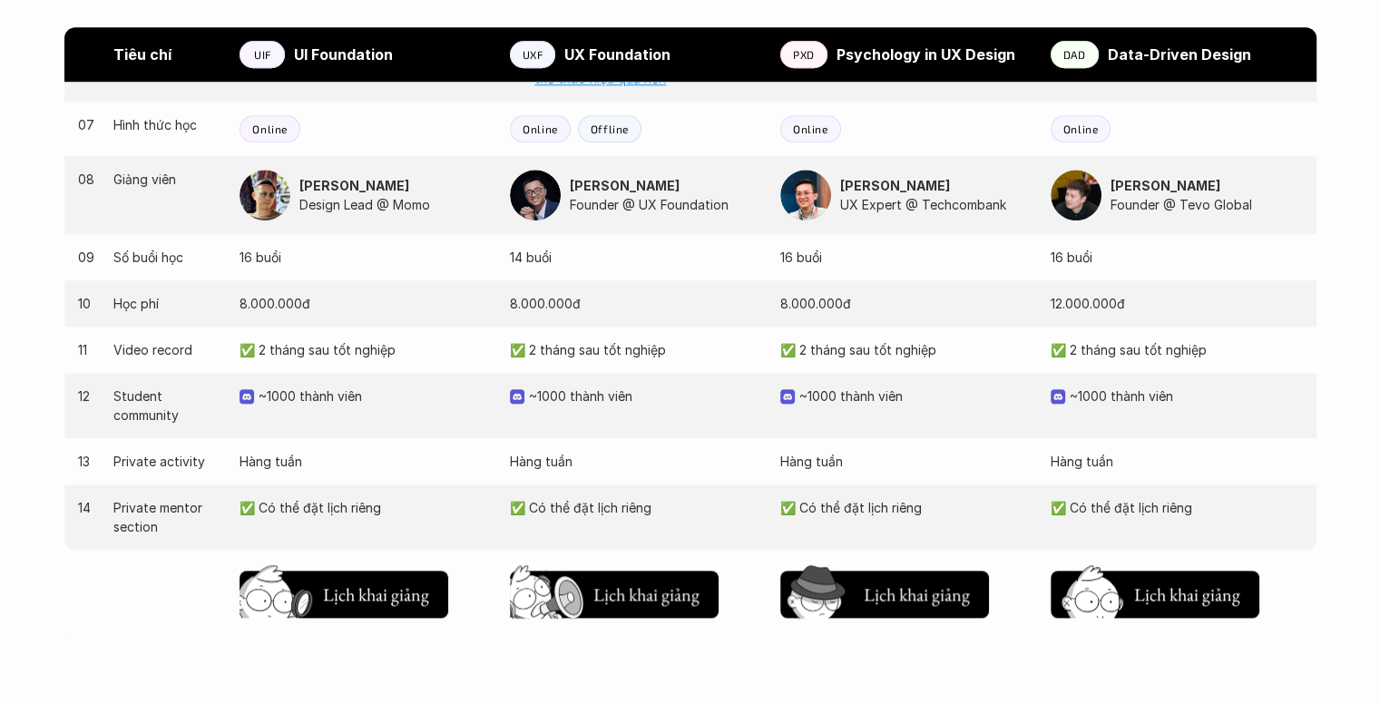
click at [917, 502] on p "✅ Có thể đặt lịch riêng" at bounding box center [906, 507] width 252 height 19
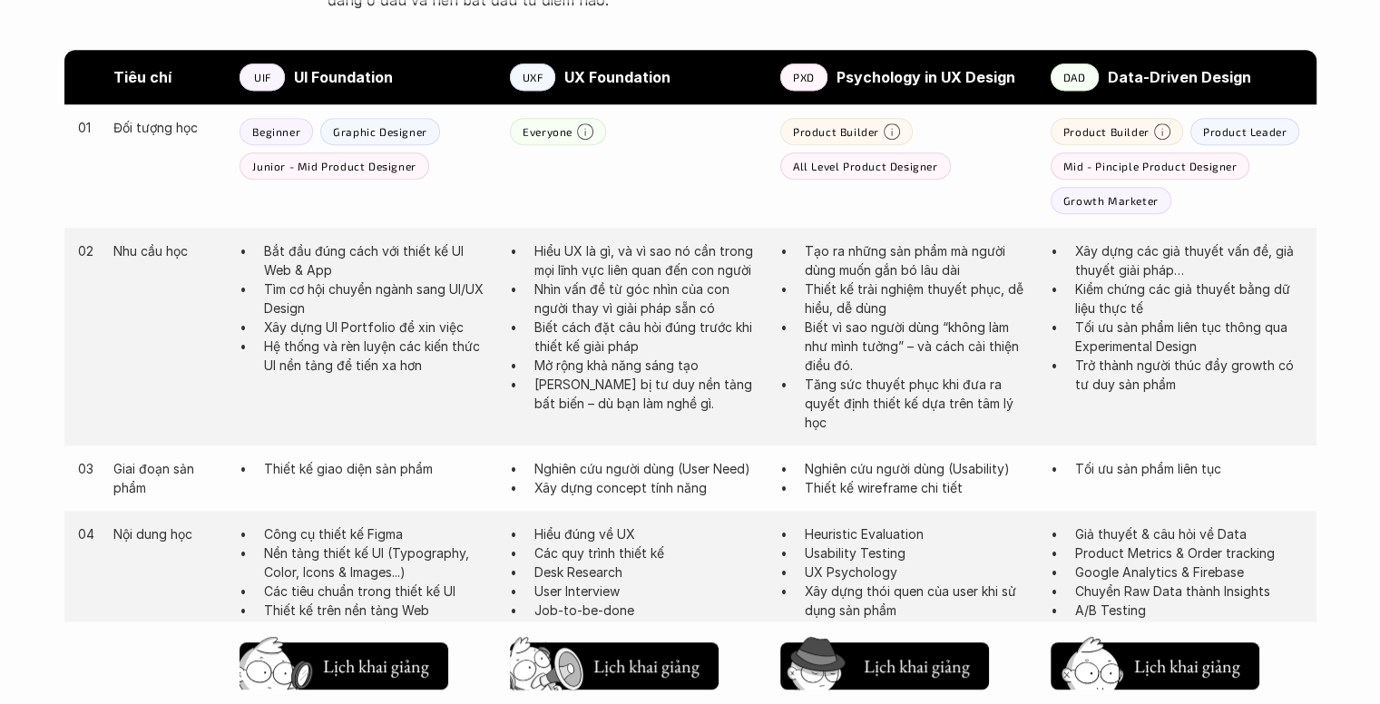
scroll to position [998, 0]
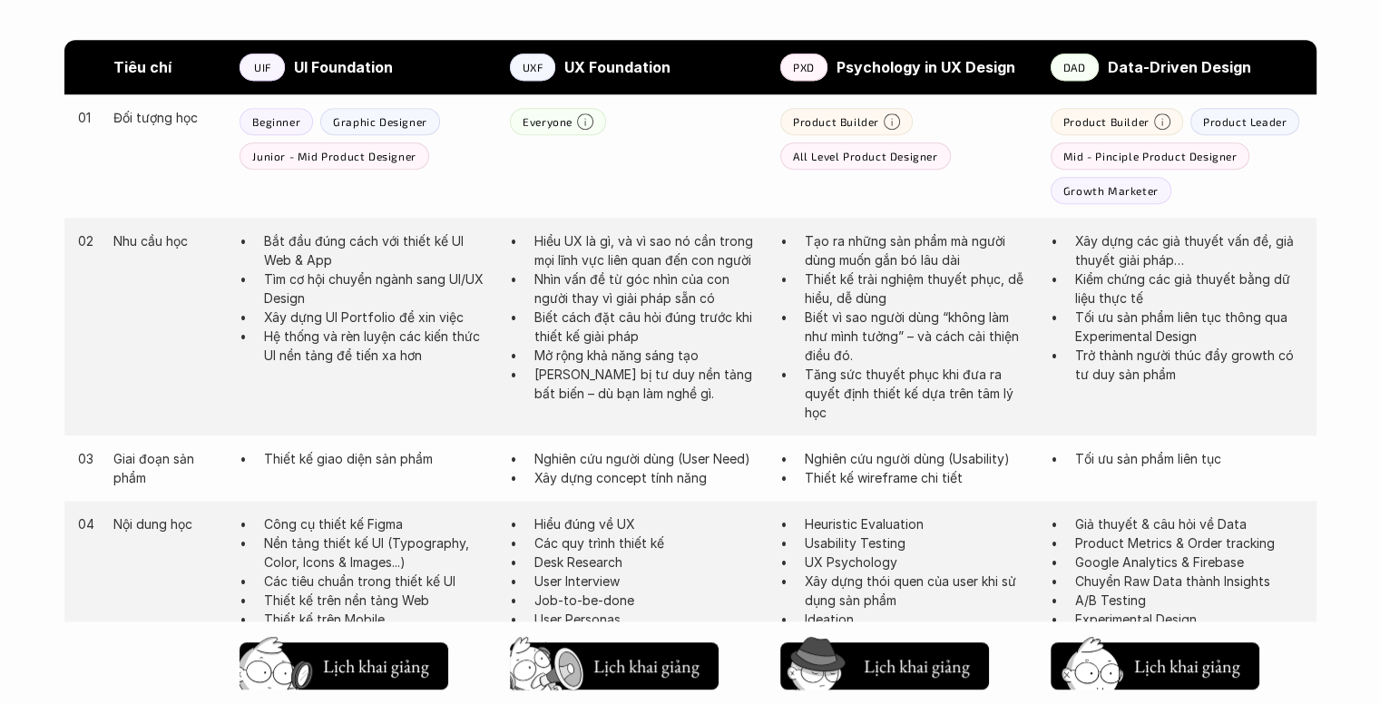
drag, startPoint x: 570, startPoint y: 293, endPoint x: 687, endPoint y: 426, distance: 177.5
click at [687, 426] on div "02 Nhu cầu học Bắt đầu đúng cách với thiết kế UI Web & App Tìm cơ hội chuyển ng…" at bounding box center [690, 327] width 1252 height 218
click at [685, 393] on p "[PERSON_NAME] bị tư duy nền tảng bất biến – dù bạn làm nghề gì." at bounding box center [648, 384] width 228 height 38
click at [595, 328] on p "Biết cách đặt câu hỏi đúng trước khi thiết kế giải pháp" at bounding box center [648, 327] width 228 height 38
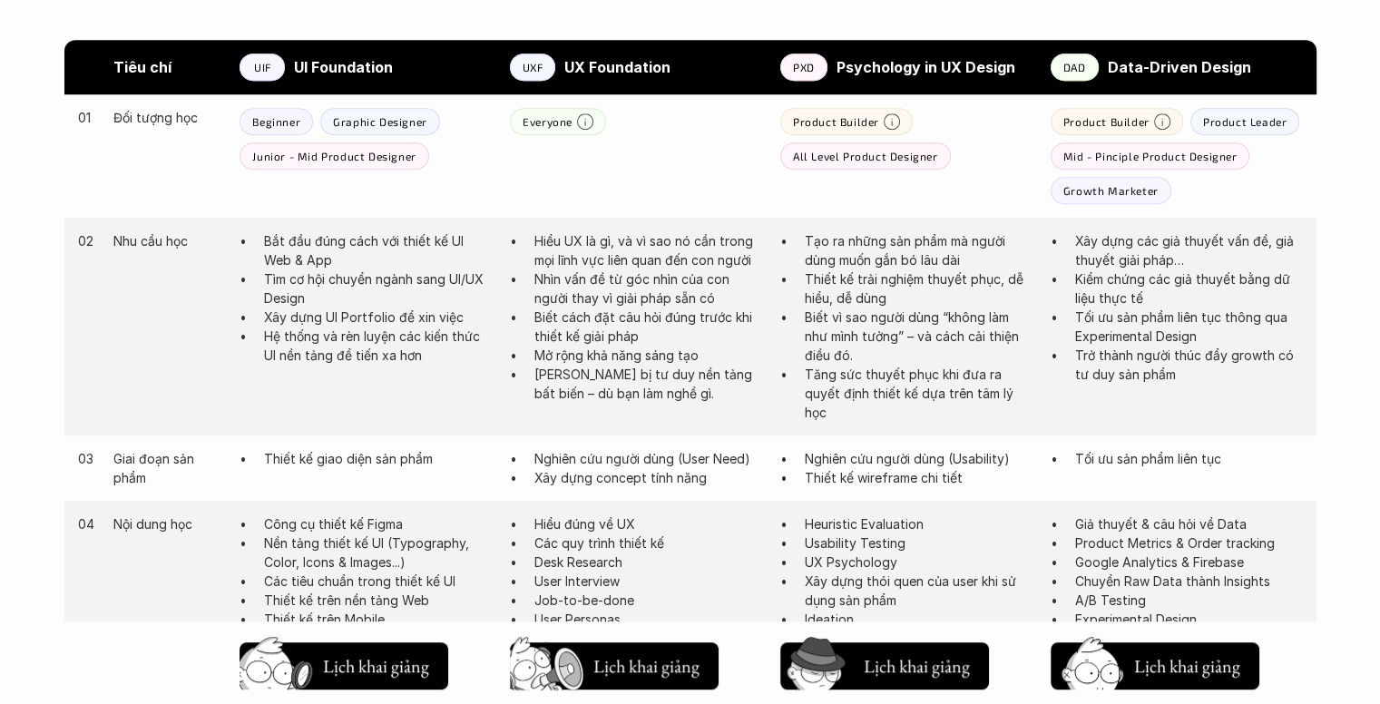
drag, startPoint x: 618, startPoint y: 349, endPoint x: 642, endPoint y: 350, distance: 23.6
click at [619, 349] on p "Mở rộng khả năng sáng tạo" at bounding box center [648, 355] width 228 height 19
click at [880, 310] on p "Biết vì sao người dùng “không làm như mình tưởng” – và cách cải thiện điều đó." at bounding box center [919, 336] width 228 height 57
click at [880, 332] on p "Biết vì sao người dùng “không làm như mình tưởng” – và cách cải thiện điều đó." at bounding box center [919, 336] width 228 height 57
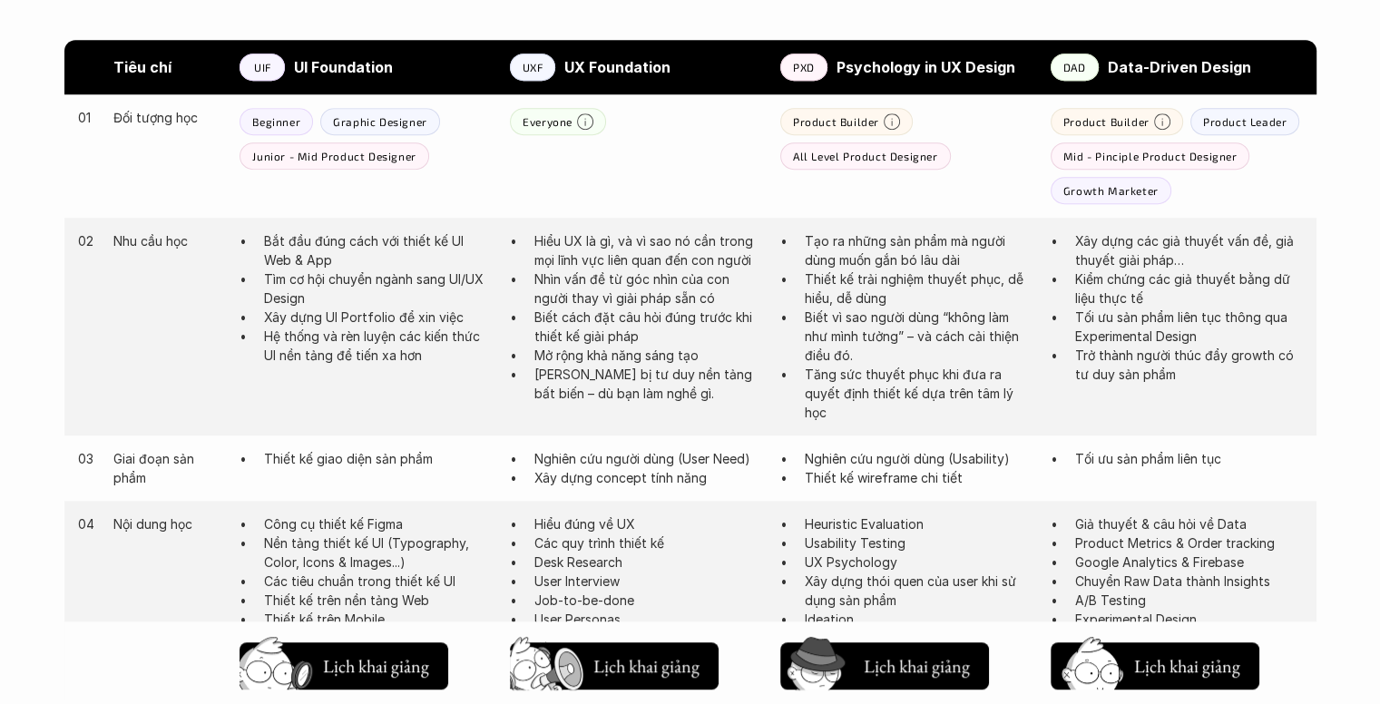
click at [880, 332] on p "Biết vì sao người dùng “không làm như mình tưởng” – và cách cải thiện điều đó." at bounding box center [919, 336] width 228 height 57
click at [936, 338] on p "Biết vì sao người dùng “không làm như mình tưởng” – và cách cải thiện điều đó." at bounding box center [919, 336] width 228 height 57
click at [937, 378] on p "Tăng sức thuyết phục khi đưa ra quyết định thiết kế dựa trên tâm lý học" at bounding box center [919, 393] width 228 height 57
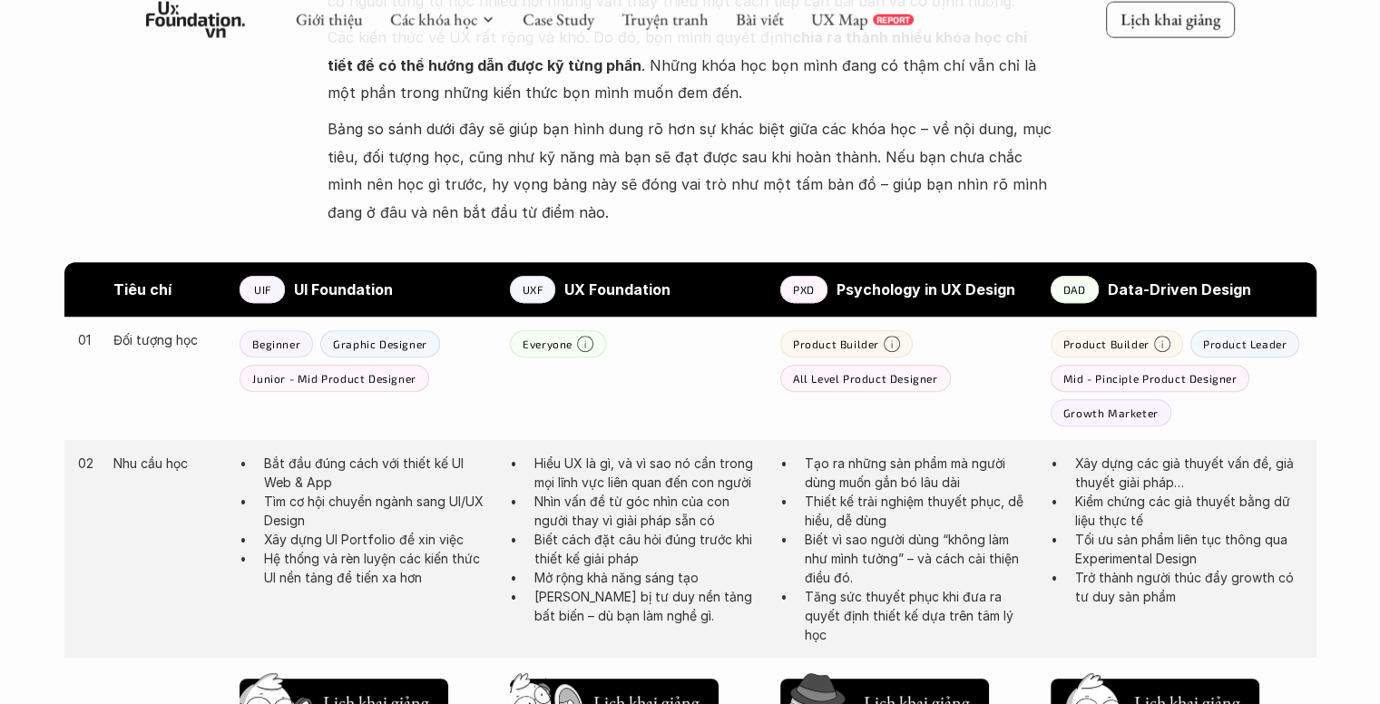
scroll to position [817, 0]
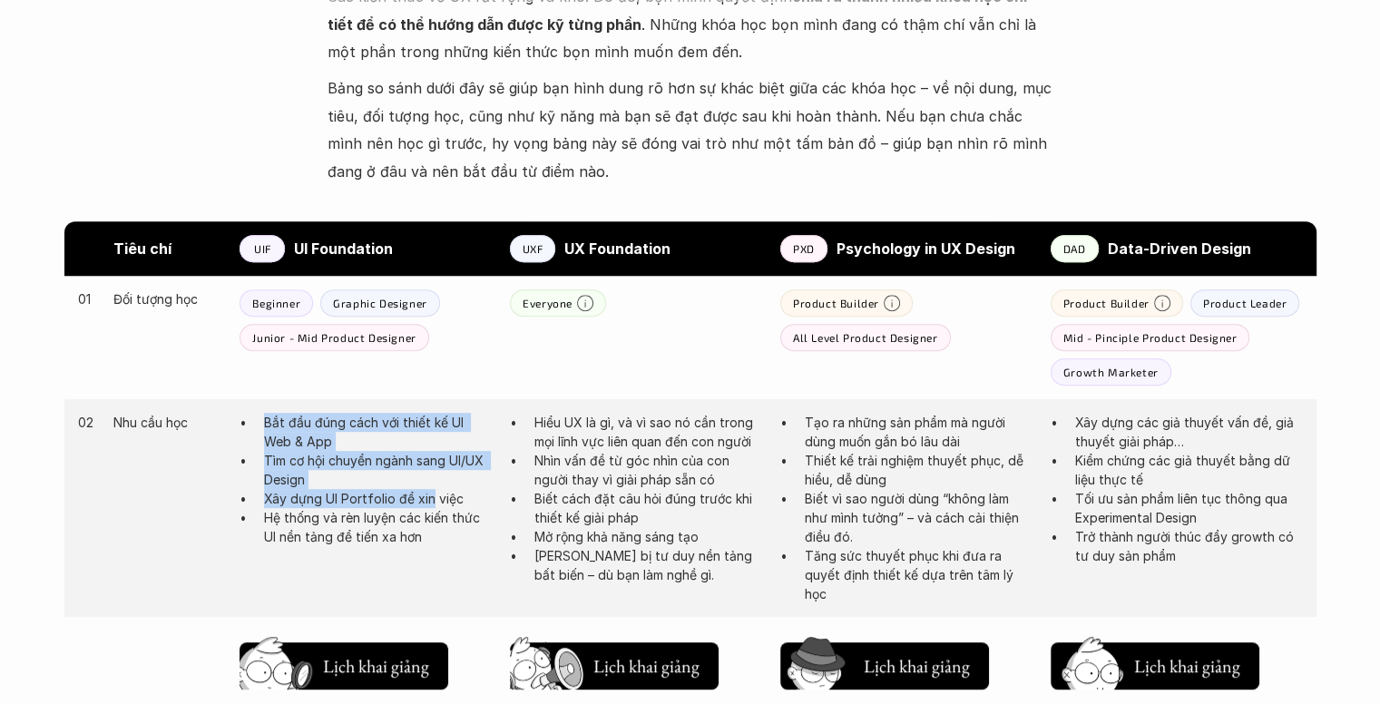
drag, startPoint x: 257, startPoint y: 416, endPoint x: 432, endPoint y: 495, distance: 192.1
click at [432, 495] on ul "Bắt đầu đúng cách với thiết kế UI Web & App Tìm cơ hội chuyển ngành sang UI/UX …" at bounding box center [366, 479] width 252 height 133
click at [432, 496] on p "Xây dựng UI Portfolio để xin việc" at bounding box center [378, 498] width 228 height 19
drag, startPoint x: 418, startPoint y: 539, endPoint x: 240, endPoint y: 425, distance: 212.2
click at [238, 430] on div "02 Nhu cầu học Bắt đầu đúng cách với thiết kế UI Web & App Tìm cơ hội chuyển ng…" at bounding box center [690, 508] width 1252 height 218
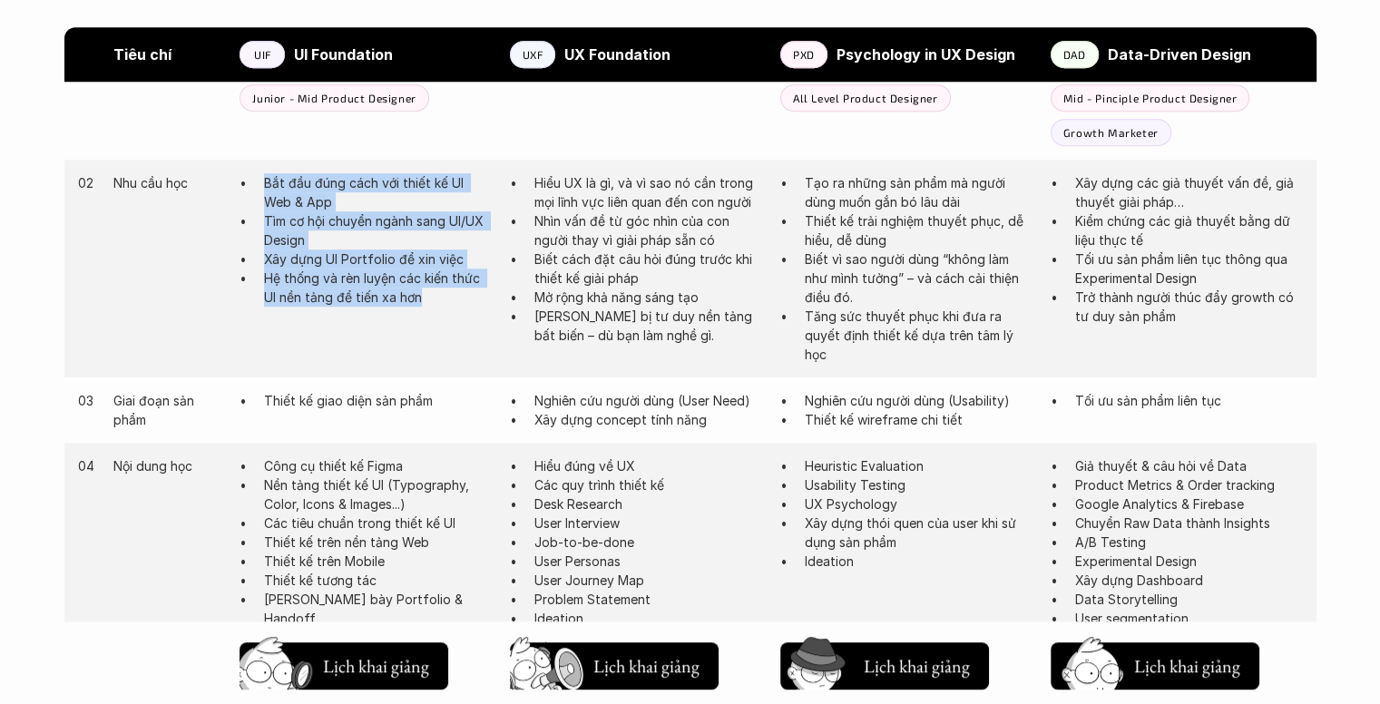
scroll to position [1089, 0]
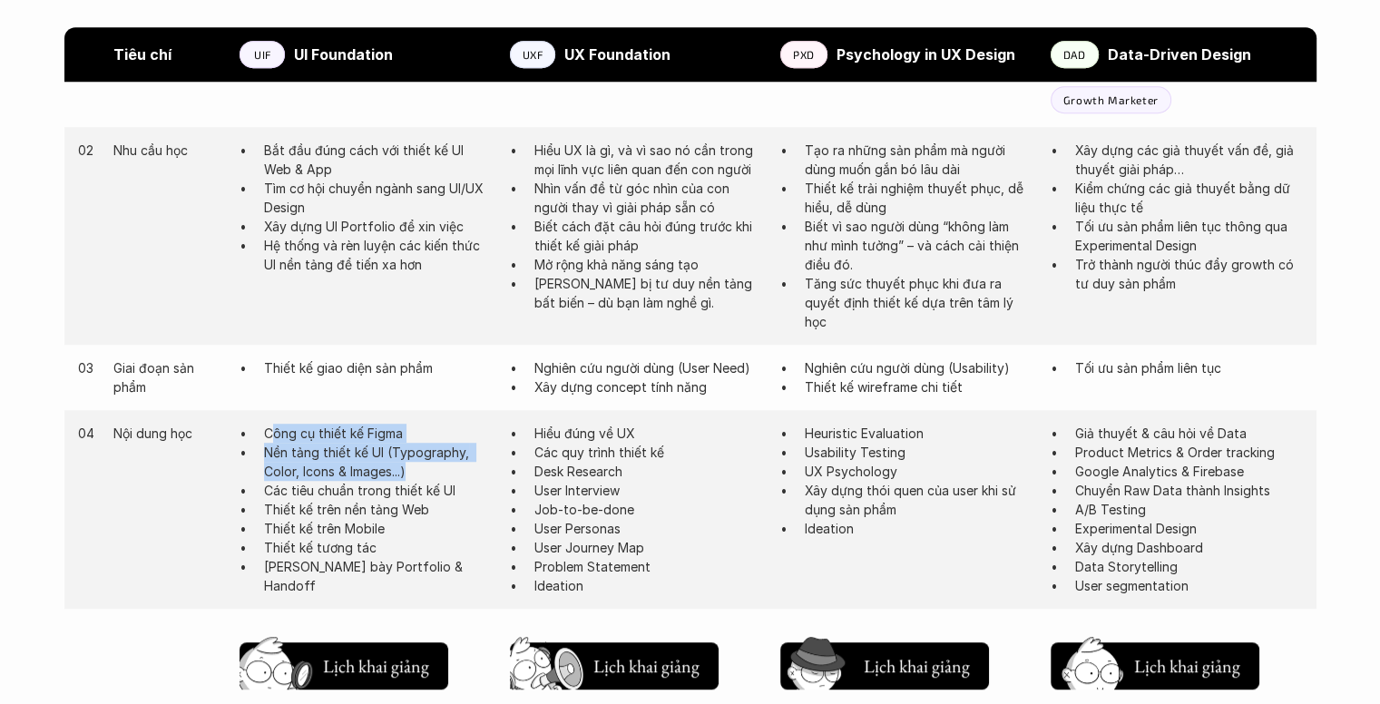
drag, startPoint x: 269, startPoint y: 436, endPoint x: 453, endPoint y: 480, distance: 189.5
click at [453, 480] on ul "Công cụ thiết kế Figma Nền tảng thiết kế UI (Typography, Color, Icons & Images.…" at bounding box center [366, 510] width 252 height 172
click at [373, 473] on p "Nền tảng thiết kế UI (Typography, Color, Icons & Images...)" at bounding box center [378, 462] width 228 height 38
click at [387, 466] on p "Nền tảng thiết kế UI (Typography, Color, Icons & Images...)" at bounding box center [378, 462] width 228 height 38
click at [406, 469] on p "Nền tảng thiết kế UI (Typography, Color, Icons & Images...)" at bounding box center [378, 462] width 228 height 38
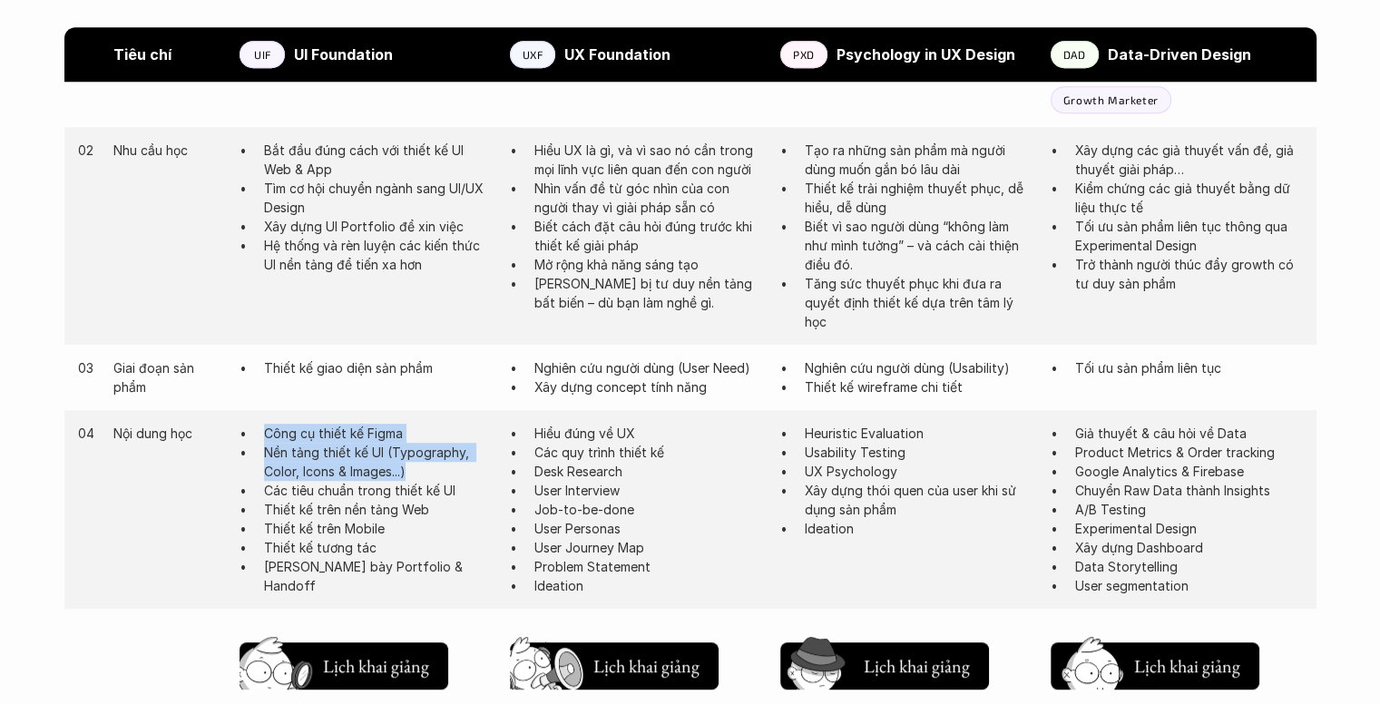
drag, startPoint x: 409, startPoint y: 469, endPoint x: 252, endPoint y: 429, distance: 162.0
click at [252, 429] on ul "Công cụ thiết kế Figma Nền tảng thiết kế UI (Typography, Color, Icons & Images.…" at bounding box center [366, 510] width 252 height 172
click at [307, 513] on p "Thiết kế trên nền tảng Web" at bounding box center [378, 509] width 228 height 19
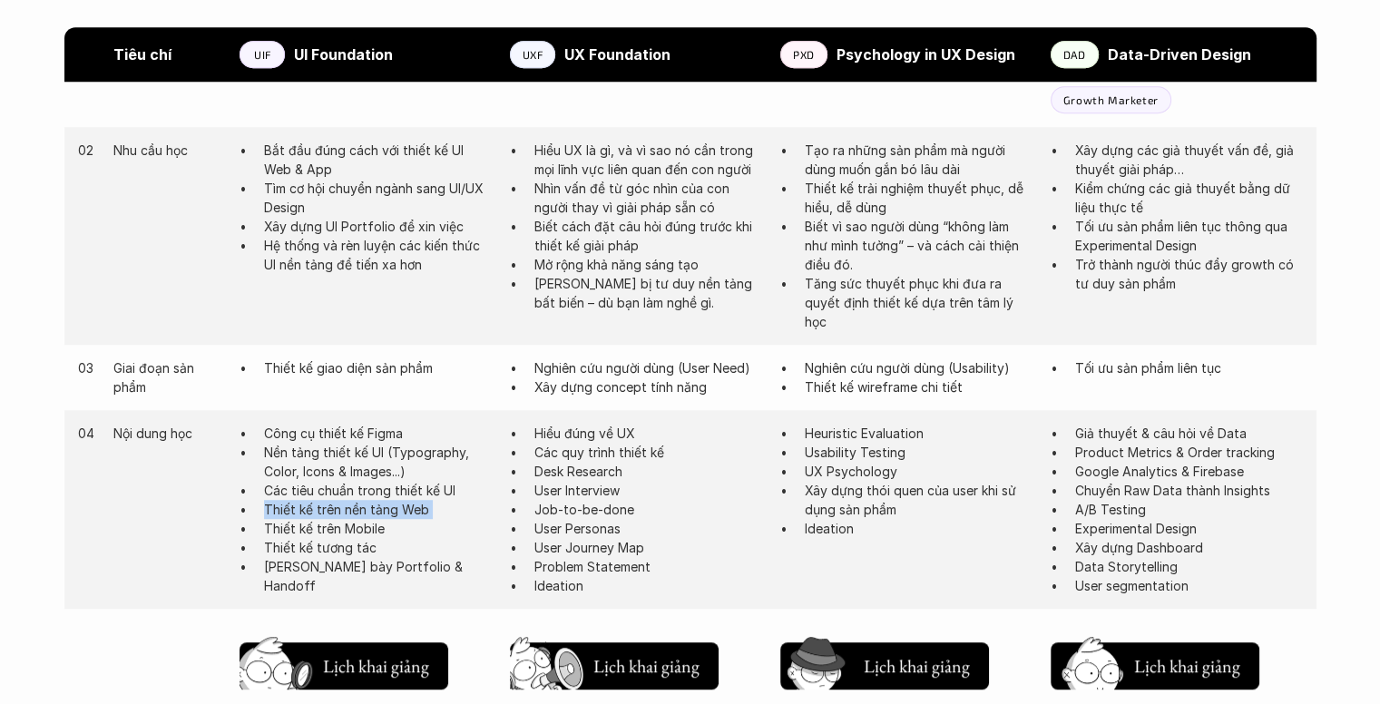
click at [307, 513] on p "Thiết kế trên nền tảng Web" at bounding box center [378, 509] width 228 height 19
click at [313, 530] on p "Thiết kế trên Mobile" at bounding box center [378, 528] width 228 height 19
click at [311, 553] on p "Thiết kế tương tác" at bounding box center [378, 547] width 228 height 19
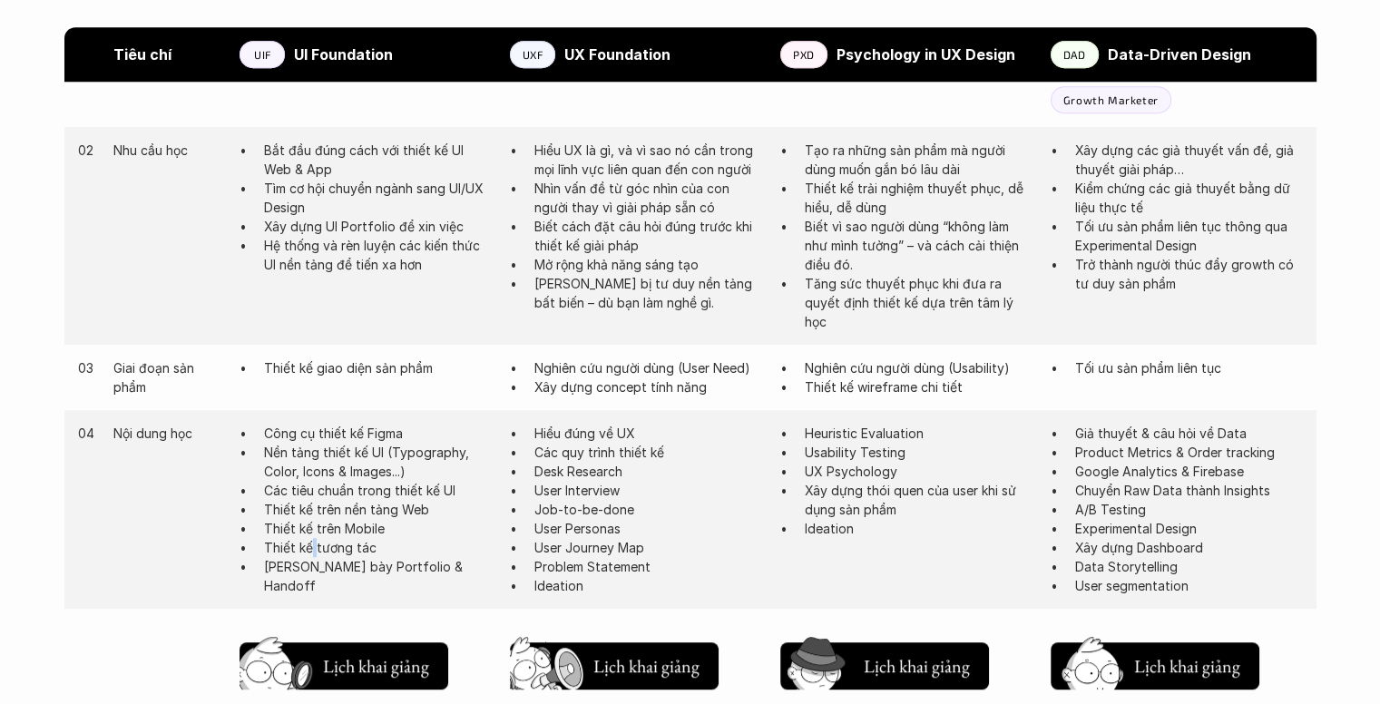
click at [311, 553] on p "Thiết kế tương tác" at bounding box center [378, 547] width 228 height 19
click at [309, 573] on p "[PERSON_NAME] bày Portfolio & Handoff" at bounding box center [378, 576] width 228 height 38
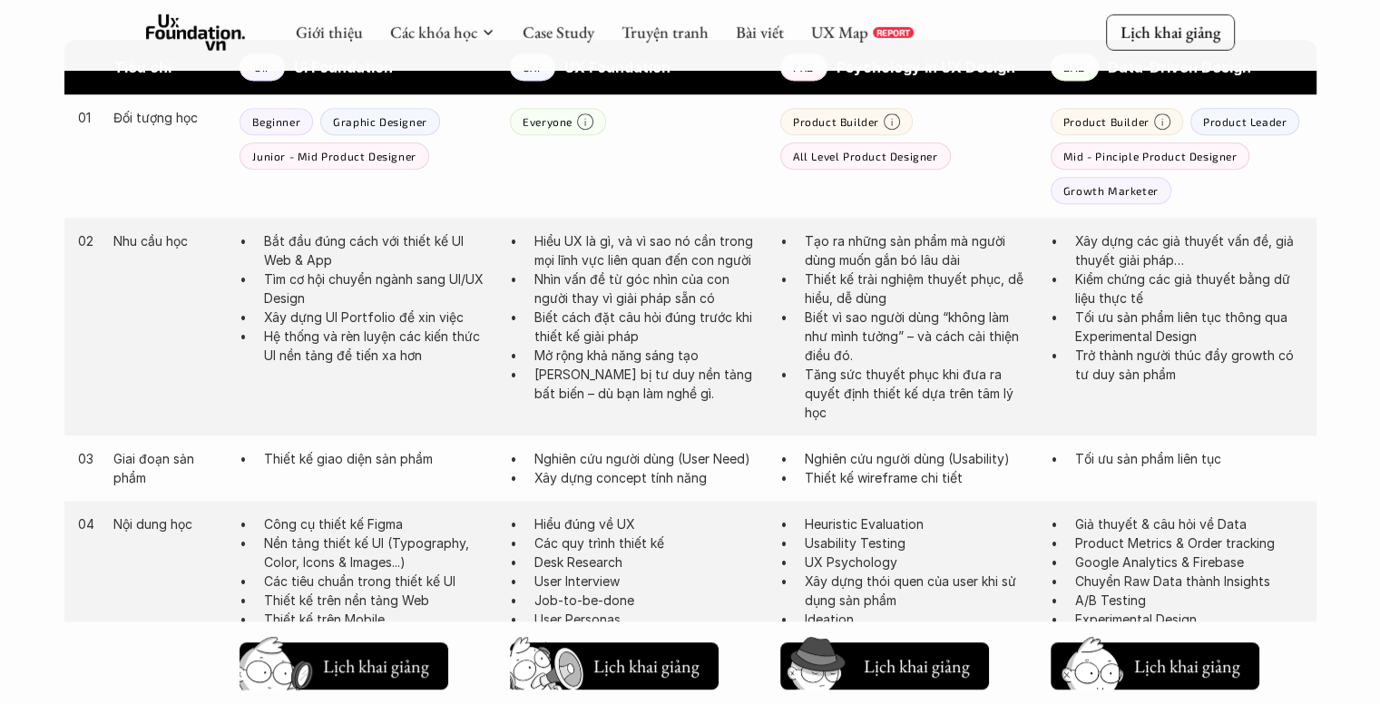
scroll to position [1180, 0]
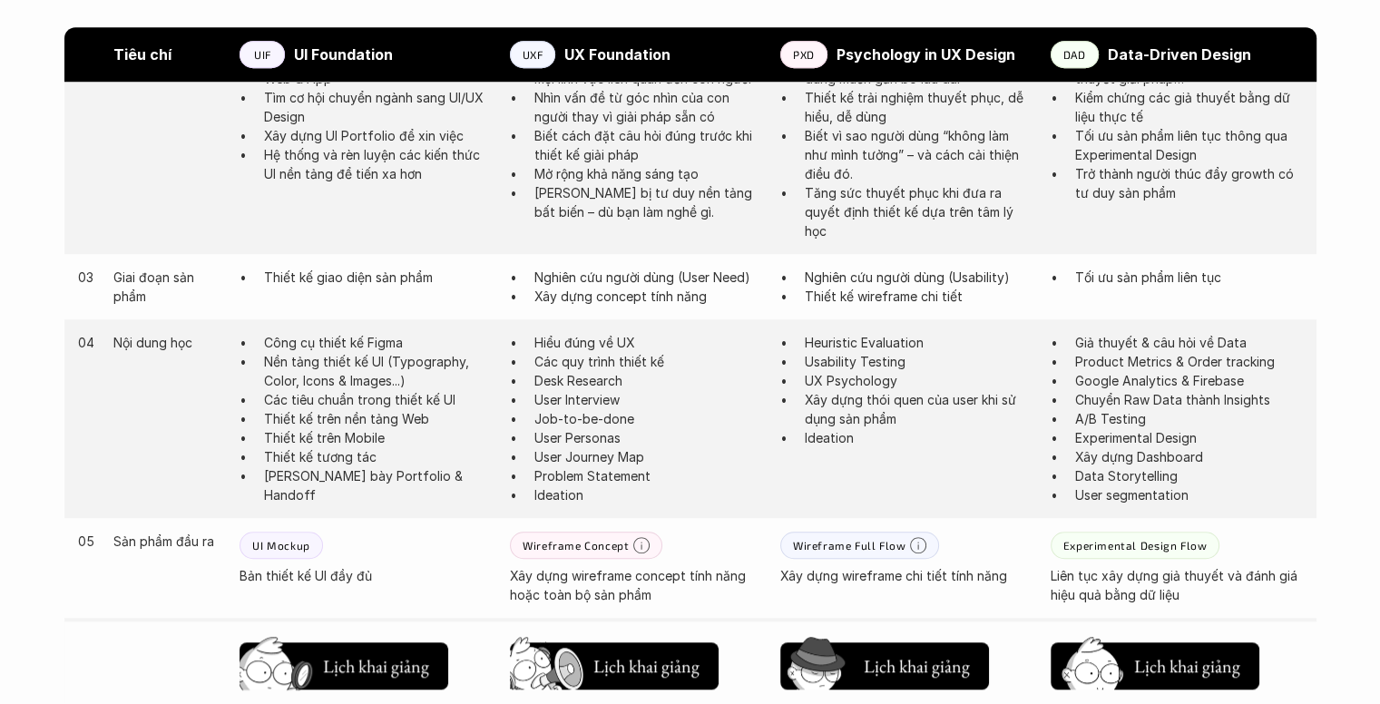
click at [570, 406] on p "User Interview" at bounding box center [648, 399] width 228 height 19
click at [575, 418] on p "Job-to-be-done" at bounding box center [648, 418] width 228 height 19
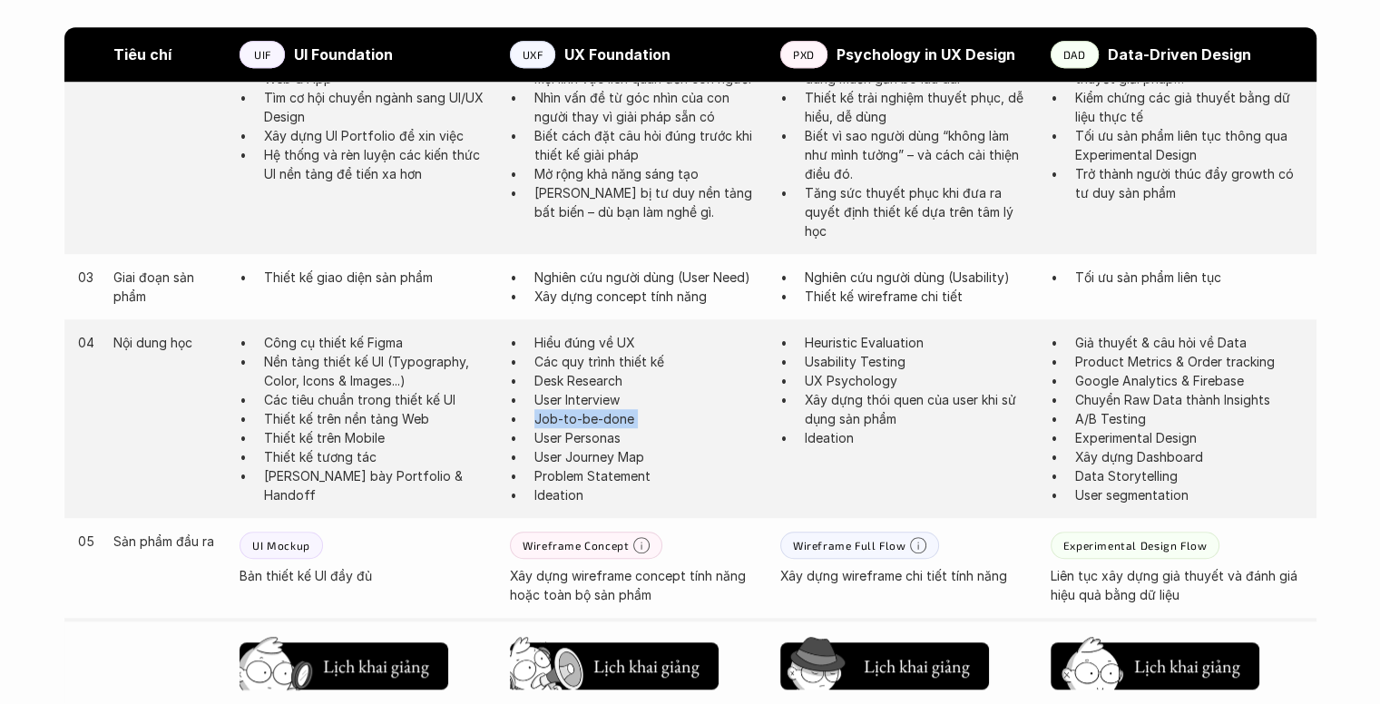
click at [575, 418] on p "Job-to-be-done" at bounding box center [648, 418] width 228 height 19
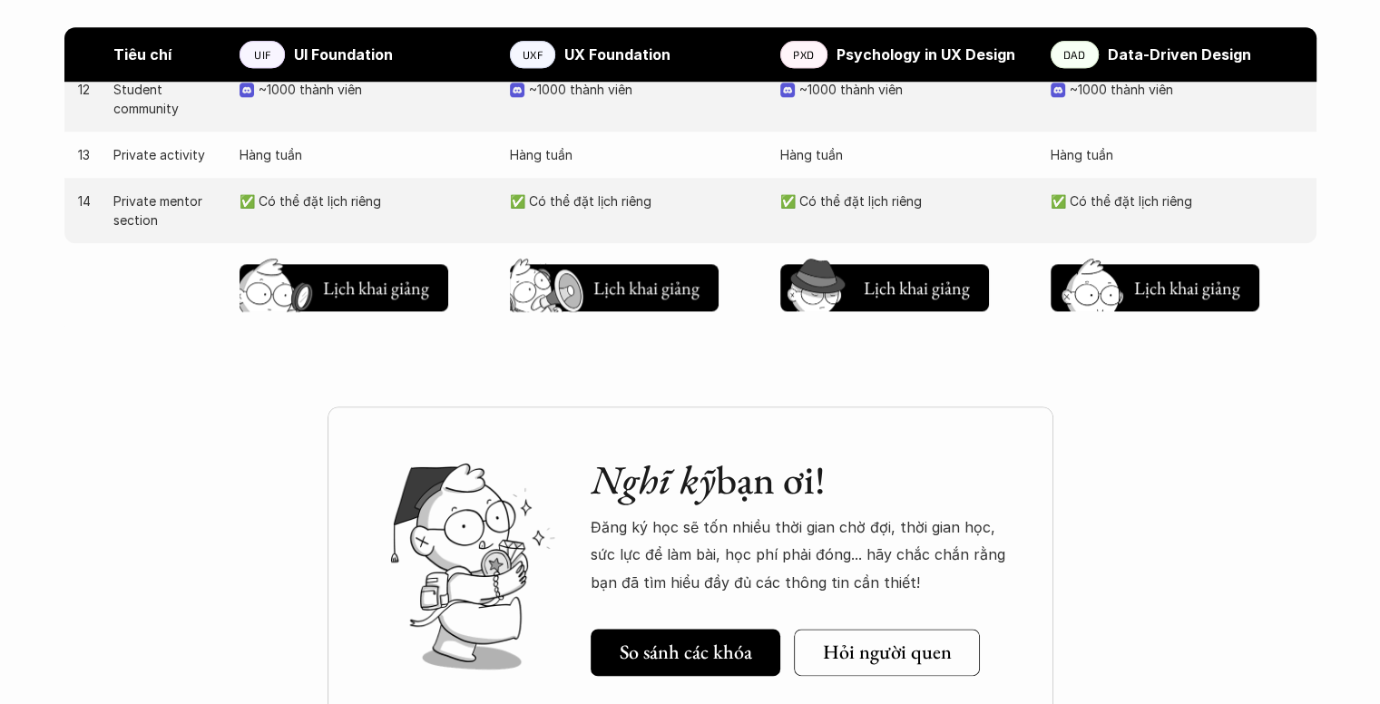
scroll to position [1543, 0]
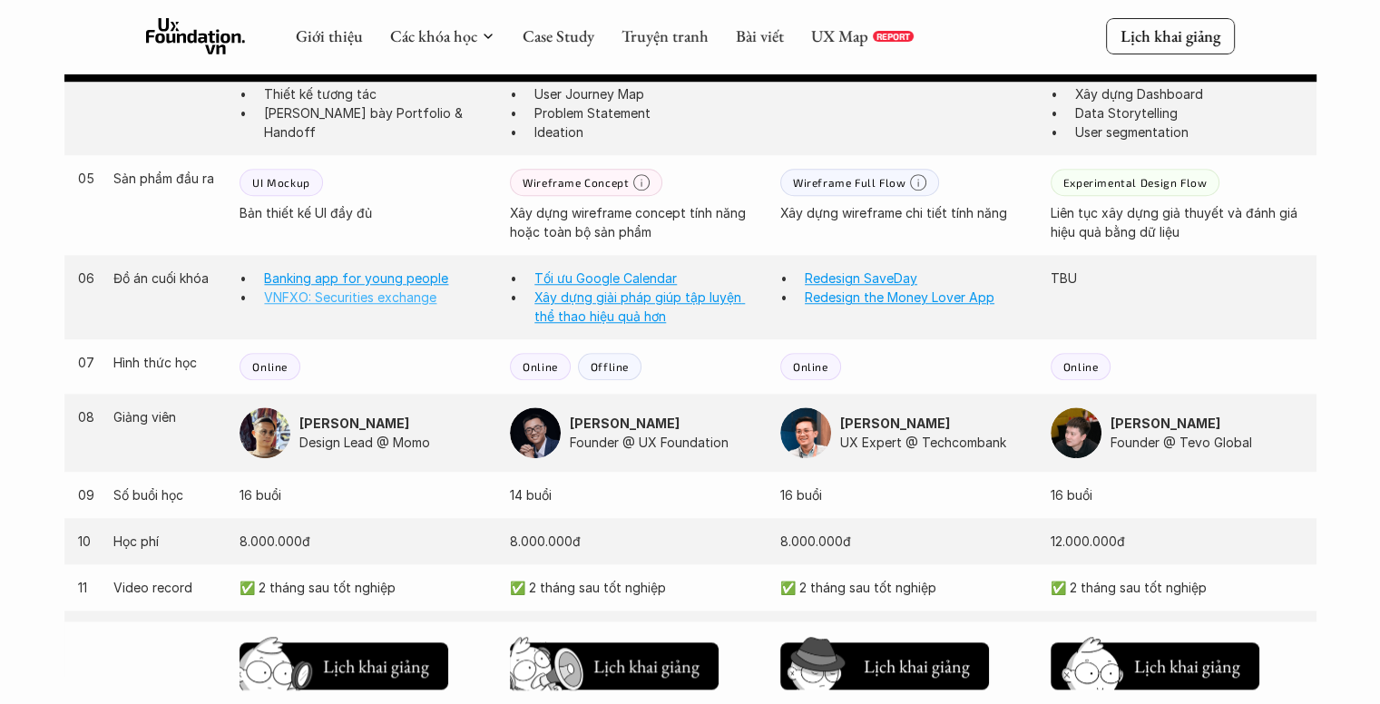
click at [338, 301] on link "VNFXO: Securities exchange" at bounding box center [350, 296] width 172 height 15
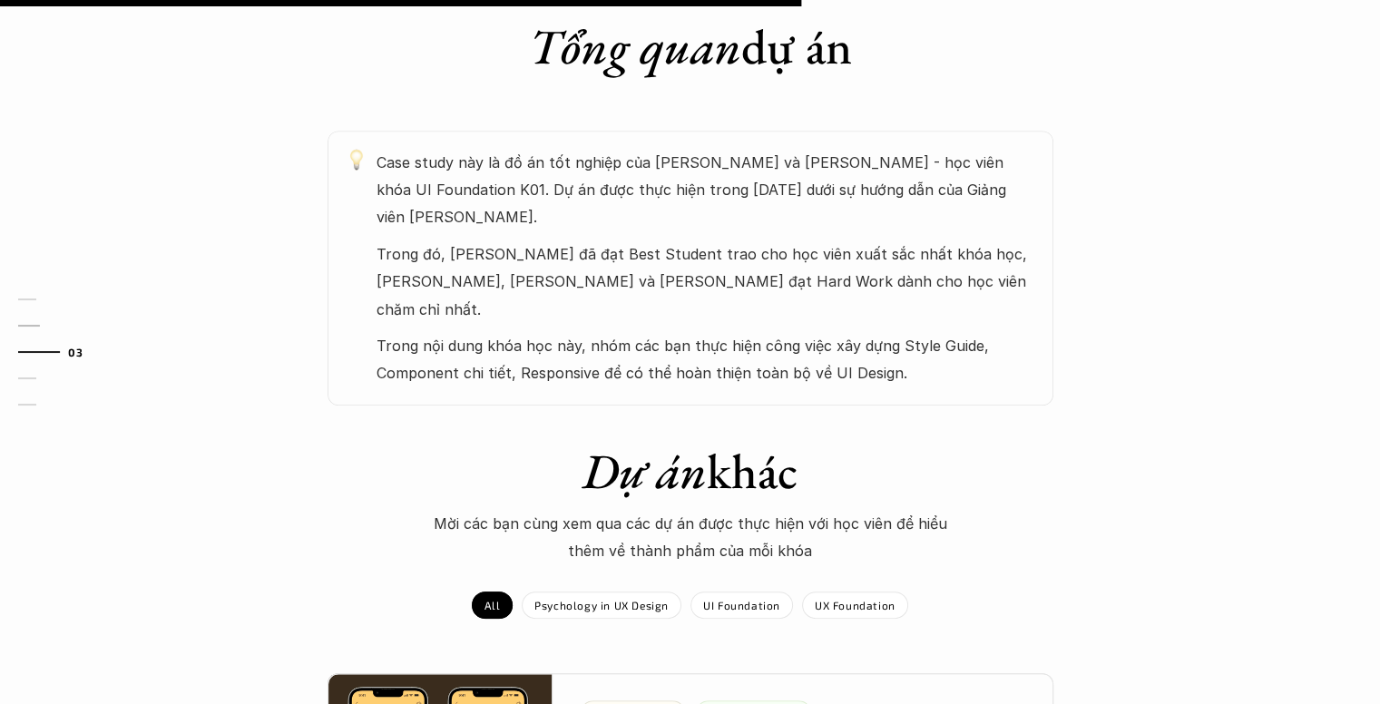
scroll to position [907, 0]
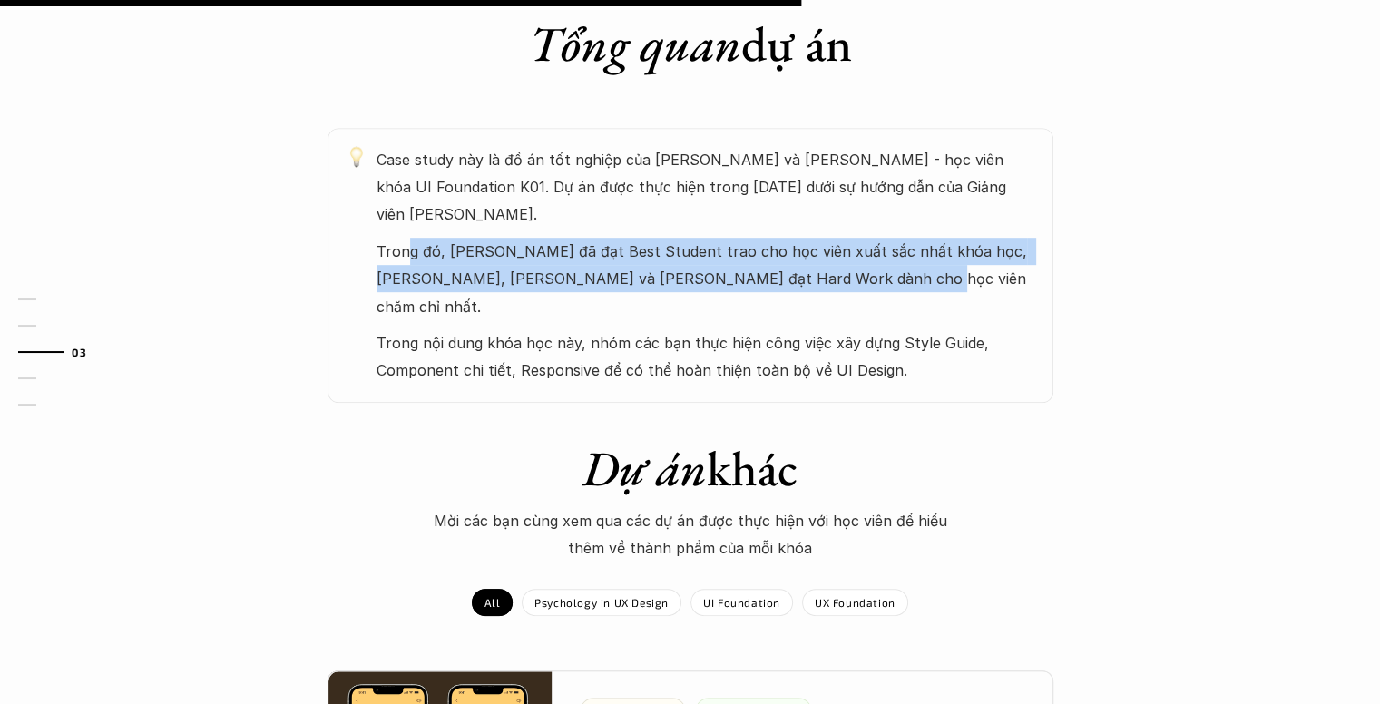
drag, startPoint x: 436, startPoint y: 245, endPoint x: 848, endPoint y: 274, distance: 413.0
click at [846, 275] on p "Trong đó, [PERSON_NAME] đã đạt Best Student trao cho học viên xuất sắc nhất khó…" at bounding box center [706, 279] width 659 height 83
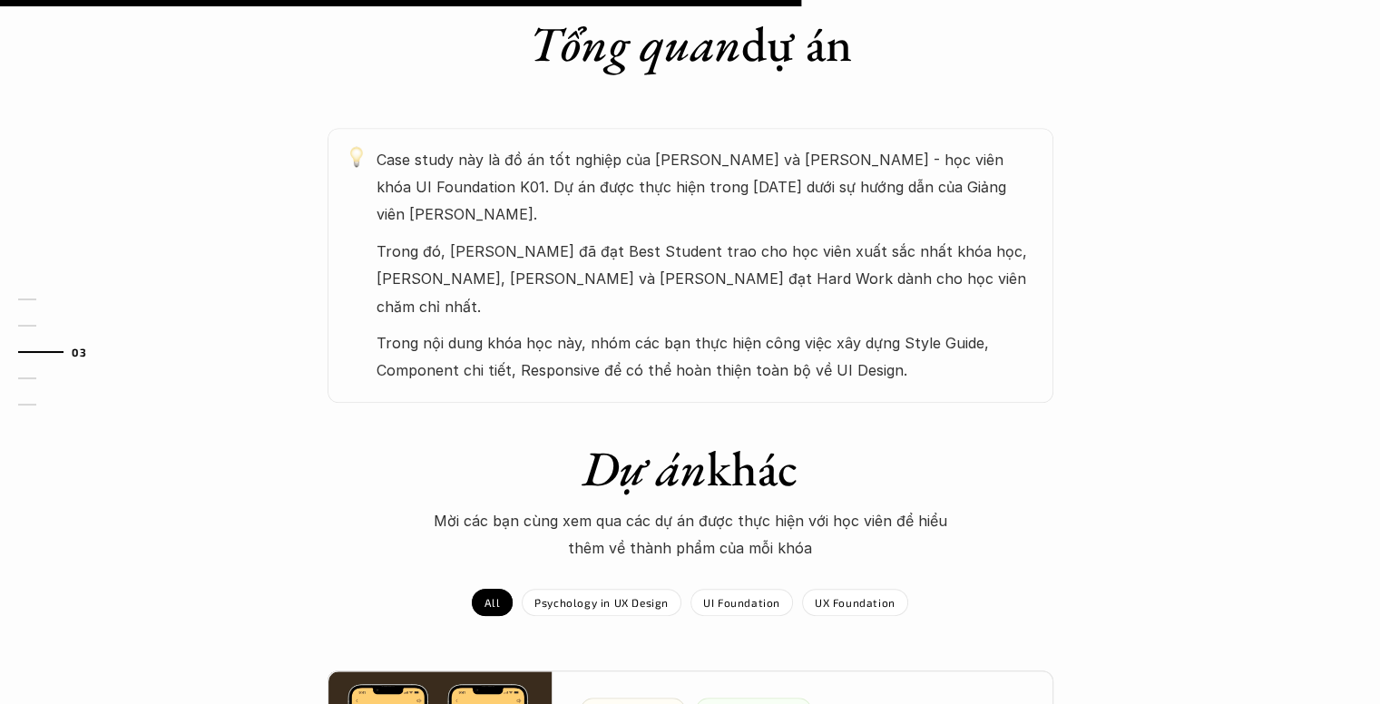
click at [860, 273] on p "Trong đó, [PERSON_NAME] đã đạt Best Student trao cho học viên xuất sắc nhất khó…" at bounding box center [706, 279] width 659 height 83
click at [749, 335] on p "Trong nội dung khóa học này, nhóm các bạn thực hiện công việc xây dựng Style Gu…" at bounding box center [706, 356] width 659 height 55
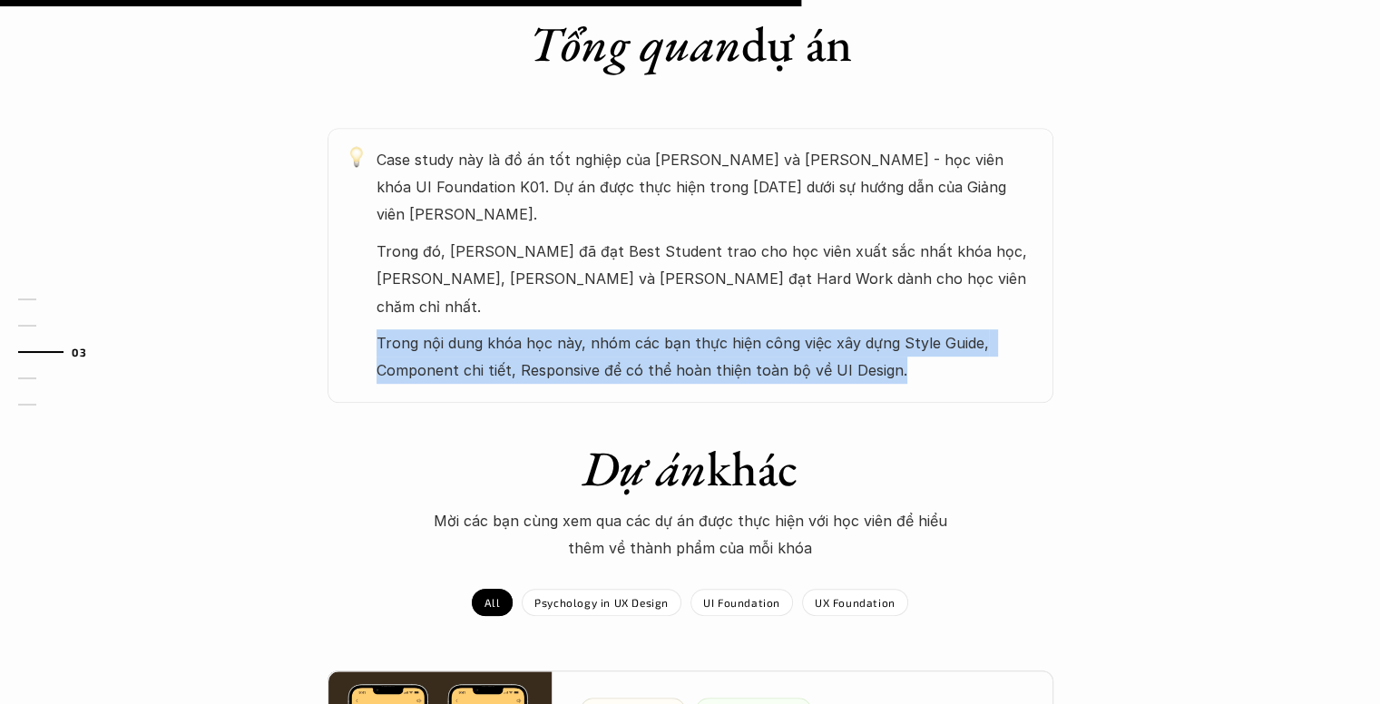
click at [749, 335] on p "Trong nội dung khóa học này, nhóm các bạn thực hiện công việc xây dựng Style Gu…" at bounding box center [706, 356] width 659 height 55
click at [772, 329] on p "Trong nội dung khóa học này, nhóm các bạn thực hiện công việc xây dựng Style Gu…" at bounding box center [706, 356] width 659 height 55
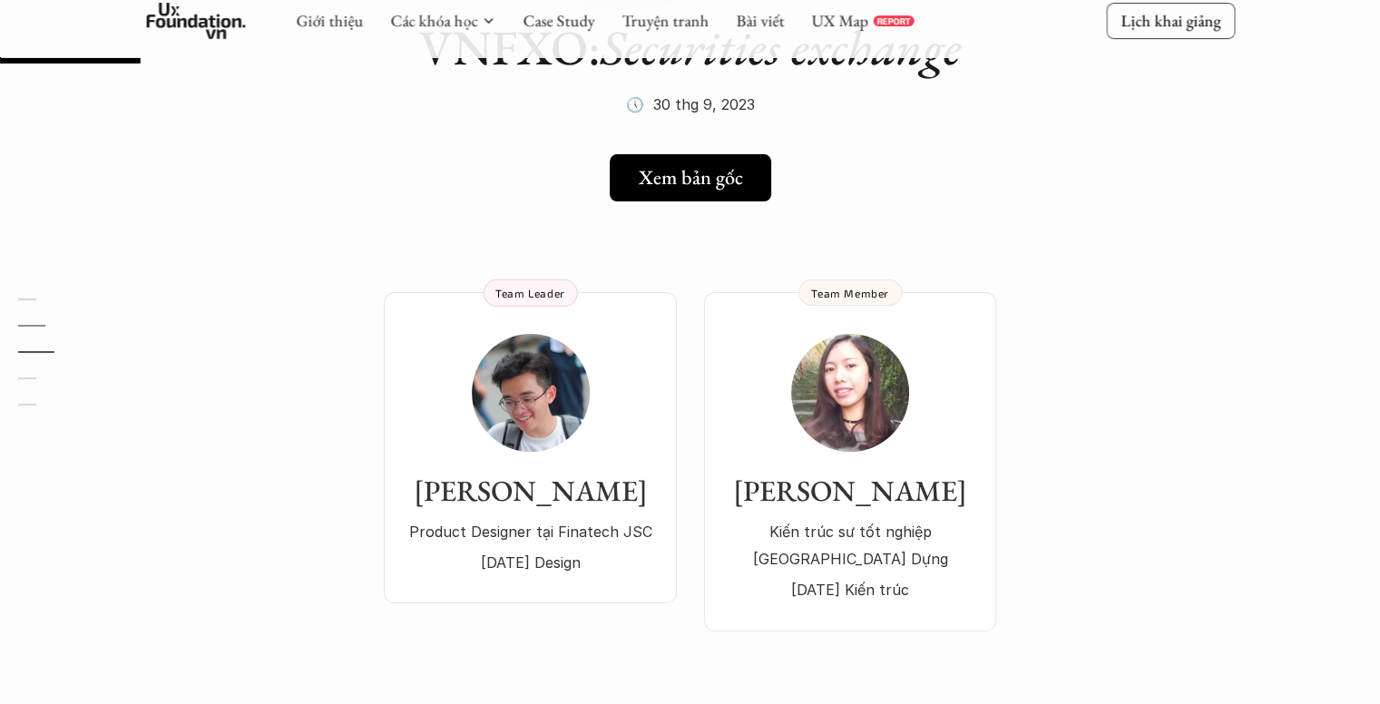
scroll to position [0, 0]
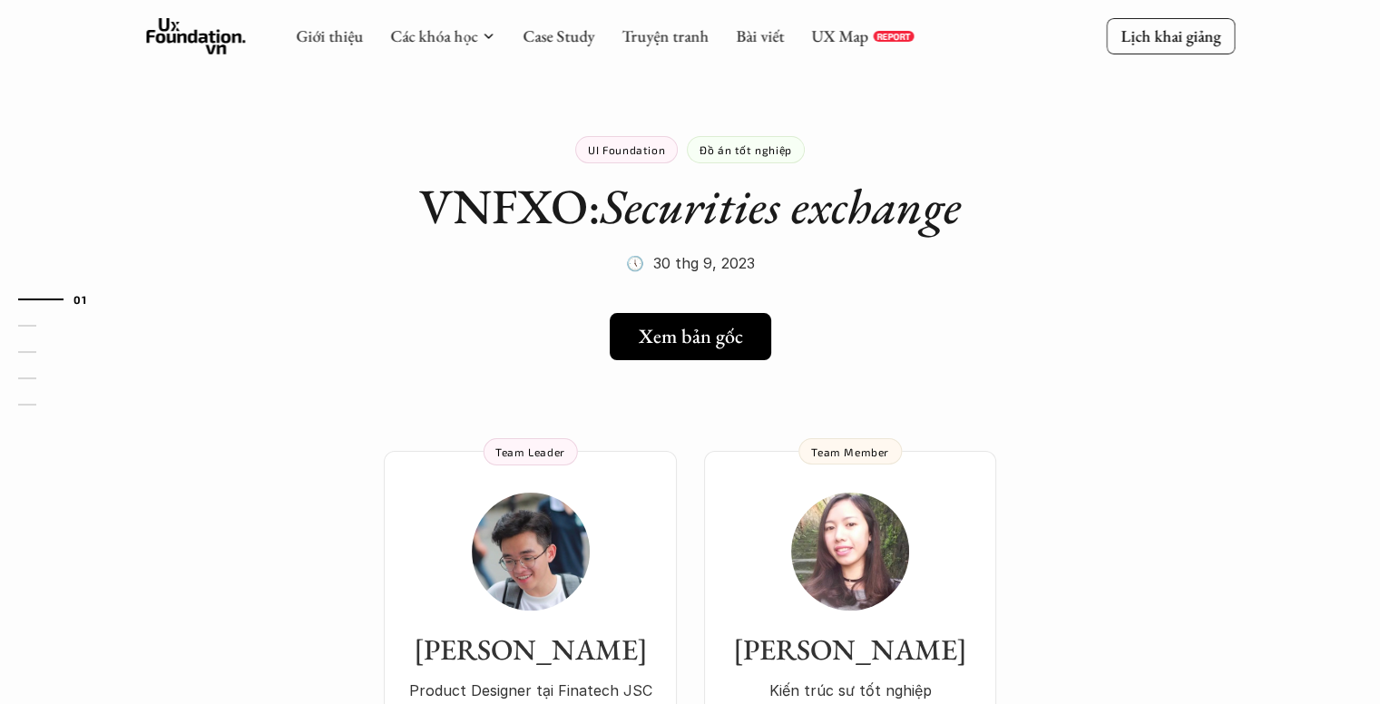
click at [554, 24] on div "Giới thiệu Các khóa học Case Study Truyện tranh Bài viết UX Map REPORT" at bounding box center [605, 36] width 618 height 36
click at [555, 48] on div "Giới thiệu Các khóa học Case Study Truyện tranh Bài viết UX Map REPORT" at bounding box center [605, 36] width 618 height 36
click at [562, 38] on link "Case Study" at bounding box center [559, 35] width 72 height 21
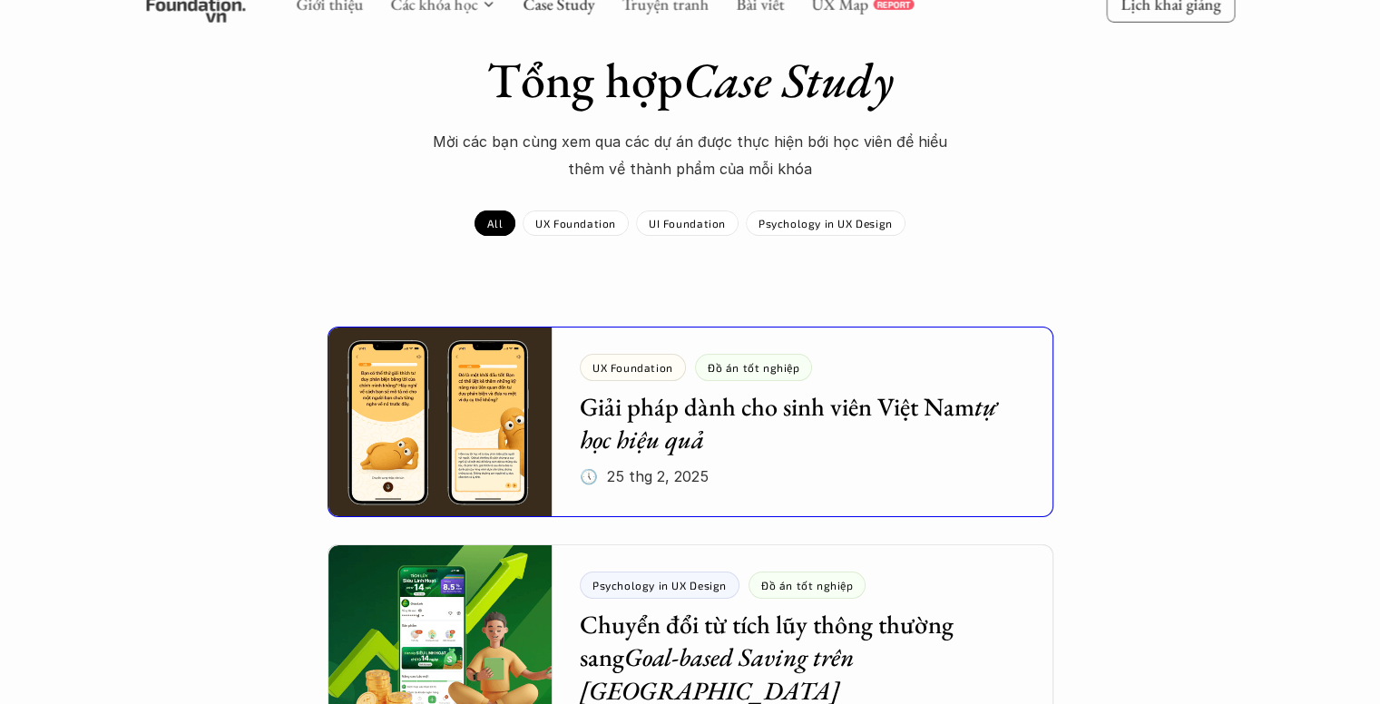
scroll to position [272, 0]
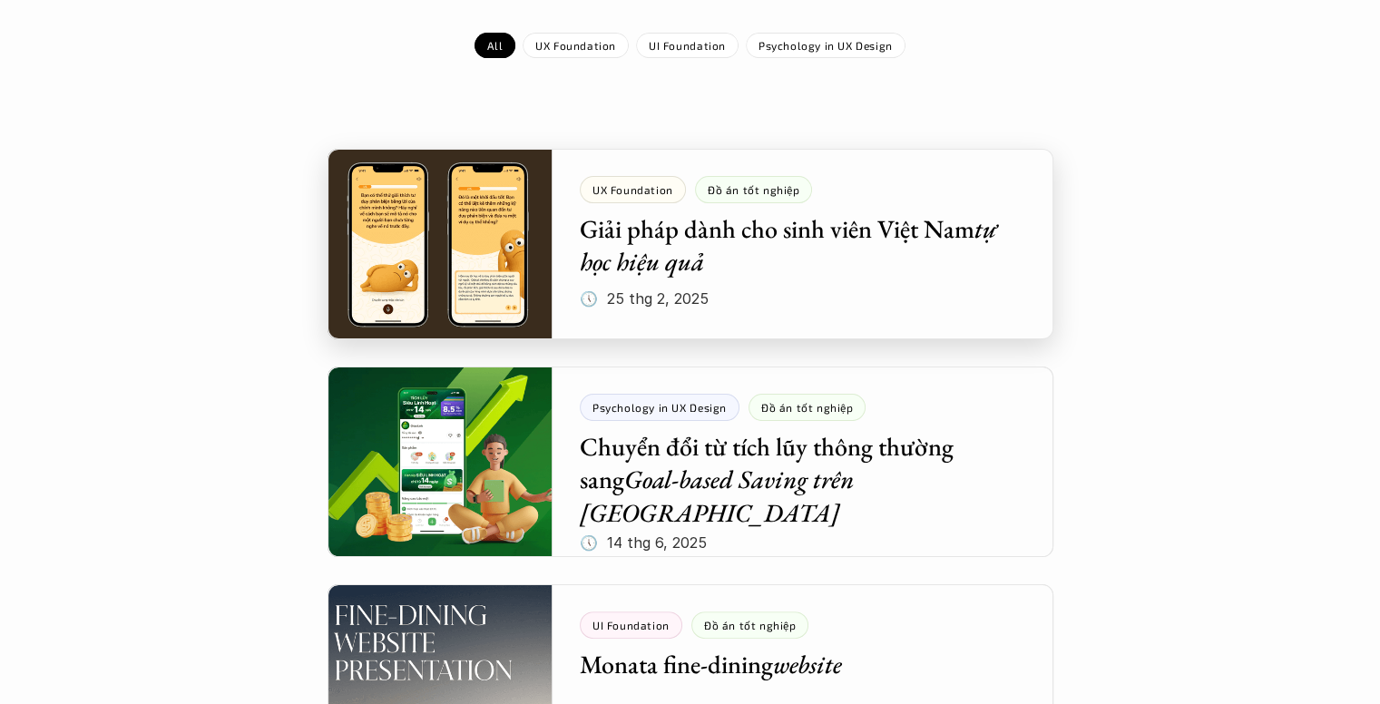
click at [708, 243] on div at bounding box center [691, 244] width 726 height 191
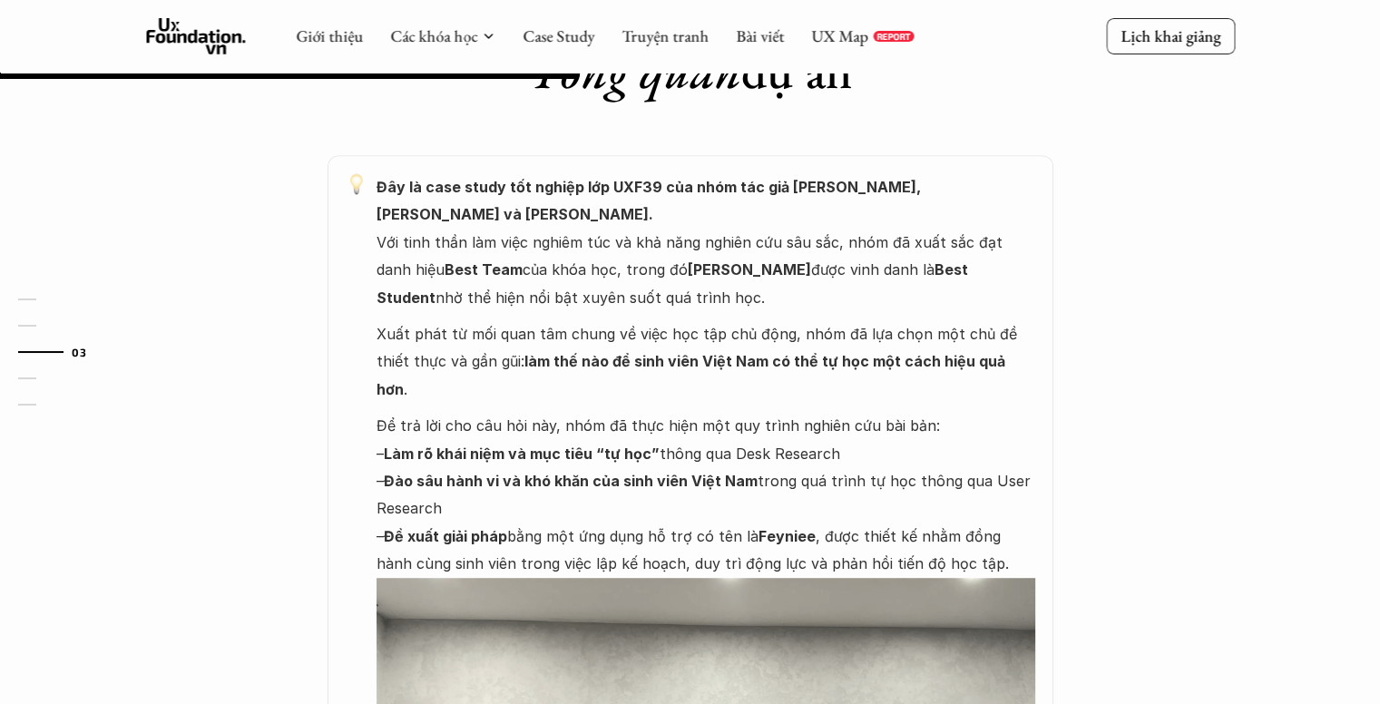
scroll to position [907, 0]
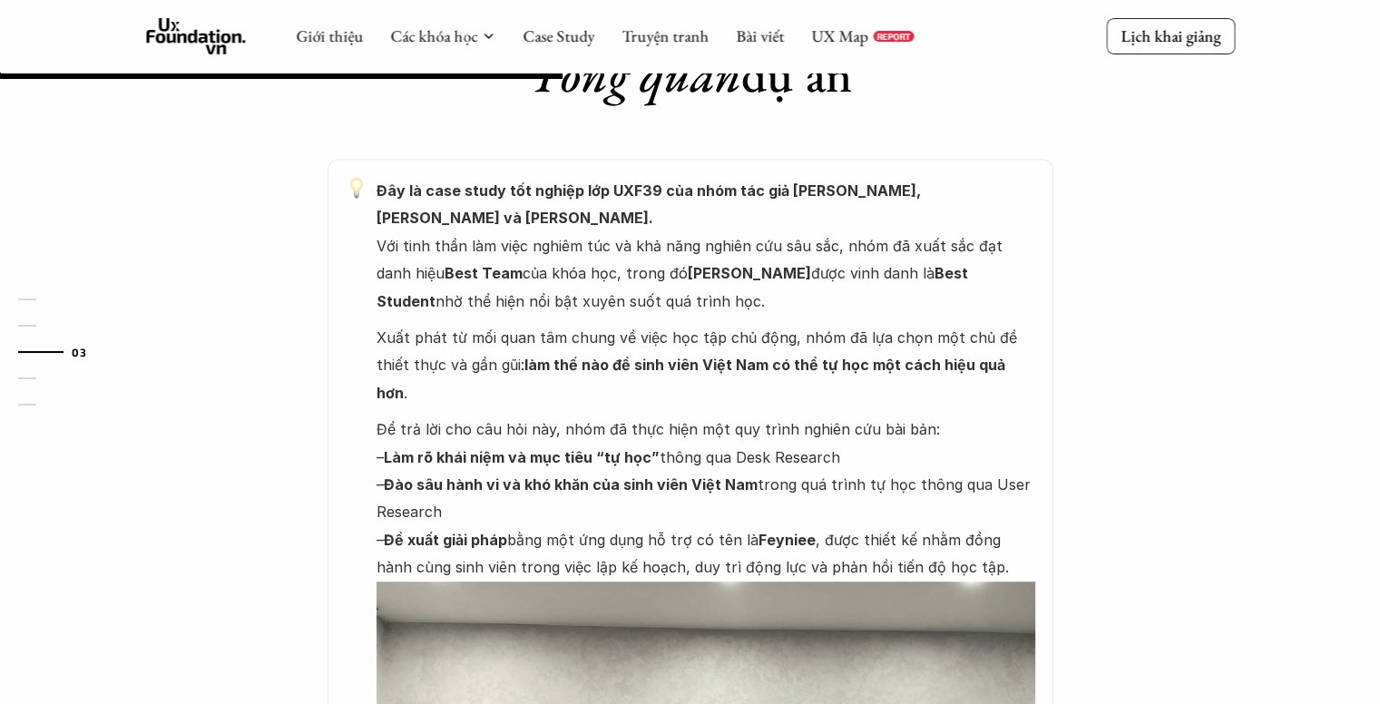
drag, startPoint x: 378, startPoint y: 221, endPoint x: 976, endPoint y: 264, distance: 599.5
click at [976, 264] on p "Đây là case study tốt nghiệp lớp UXF39 của nhóm tác giả Danh Hải, Thu Hương và …" at bounding box center [706, 246] width 659 height 138
click at [881, 264] on strong "Best Student" at bounding box center [674, 286] width 595 height 45
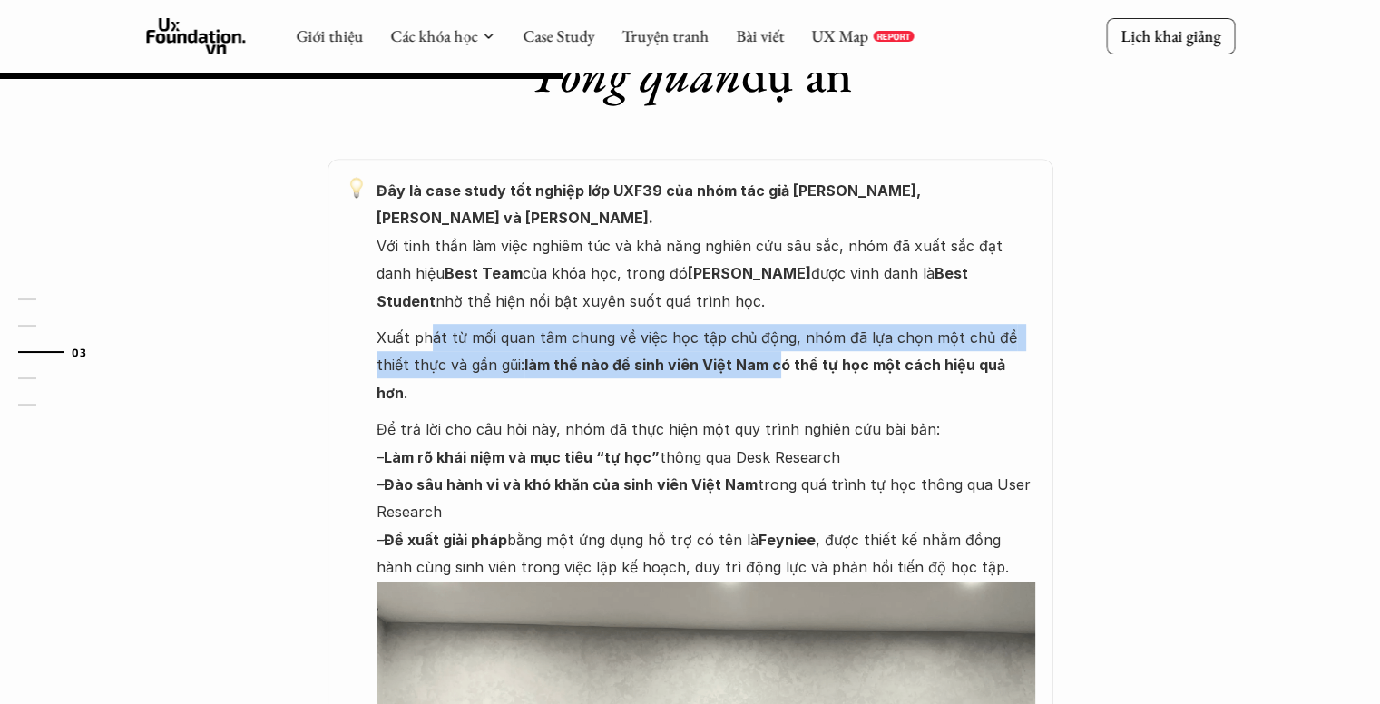
drag, startPoint x: 430, startPoint y: 319, endPoint x: 744, endPoint y: 345, distance: 315.1
click at [744, 345] on p "Xuất phát từ mối quan tâm chung về việc học tập chủ động, nhóm đã lựa chọn một …" at bounding box center [706, 365] width 659 height 83
click at [744, 356] on strong "làm thế nào để sinh viên Việt Nam có thể tự học một cách hiệu quả hơn" at bounding box center [693, 378] width 632 height 45
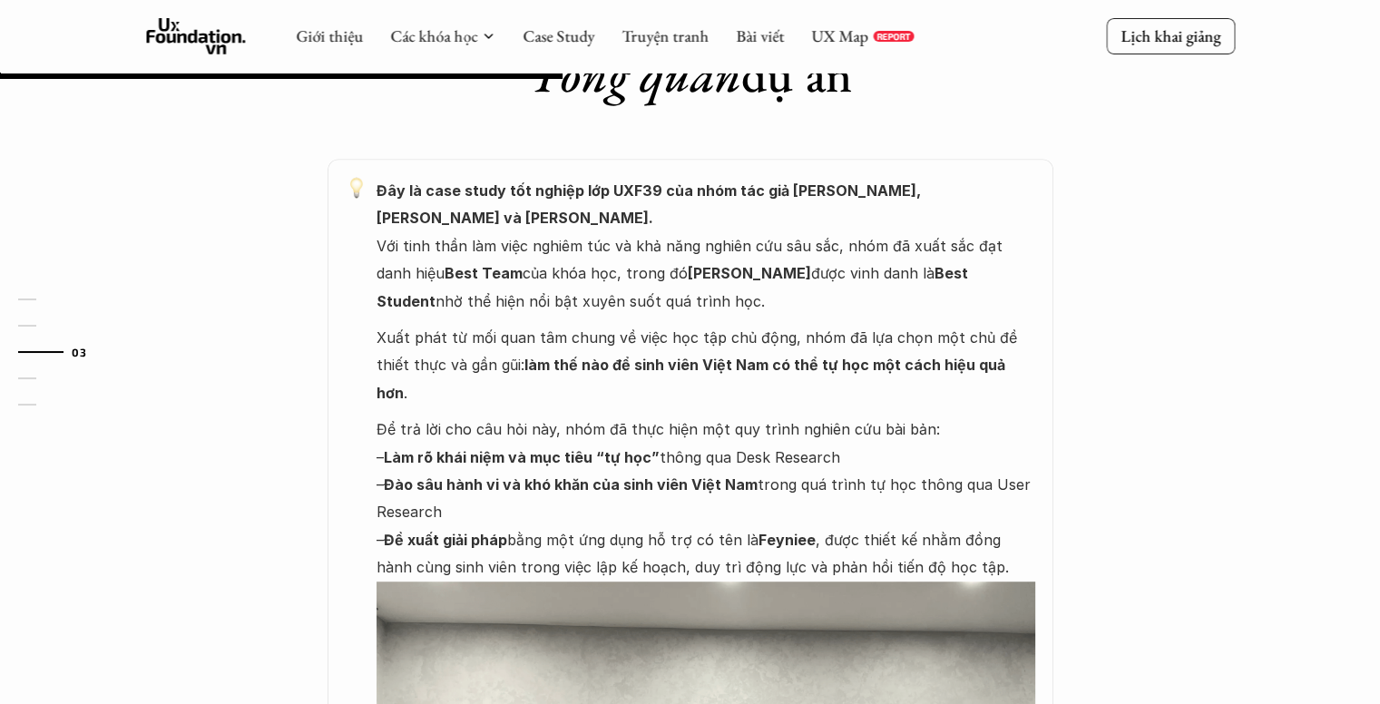
click at [609, 448] on strong "Làm rõ khái niệm và mục tiêu “tự học”" at bounding box center [522, 457] width 276 height 18
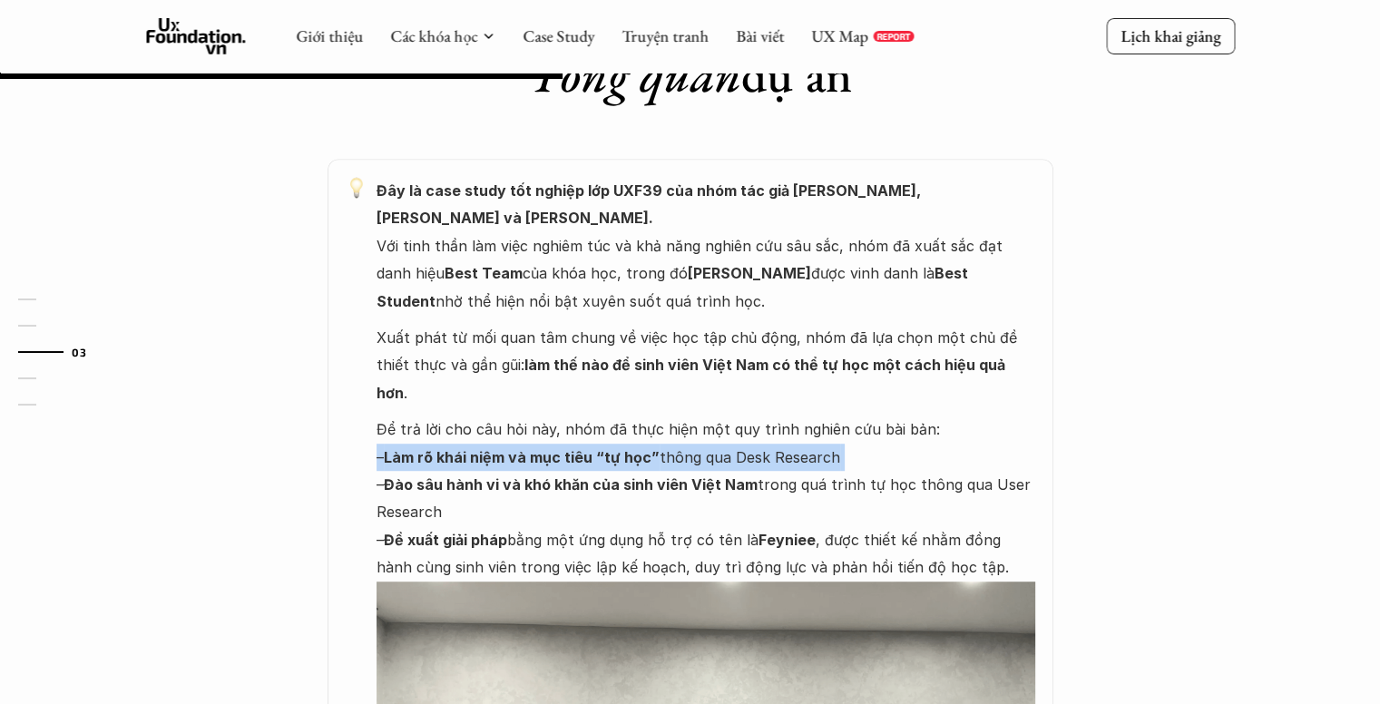
click at [609, 448] on strong "Làm rõ khái niệm và mục tiêu “tự học”" at bounding box center [522, 457] width 276 height 18
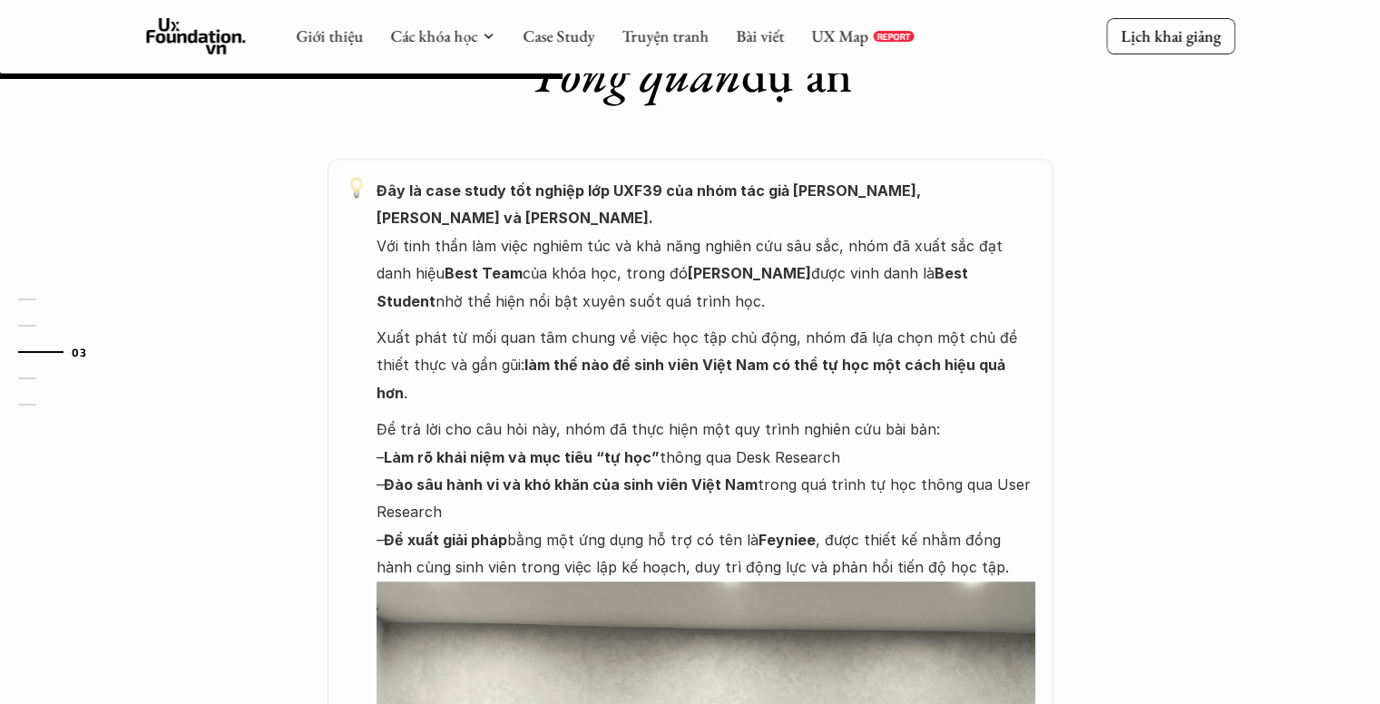
click at [623, 475] on strong "Đào sâu hành vi và khó khăn của sinh viên Việt Nam" at bounding box center [571, 484] width 374 height 18
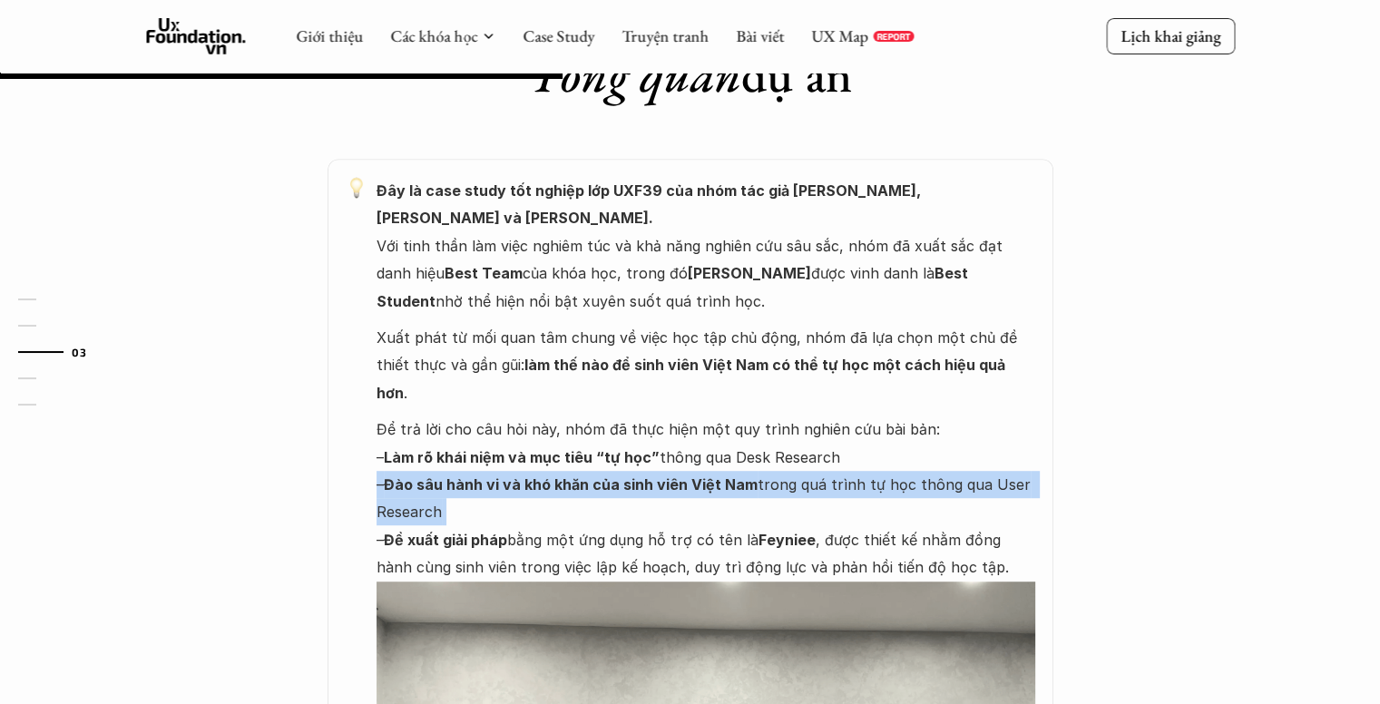
click at [623, 475] on strong "Đào sâu hành vi và khó khăn của sinh viên Việt Nam" at bounding box center [571, 484] width 374 height 18
drag, startPoint x: 733, startPoint y: 399, endPoint x: 833, endPoint y: 402, distance: 99.9
click at [833, 416] on p "Để trả lời cho câu hỏi này, nhóm đã thực hiện một quy trình nghiên cứu bài bản:…" at bounding box center [706, 498] width 659 height 165
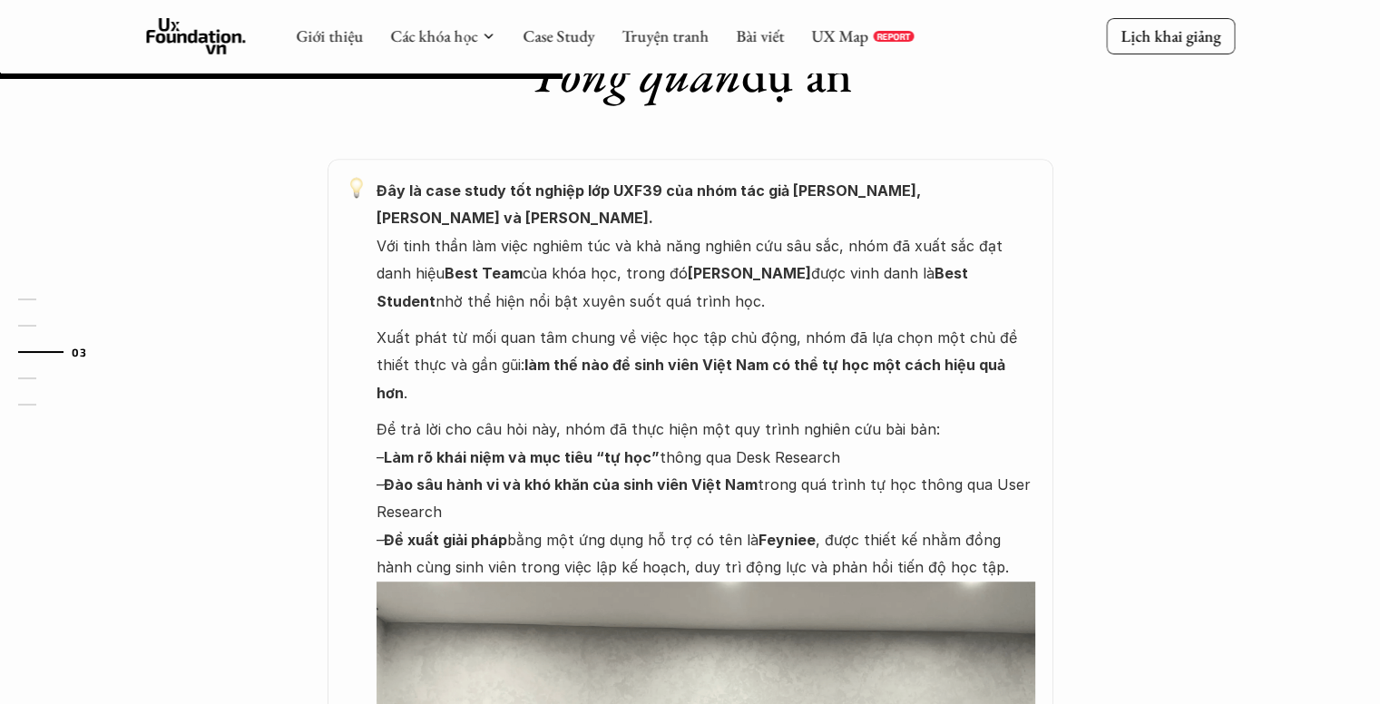
click at [799, 352] on div "Đây là case study tốt nghiệp lớp UXF39 của nhóm tác giả [PERSON_NAME], [PERSON_…" at bounding box center [706, 626] width 659 height 898
